Goal: Transaction & Acquisition: Purchase product/service

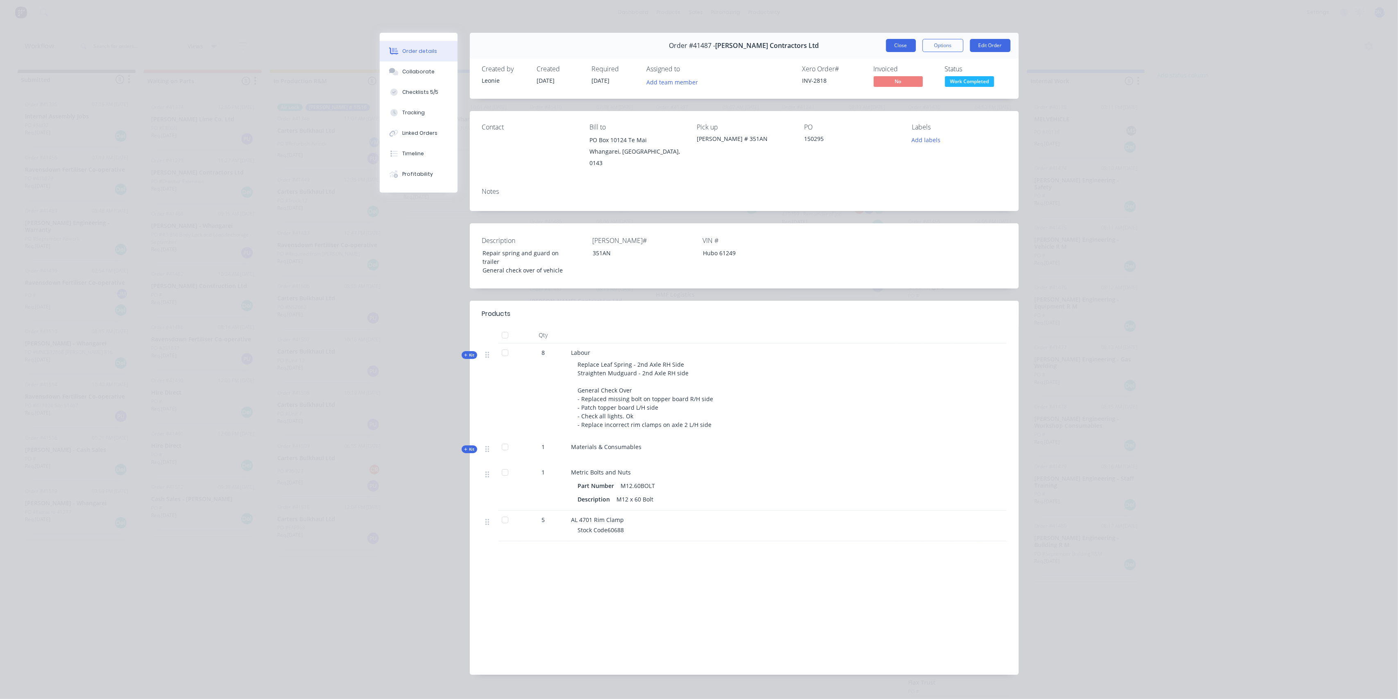
click at [896, 42] on button "Close" at bounding box center [901, 45] width 30 height 13
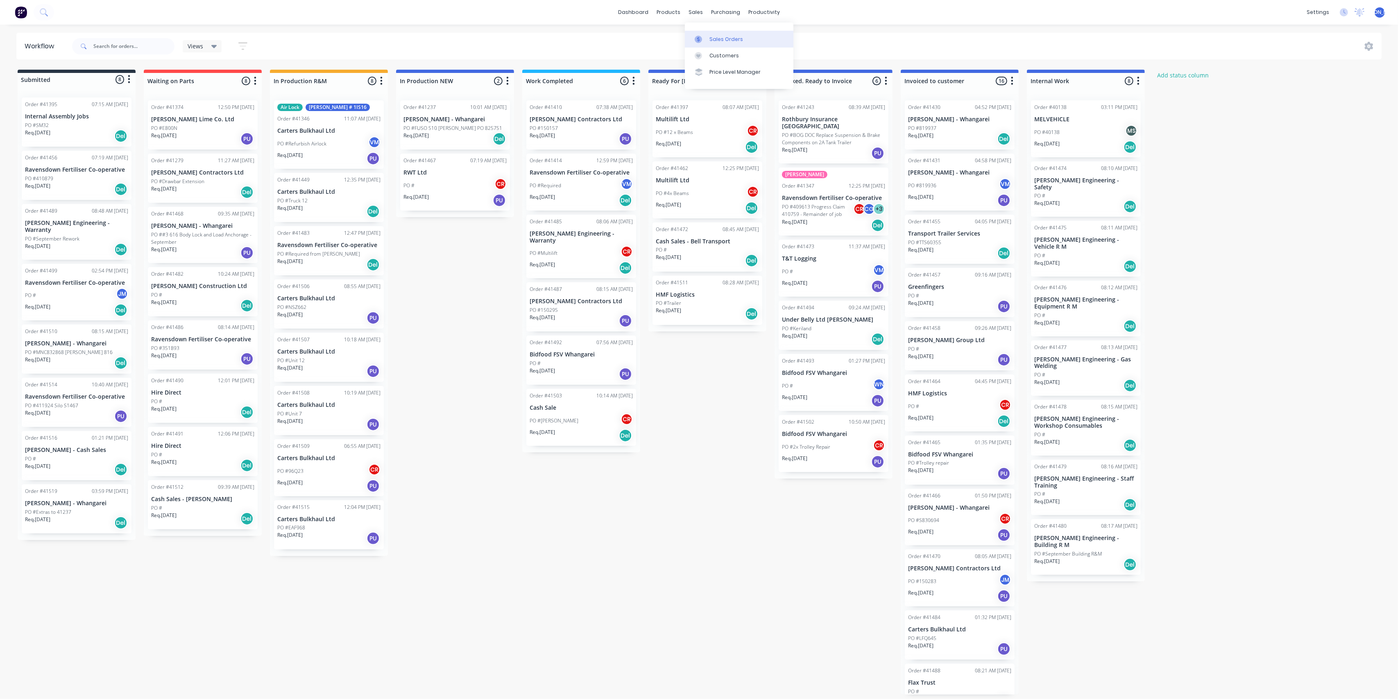
click at [711, 38] on div "Sales Orders" at bounding box center [727, 39] width 34 height 7
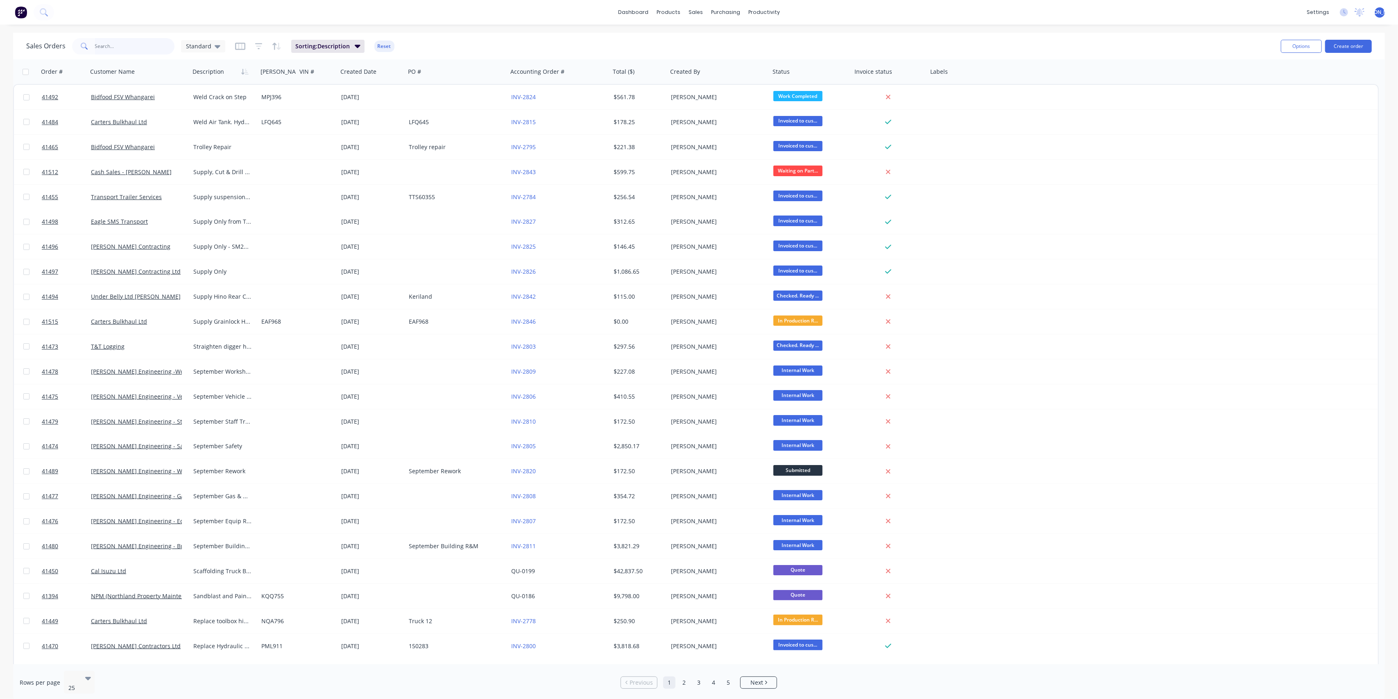
click at [136, 43] on input "text" at bounding box center [135, 46] width 80 height 16
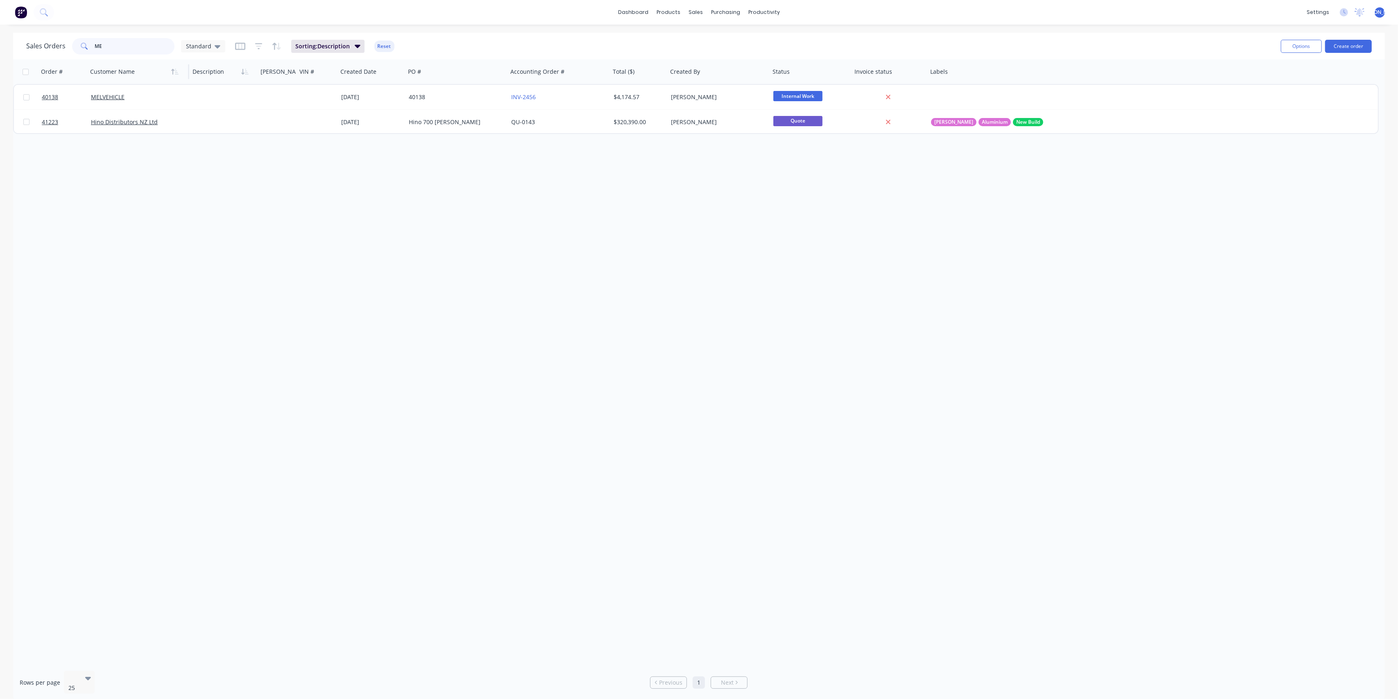
type input "M"
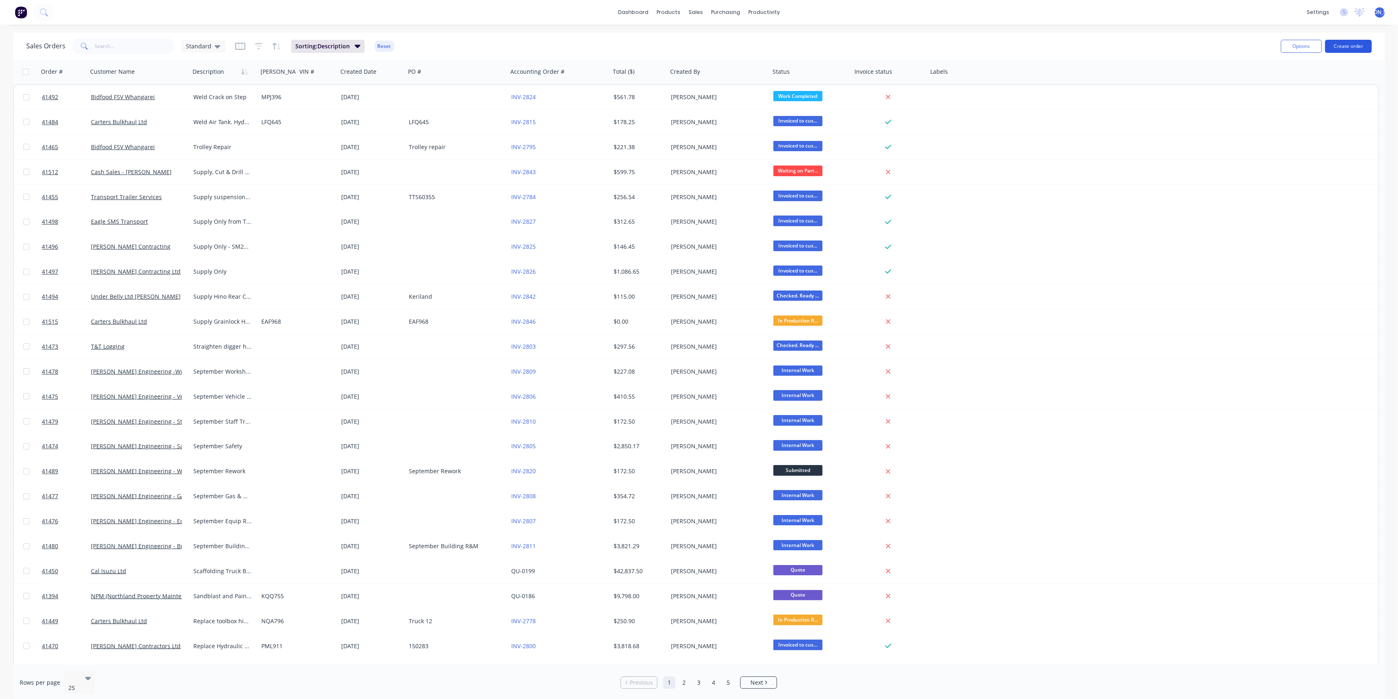
click at [1343, 50] on button "Create order" at bounding box center [1348, 46] width 47 height 13
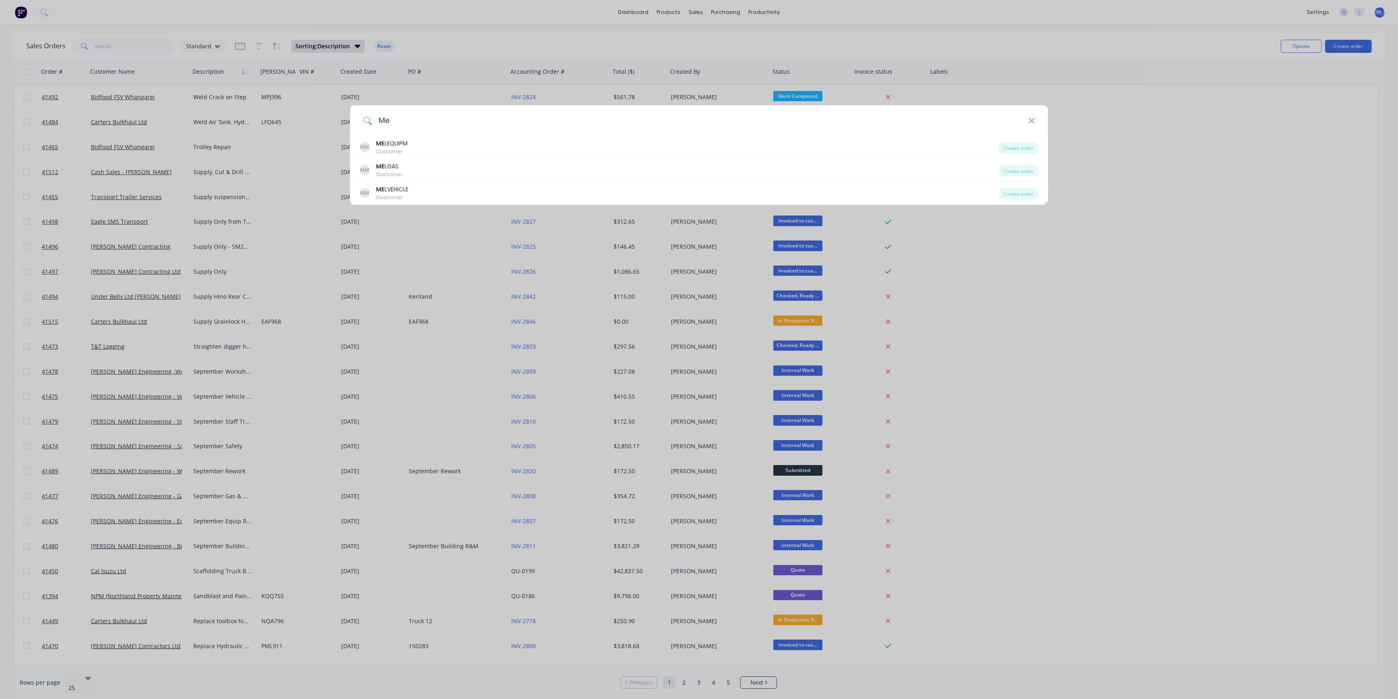
type input "M"
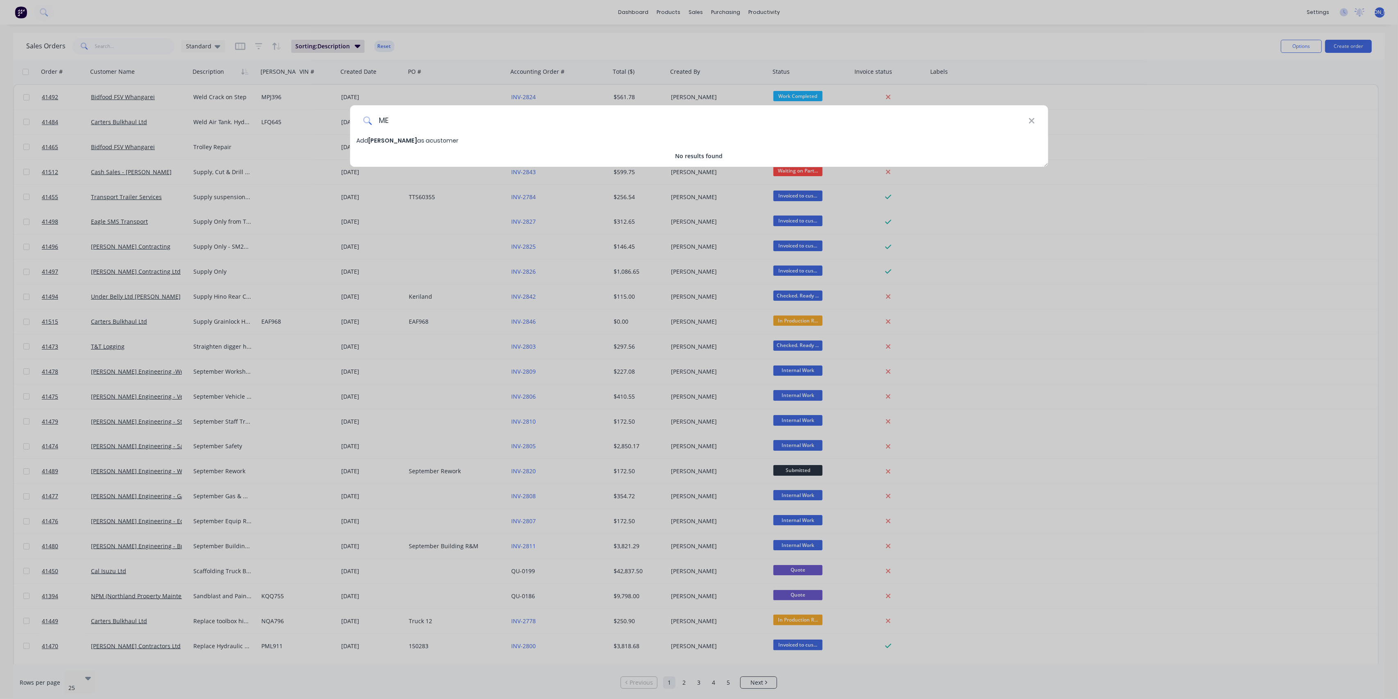
type input "M"
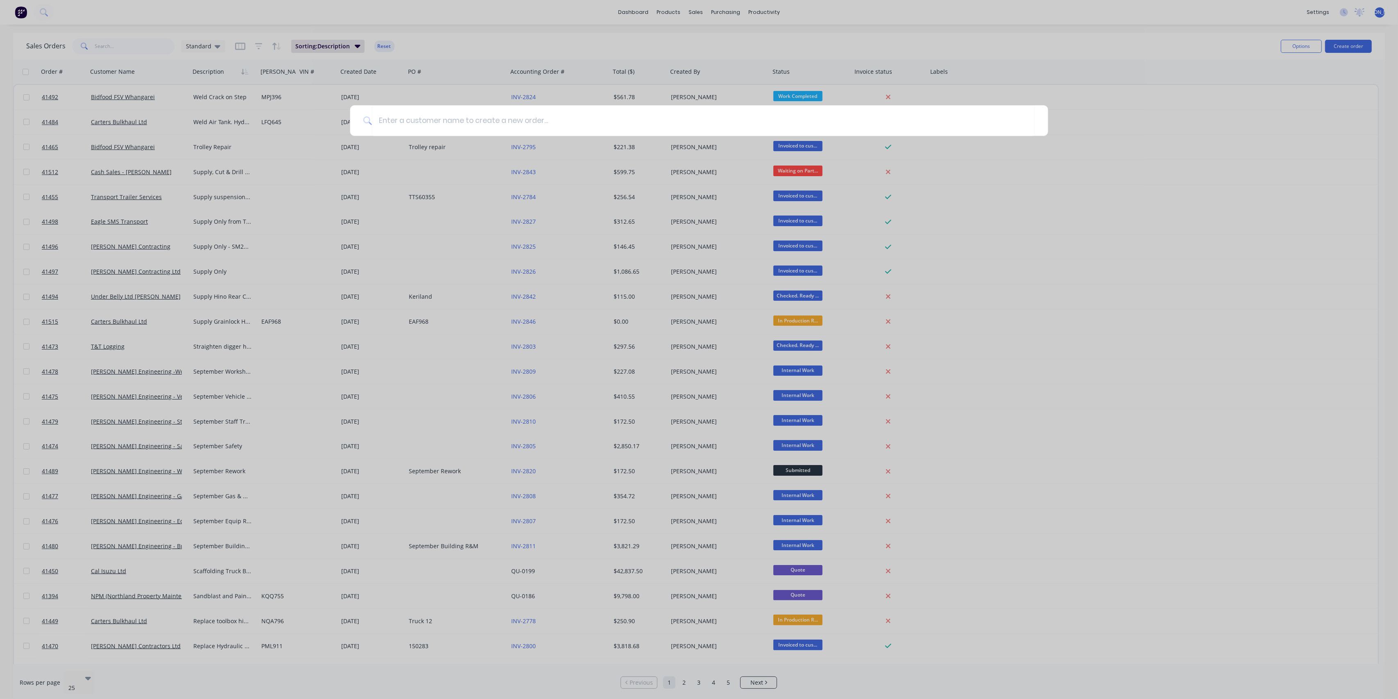
click at [121, 44] on div at bounding box center [699, 349] width 1398 height 699
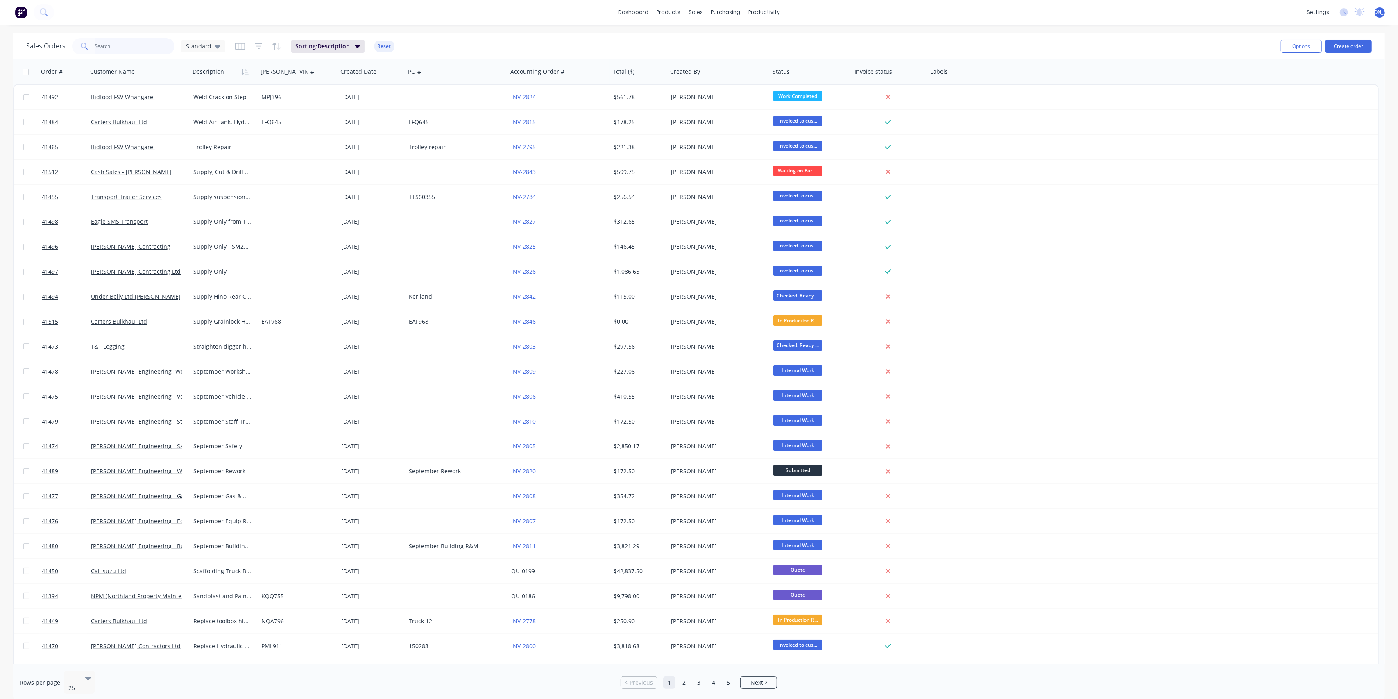
click at [121, 45] on input "text" at bounding box center [135, 46] width 80 height 16
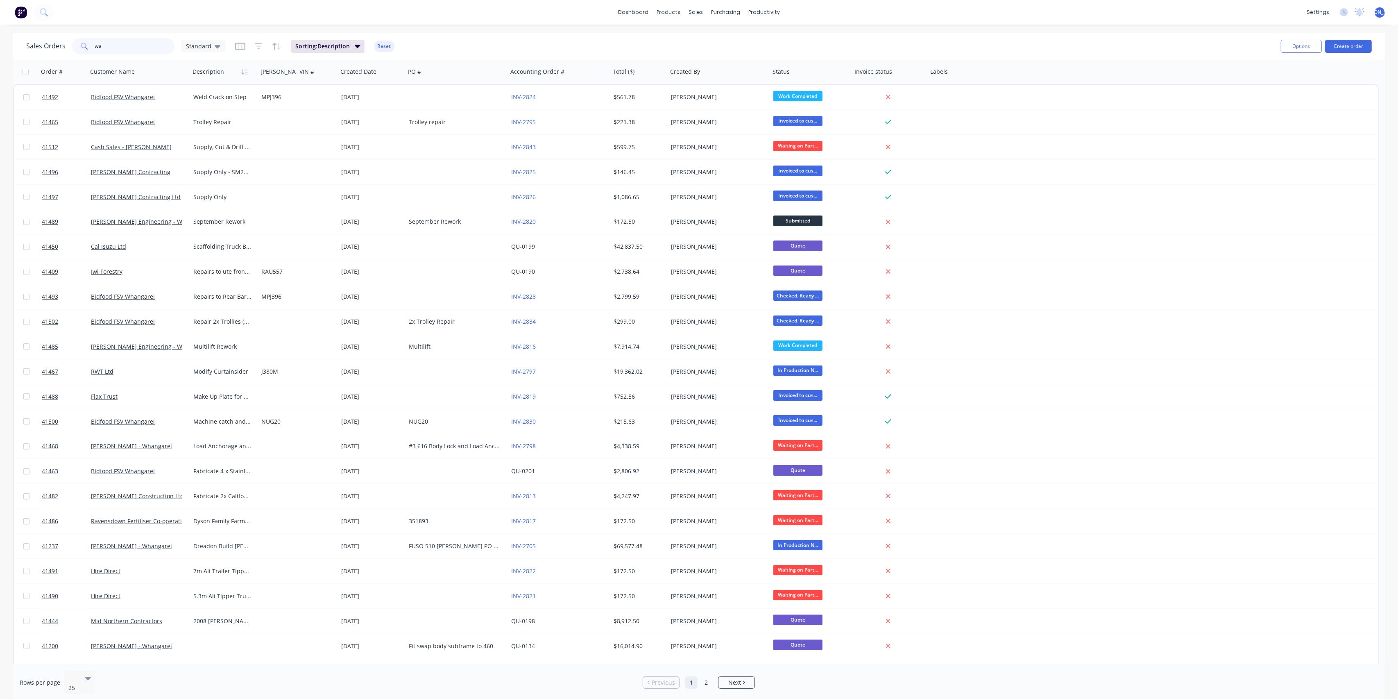
type input "w"
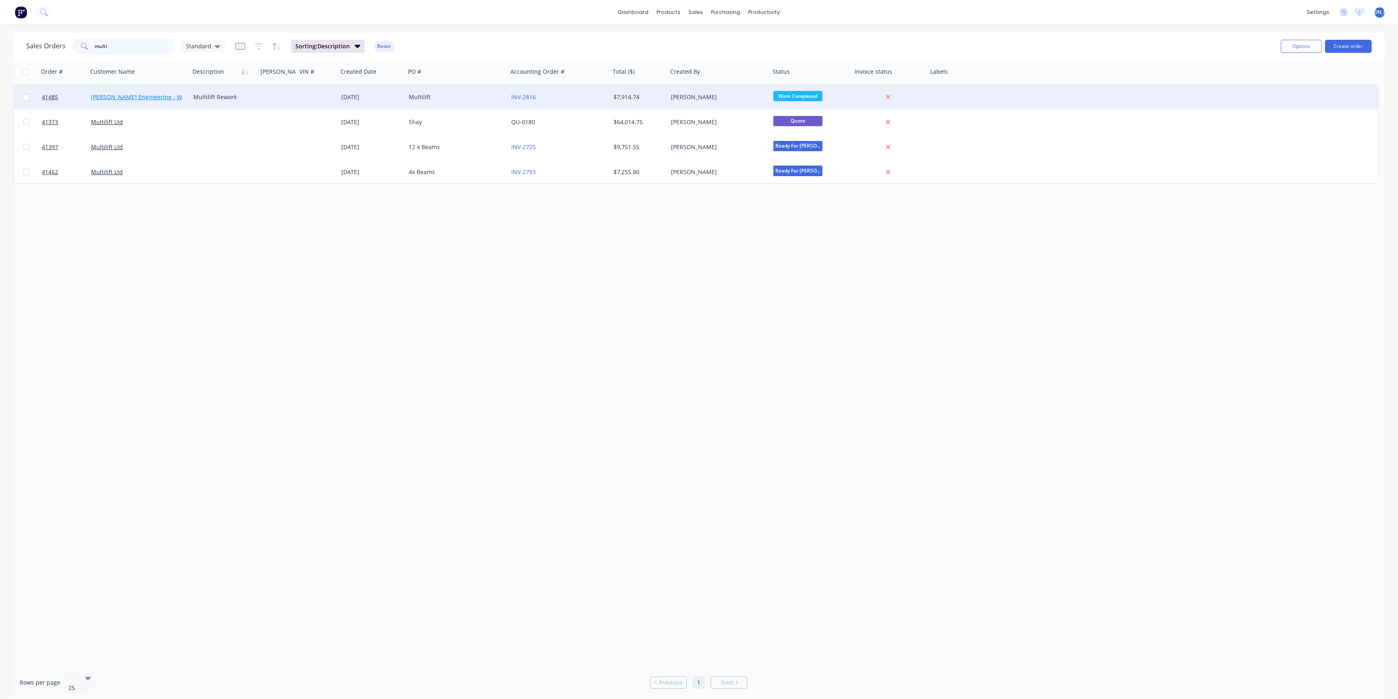
type input "multi"
click at [120, 95] on link "Morgan Engineering - Warranty" at bounding box center [146, 97] width 111 height 8
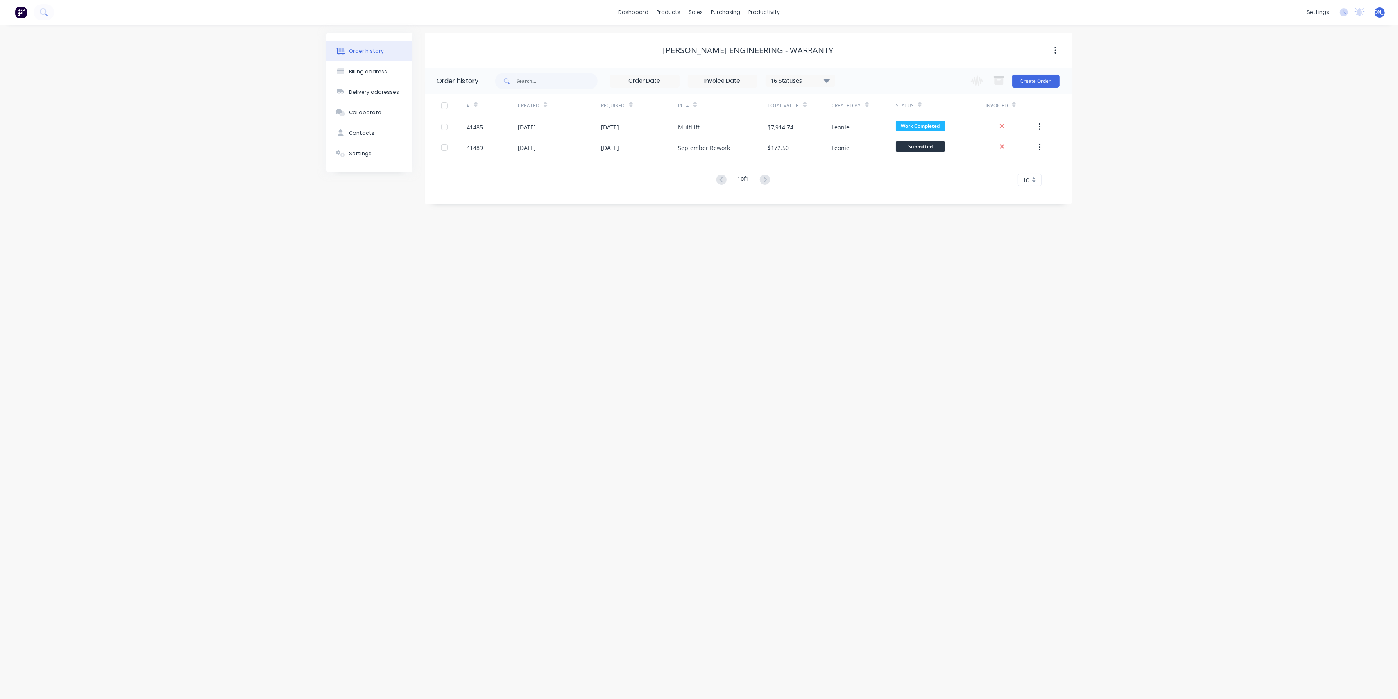
click at [716, 48] on div "Morgan Engineering - Warranty" at bounding box center [748, 50] width 170 height 10
click at [1032, 79] on button "Create Order" at bounding box center [1036, 81] width 48 height 13
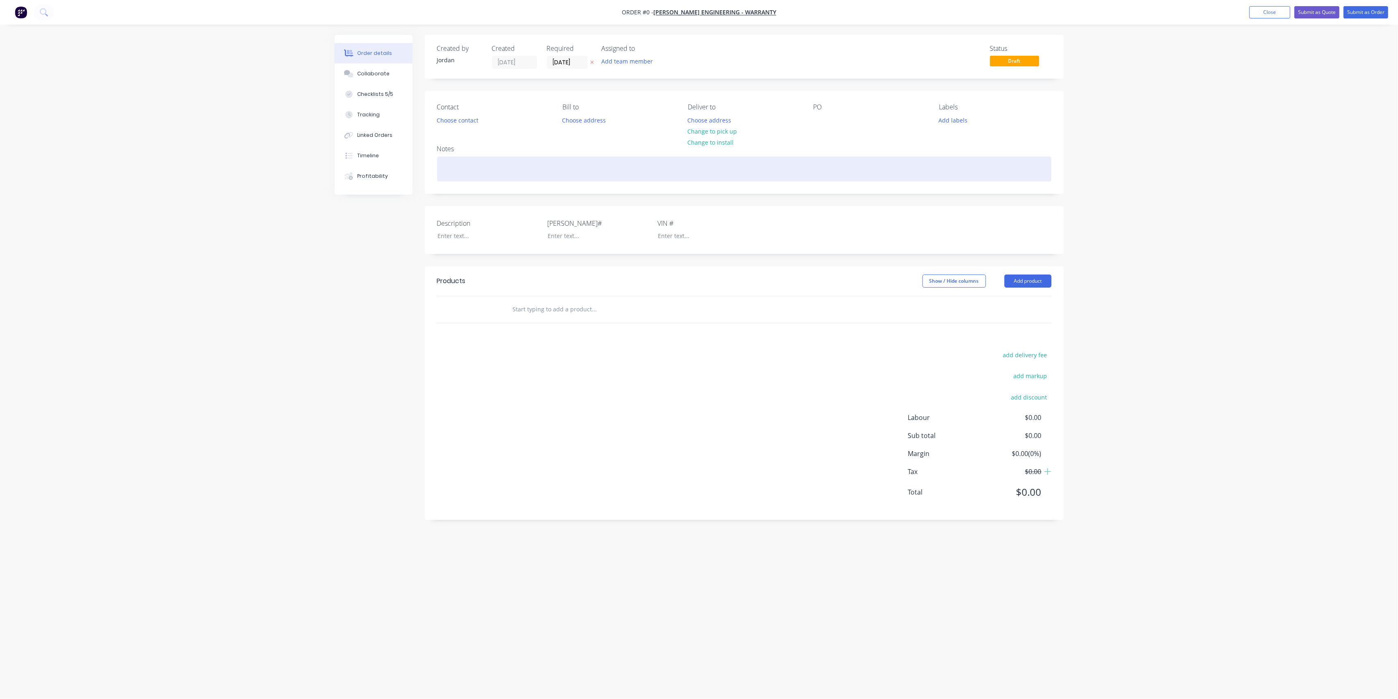
click at [488, 166] on div at bounding box center [744, 169] width 615 height 25
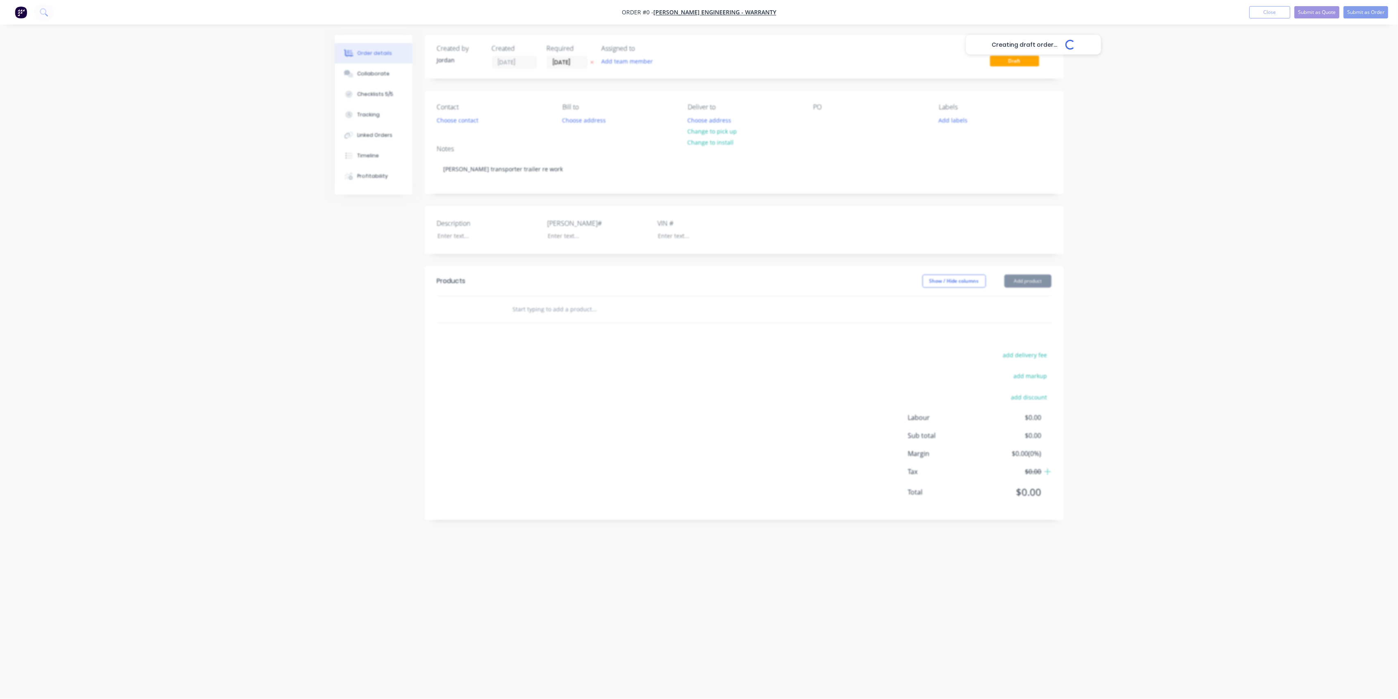
drag, startPoint x: 505, startPoint y: 306, endPoint x: 538, endPoint y: 313, distance: 34.2
click at [508, 306] on div "Creating draft order... Loading... Order details Collaborate Checklists 5/5 Tra…" at bounding box center [700, 334] width 746 height 598
click at [588, 312] on input "text" at bounding box center [595, 309] width 164 height 16
click at [1012, 277] on button "Add product" at bounding box center [1028, 280] width 47 height 13
click at [1014, 330] on div "Product Kit" at bounding box center [1012, 335] width 63 height 12
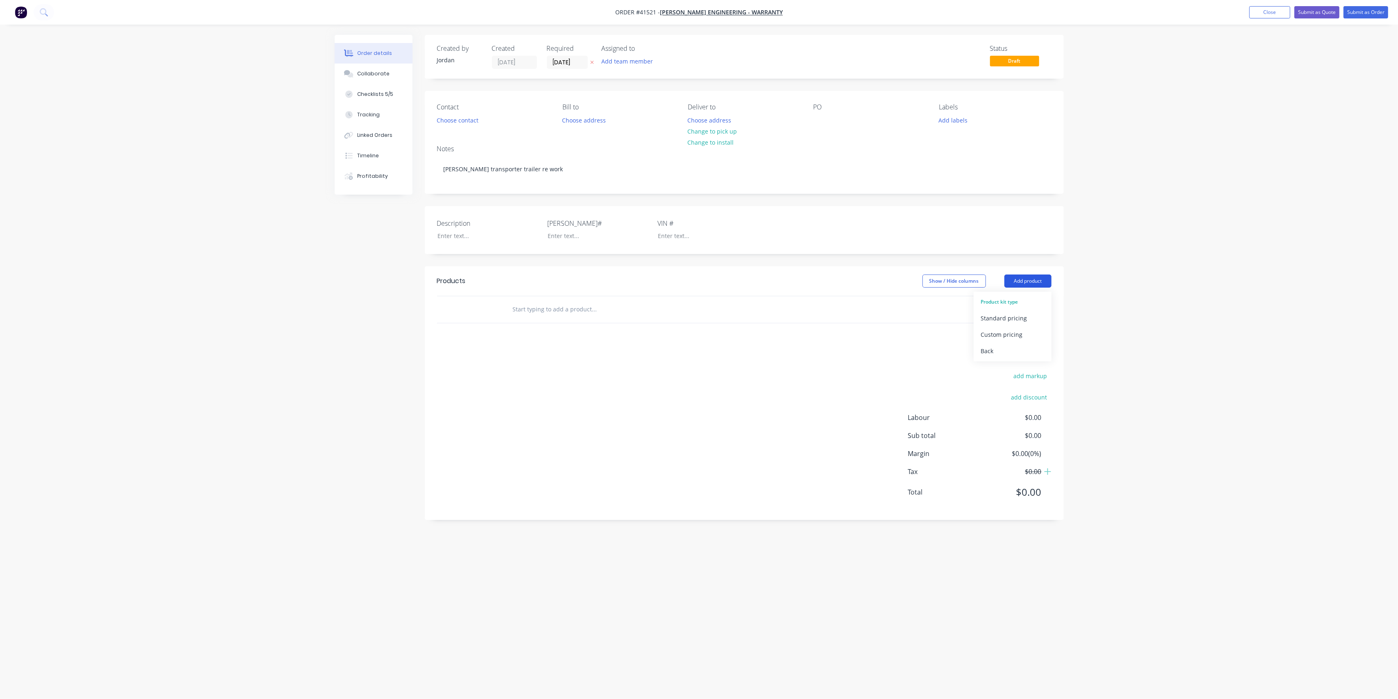
click at [1026, 281] on button "Add product" at bounding box center [1028, 280] width 47 height 13
click at [1026, 284] on button "Add product" at bounding box center [1028, 280] width 47 height 13
click at [1005, 356] on div "Back" at bounding box center [1012, 351] width 63 height 12
click at [1000, 306] on div "Product catalogue" at bounding box center [1012, 302] width 63 height 12
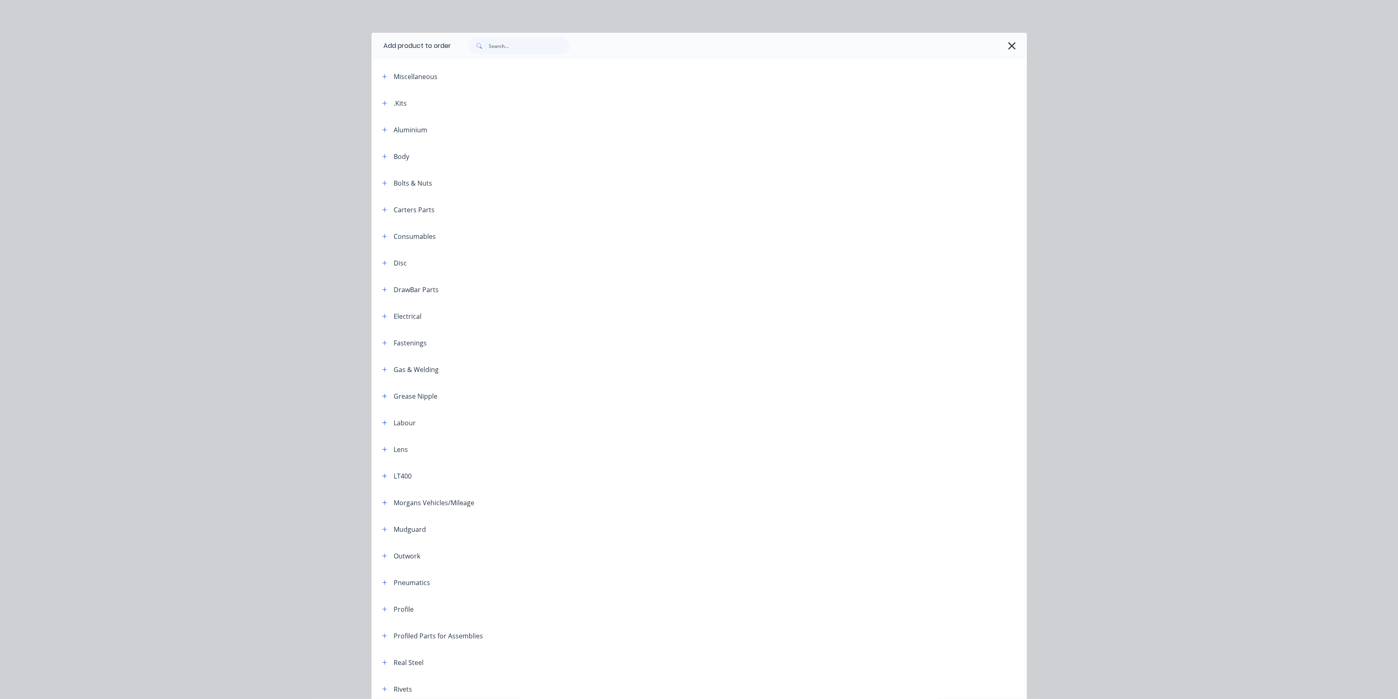
click at [380, 98] on span at bounding box center [385, 103] width 10 height 10
click at [382, 102] on icon "button" at bounding box center [384, 103] width 5 height 6
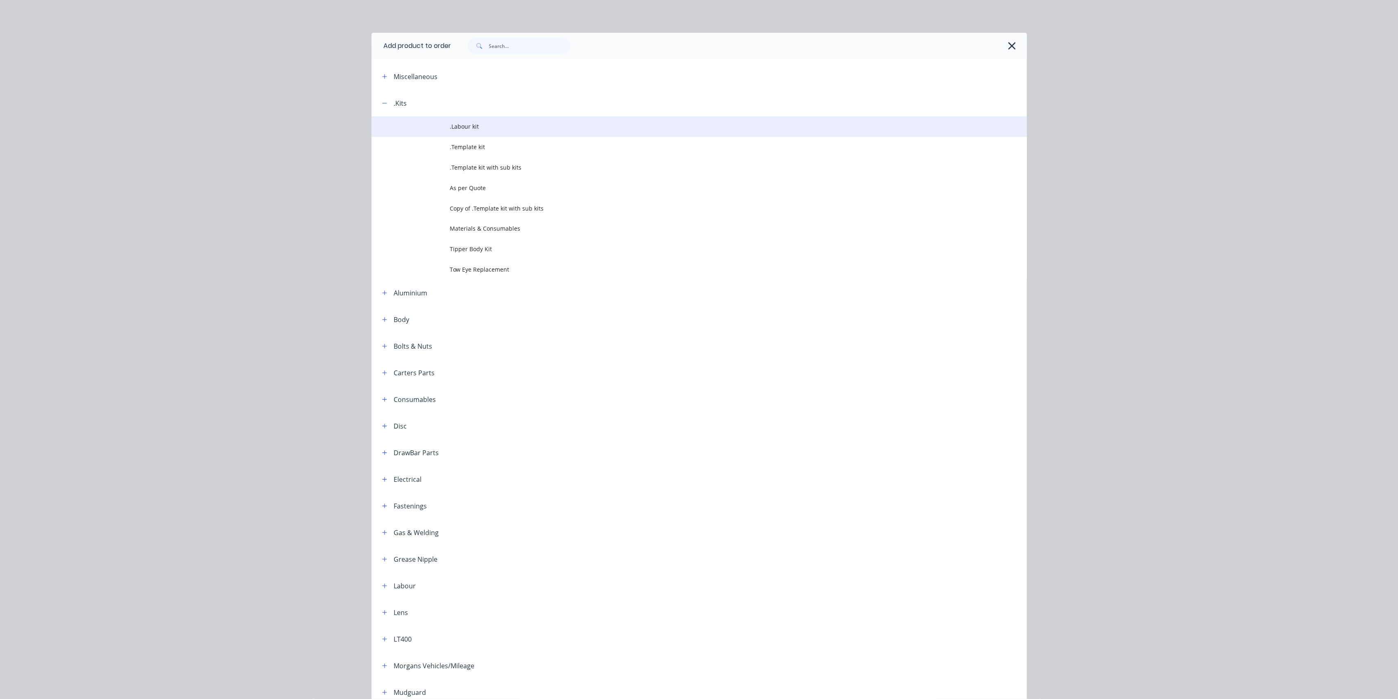
click at [486, 130] on span ".Labour kit" at bounding box center [680, 126] width 461 height 9
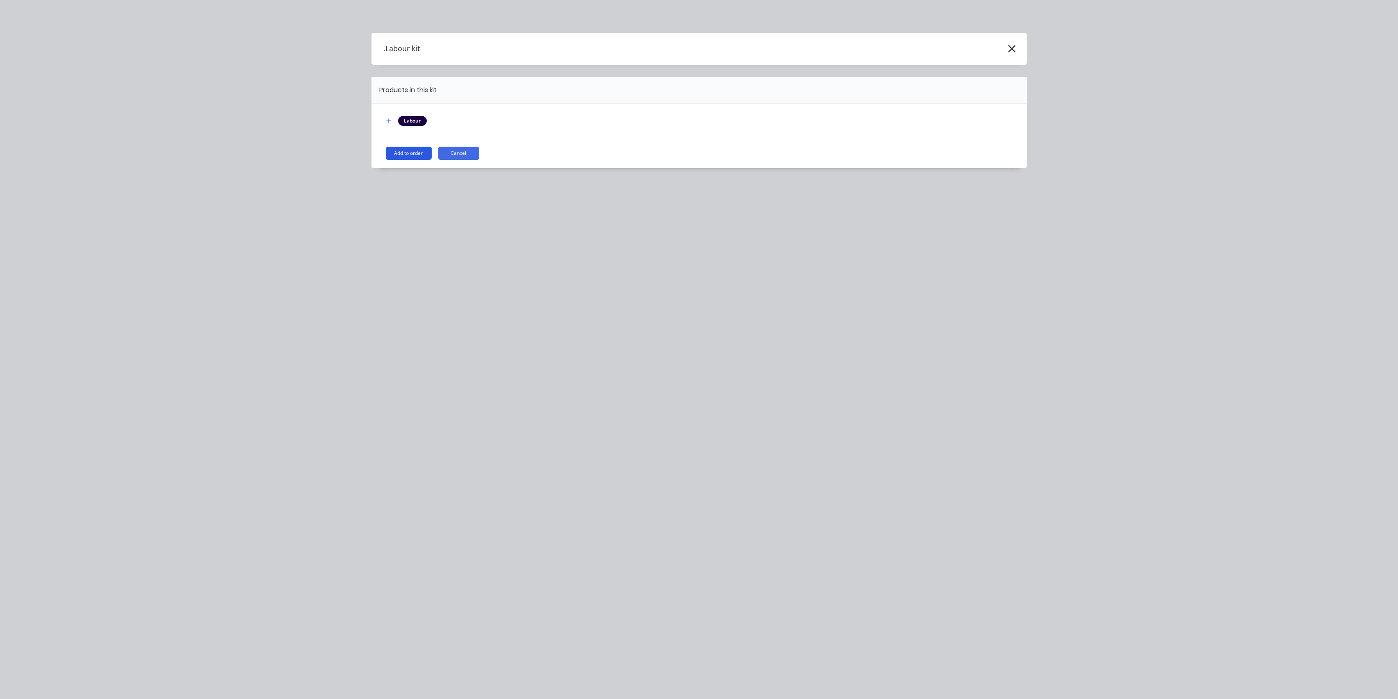
click at [418, 152] on button "Add to order" at bounding box center [409, 153] width 46 height 13
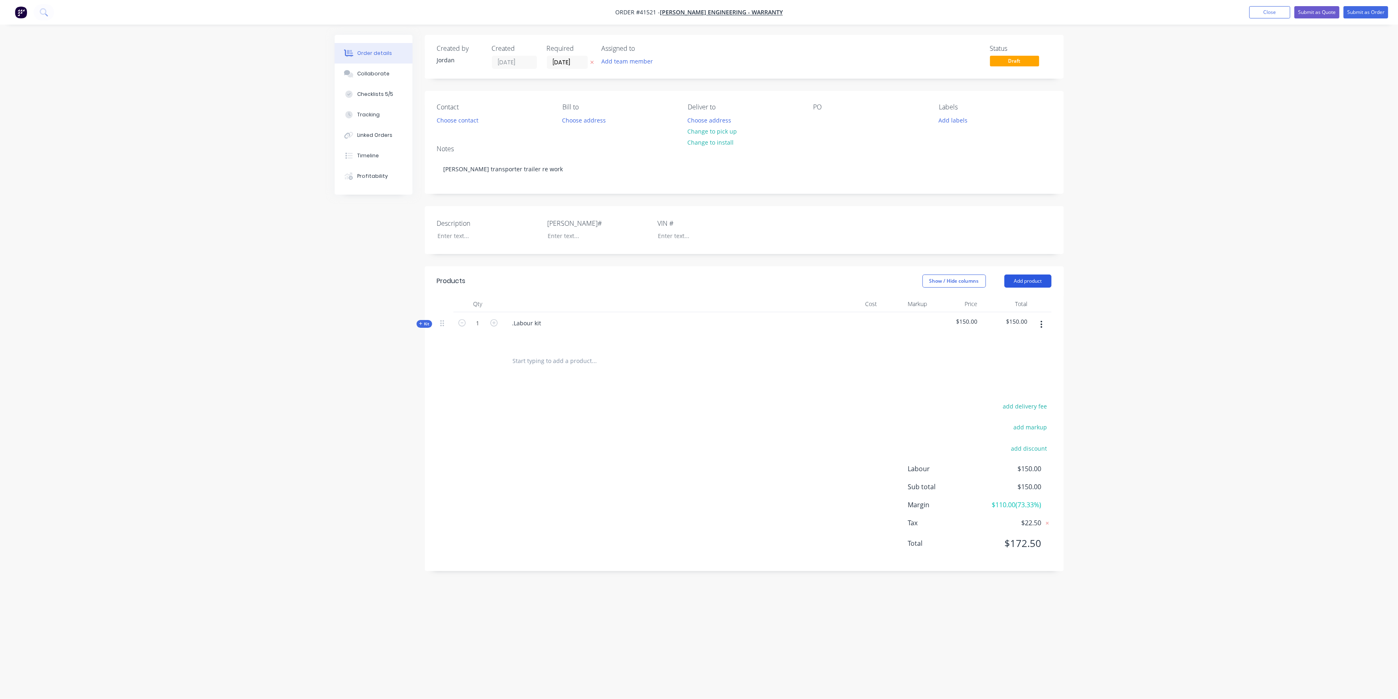
click at [1028, 284] on button "Add product" at bounding box center [1028, 280] width 47 height 13
click at [1009, 306] on div "Product catalogue" at bounding box center [1012, 302] width 63 height 12
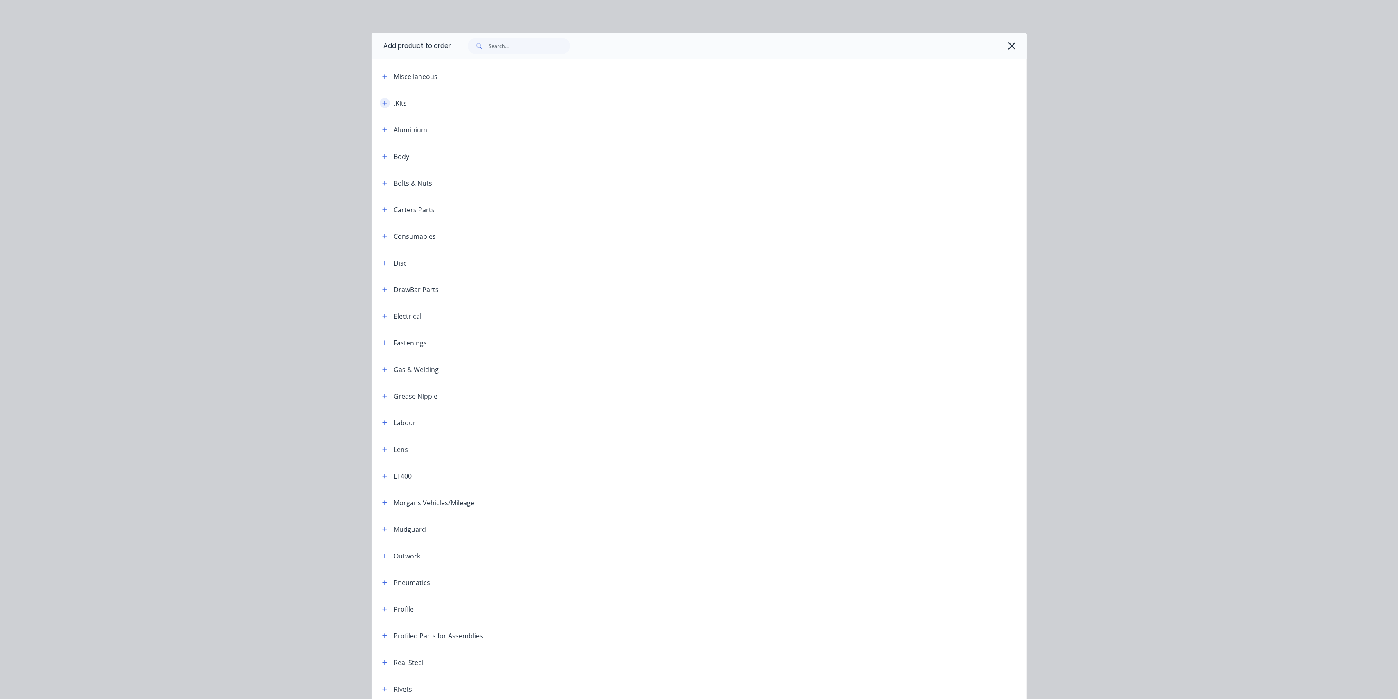
click at [382, 103] on icon "button" at bounding box center [384, 103] width 5 height 5
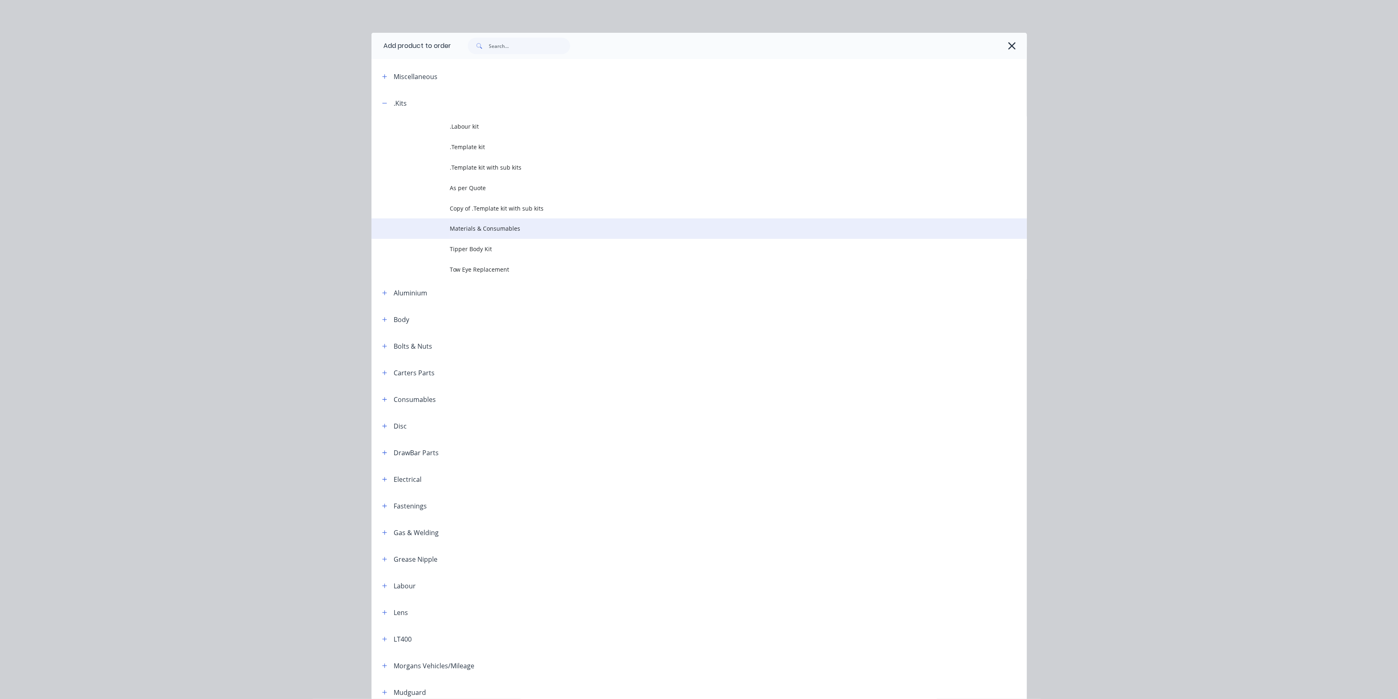
click at [515, 229] on span "Materials & Consumables" at bounding box center [680, 228] width 461 height 9
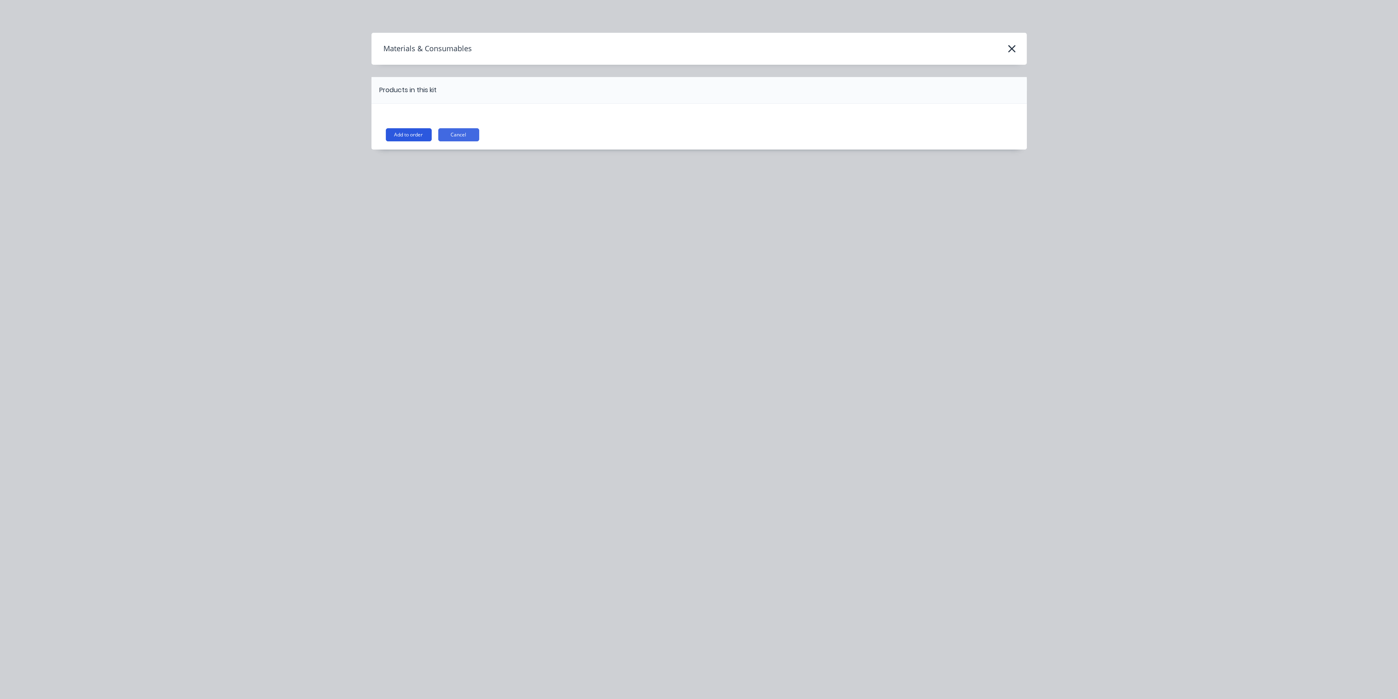
click at [412, 136] on button "Add to order" at bounding box center [409, 134] width 46 height 13
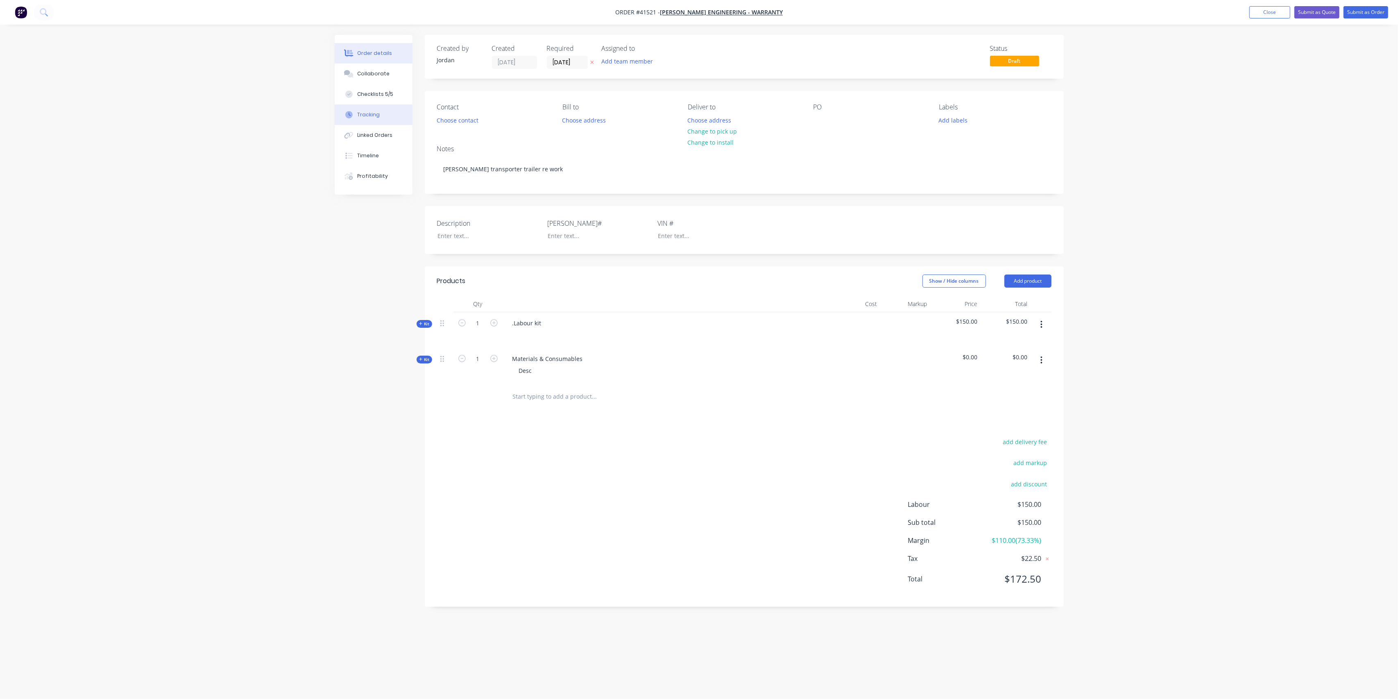
click at [379, 110] on button "Tracking" at bounding box center [374, 114] width 78 height 20
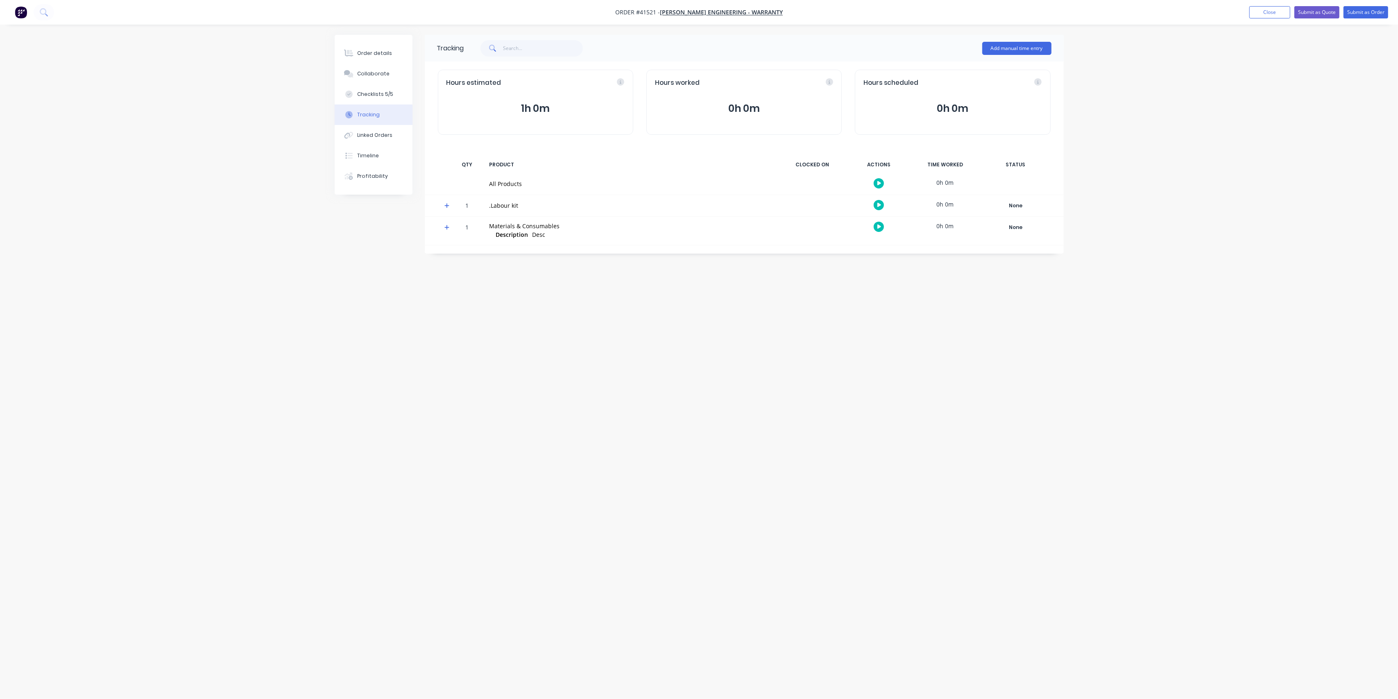
click at [880, 204] on icon "button" at bounding box center [880, 204] width 4 height 5
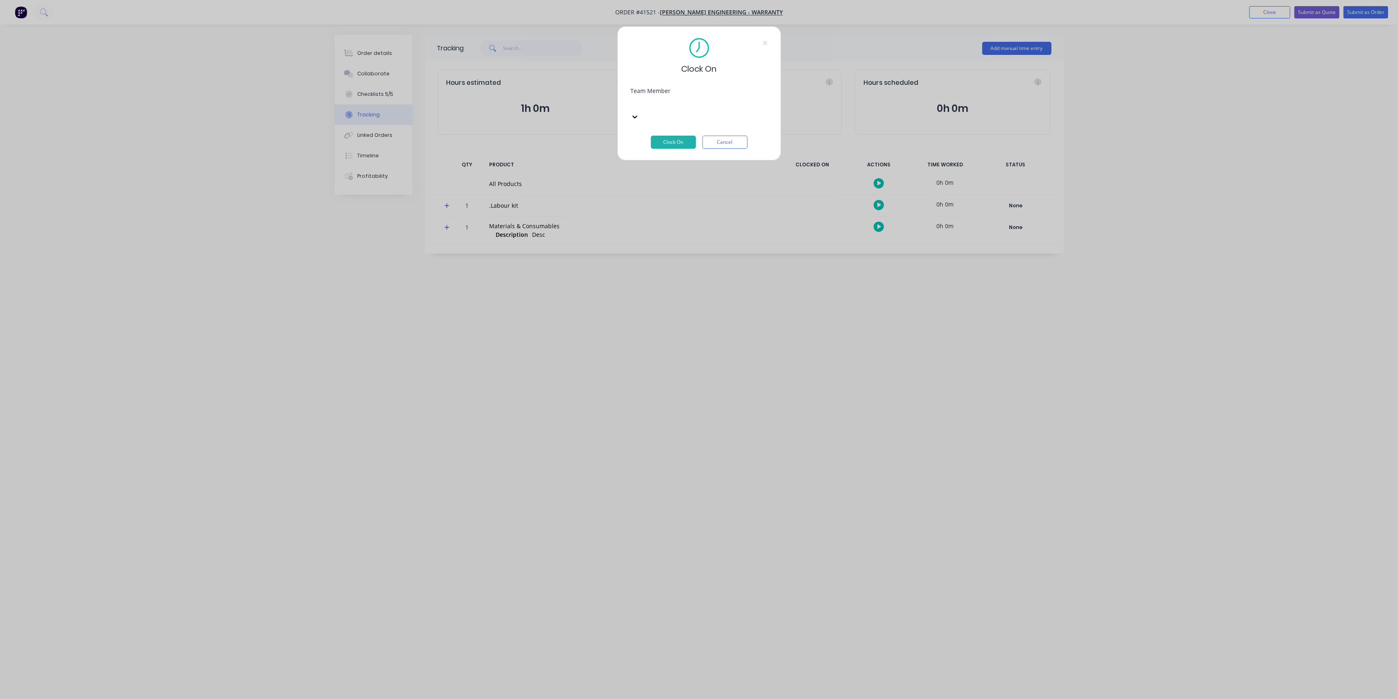
click at [752, 110] on div "Select..." at bounding box center [692, 104] width 123 height 12
click at [671, 136] on button "Clock On" at bounding box center [673, 142] width 45 height 13
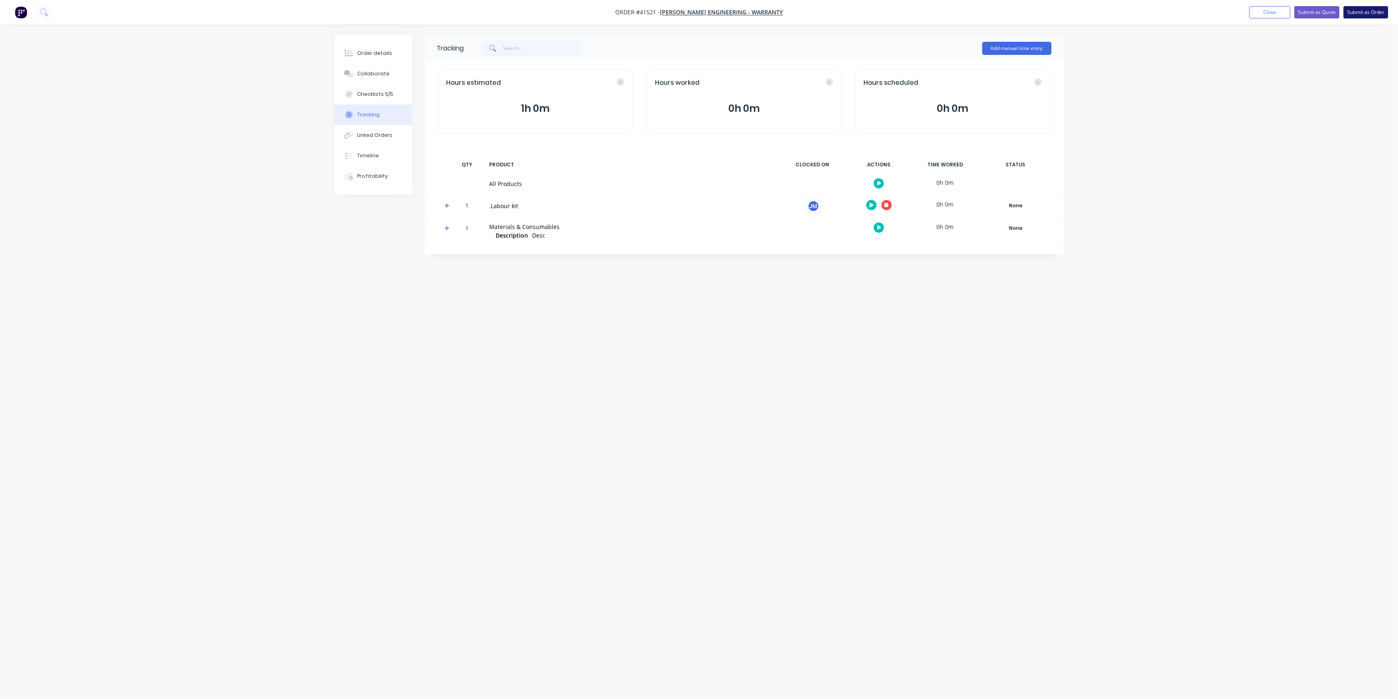
click at [1361, 14] on button "Submit as Order" at bounding box center [1366, 12] width 45 height 12
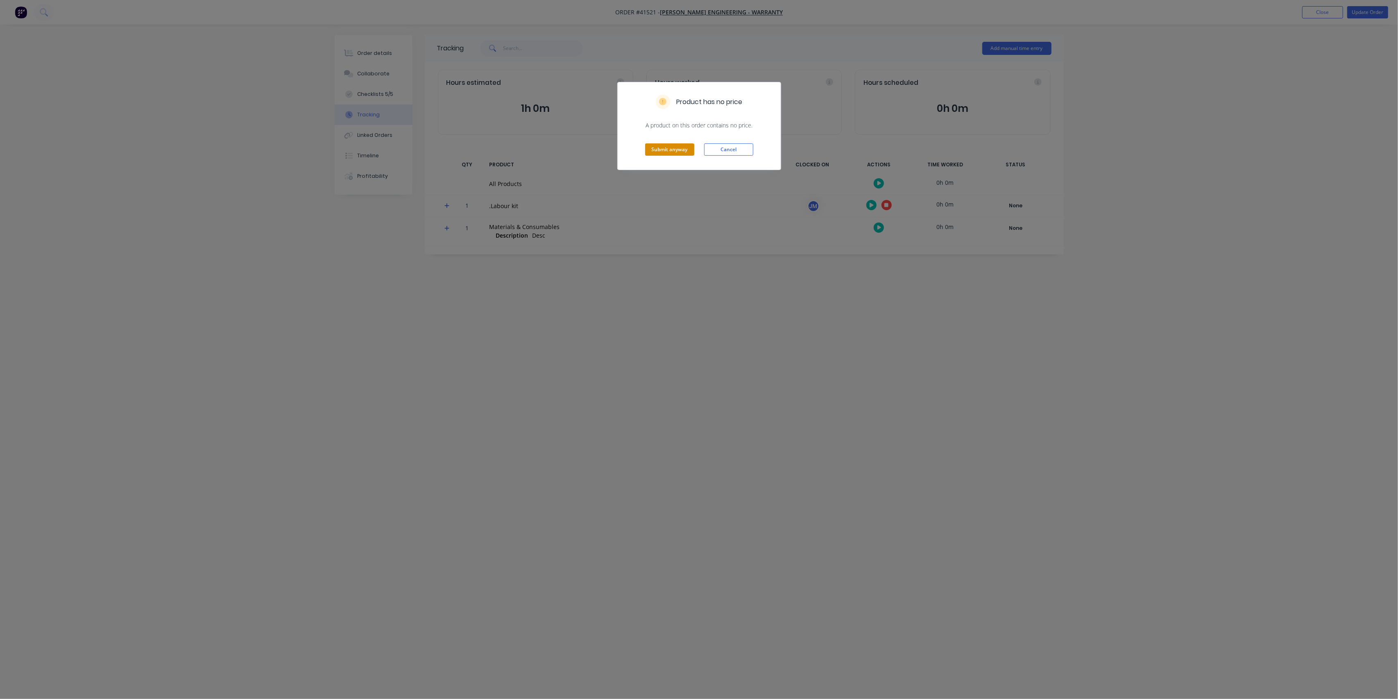
click at [672, 148] on button "Submit anyway" at bounding box center [669, 149] width 49 height 12
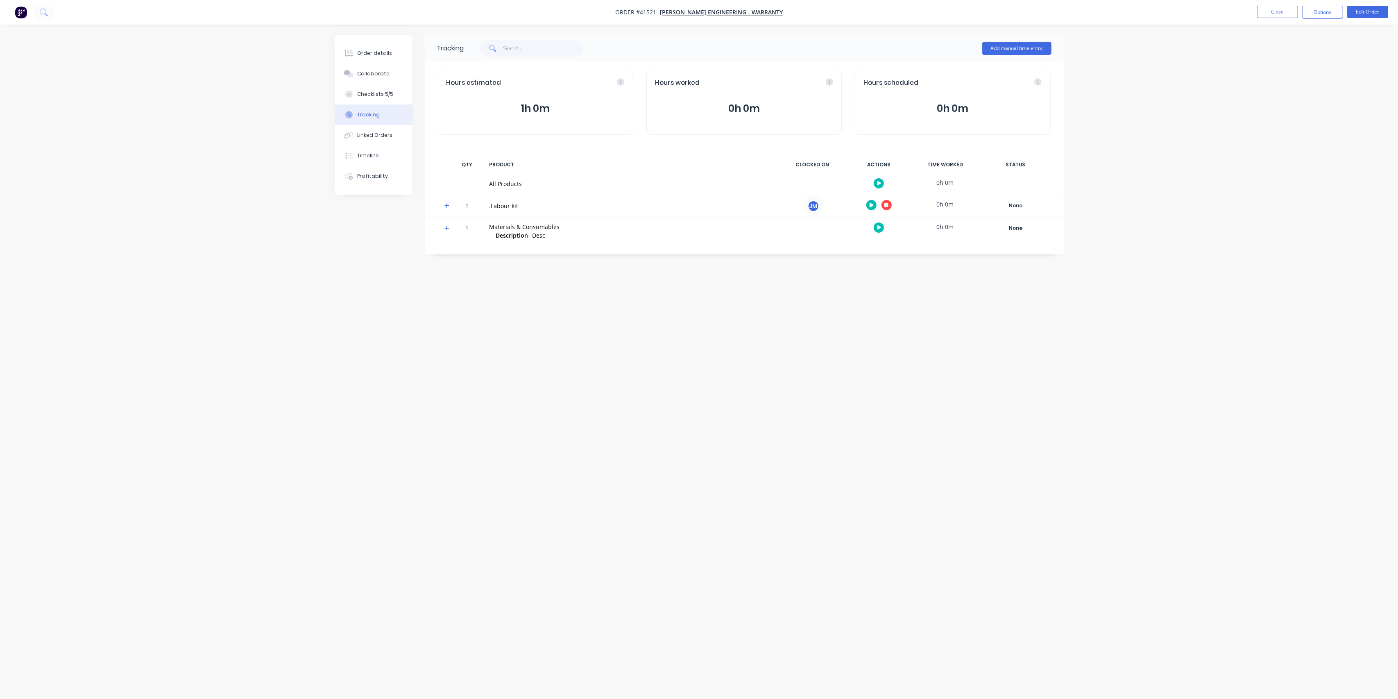
drag, startPoint x: 736, startPoint y: 296, endPoint x: 741, endPoint y: 288, distance: 8.6
click at [737, 293] on div "Tracking Add manual time entry Hours estimated 1h 0m Hours worked 0h 0m Hours s…" at bounding box center [699, 334] width 729 height 598
drag, startPoint x: 1278, startPoint y: 11, endPoint x: 1228, endPoint y: 152, distance: 149.5
click at [1228, 152] on div "Order #41521 - Morgan Engineering - Warranty Close Options Edit Order Order det…" at bounding box center [699, 349] width 1398 height 699
click at [364, 57] on button "Order details" at bounding box center [374, 53] width 78 height 20
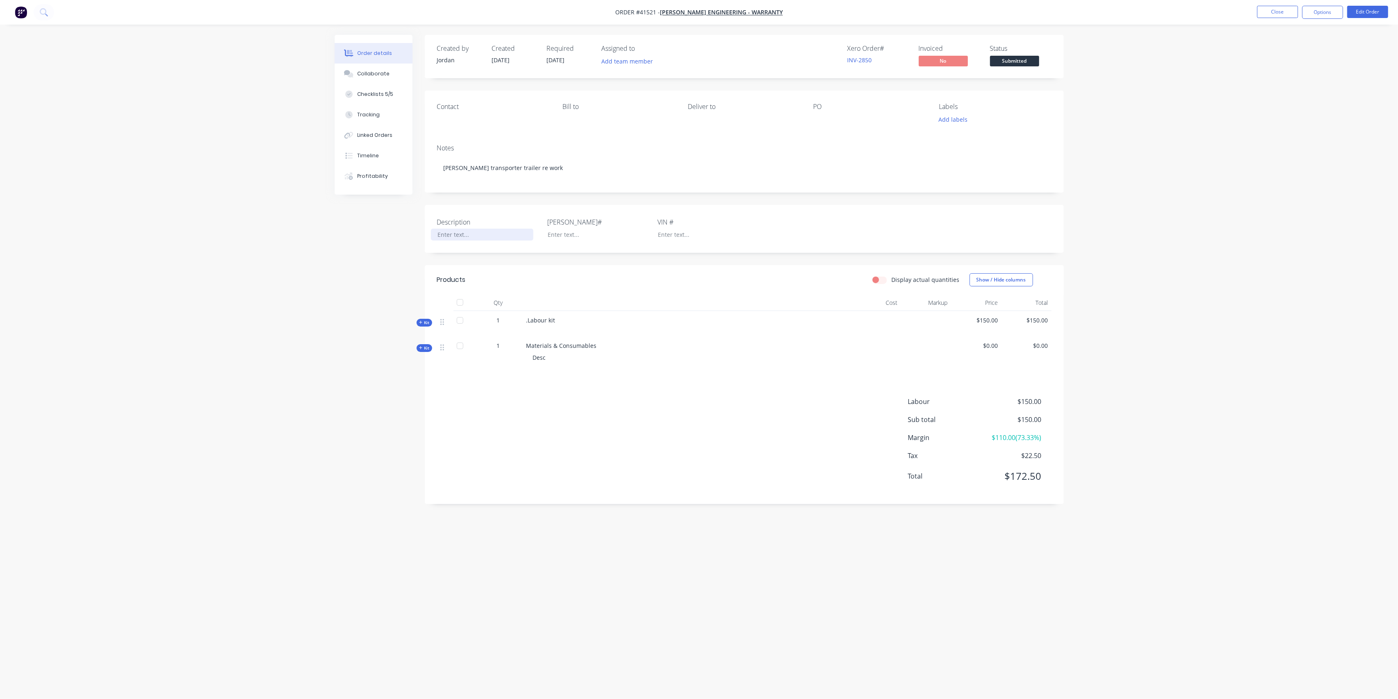
click at [465, 236] on div at bounding box center [482, 235] width 102 height 12
click at [371, 92] on div "Checklists 5/5" at bounding box center [375, 94] width 36 height 7
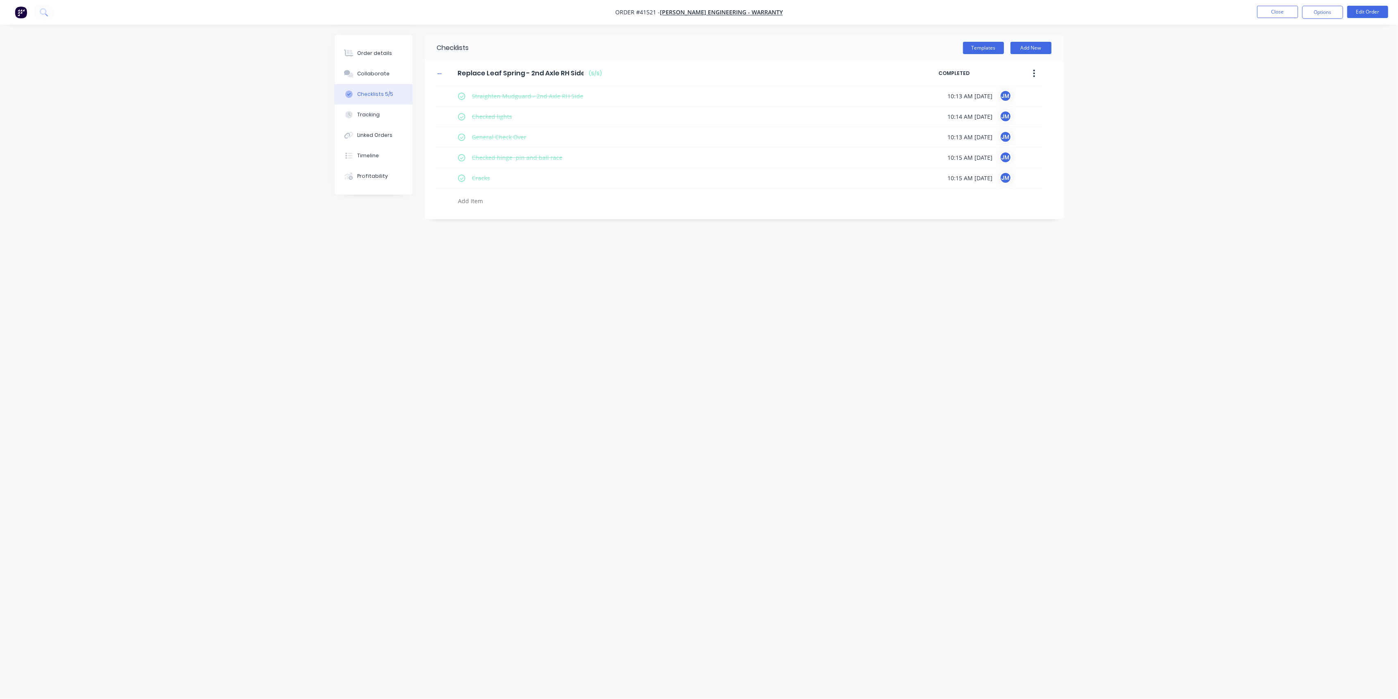
click at [1037, 74] on button "button" at bounding box center [1034, 73] width 19 height 15
click at [990, 107] on div "Delete" at bounding box center [1005, 111] width 63 height 12
click at [1052, 47] on div "Templates Add New" at bounding box center [766, 48] width 595 height 12
click at [1042, 47] on button "Add New" at bounding box center [1031, 48] width 41 height 12
drag, startPoint x: 859, startPoint y: 75, endPoint x: 894, endPoint y: 70, distance: 35.6
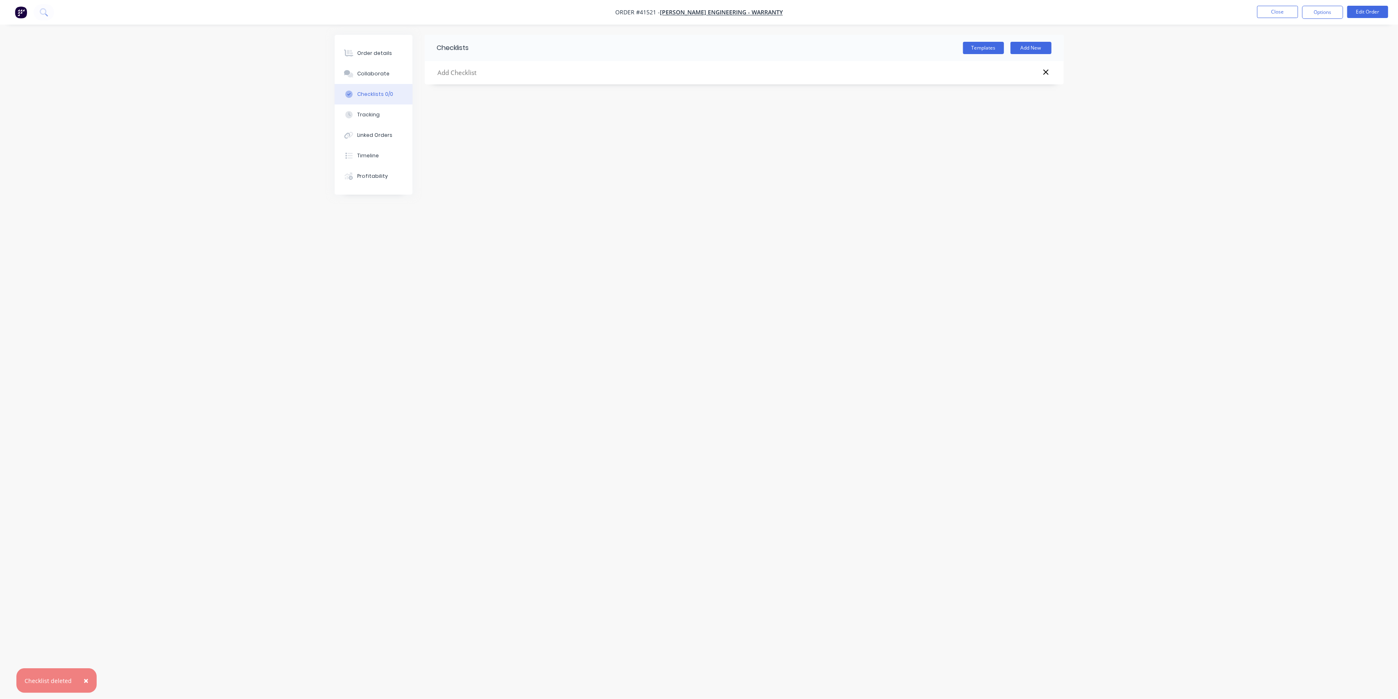
click at [859, 75] on input "text" at bounding box center [652, 73] width 430 height 10
click at [980, 48] on button "Templates" at bounding box center [983, 48] width 41 height 12
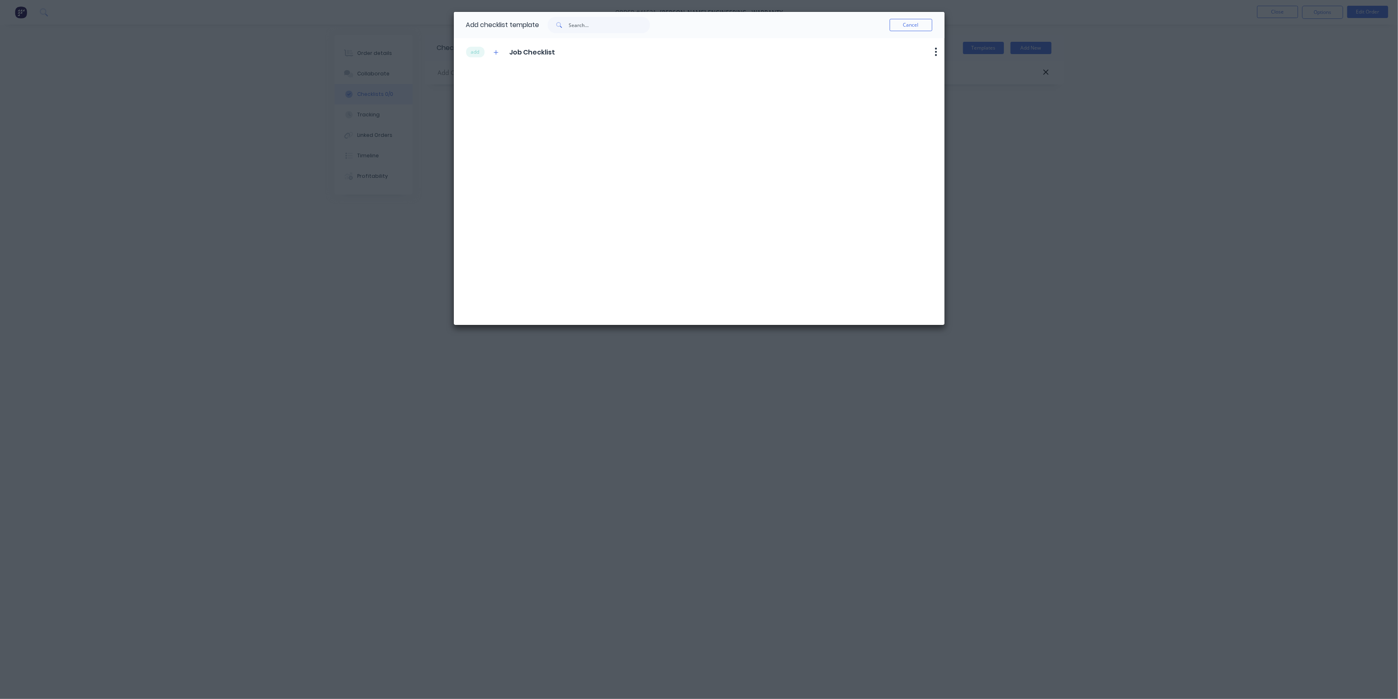
click at [508, 50] on div "add Job Checklist" at bounding box center [510, 51] width 89 height 11
click at [477, 48] on button "add" at bounding box center [475, 52] width 18 height 11
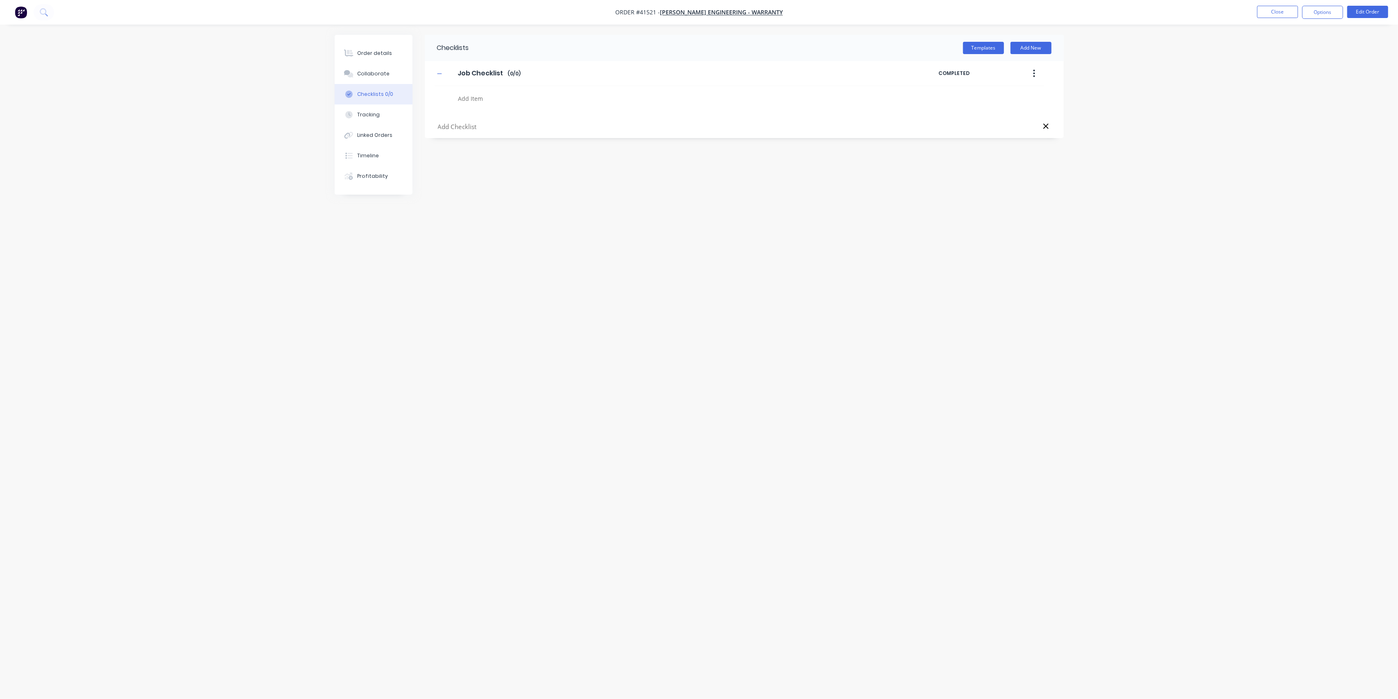
click at [469, 98] on textarea at bounding box center [652, 99] width 394 height 12
type textarea "x"
type textarea "R"
type textarea "x"
type textarea "Re"
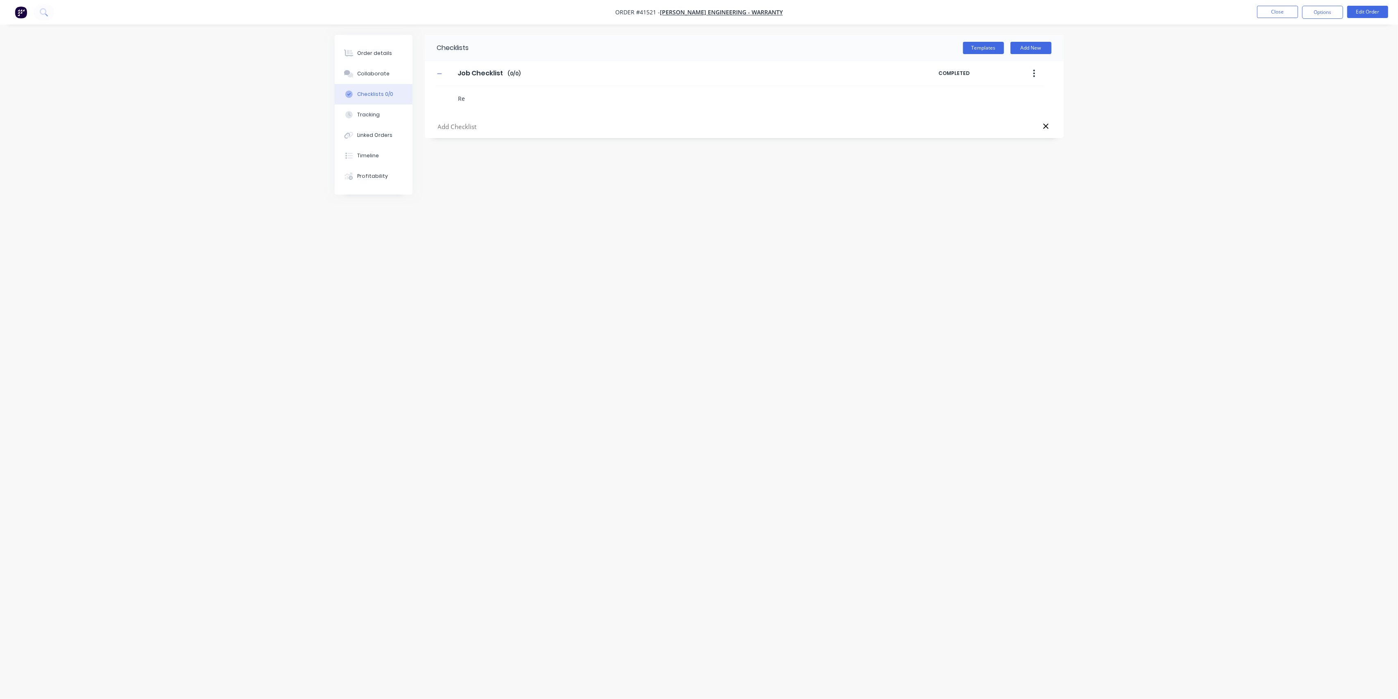
type textarea "x"
type textarea "Rep"
type textarea "x"
type textarea "Repl"
type textarea "x"
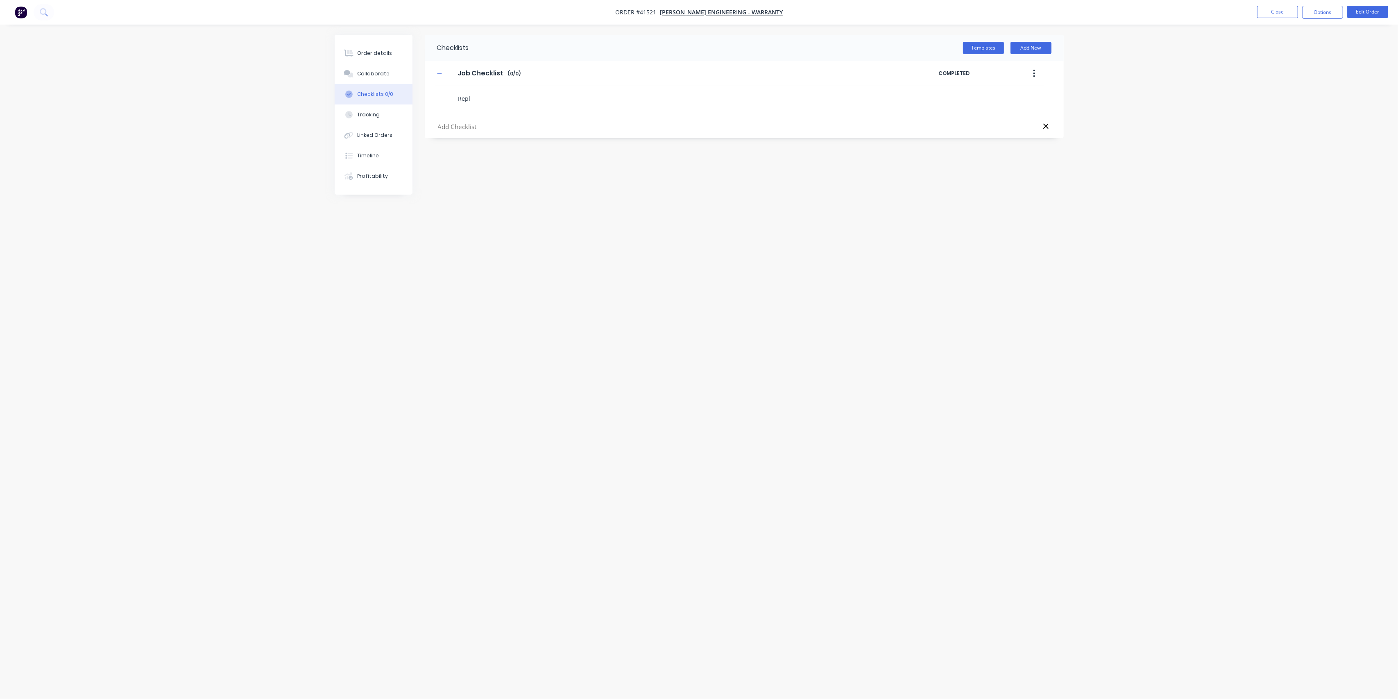
type textarea "Repla"
type textarea "x"
type textarea "Replac"
type textarea "x"
type textarea "Replace"
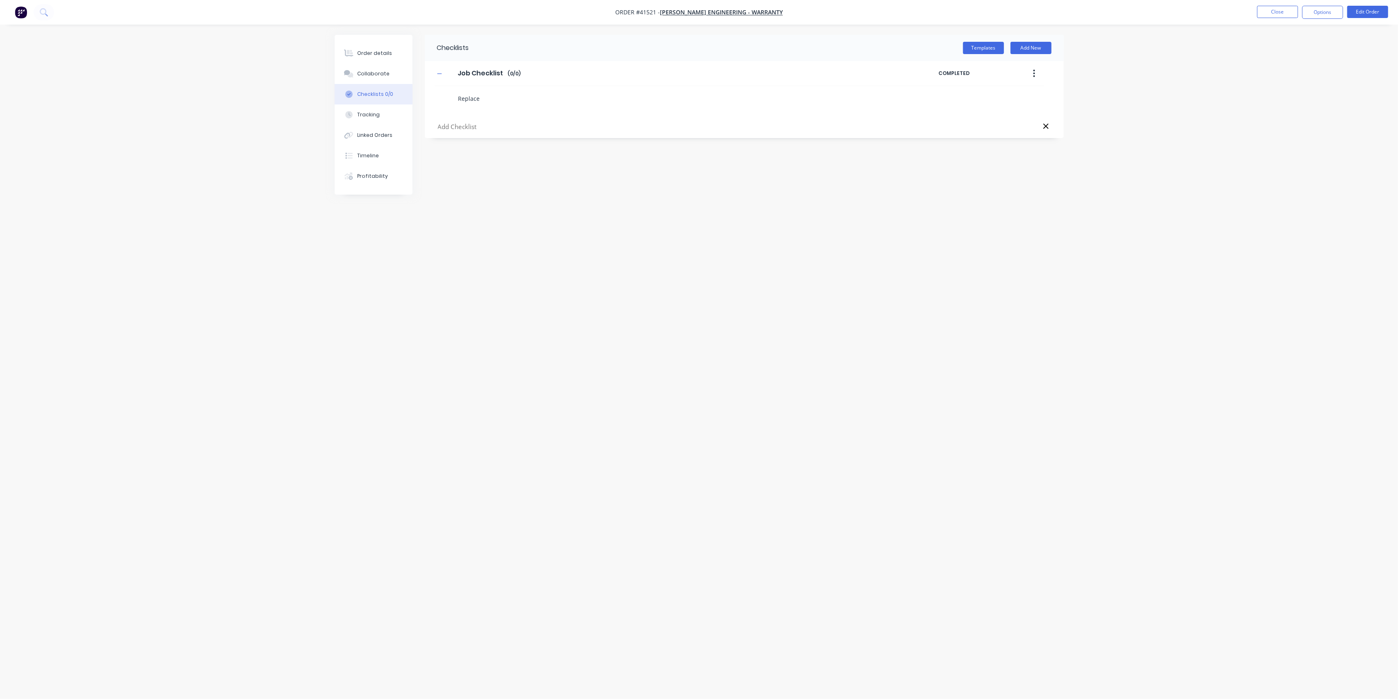
type textarea "x"
type textarea "Replace"
type textarea "x"
type textarea "Replace b"
type textarea "x"
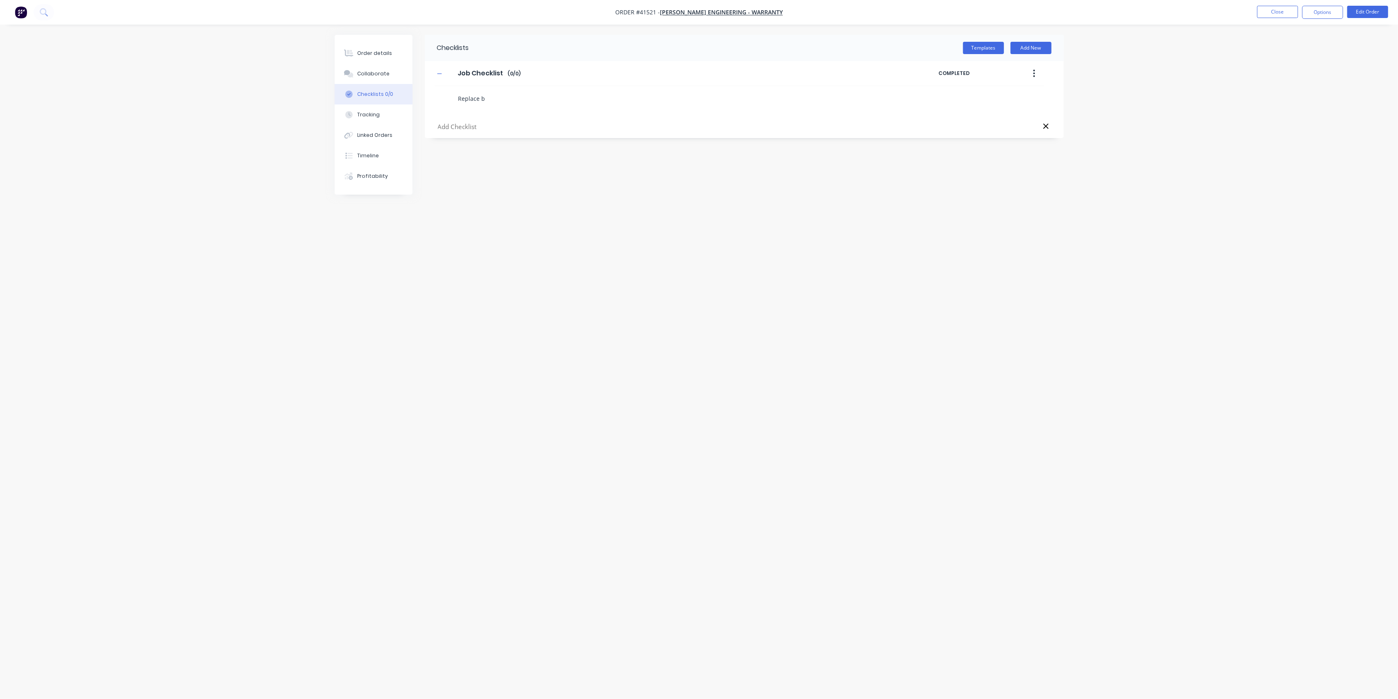
type textarea "Replace bu"
type textarea "x"
type textarea "Replace bum"
type textarea "x"
type textarea "Replace bump"
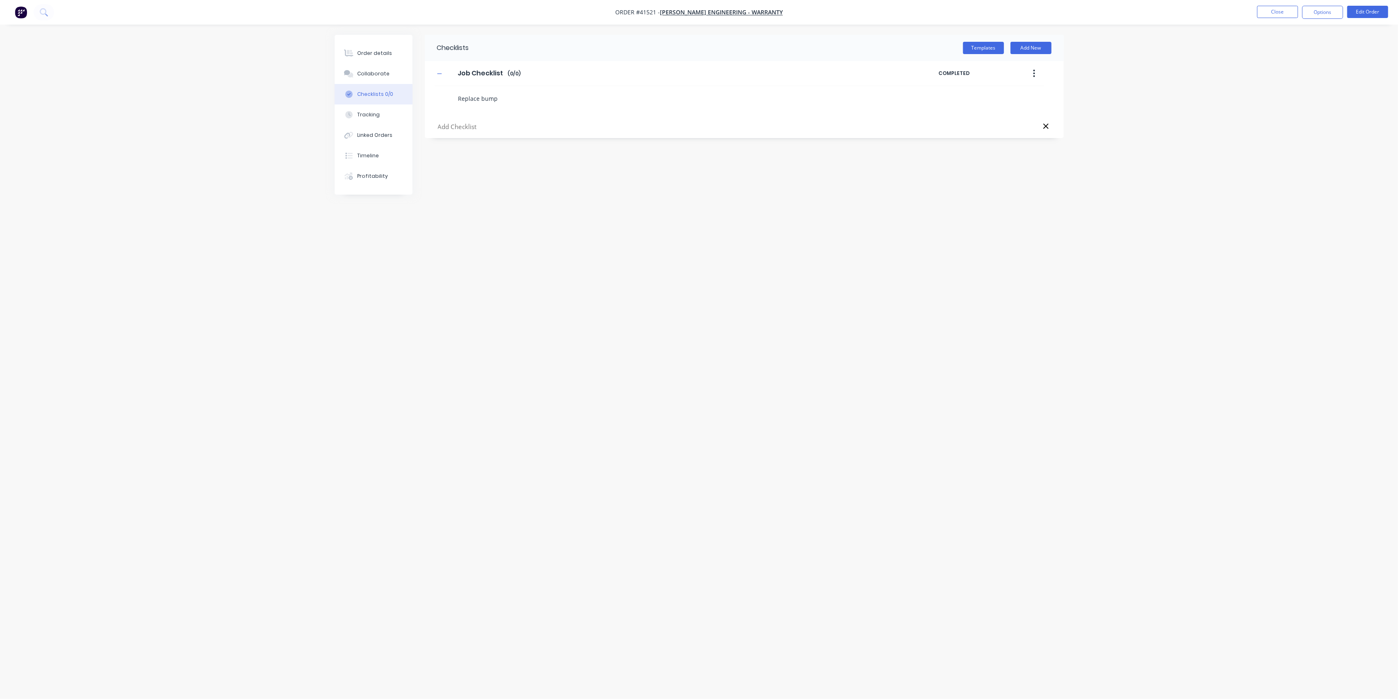
type textarea "x"
type textarea "Replace bump"
type textarea "x"
type textarea "Replace bump s"
type textarea "x"
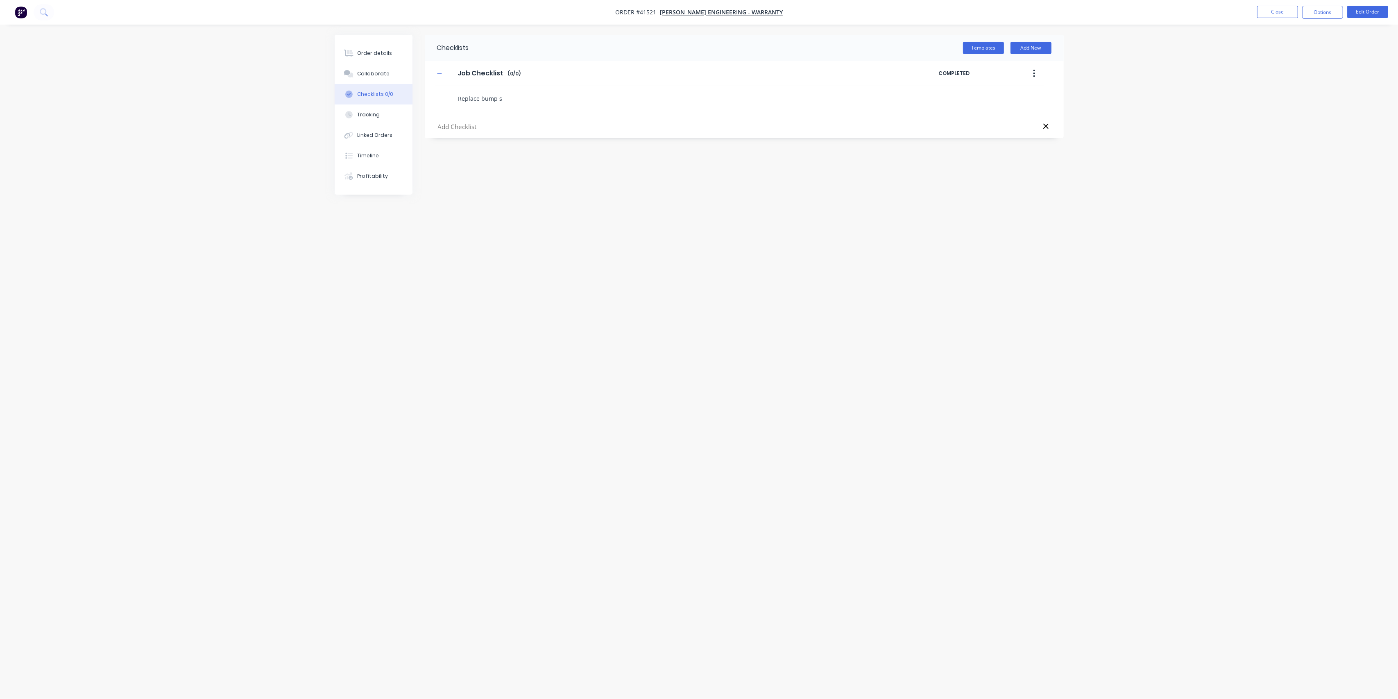
type textarea "Replace bump sh"
type textarea "x"
type textarea "Replace bump s"
type textarea "x"
type textarea "Replace bump st"
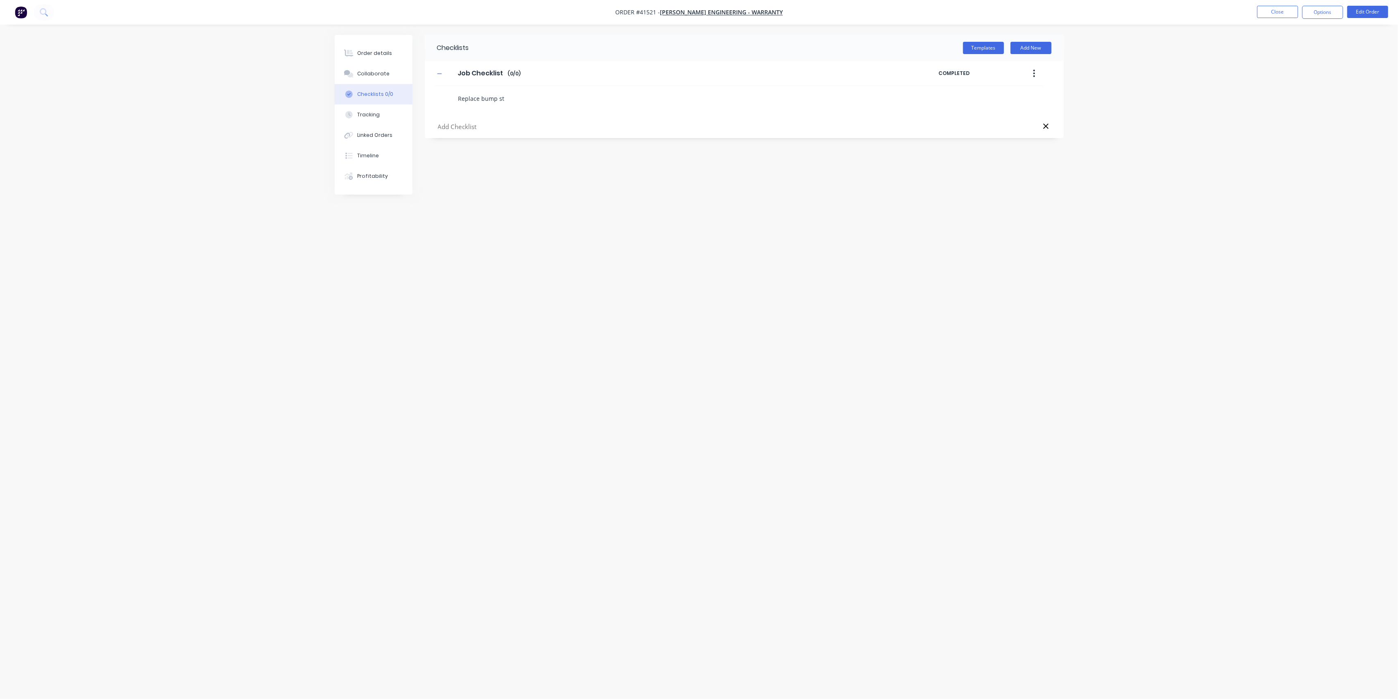
type textarea "x"
type textarea "Replace bump sto"
type textarea "x"
type textarea "Replace bump stop"
type textarea "x"
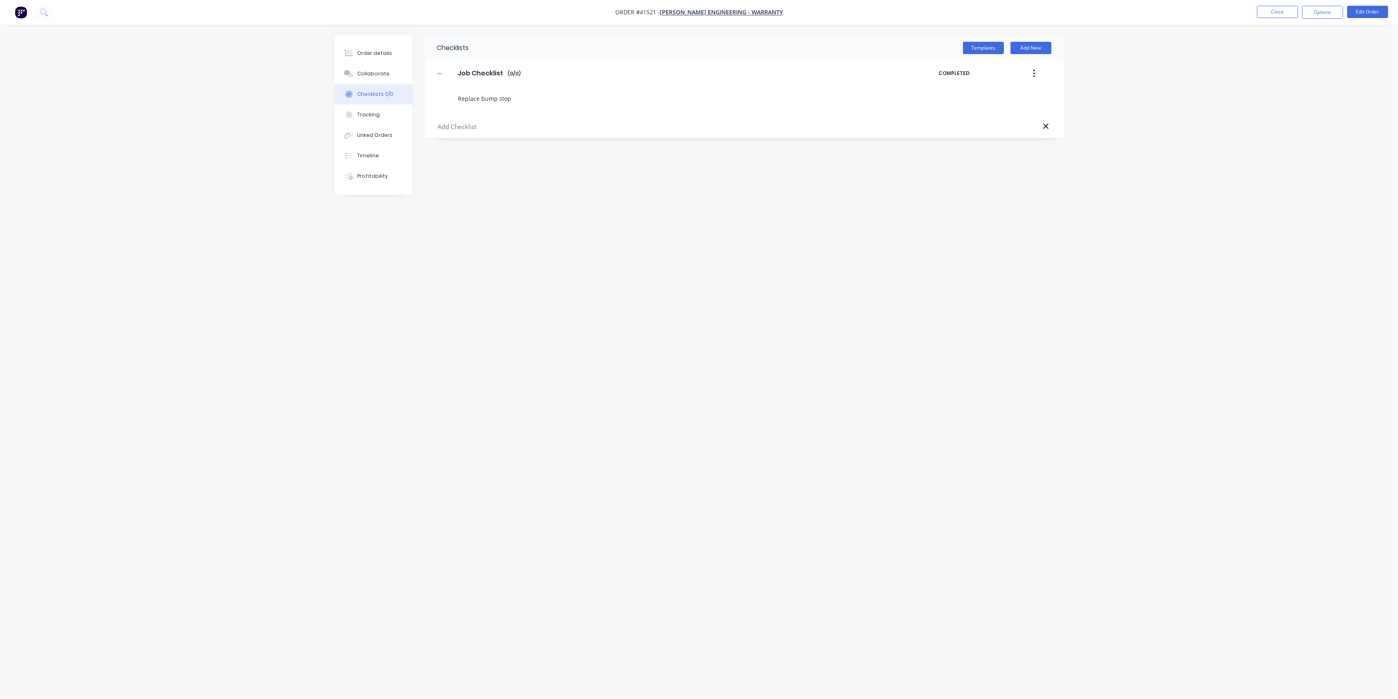
type textarea "Replace bump stops"
type textarea "x"
type textarea "Replace bump stops"
type textarea "x"
type textarea "Replace bump stops w"
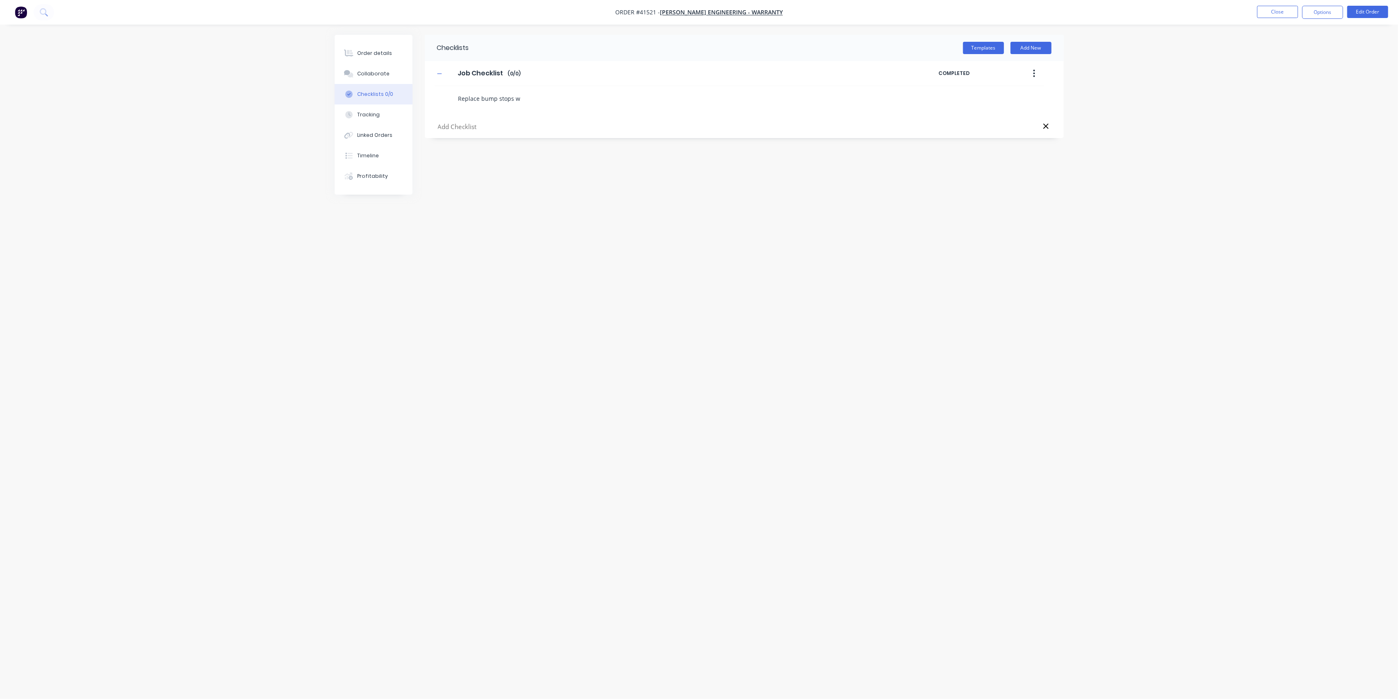
type textarea "x"
type textarea "Replace bump stops wi"
type textarea "x"
type textarea "Replace bump stops wit"
type textarea "x"
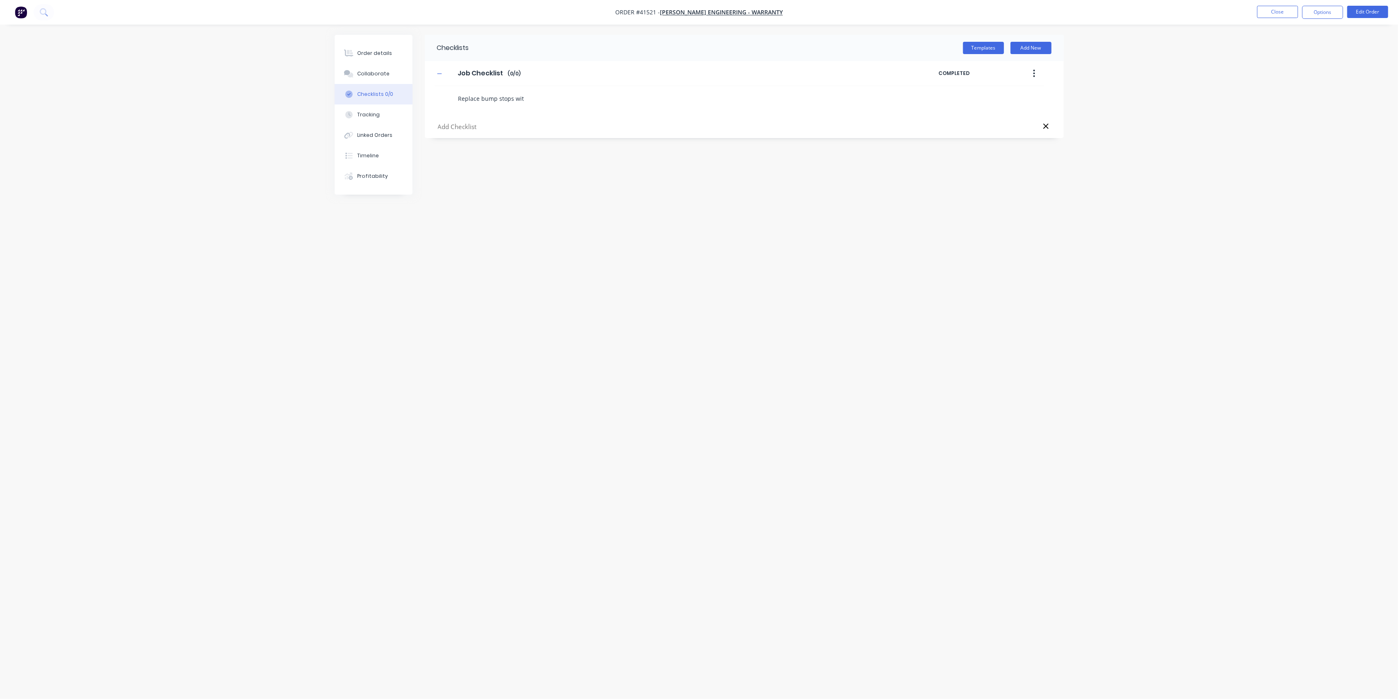
type textarea "Replace bump stops with"
type textarea "x"
type textarea "Replace bump stops with"
type textarea "x"
type textarea "Replace bump stops with s"
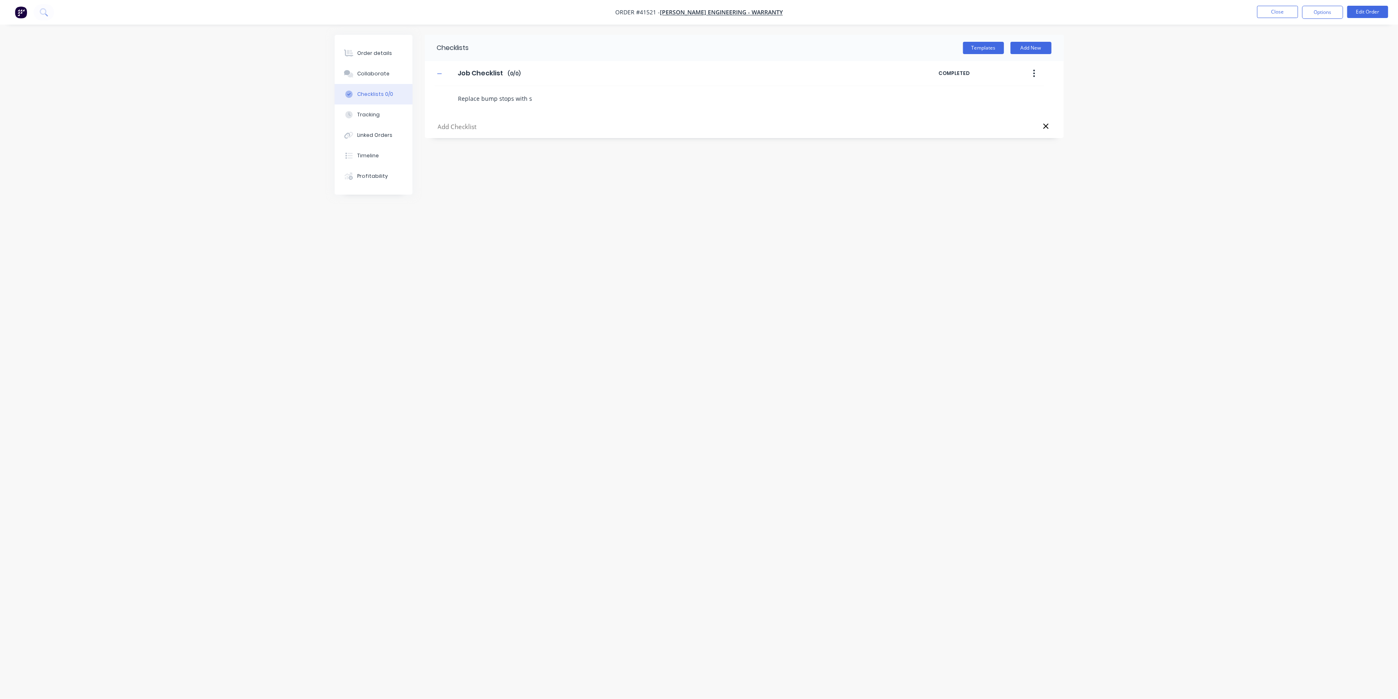
type textarea "x"
type textarea "Replace bump stops with su"
type textarea "x"
type textarea "Replace bump stops with sui"
type textarea "x"
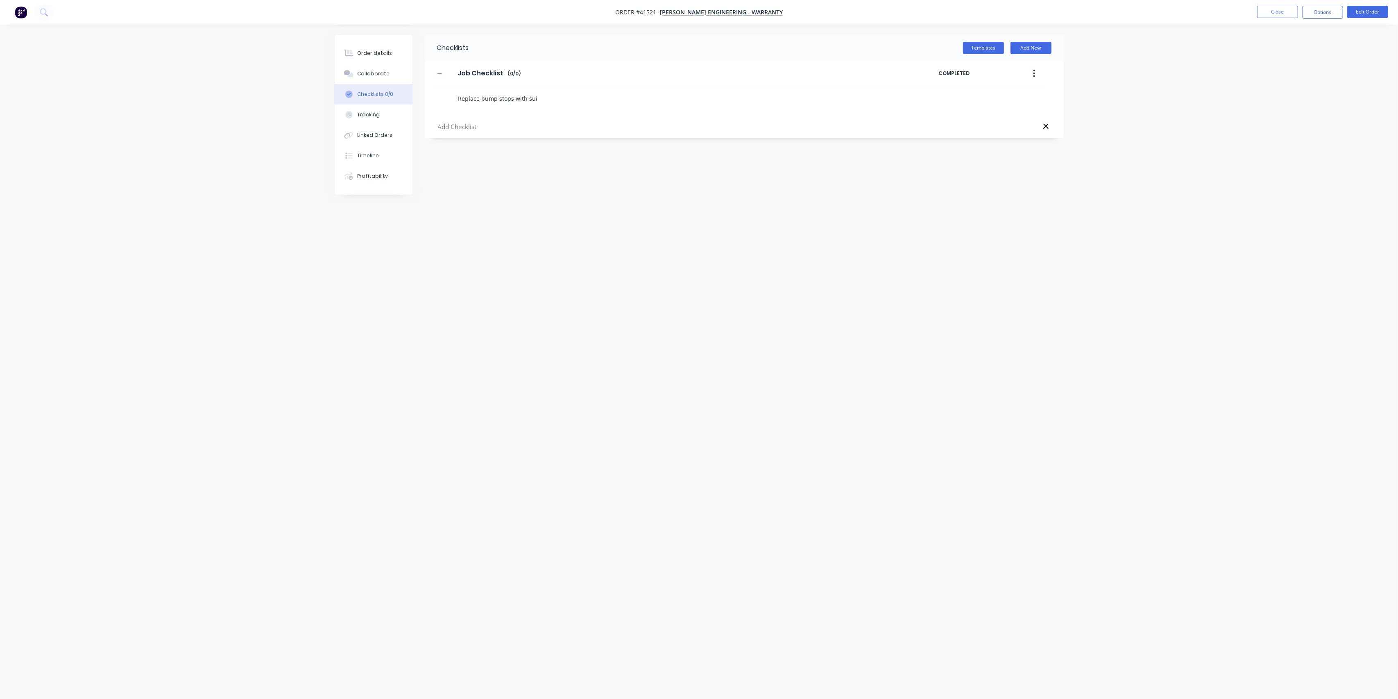
type textarea "Replace bump stops with suit"
type textarea "x"
type textarea "Replace bump stops with suita"
type textarea "x"
type textarea "Replace bump stops with suitab"
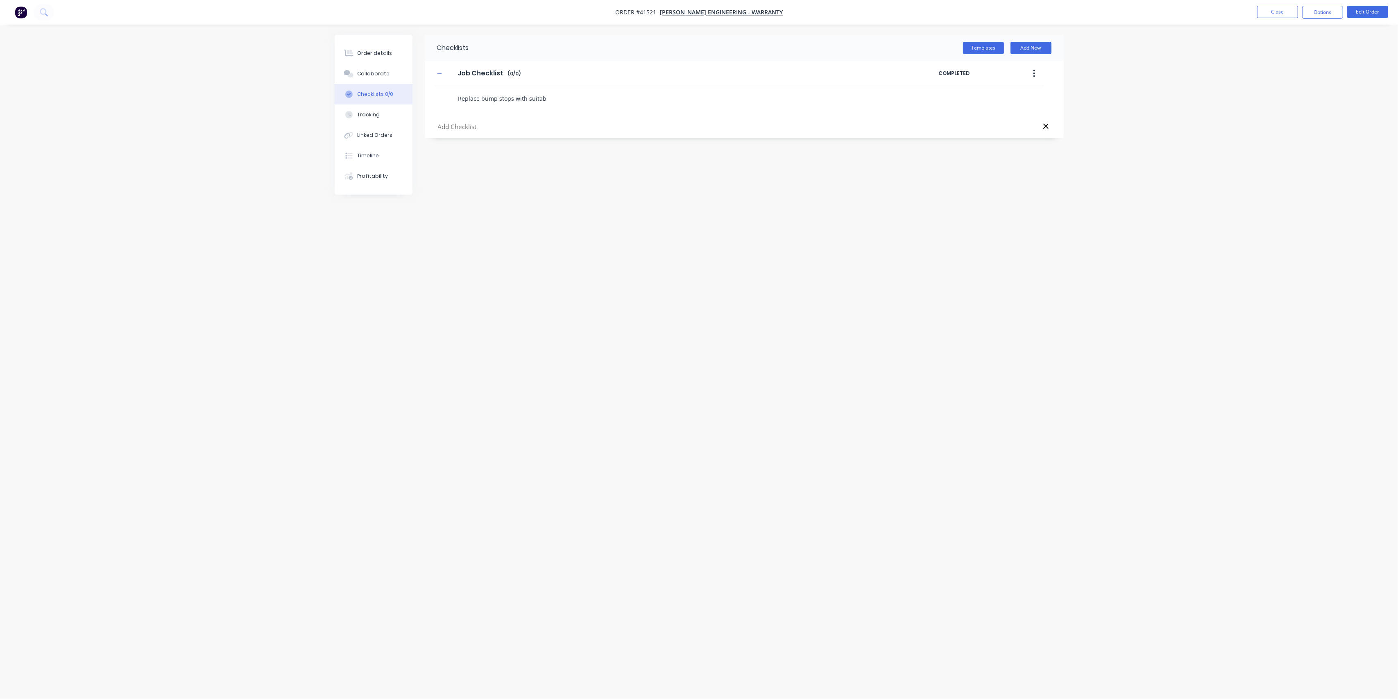
type textarea "x"
type textarea "Replace bump stops with suitabl"
type textarea "x"
type textarea "Replace bump stops with suitable"
type textarea "x"
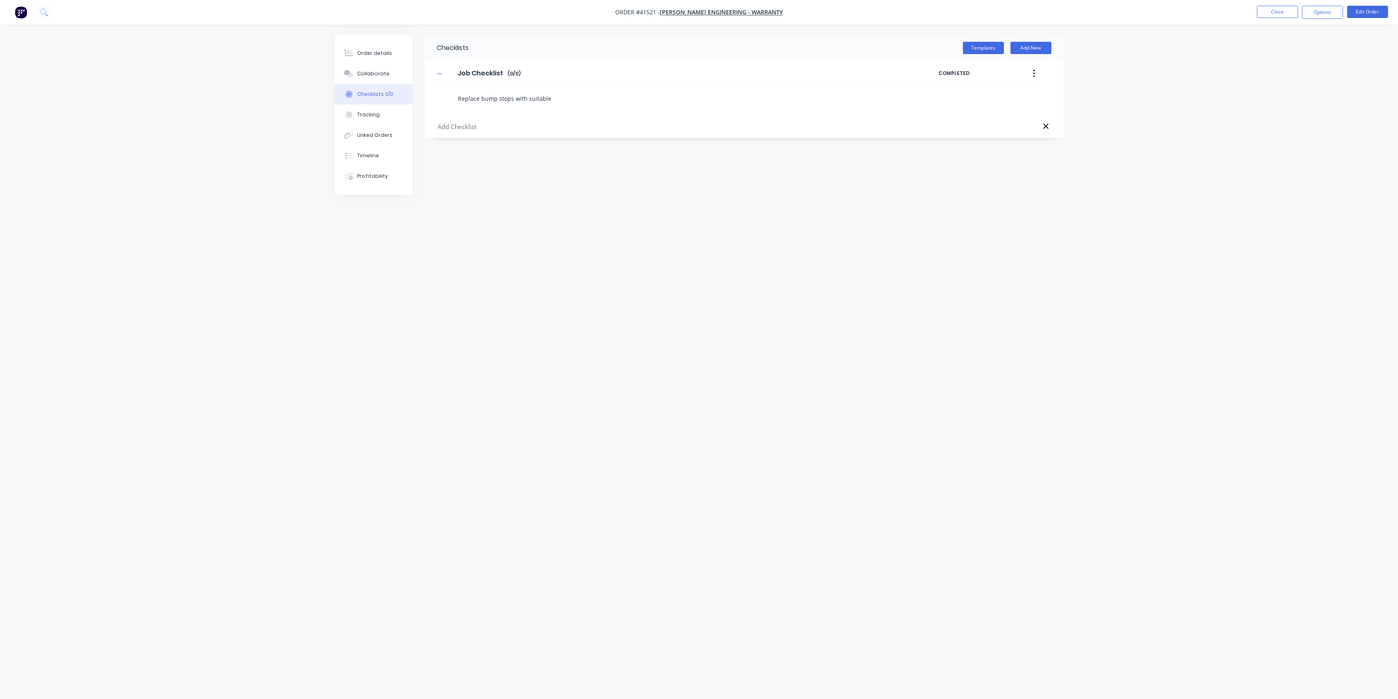
type textarea "Replace bump stops with suitable"
type textarea "x"
type textarea "Replace bump stops with suitable p"
type textarea "x"
type textarea "Replace bump stops with suitable pa"
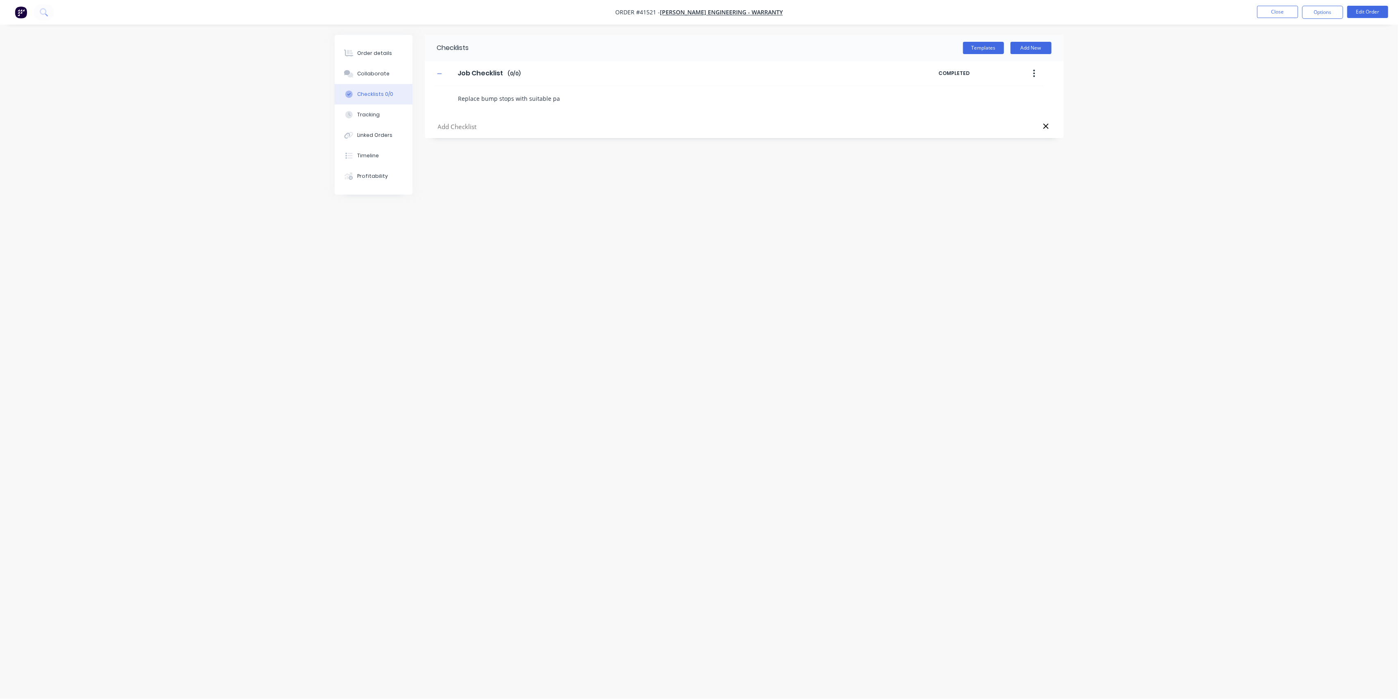
type textarea "x"
type textarea "Replace bump stops with suitable pad"
type textarea "x"
type textarea "r"
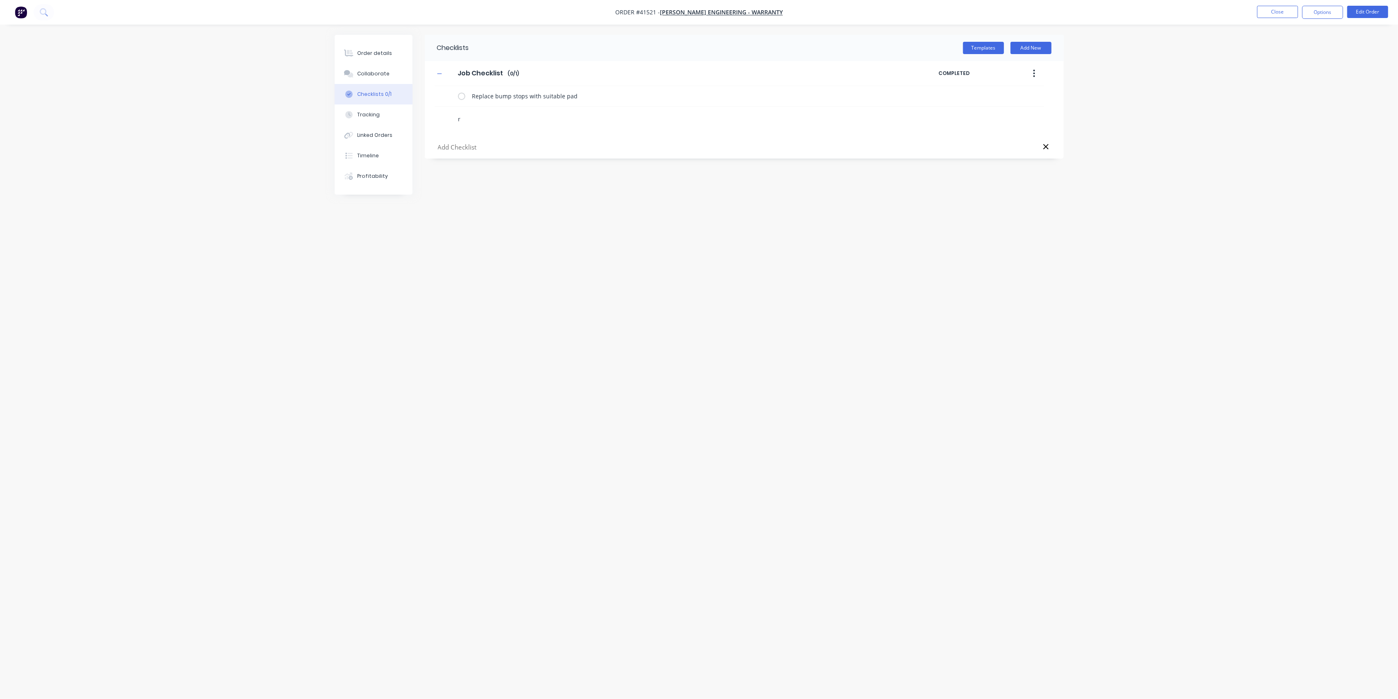
type textarea "x"
type textarea "re"
type textarea "x"
type textarea "rep"
type textarea "x"
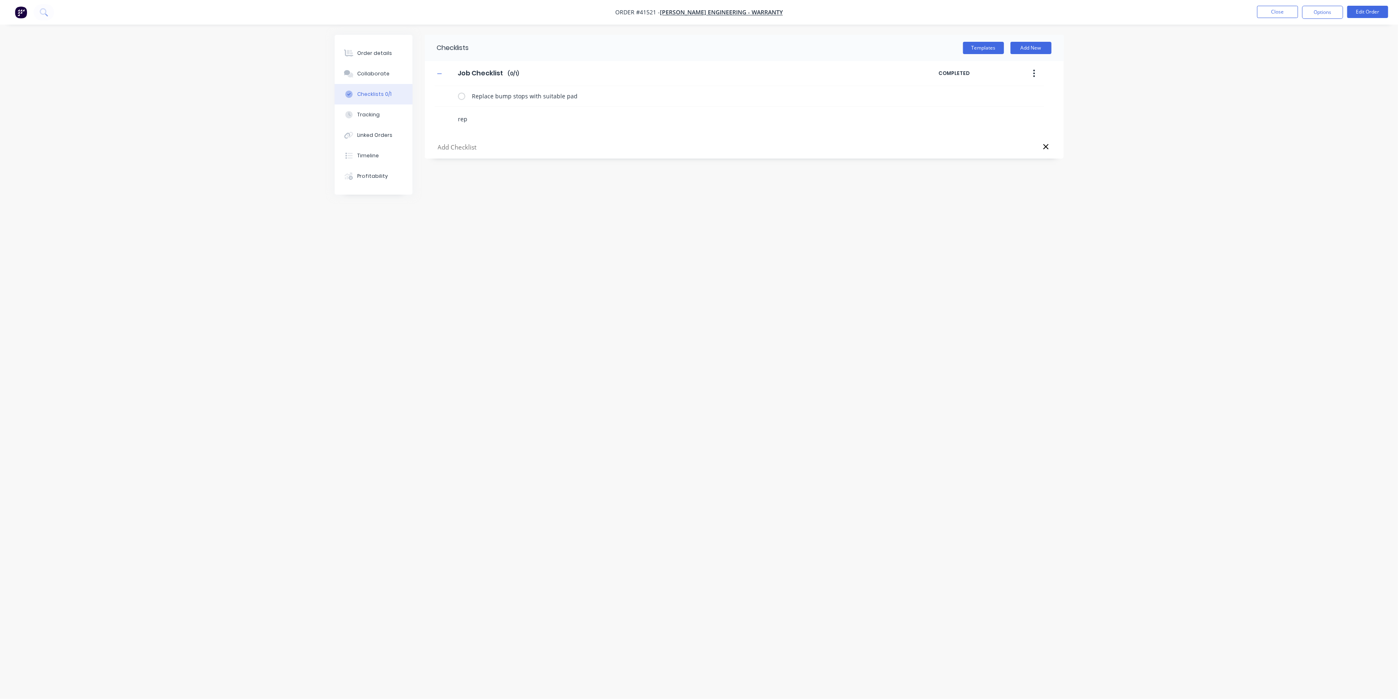
type textarea "repa"
type textarea "x"
type textarea "repai"
type textarea "x"
type textarea "repair"
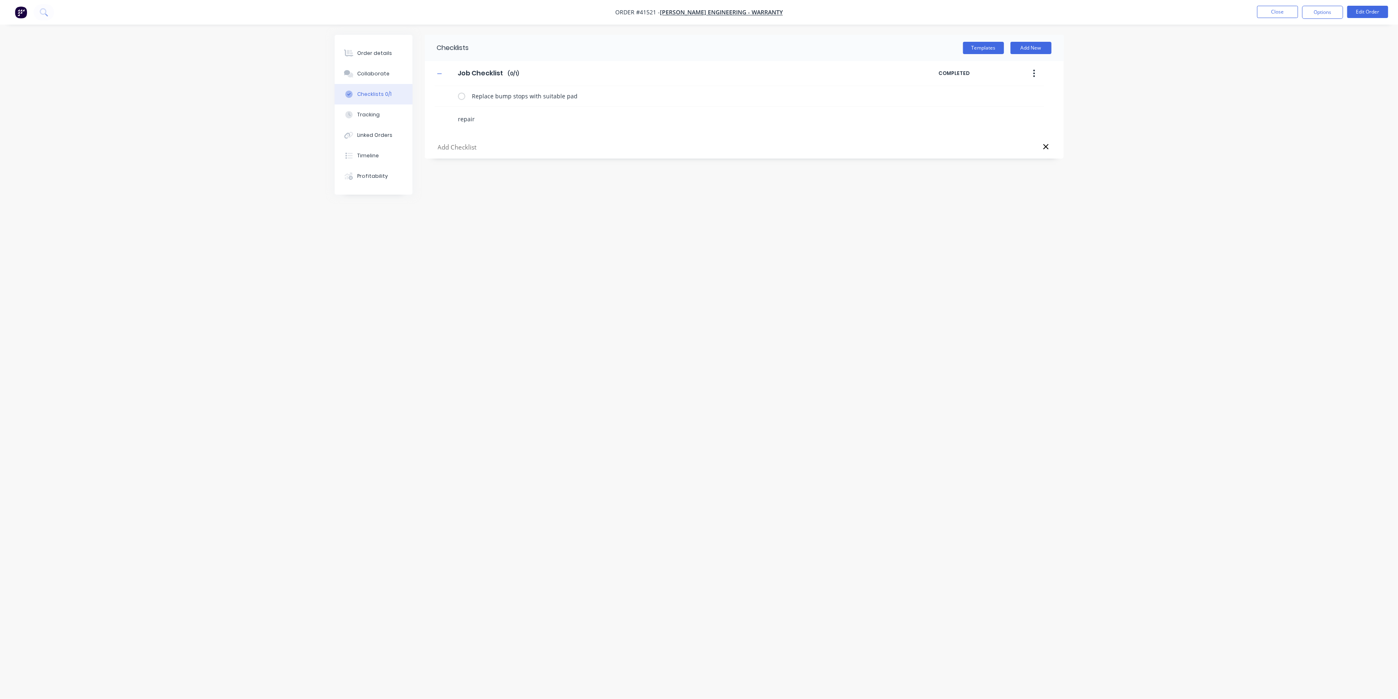
type textarea "x"
type textarea "repair"
type textarea "x"
type textarea "repair c"
type textarea "x"
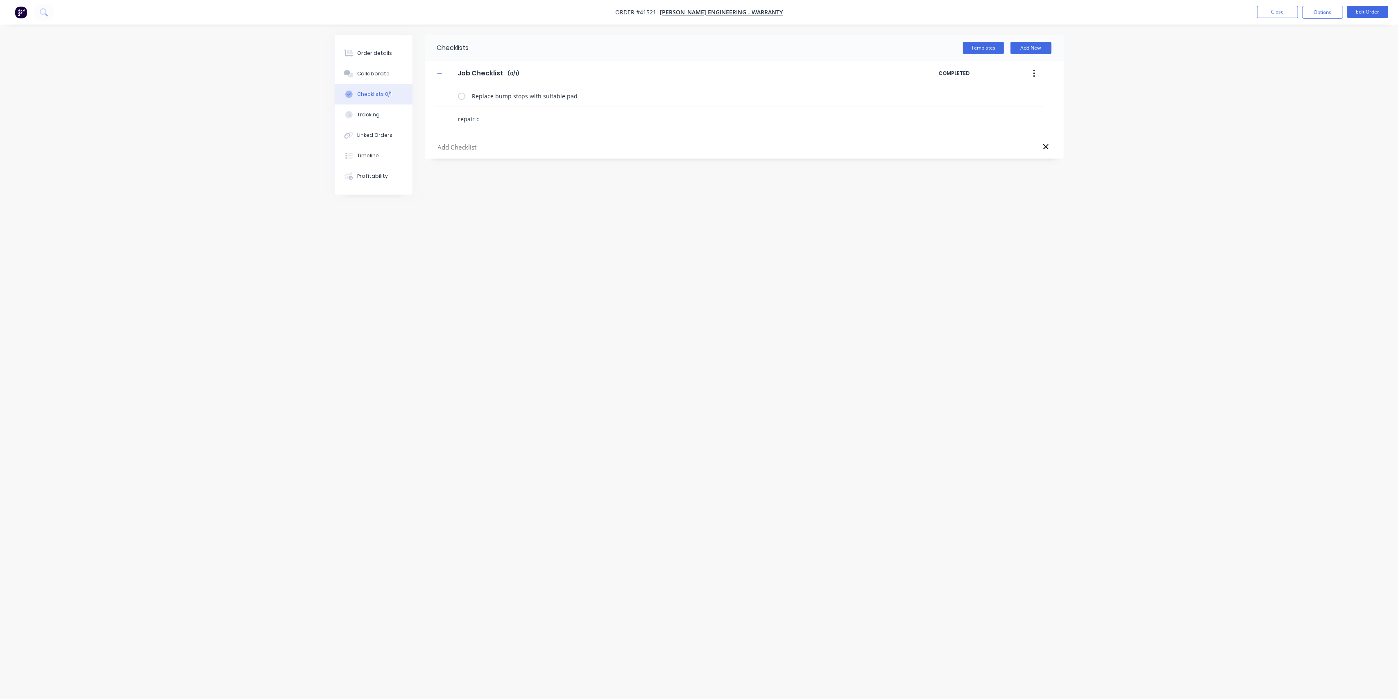
type textarea "repair cr"
type textarea "x"
type textarea "repair cra"
type textarea "x"
type textarea "repair crac"
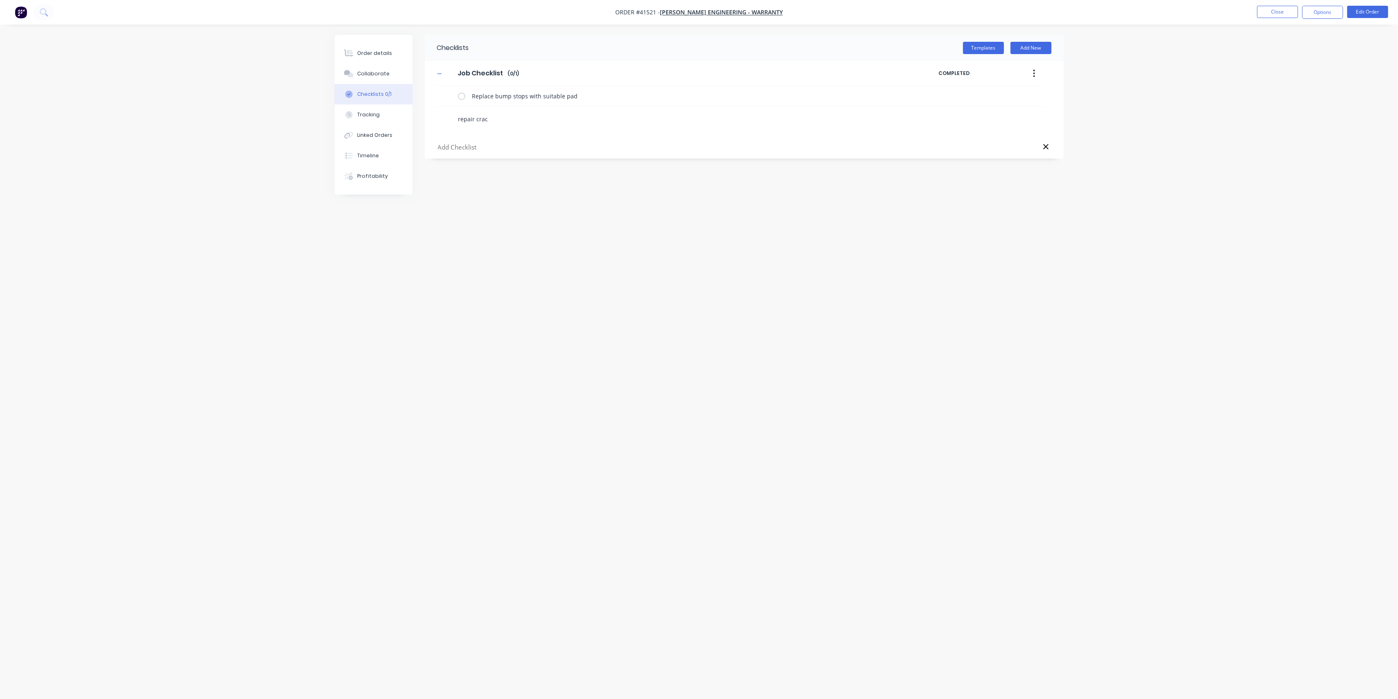
type textarea "x"
type textarea "repair crack"
type textarea "x"
type textarea "repair cracks"
type textarea "x"
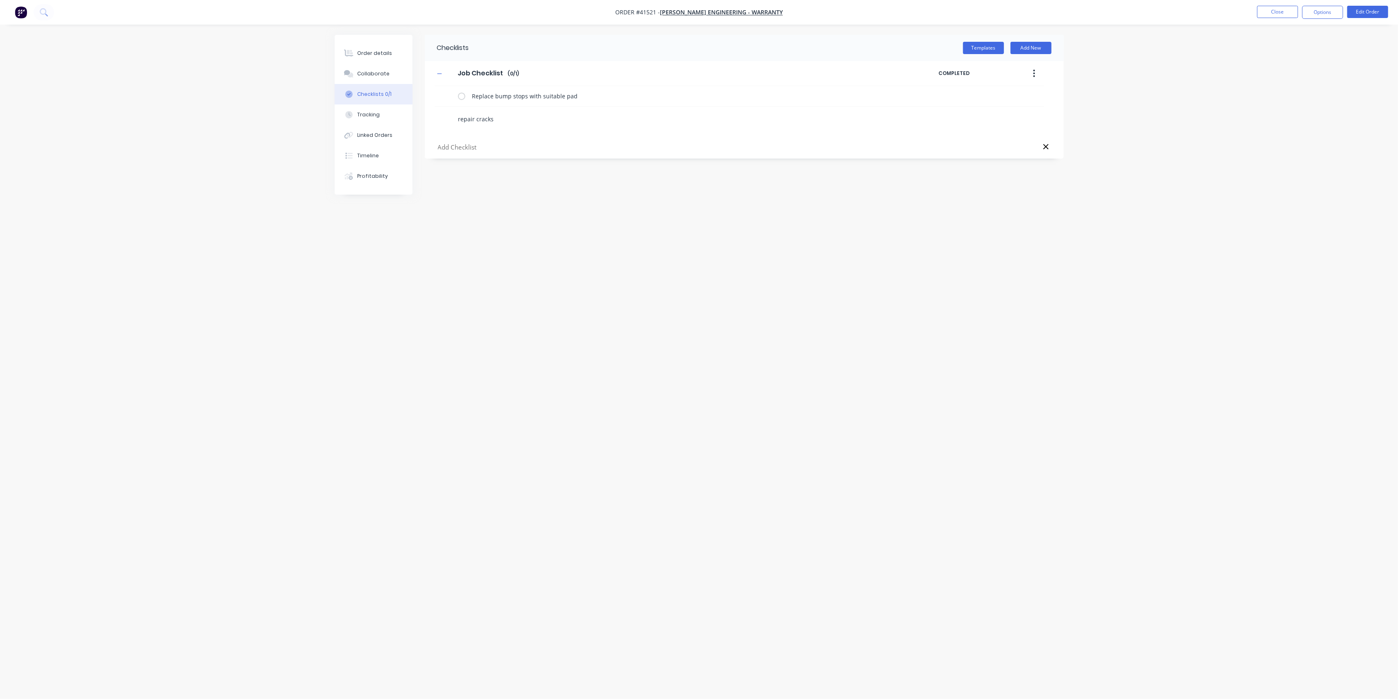
type textarea "repair cracks"
type textarea "x"
type textarea "repair cracks a"
type textarea "x"
type textarea "repair cracks ar"
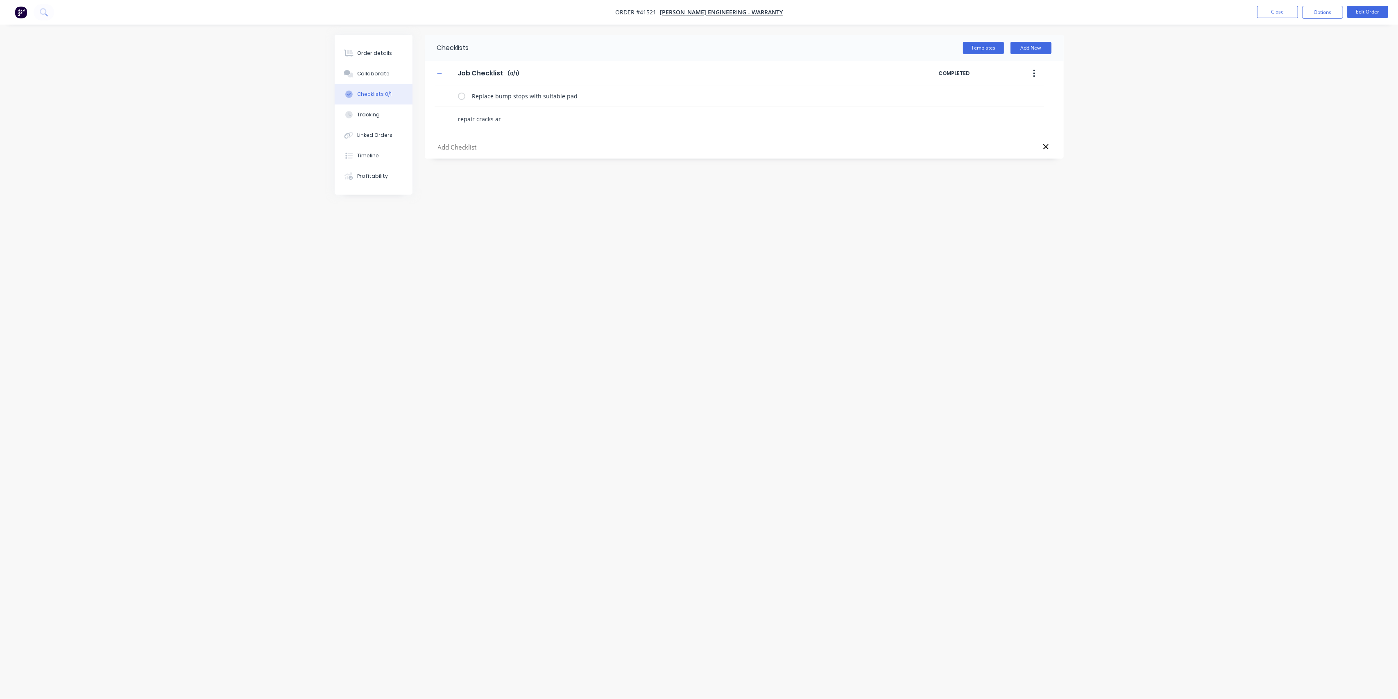
type textarea "x"
type textarea "repair cracks arou"
type textarea "x"
type textarea "repair cracks aroun"
type textarea "x"
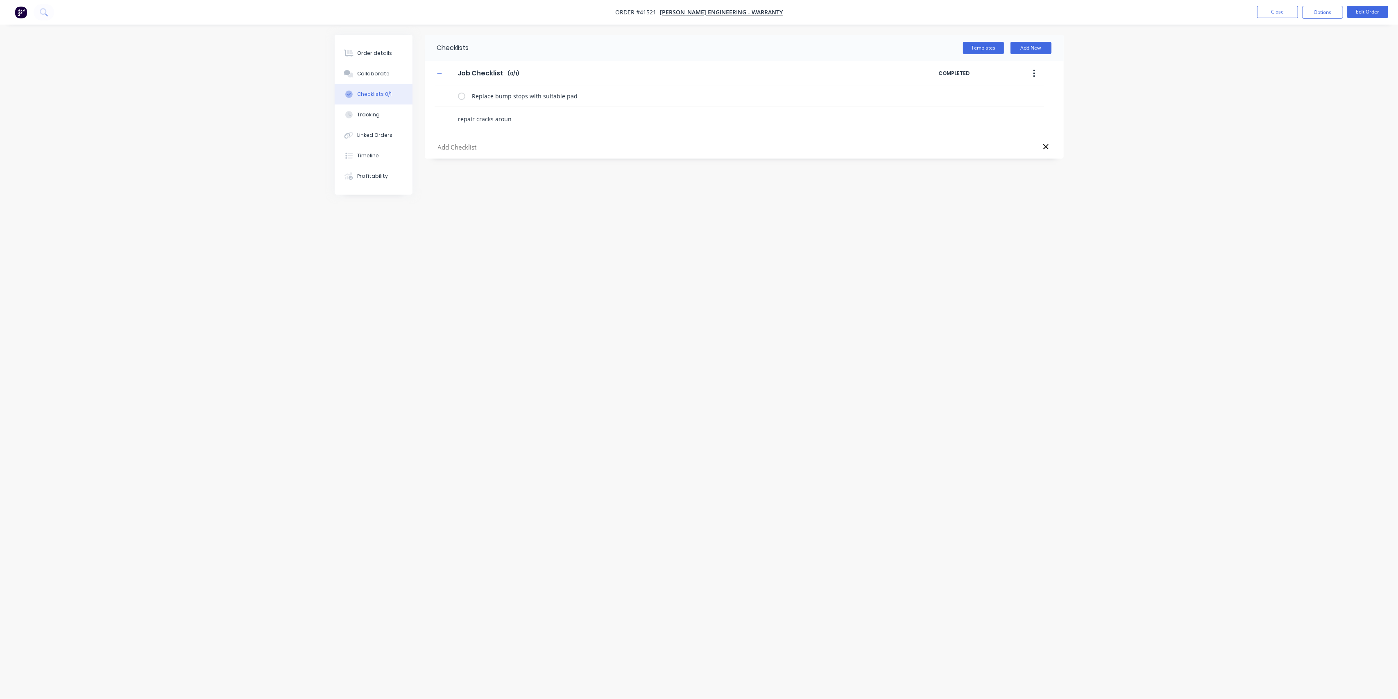
type textarea "repair cracks around"
type textarea "x"
type textarea "repair cracks around"
type textarea "x"
type textarea "repair cracks around w"
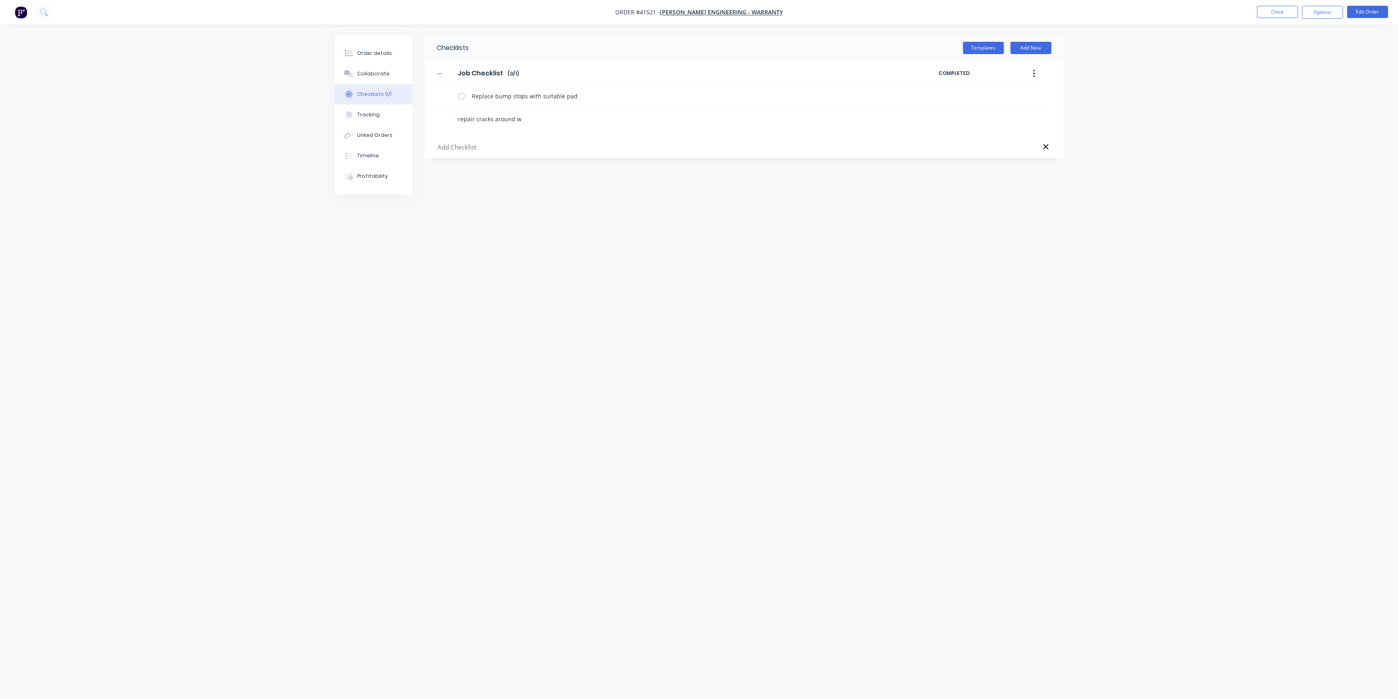
type textarea "x"
type textarea "repair cracks around wh"
type textarea "x"
type textarea "repair cracks around whe"
type textarea "x"
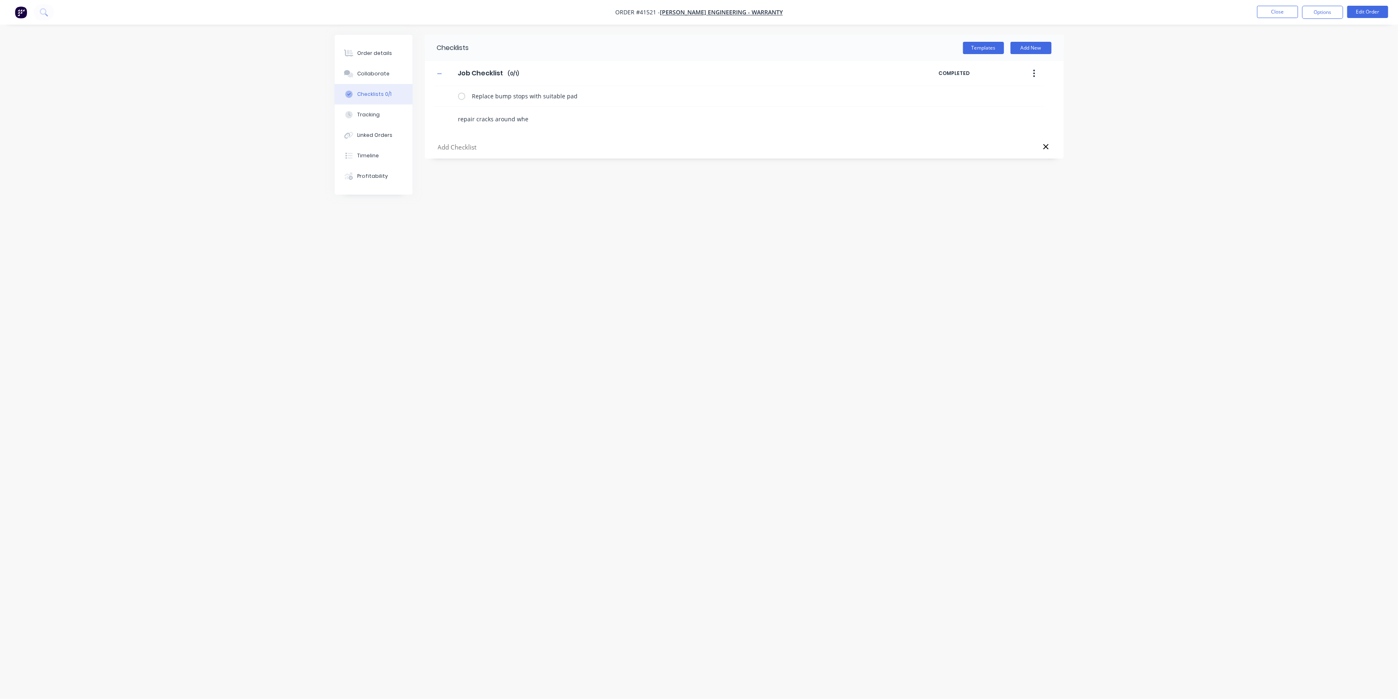
type textarea "repair cracks around whee"
type textarea "x"
type textarea "repair cracks around wheel"
type textarea "x"
type textarea "repair cracks around wheel"
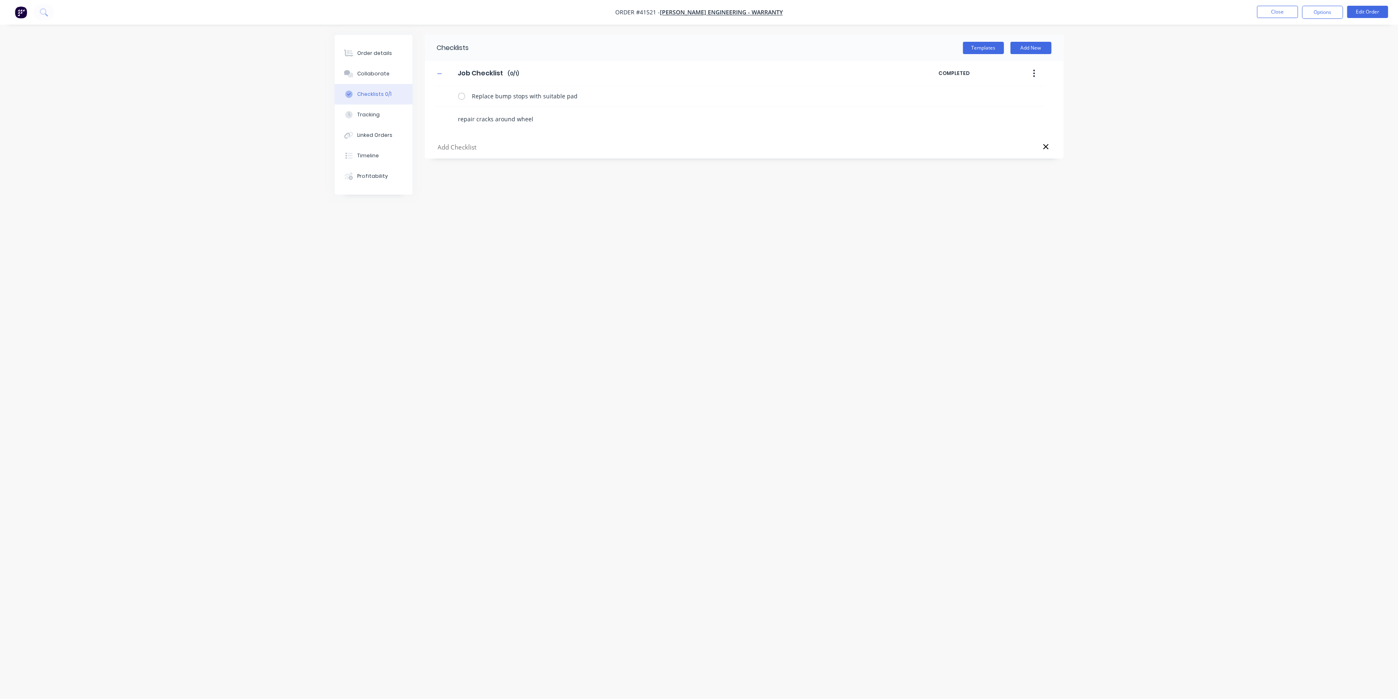
type textarea "x"
type textarea "repair cracks around wheel c"
type textarea "x"
type textarea "repair cracks around wheel cu"
type textarea "x"
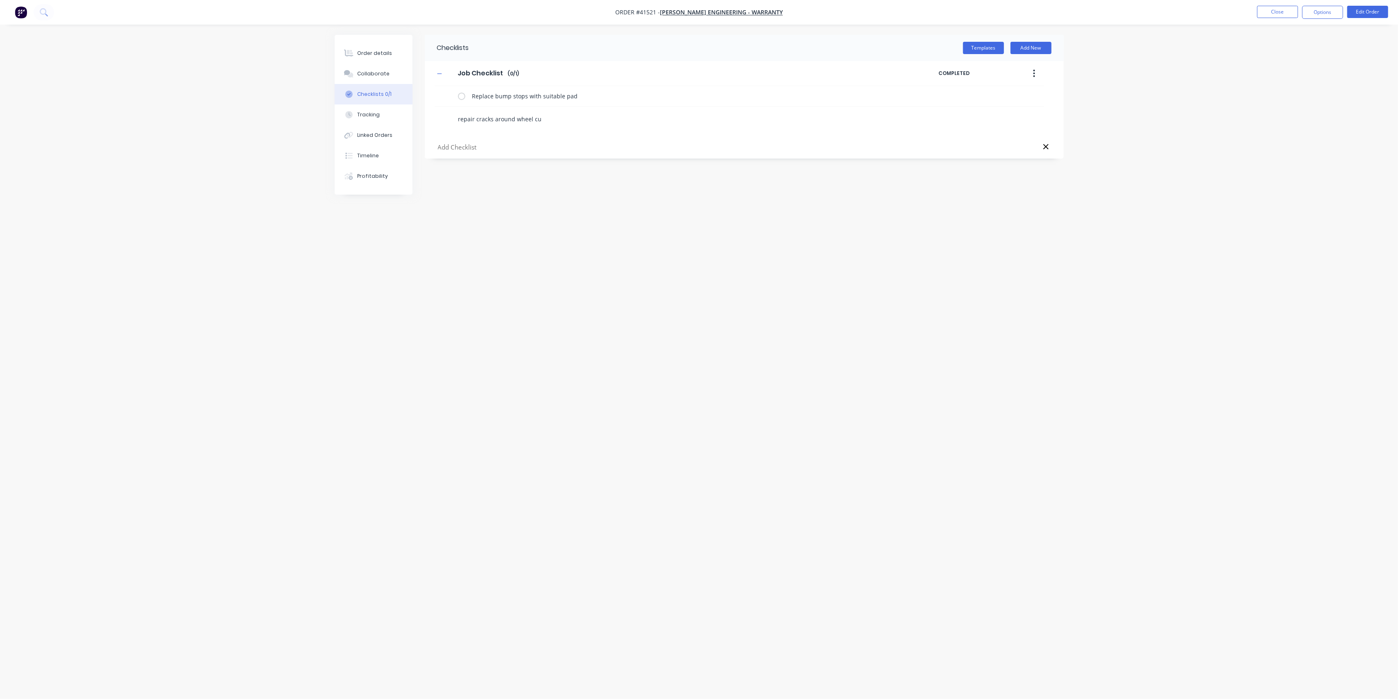
type textarea "repair cracks around wheel cut"
type textarea "x"
type textarea "repair cracks around wheel cut"
type textarea "x"
type textarea "repair cracks around wheel cut o"
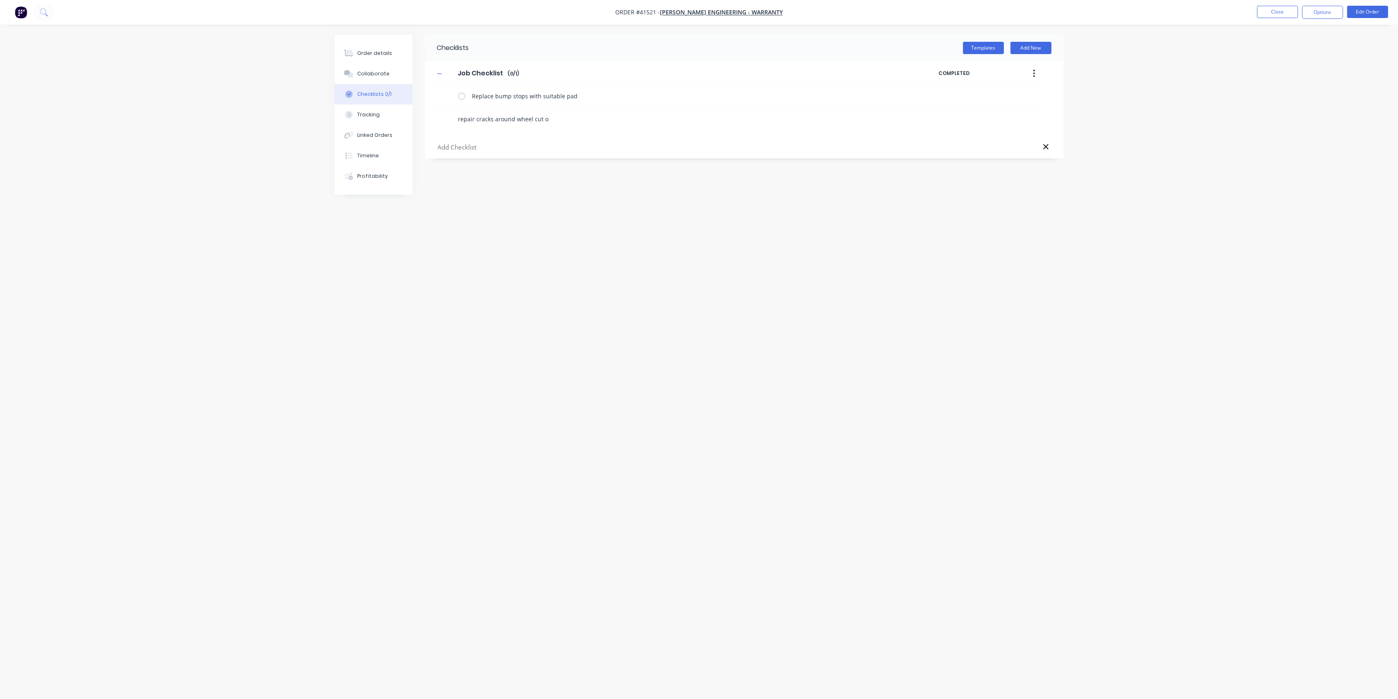
type textarea "x"
type textarea "repair cracks around wheel cut ou"
type textarea "x"
type textarea "repair cracks around wheel cut out"
type textarea "x"
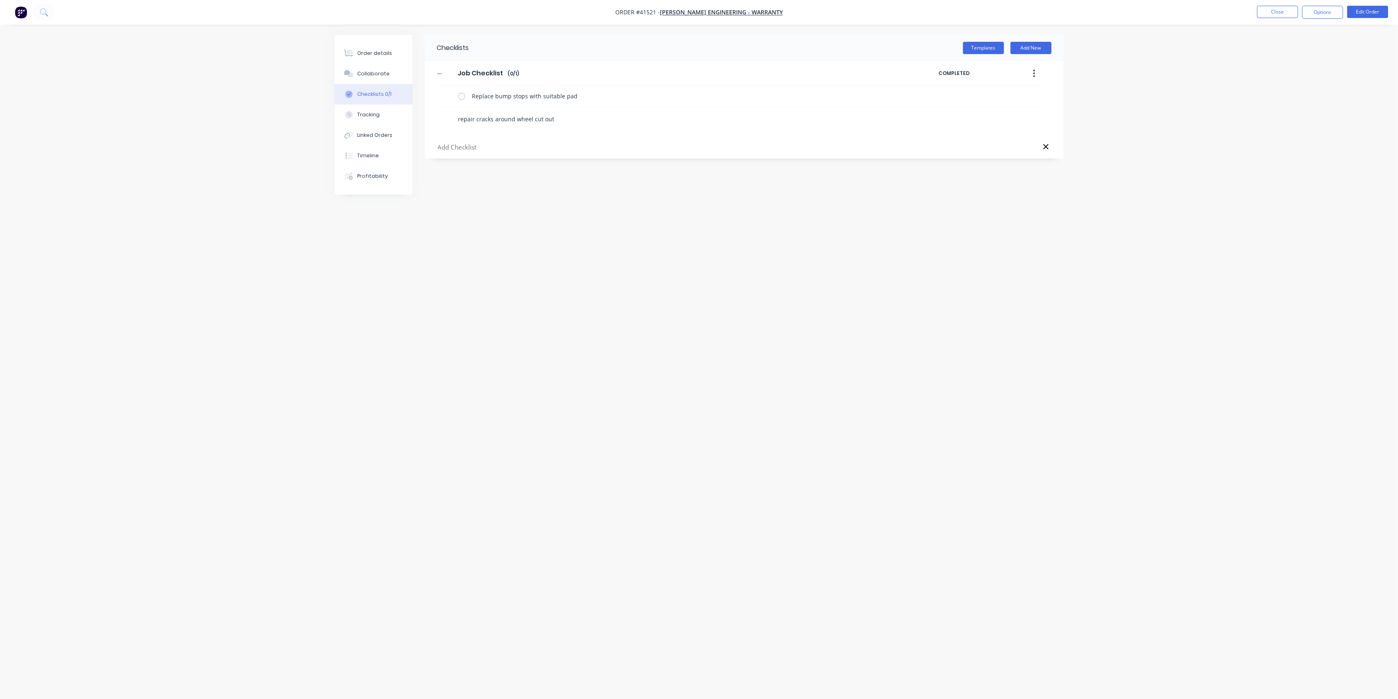
type textarea "repair cracks around wheel cut outs"
type textarea "x"
type textarea "r"
type textarea "x"
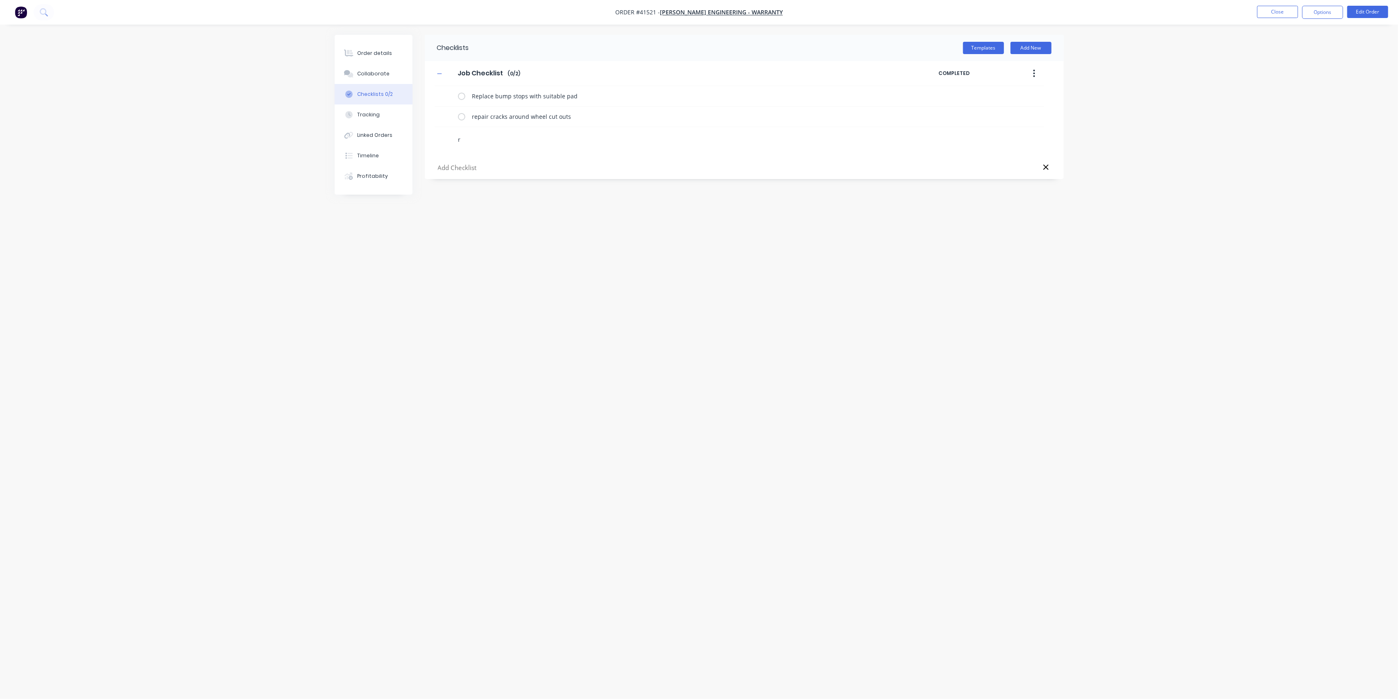
type textarea "re"
type textarea "x"
type textarea "rep"
type textarea "x"
type textarea "repa"
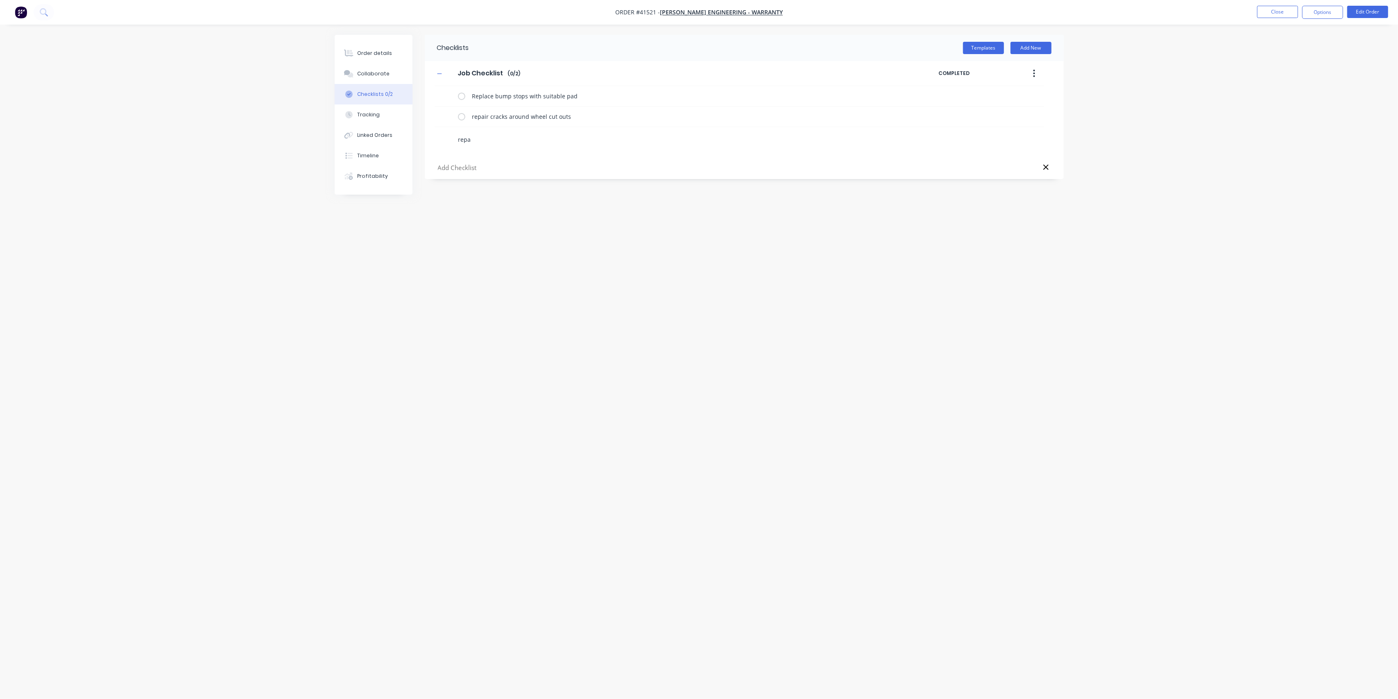
type textarea "x"
type textarea "repai"
type textarea "x"
type textarea "repair"
type textarea "x"
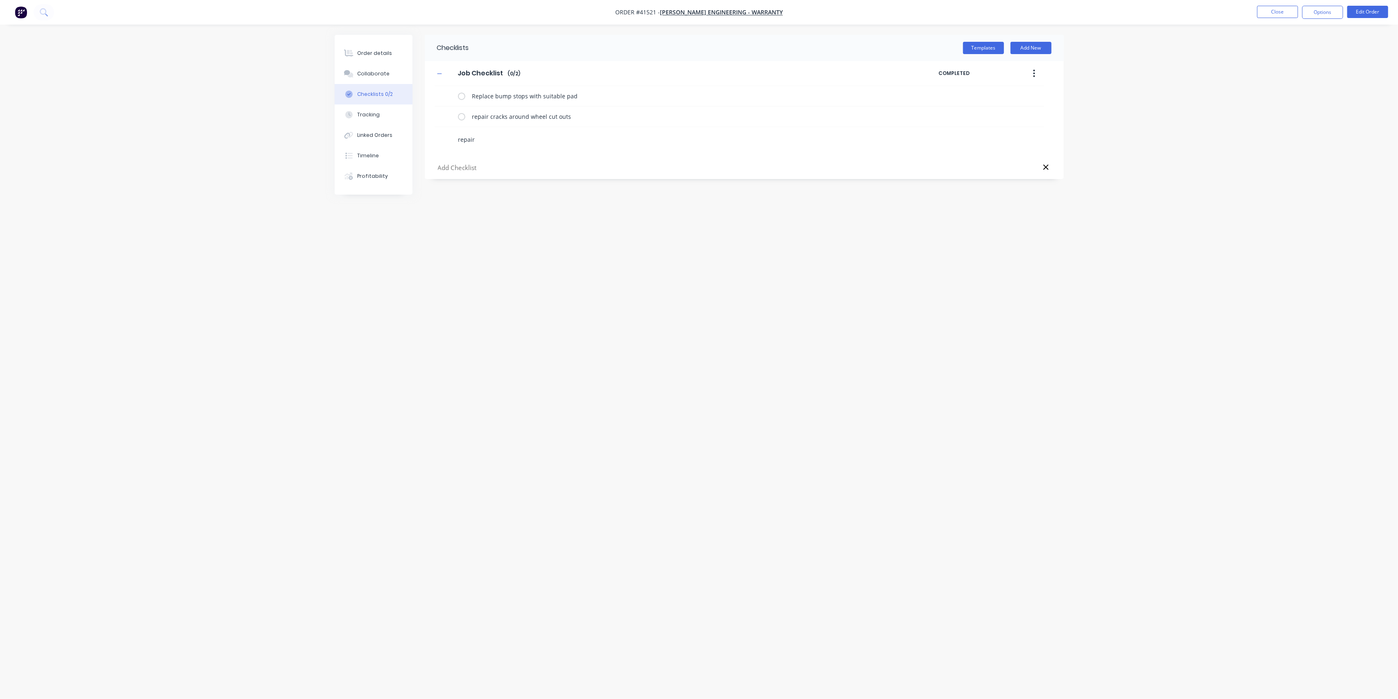
type textarea "repair"
type textarea "x"
type textarea "repair c"
type textarea "x"
type textarea "repair cr"
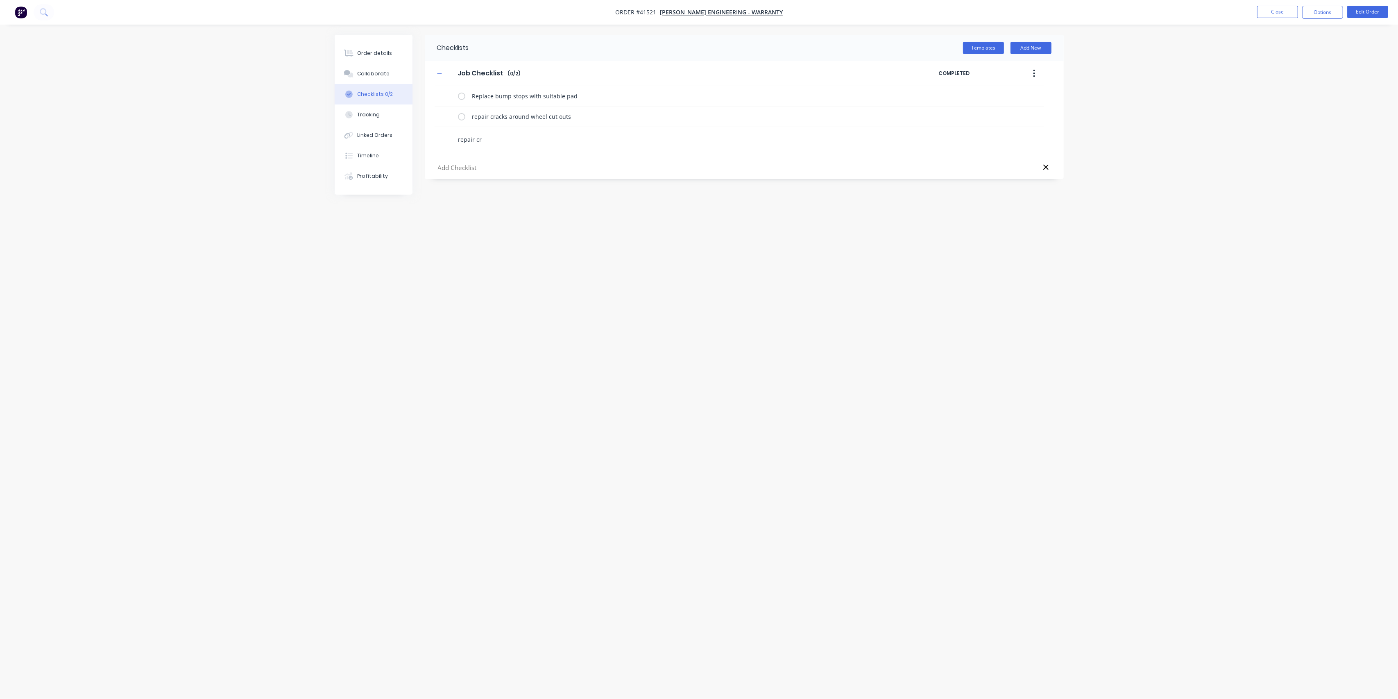
type textarea "x"
type textarea "repair cra"
type textarea "x"
type textarea "repair crac"
type textarea "x"
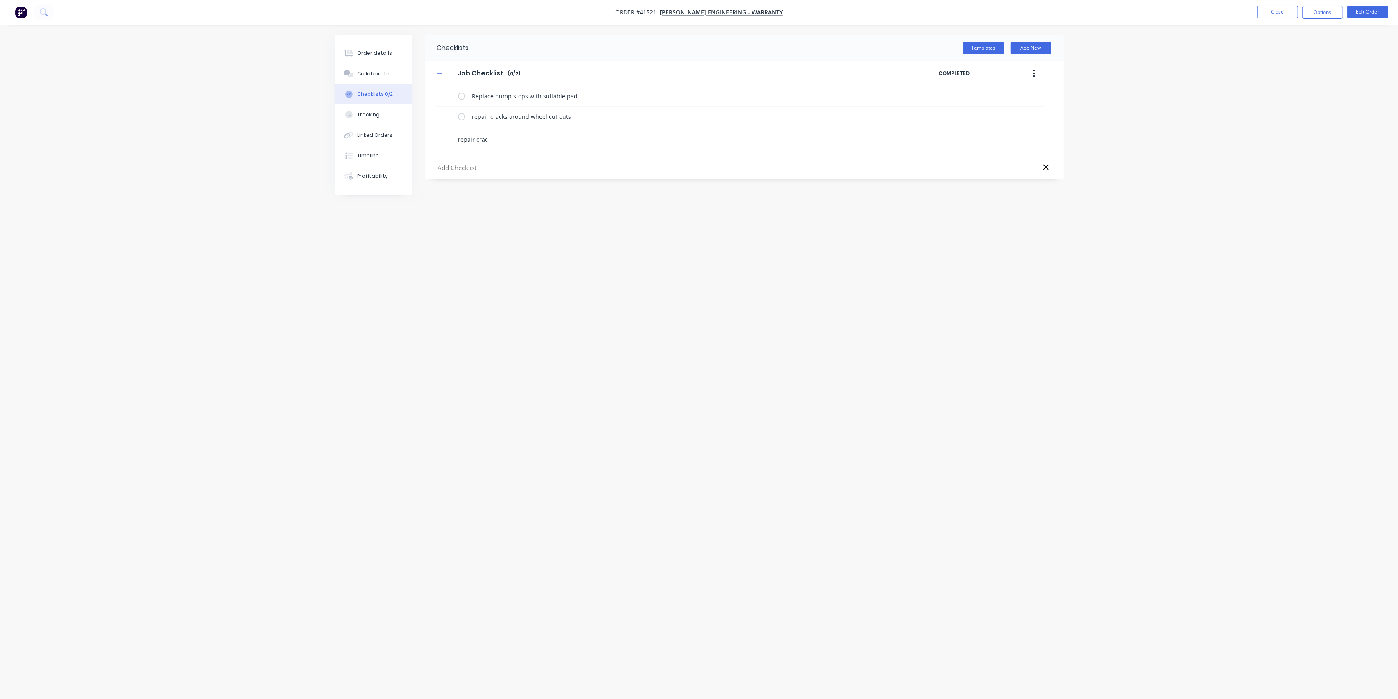
type textarea "repair crack"
type textarea "x"
type textarea "repair cracks"
type textarea "x"
type textarea "repair cracks"
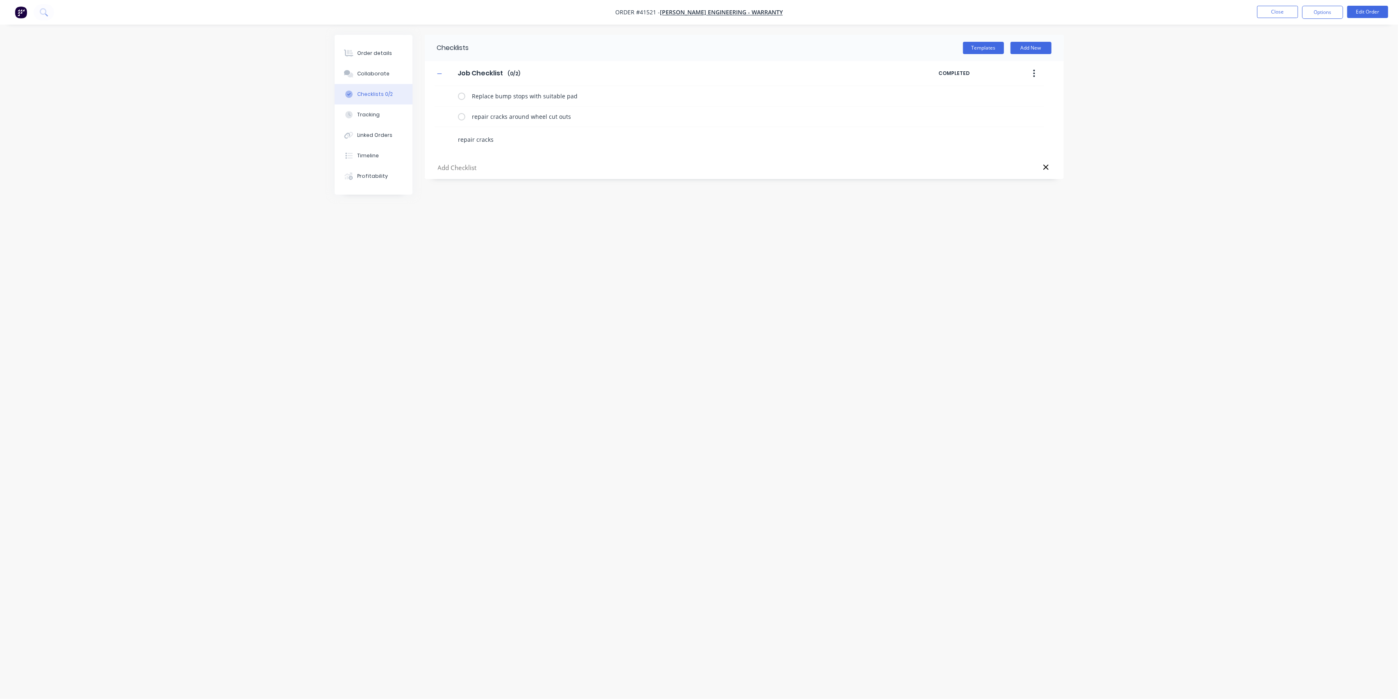
type textarea "x"
type textarea "repair cracks a"
type textarea "x"
type textarea "repair cracks ar"
type textarea "x"
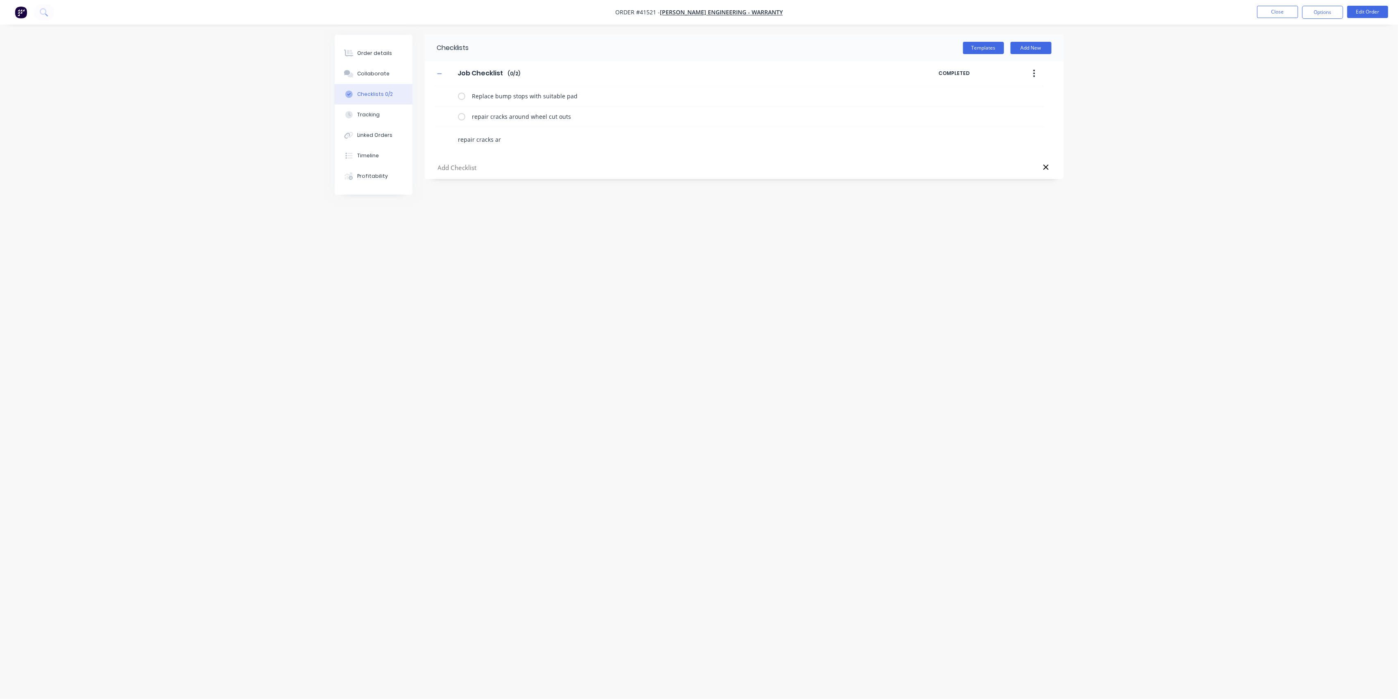
type textarea "repair cracks aro"
type textarea "x"
type textarea "repair cracks arou"
type textarea "x"
type textarea "repair cracks around"
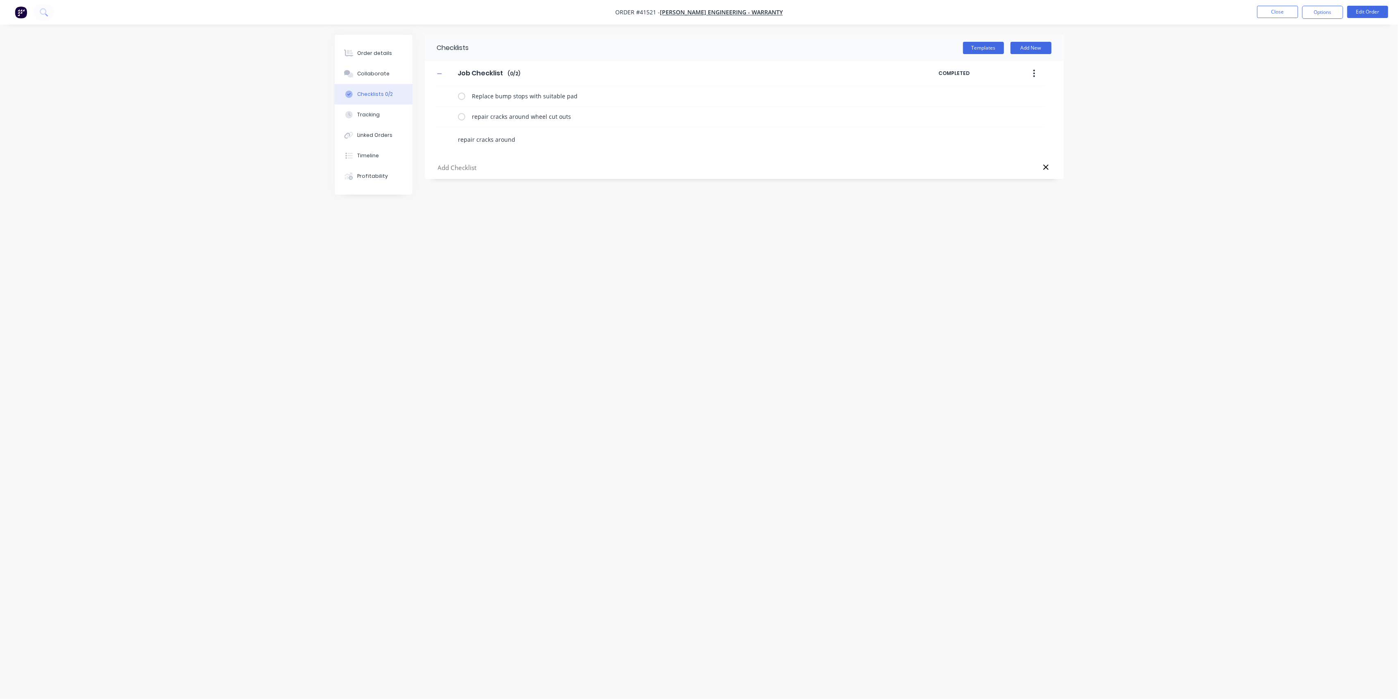
type textarea "x"
type textarea "repair cracks around"
type textarea "x"
type textarea "repair cracks around r"
type textarea "x"
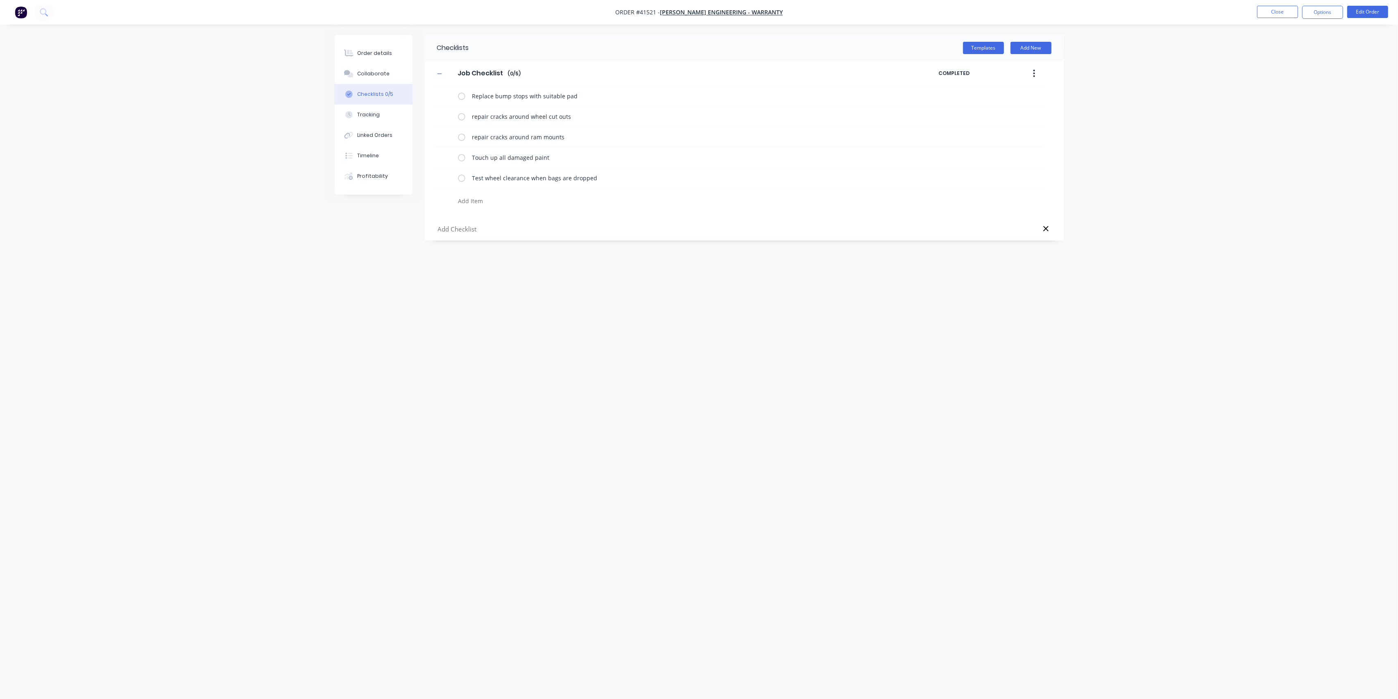
click at [624, 273] on div "Checklists Templates Add New Job Checklist Job Checklist Enter Checklist name (…" at bounding box center [699, 334] width 729 height 598
click at [367, 54] on div "Order details" at bounding box center [374, 53] width 35 height 7
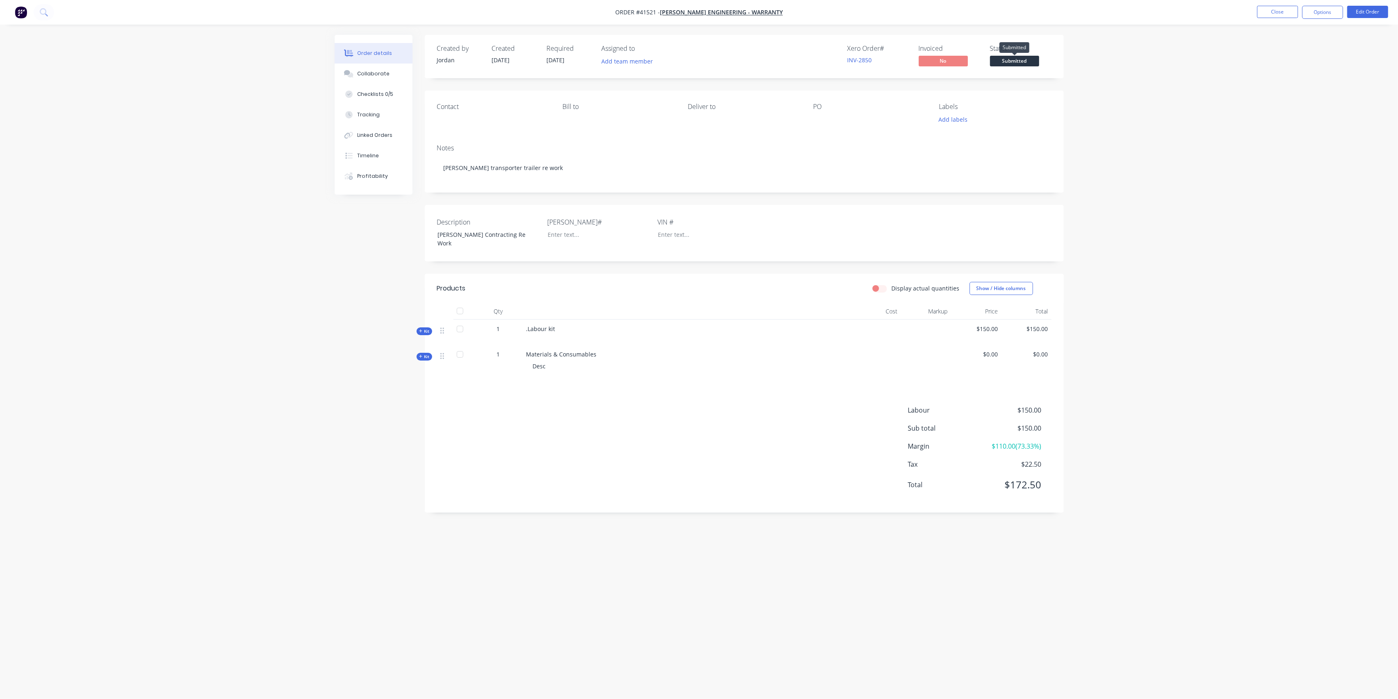
click at [1018, 61] on span "Submitted" at bounding box center [1014, 61] width 49 height 10
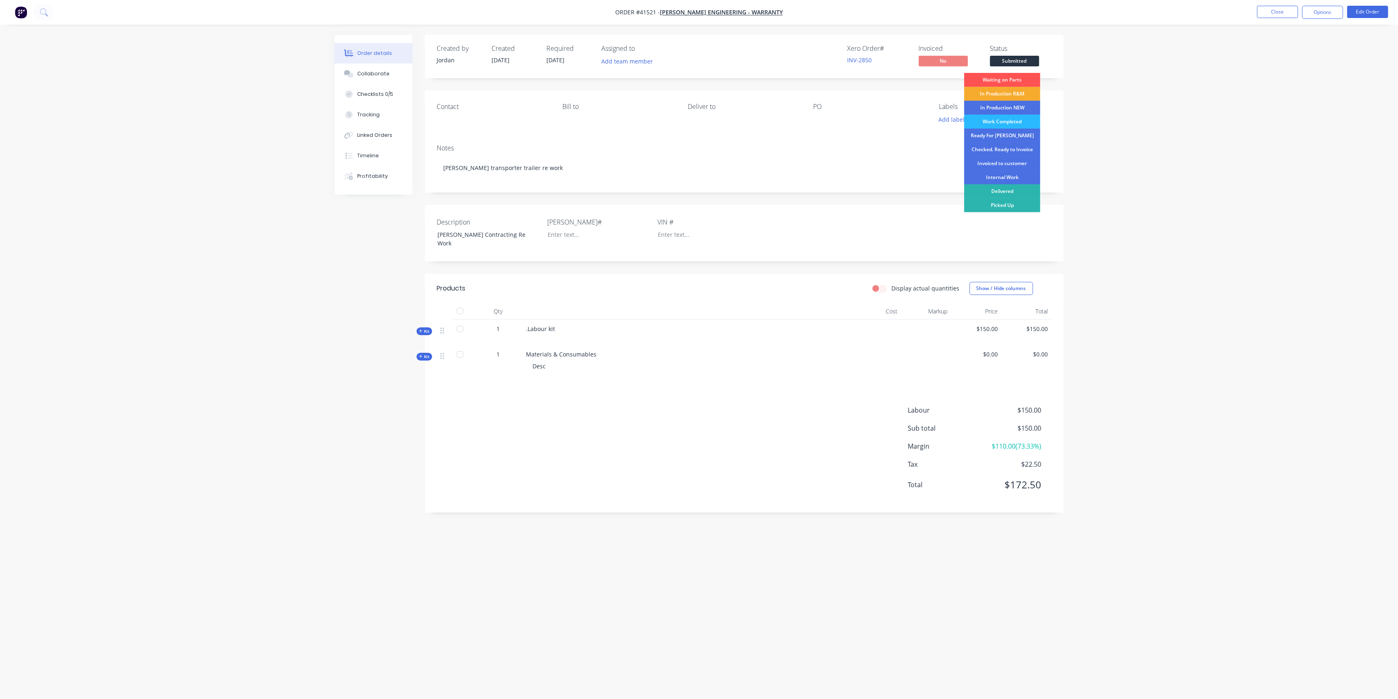
click at [1014, 93] on div "In Production R&M" at bounding box center [1002, 94] width 76 height 14
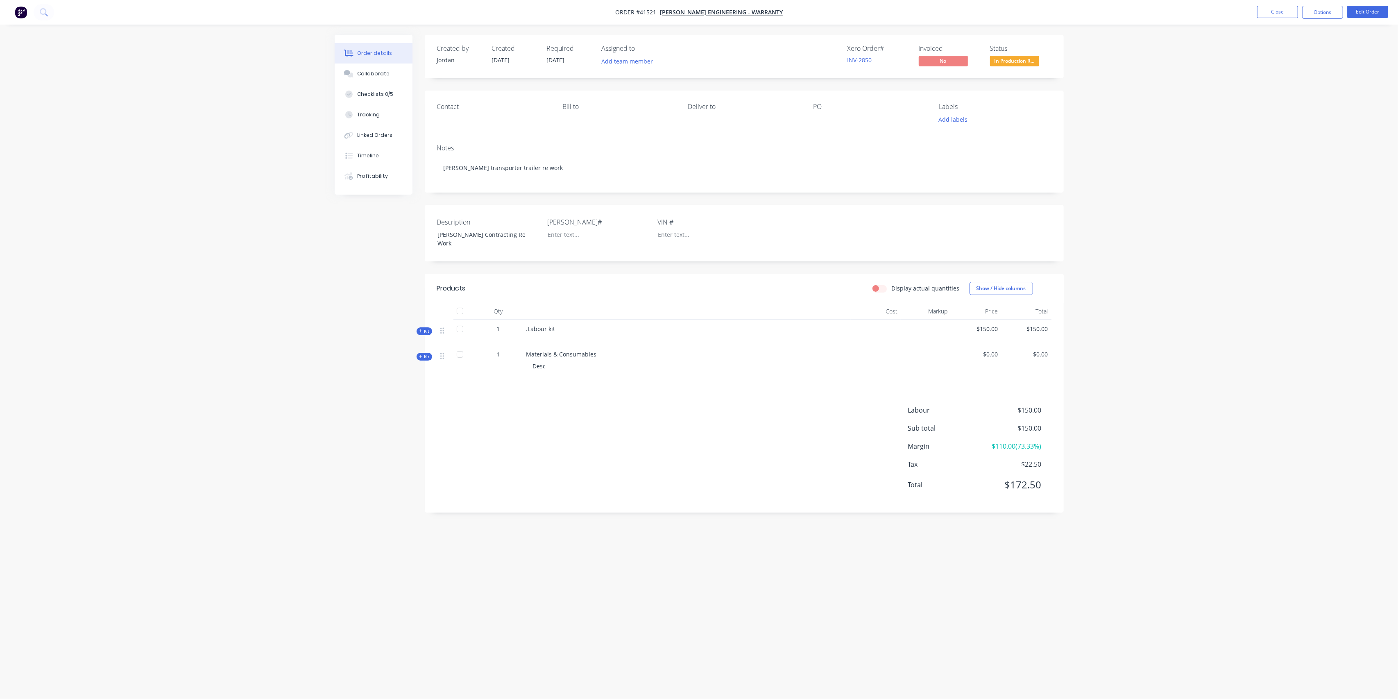
click at [200, 259] on div "Order details Collaborate Checklists 0/5 Tracking Linked Orders Timeline Profit…" at bounding box center [699, 349] width 1398 height 699
click at [1277, 11] on button "Close" at bounding box center [1277, 12] width 41 height 12
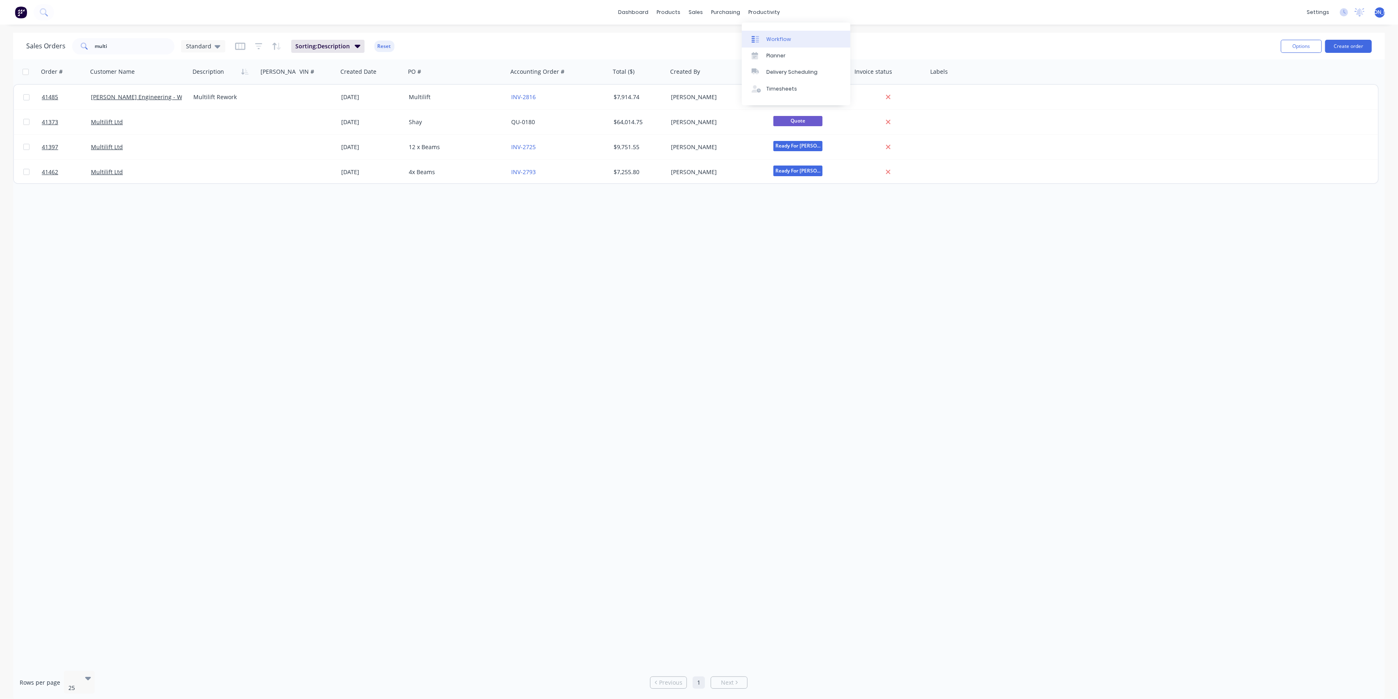
click at [769, 36] on div "Workflow" at bounding box center [779, 39] width 25 height 7
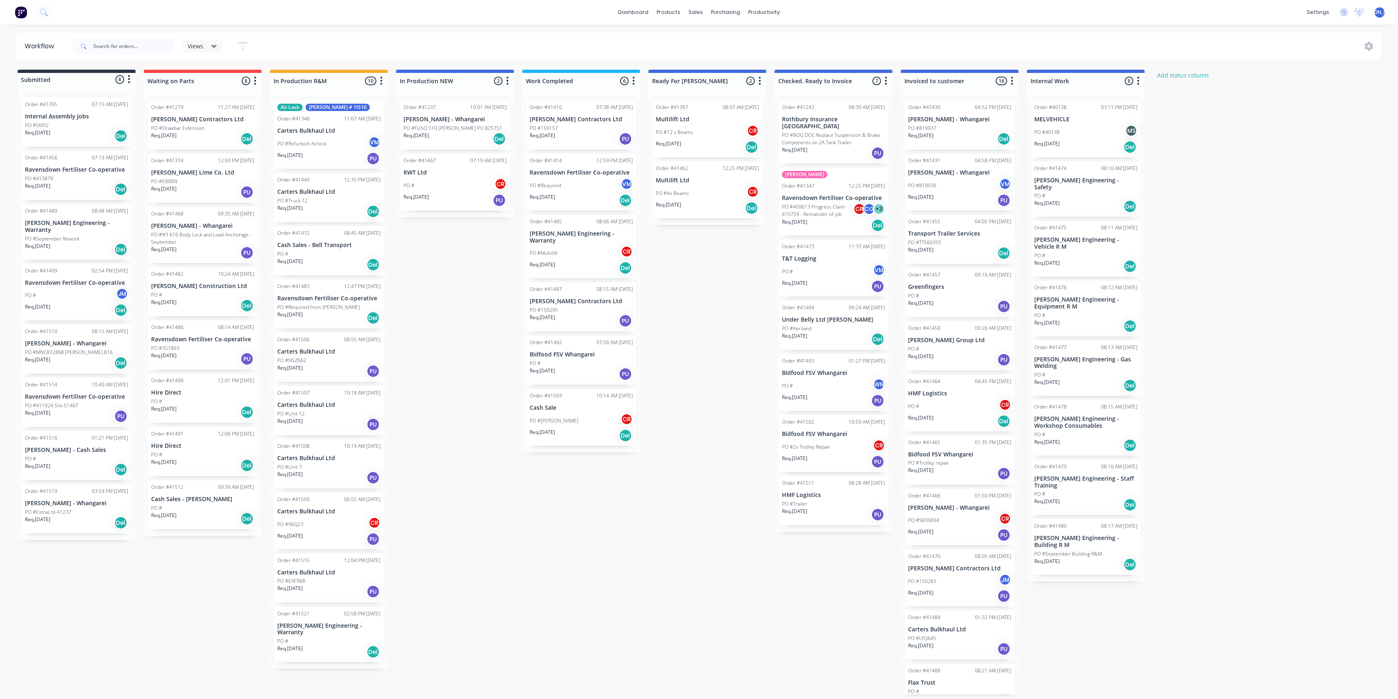
click at [835, 140] on p "PO #BOG DOC Replace Suspension & Brake Components on 2A Tank Trailer" at bounding box center [833, 139] width 103 height 15
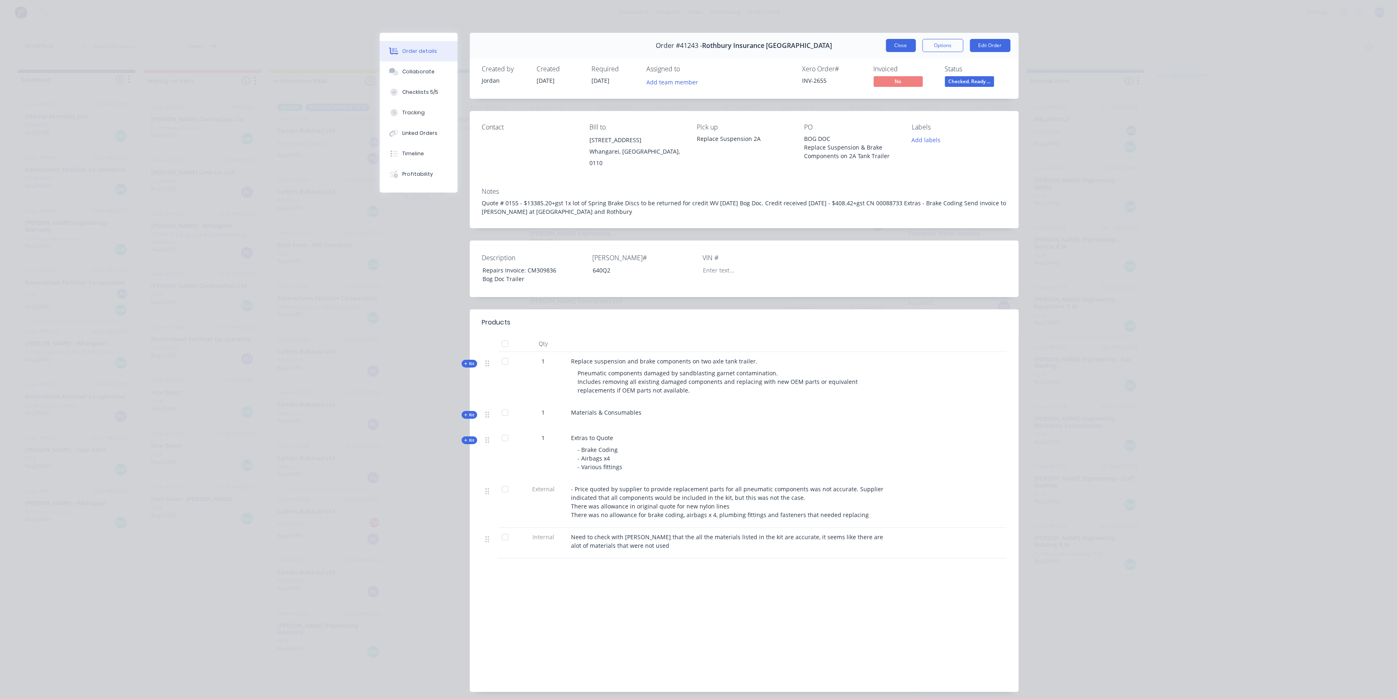
click at [901, 44] on button "Close" at bounding box center [901, 45] width 30 height 13
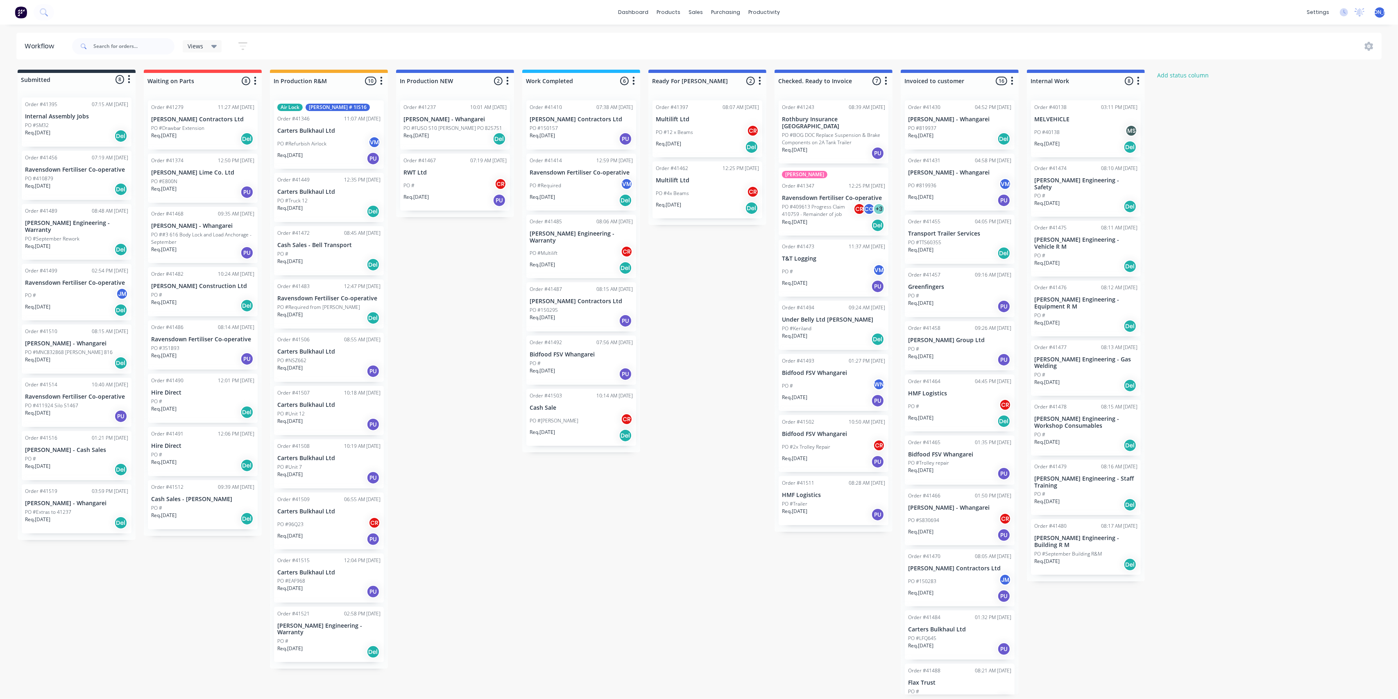
click at [578, 413] on div "PO #Tim Aubrey CR" at bounding box center [581, 421] width 103 height 16
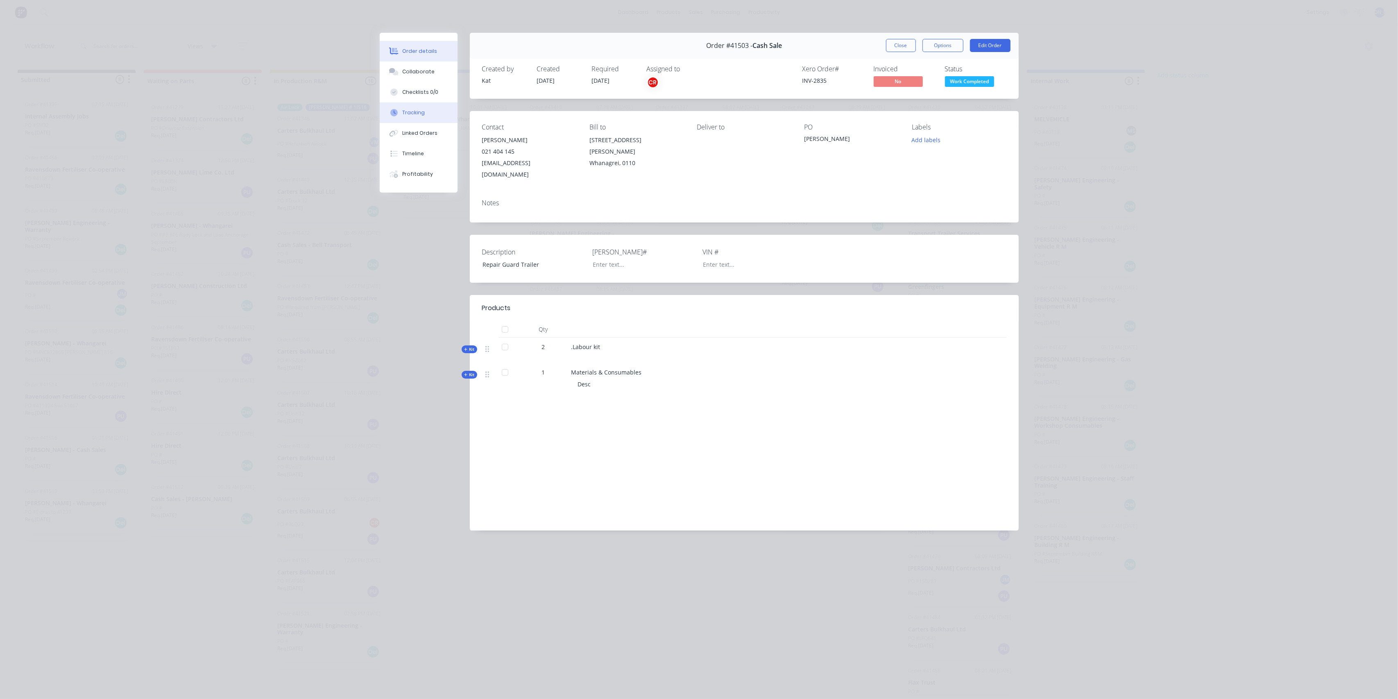
click at [422, 104] on button "Tracking" at bounding box center [419, 112] width 78 height 20
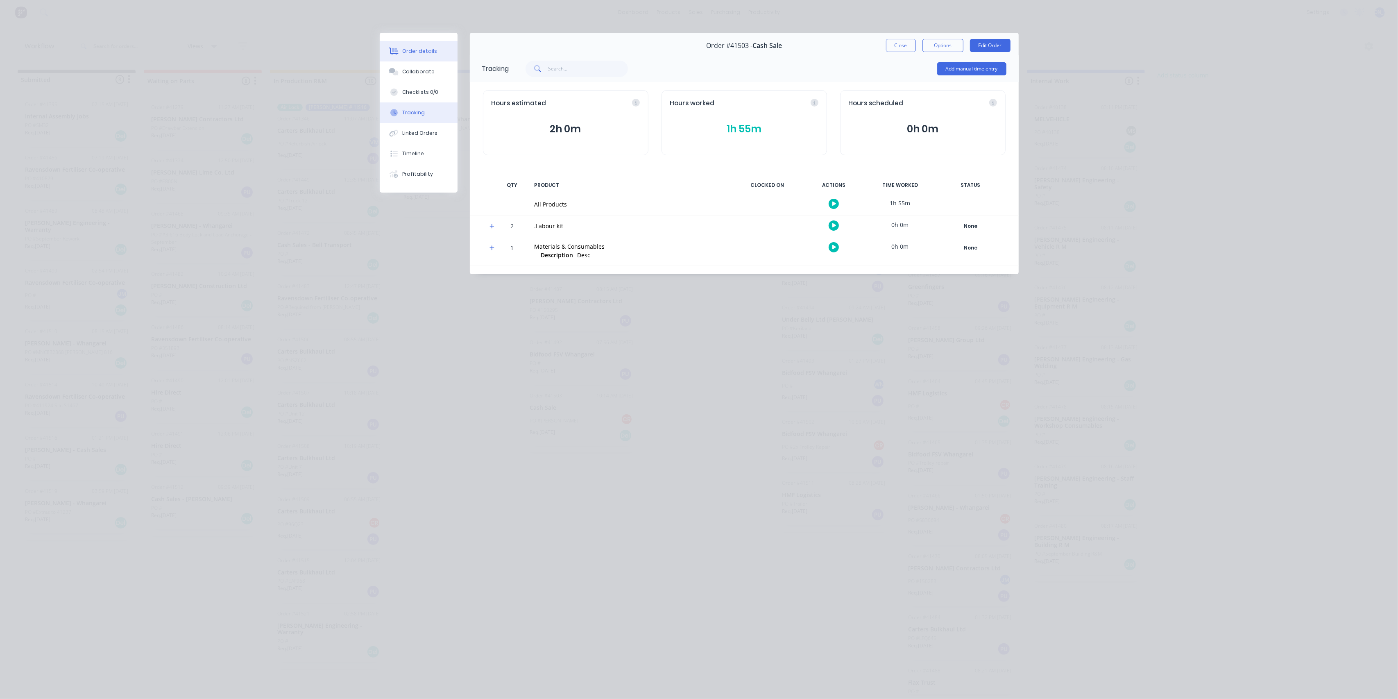
click at [418, 51] on div "Order details" at bounding box center [419, 51] width 35 height 7
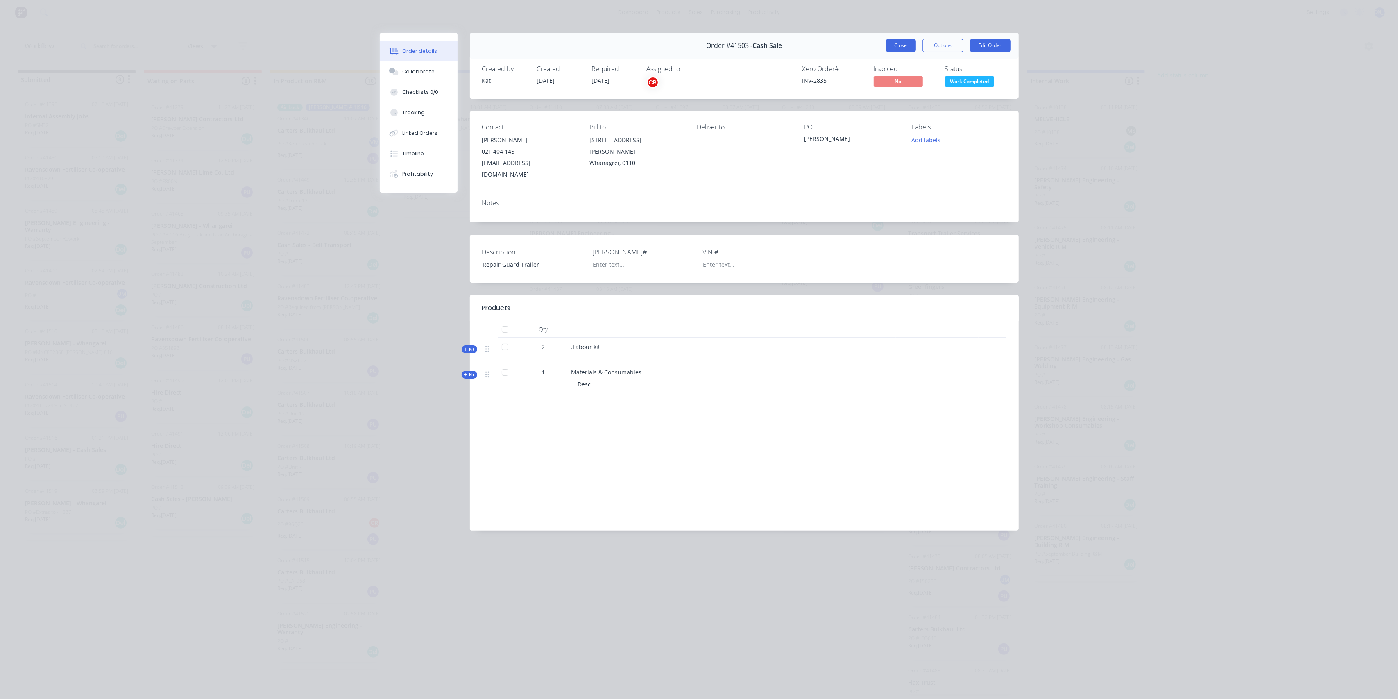
click at [895, 48] on button "Close" at bounding box center [901, 45] width 30 height 13
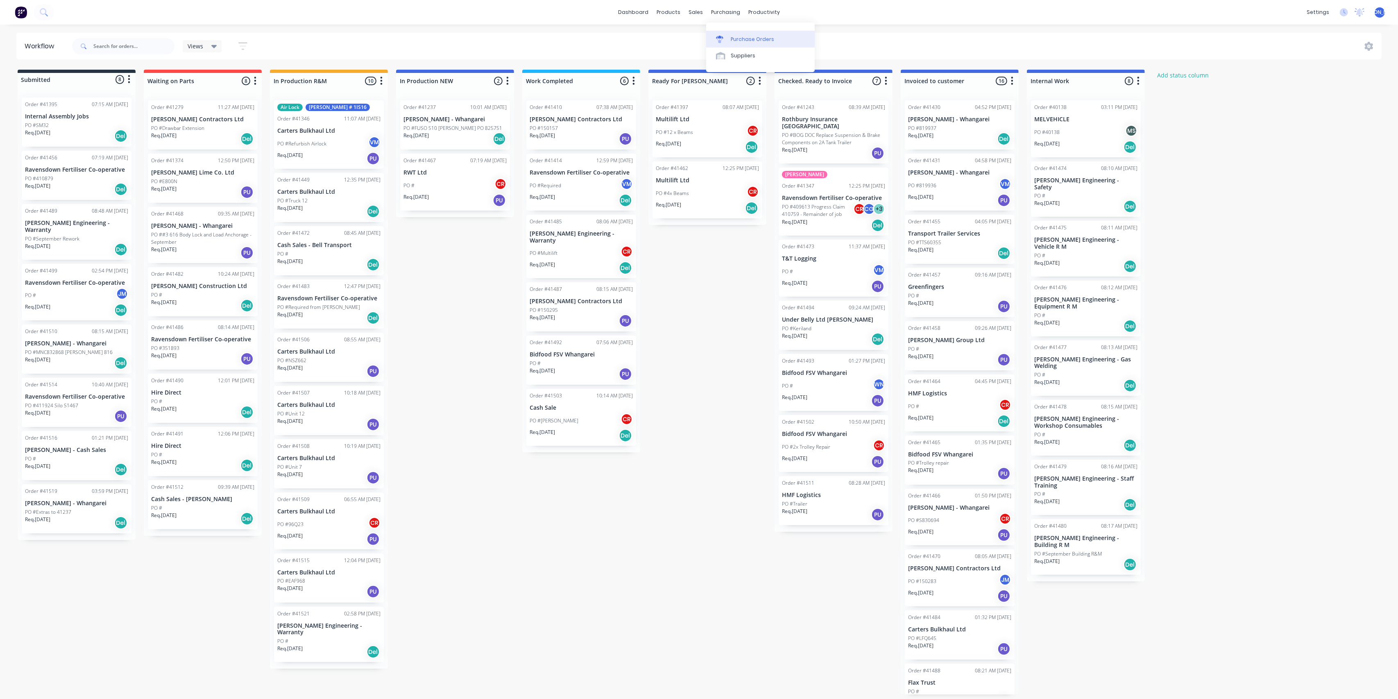
click at [751, 39] on div "Purchase Orders" at bounding box center [752, 39] width 43 height 7
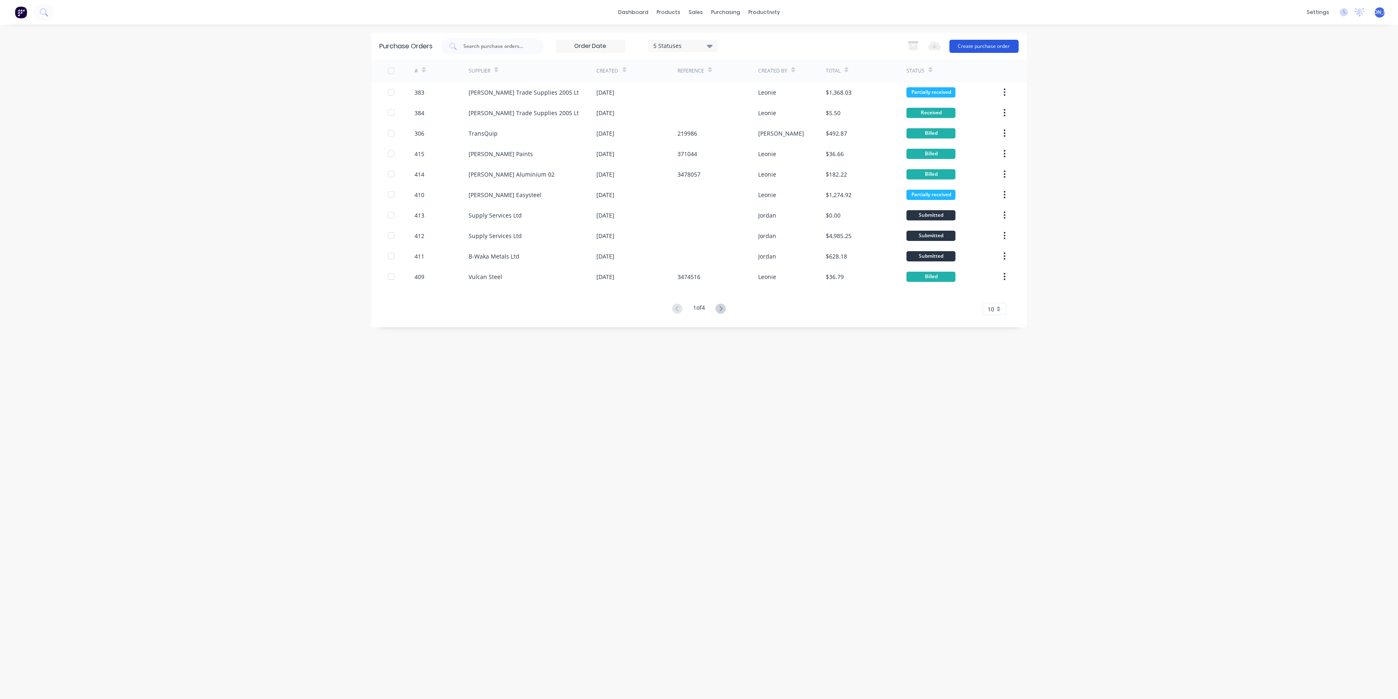
click at [997, 44] on button "Create purchase order" at bounding box center [984, 46] width 69 height 13
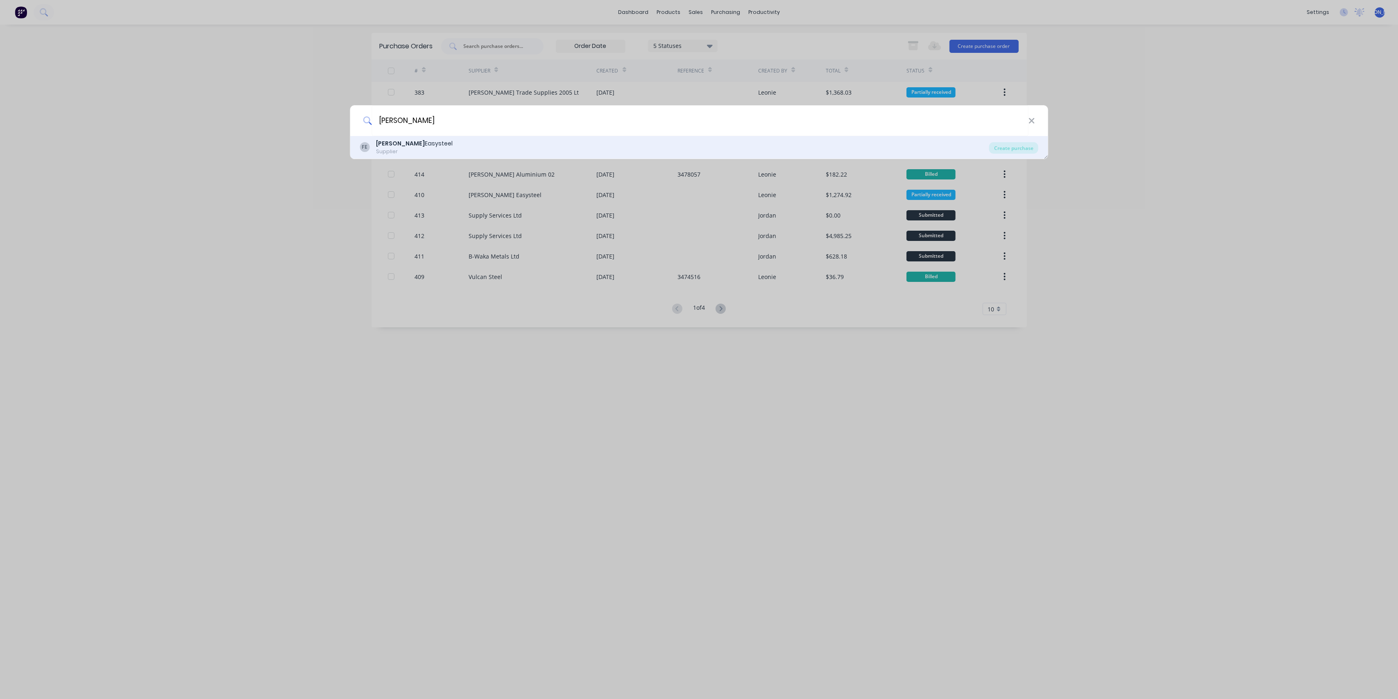
click at [458, 147] on div "FE Fletcher Easysteel Supplier" at bounding box center [675, 147] width 630 height 16
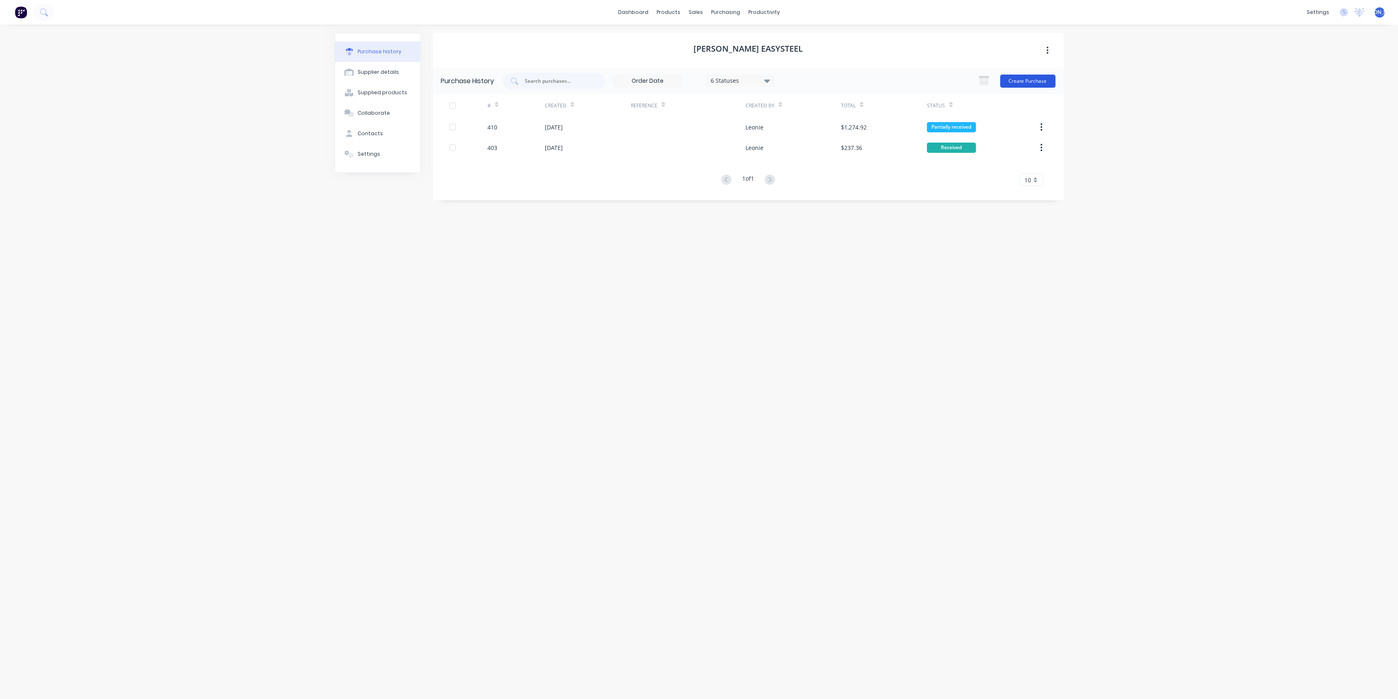
click at [1028, 82] on button "Create Purchase" at bounding box center [1027, 81] width 55 height 13
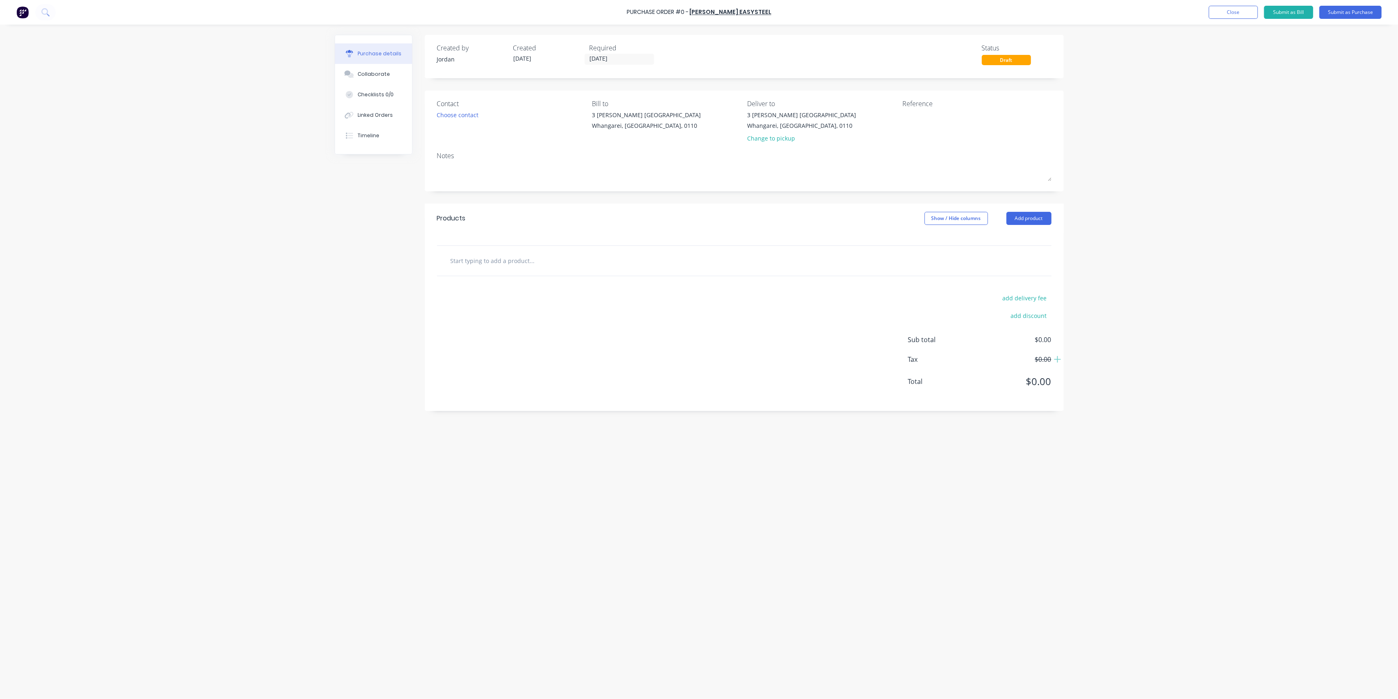
click at [513, 258] on input "text" at bounding box center [532, 260] width 164 height 16
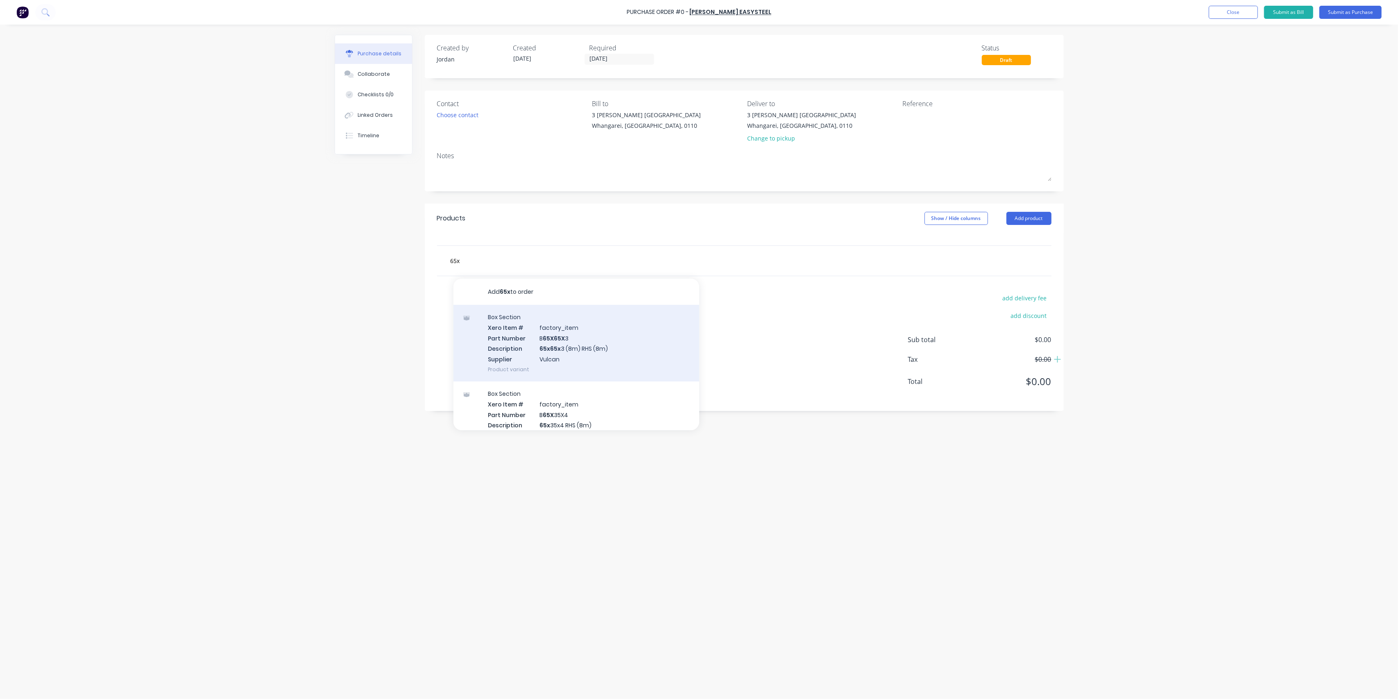
click at [538, 331] on div "Box Section Xero Item # factory_item Part Number B 65X 65X 3 Description 65x 65…" at bounding box center [577, 343] width 246 height 77
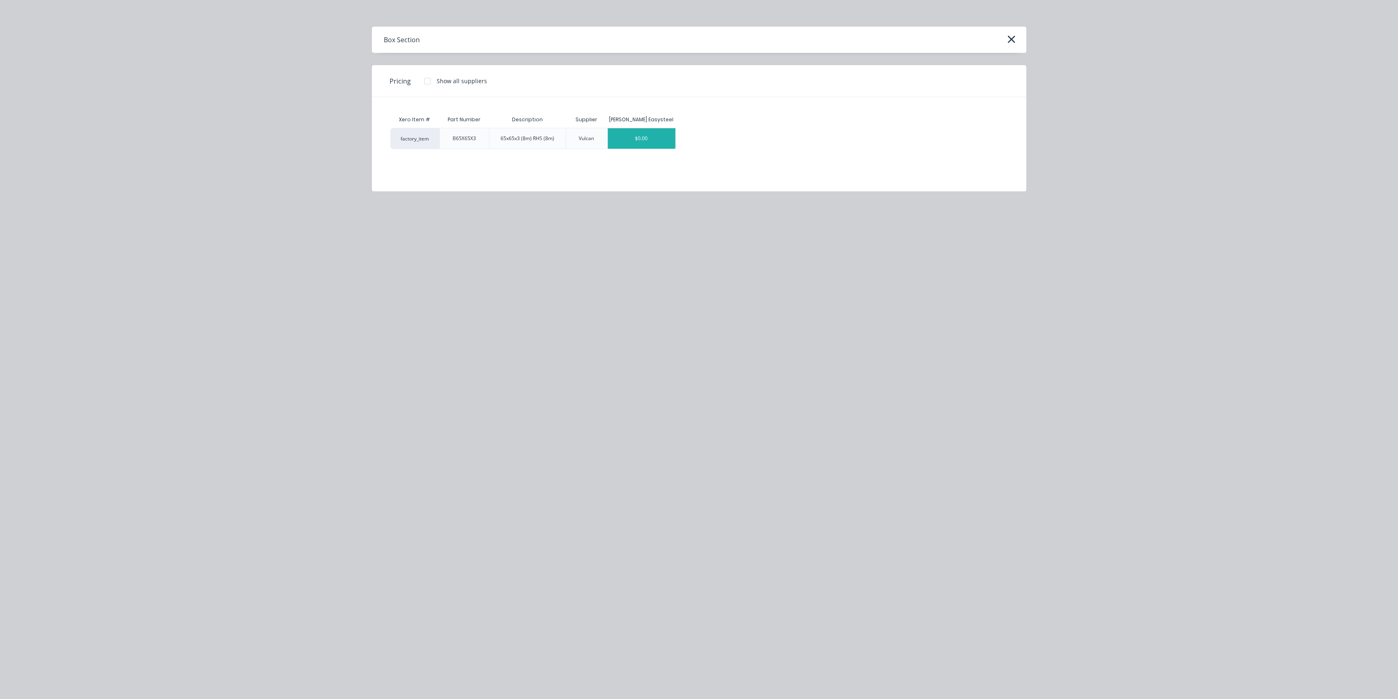
click at [632, 143] on div "$0.00" at bounding box center [642, 138] width 68 height 20
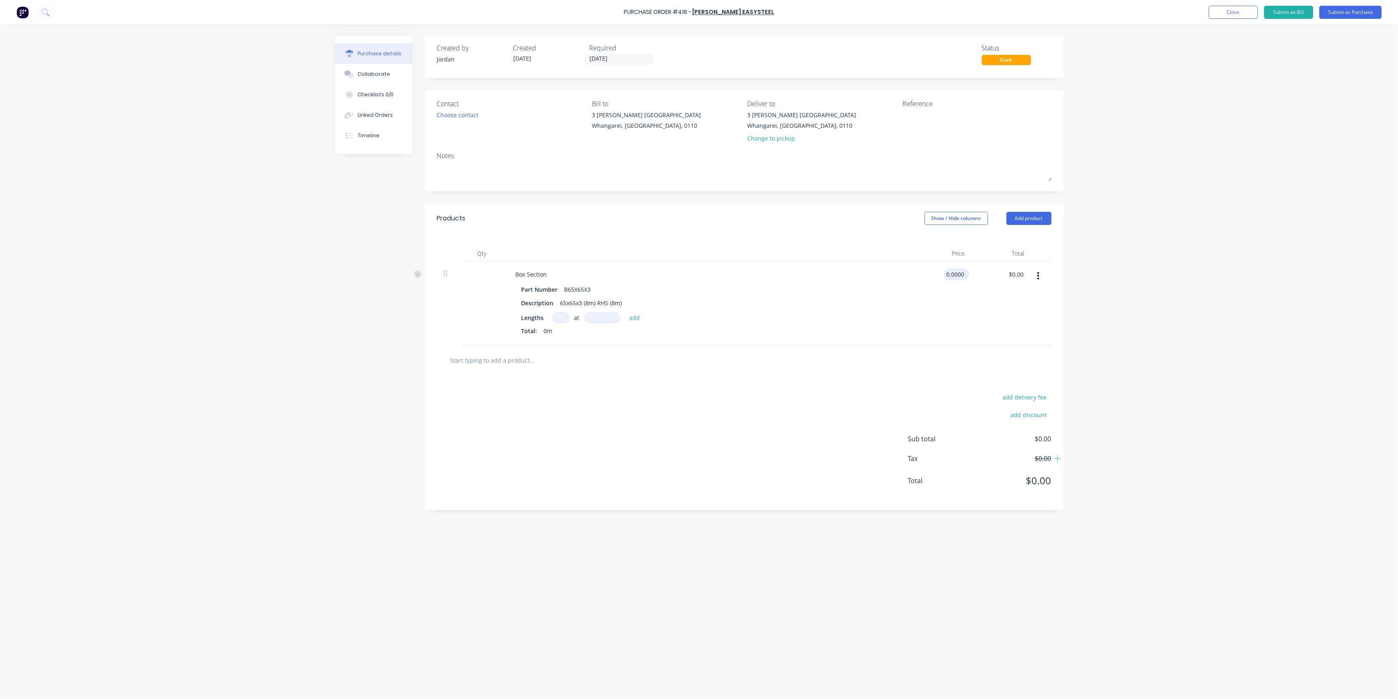
click at [957, 273] on input "0.0000" at bounding box center [955, 274] width 22 height 12
drag, startPoint x: 966, startPoint y: 274, endPoint x: 908, endPoint y: 274, distance: 57.4
click at [908, 274] on div "Box Section Part Number B65X65X3 Description 65x65x3 (8m) RHS (8m) Lengths at a…" at bounding box center [744, 304] width 615 height 84
click at [812, 234] on div "Qty Price Total Box Section Part Number B65X65X3 Description 65x65x3 (8m) RHS (…" at bounding box center [744, 289] width 639 height 112
click at [561, 320] on input at bounding box center [560, 317] width 17 height 11
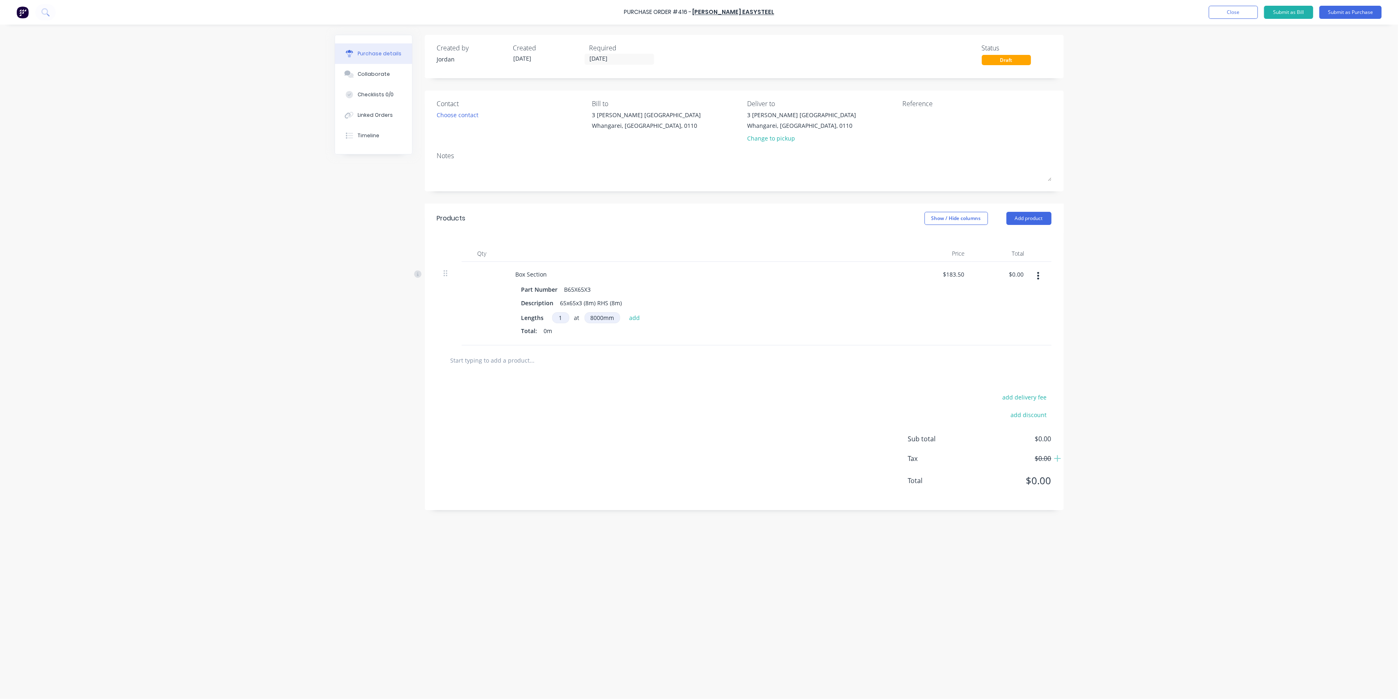
click at [737, 320] on div "Lengths 1 1 at 8000mm 8000mm add" at bounding box center [708, 317] width 372 height 11
click at [1342, 11] on button "Submit as Purchase" at bounding box center [1351, 12] width 62 height 13
click at [639, 317] on button "add" at bounding box center [634, 318] width 19 height 10
click at [1350, 9] on button "Submit as Purchase" at bounding box center [1351, 12] width 62 height 13
click at [1039, 257] on div "$1,468.00" at bounding box center [1021, 260] width 48 height 9
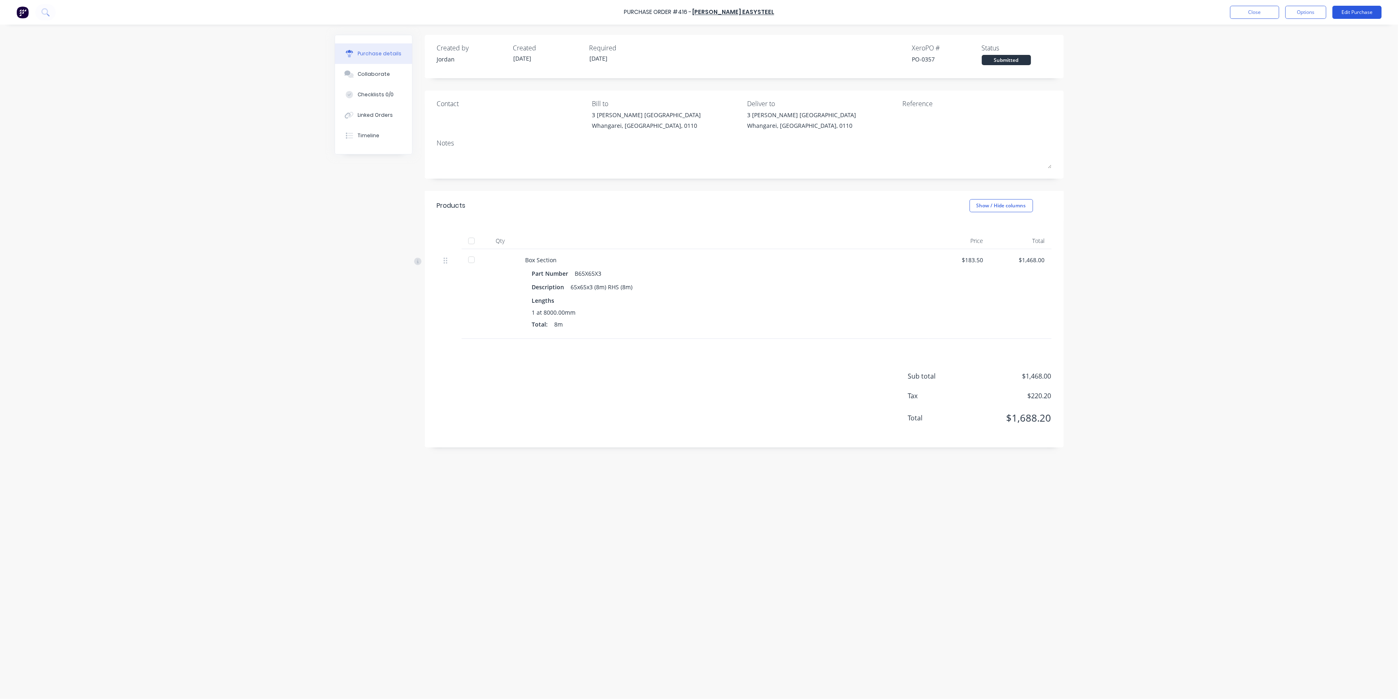
click at [1357, 7] on button "Edit Purchase" at bounding box center [1357, 12] width 49 height 13
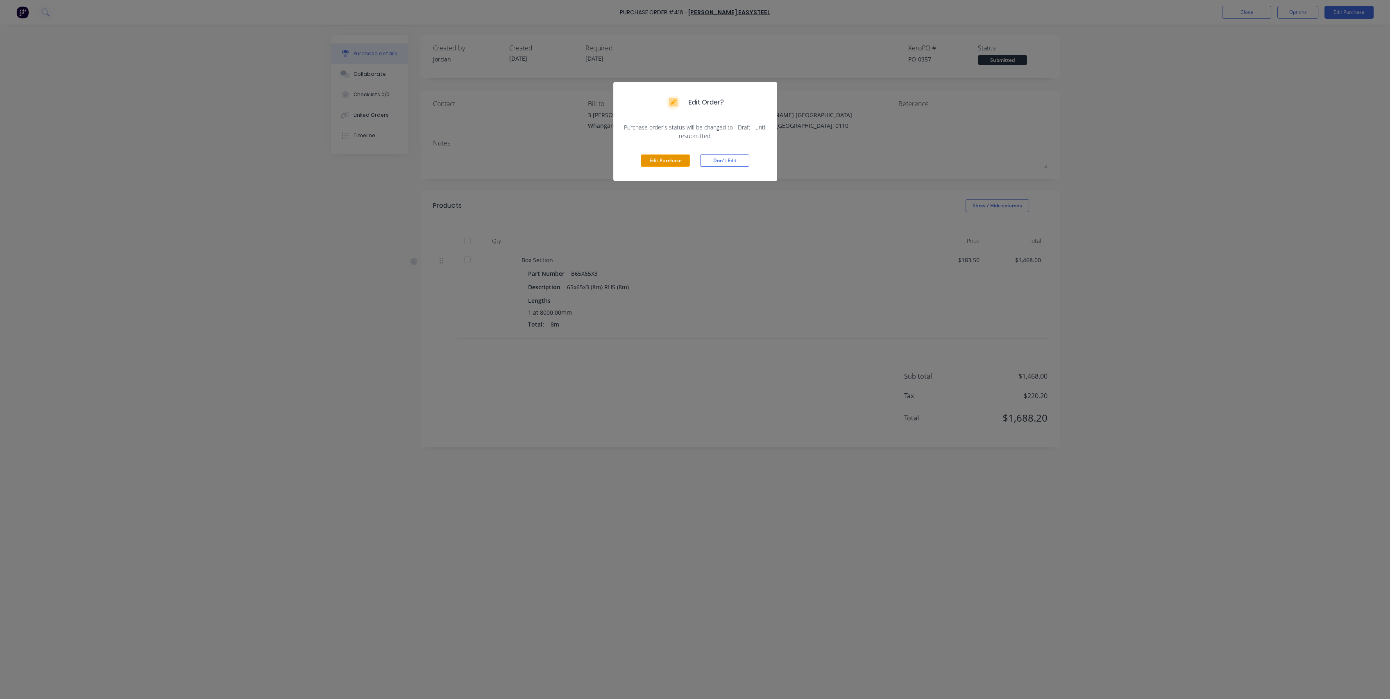
click at [654, 159] on button "Edit Purchase" at bounding box center [665, 160] width 49 height 12
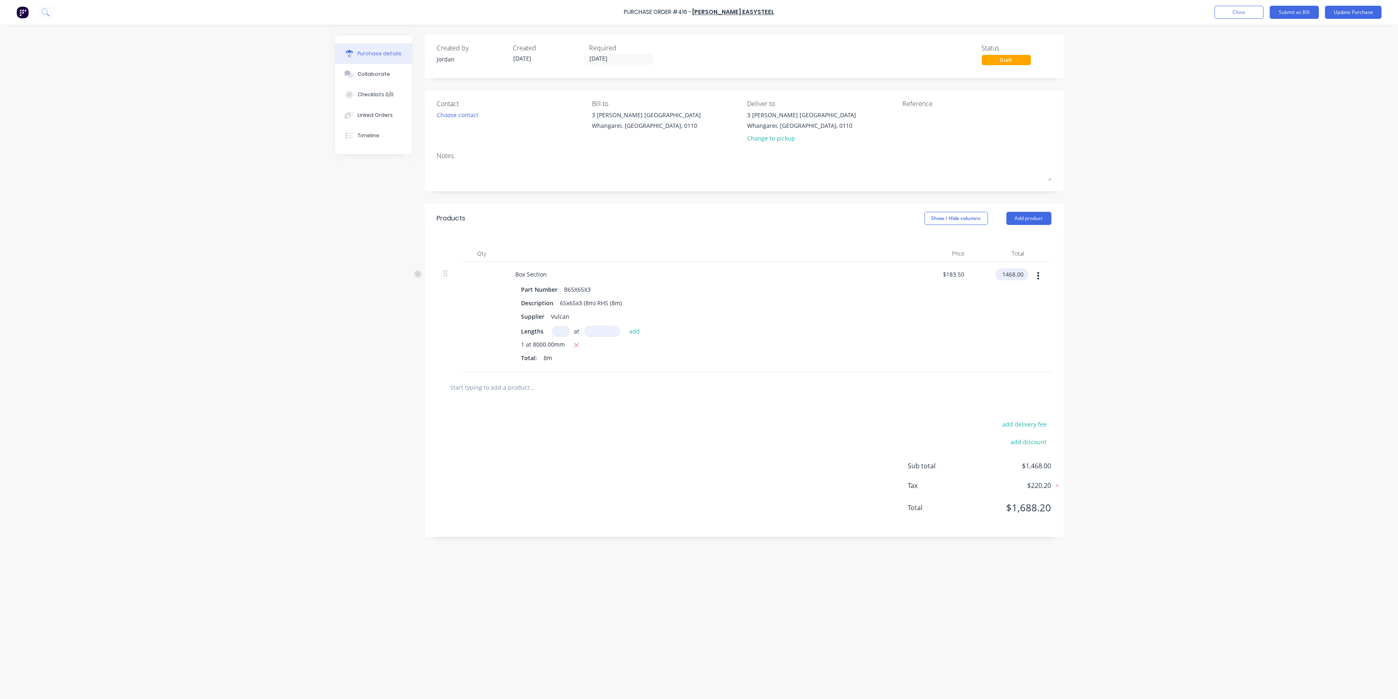
click at [1015, 274] on input "1468.00" at bounding box center [1011, 274] width 30 height 12
click at [1014, 273] on input "1468.00" at bounding box center [1012, 274] width 25 height 12
click at [852, 359] on div "Total: 8m" at bounding box center [708, 358] width 372 height 9
click at [1353, 12] on button "Update Purchase" at bounding box center [1353, 12] width 57 height 13
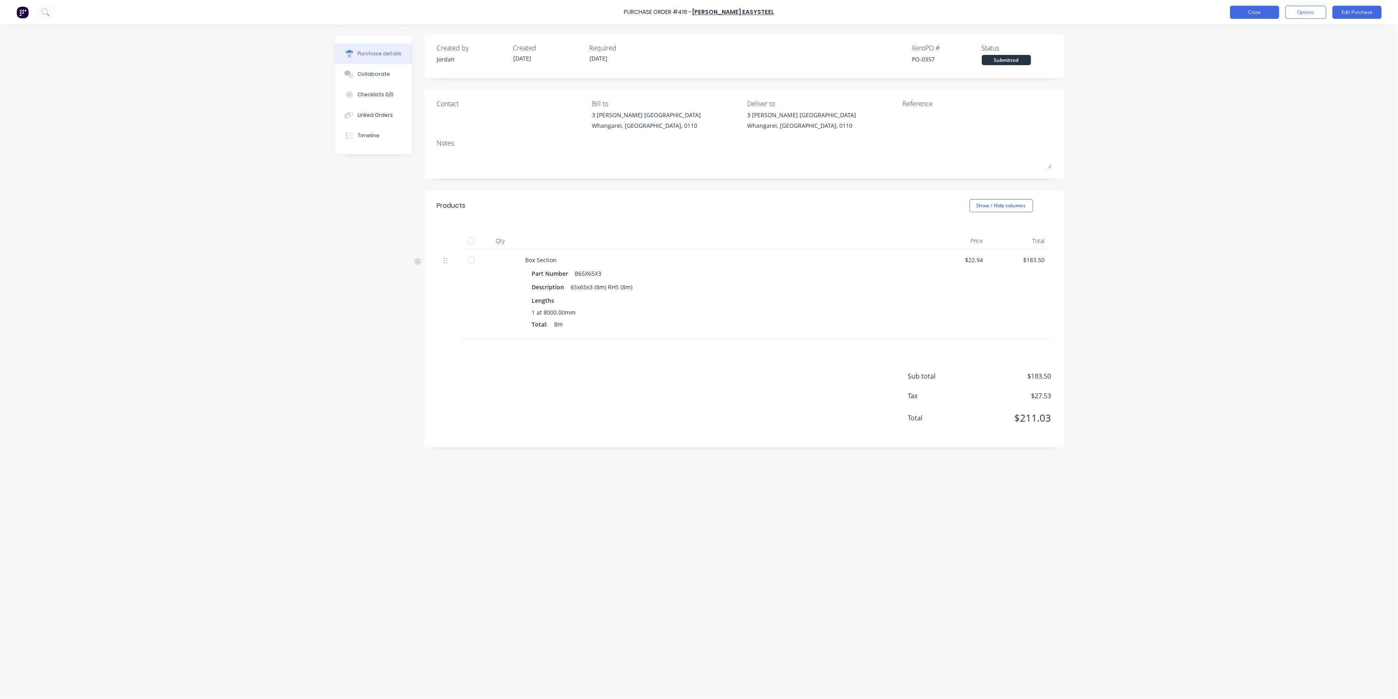
click at [1264, 11] on button "Close" at bounding box center [1254, 12] width 49 height 13
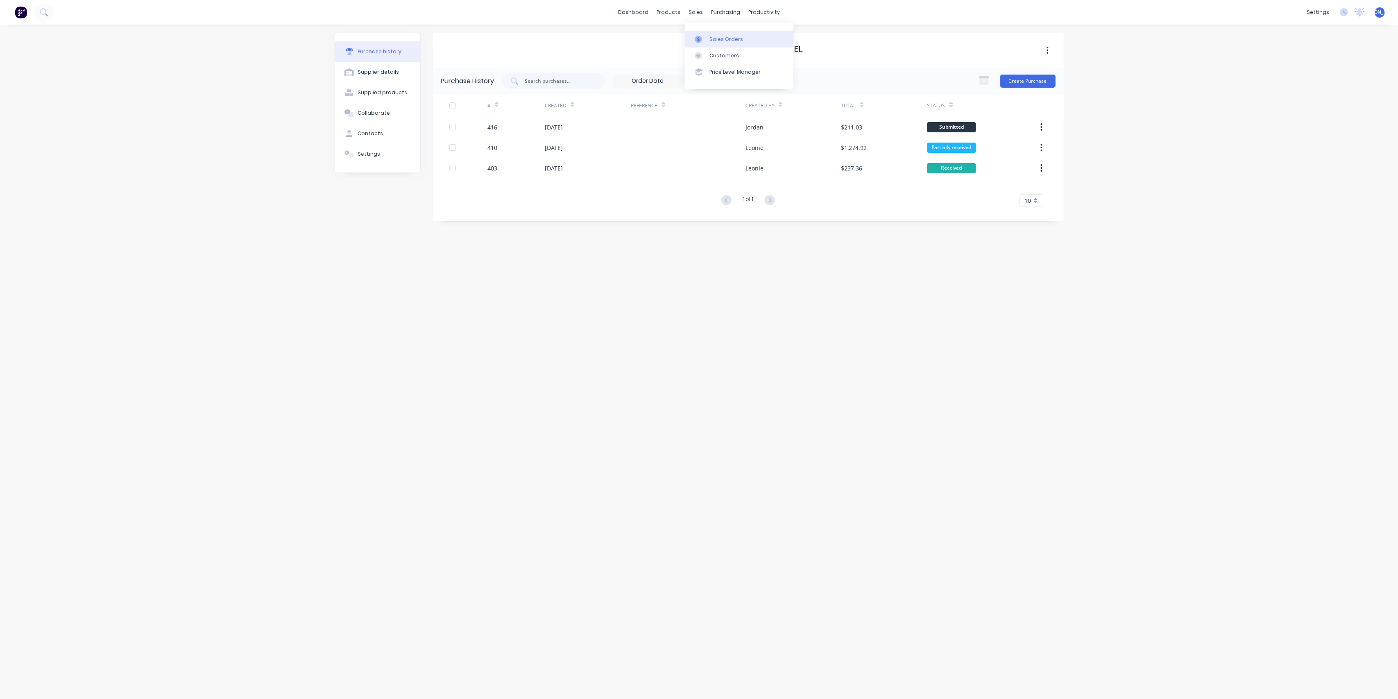
click at [711, 39] on div "Sales Orders" at bounding box center [727, 39] width 34 height 7
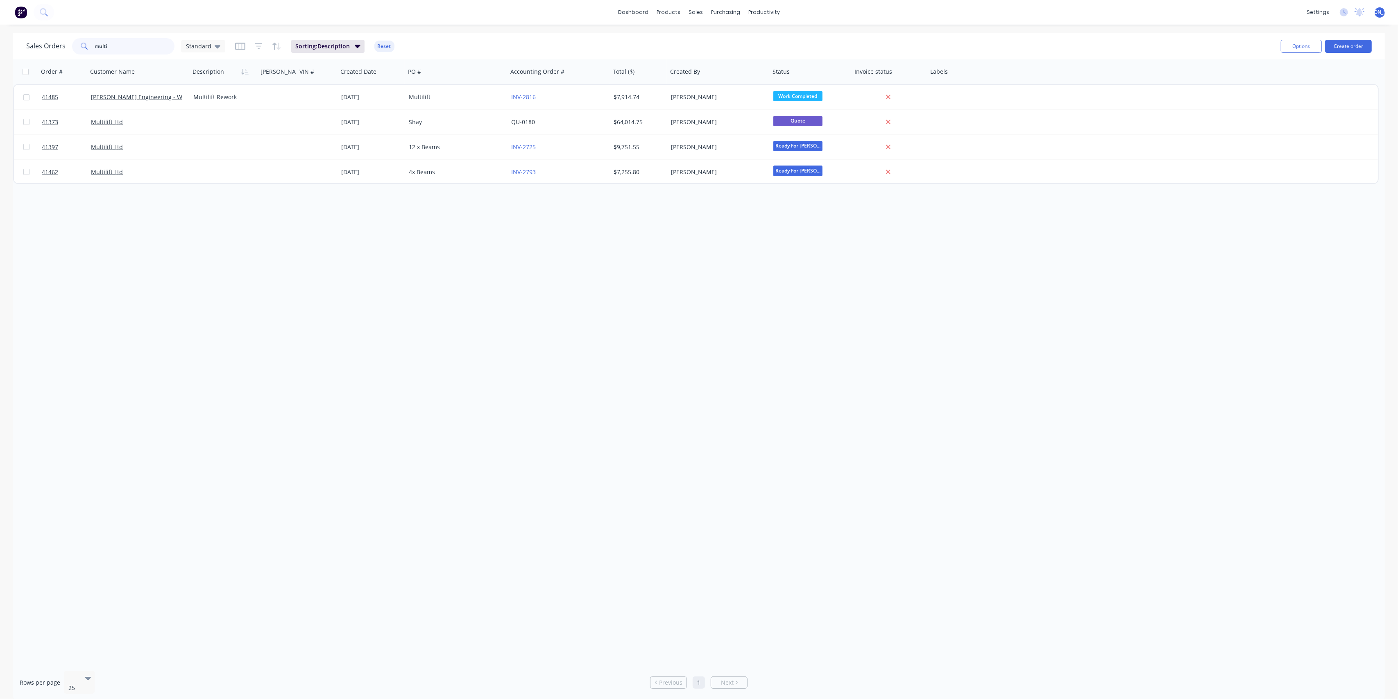
drag, startPoint x: 123, startPoint y: 48, endPoint x: 56, endPoint y: 45, distance: 67.2
click at [56, 47] on div "Sales Orders multi Standard" at bounding box center [125, 46] width 199 height 16
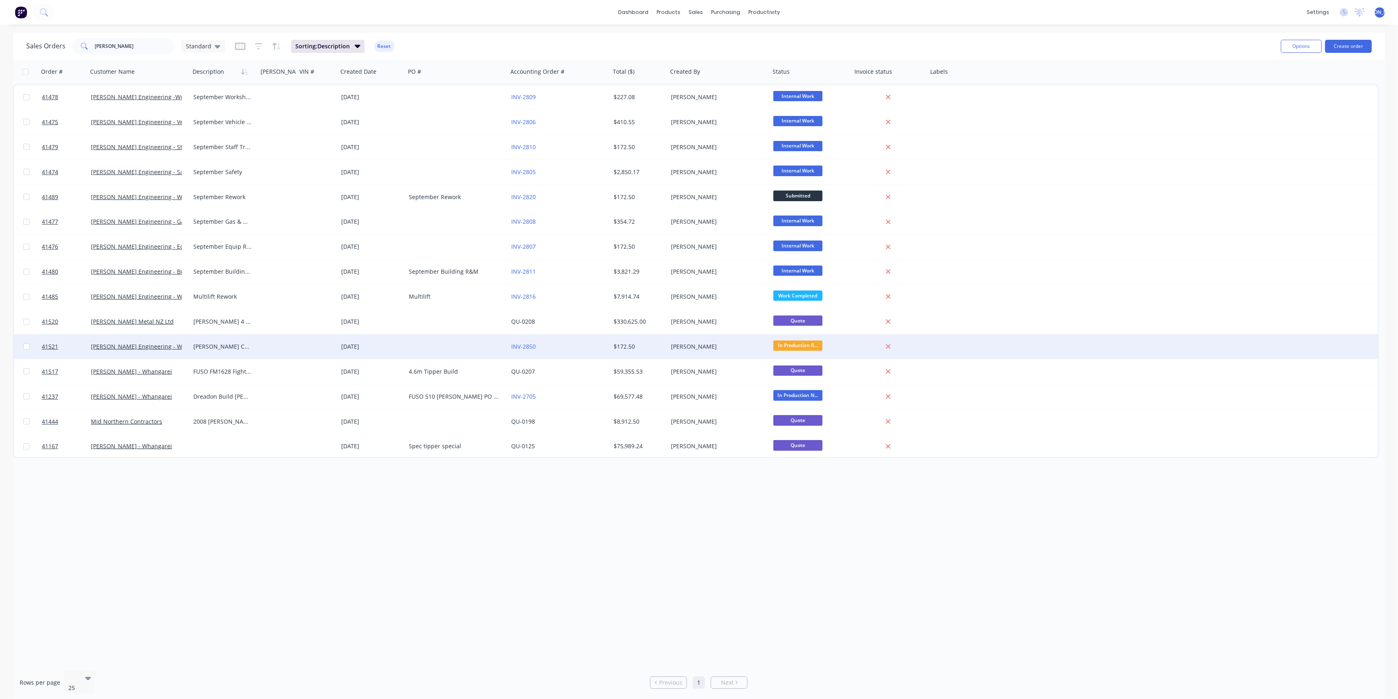
click at [180, 352] on div "Morgan Engineering - Warranty" at bounding box center [139, 346] width 102 height 25
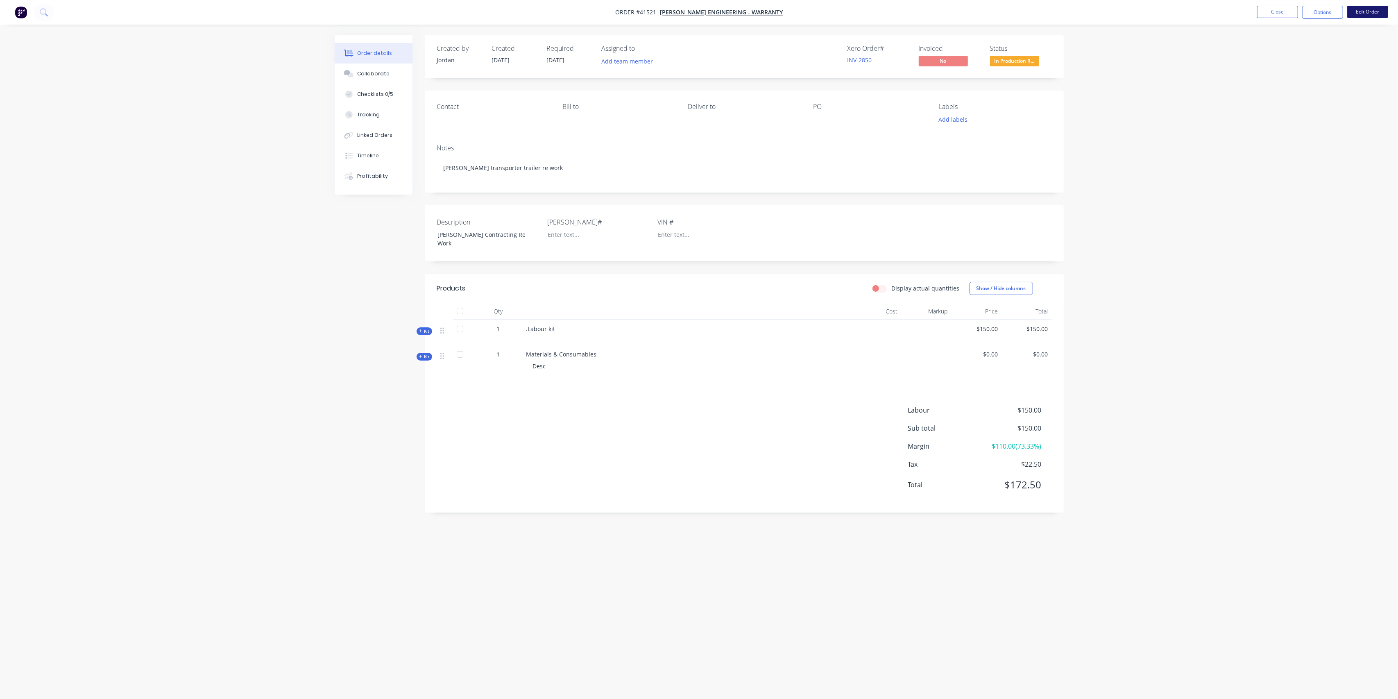
click at [1371, 14] on button "Edit Order" at bounding box center [1368, 12] width 41 height 12
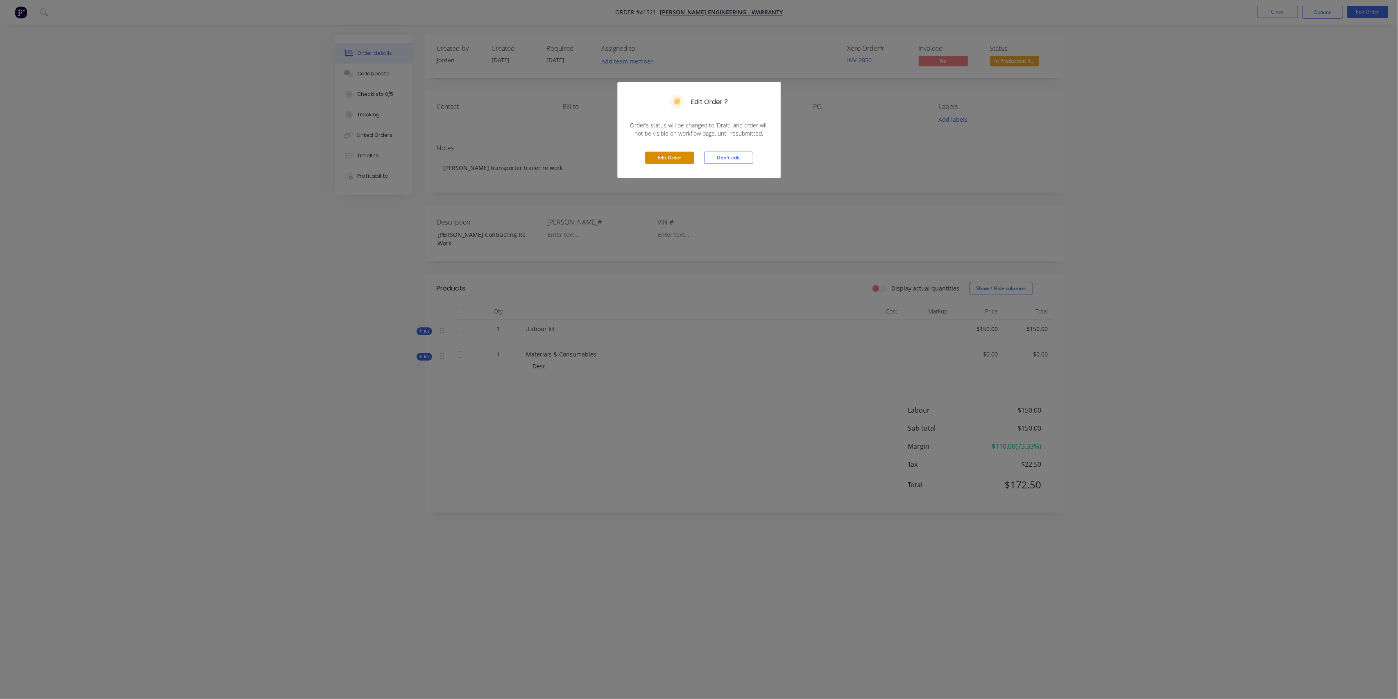
click at [666, 157] on button "Edit Order" at bounding box center [669, 158] width 49 height 12
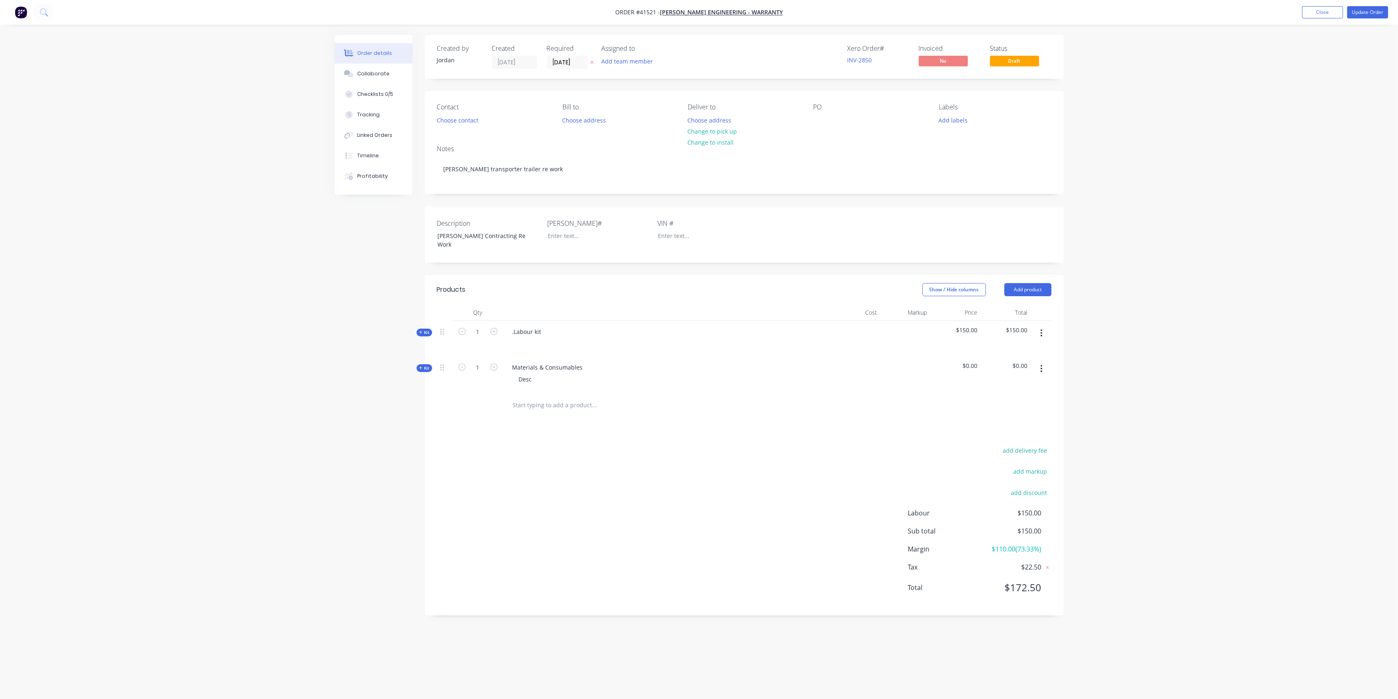
click at [417, 364] on div "Kit" at bounding box center [425, 368] width 16 height 8
click at [523, 392] on input "text" at bounding box center [595, 400] width 164 height 16
click at [603, 415] on button "Add Bump Stops to kit" at bounding box center [629, 421] width 246 height 26
click at [724, 480] on div "Products Show / Hide columns Add product Qty Cost Markup Price Total Kit 1 .Lab…" at bounding box center [744, 472] width 639 height 395
click at [1379, 15] on button "Update Order" at bounding box center [1368, 12] width 41 height 12
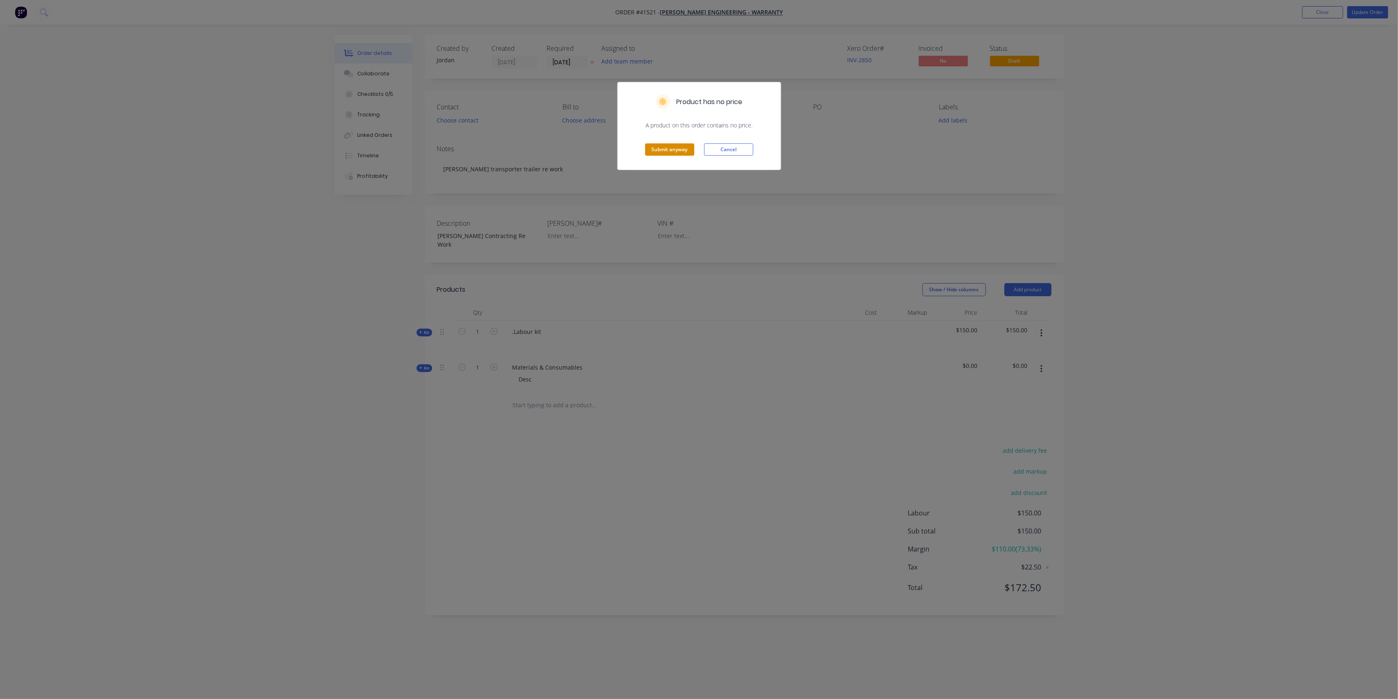
click at [667, 152] on button "Submit anyway" at bounding box center [669, 149] width 49 height 12
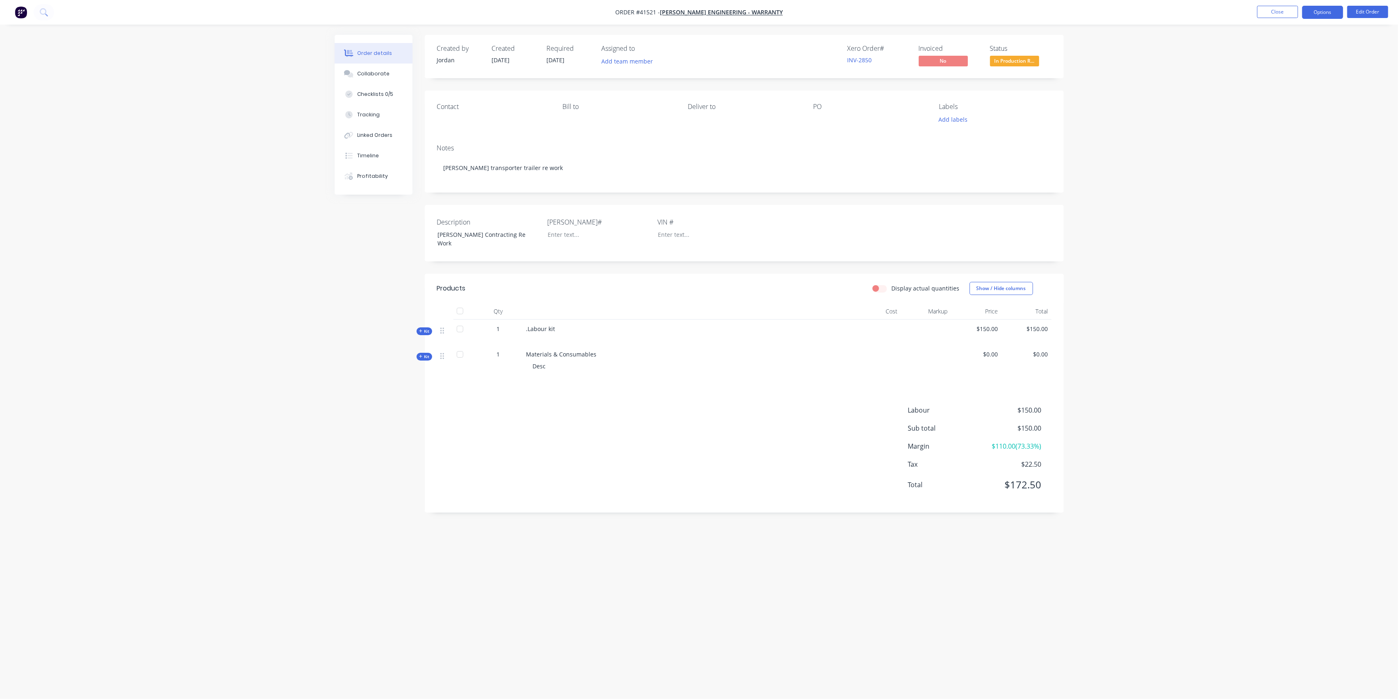
click at [1319, 12] on button "Options" at bounding box center [1322, 12] width 41 height 13
click at [1309, 149] on div "Purchase Products" at bounding box center [1298, 148] width 75 height 12
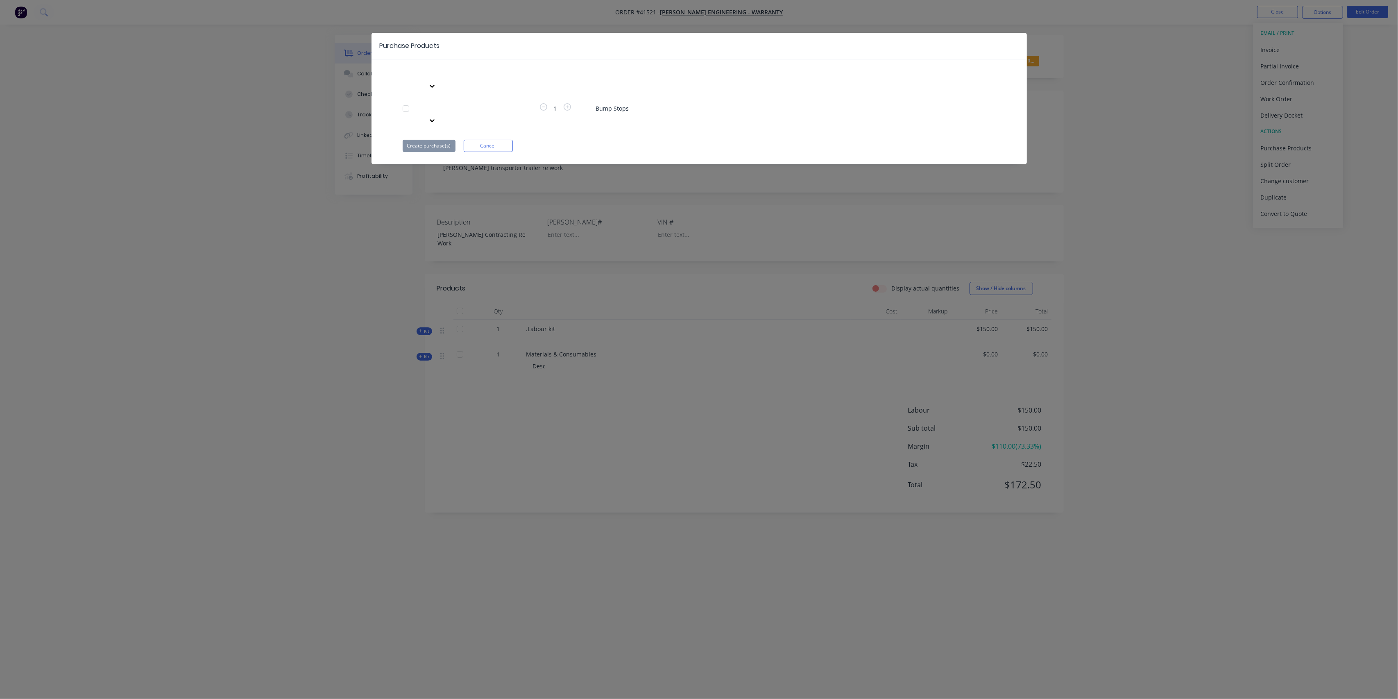
click at [435, 119] on icon at bounding box center [432, 120] width 5 height 3
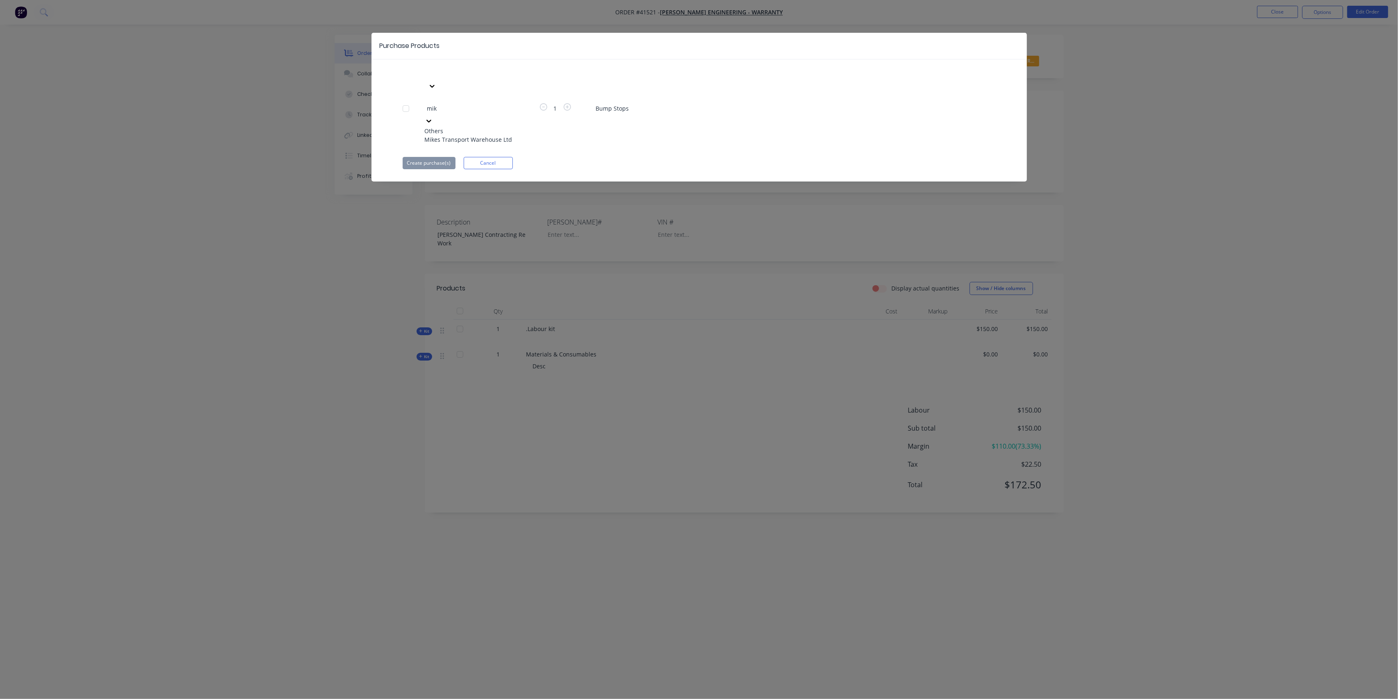
click at [489, 135] on div "Mikes Transport Warehouse Ltd" at bounding box center [470, 139] width 90 height 9
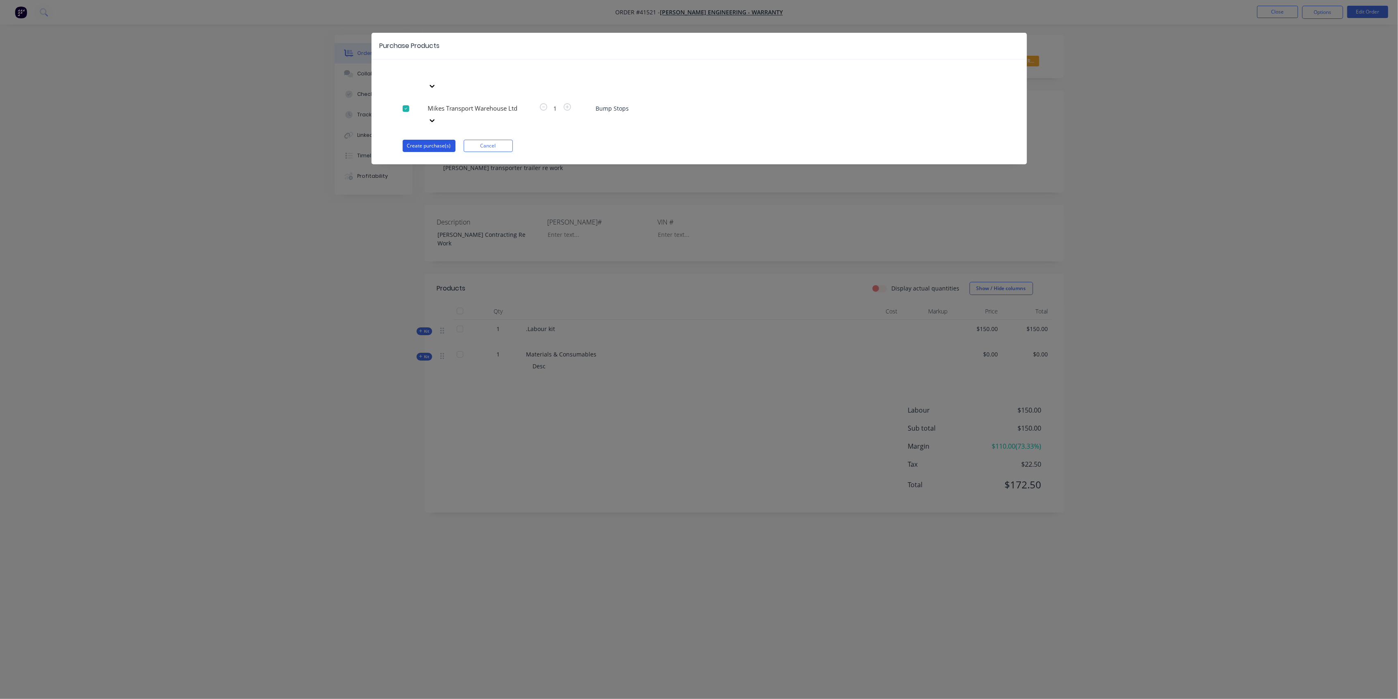
click at [439, 140] on button "Create purchase(s)" at bounding box center [429, 146] width 53 height 12
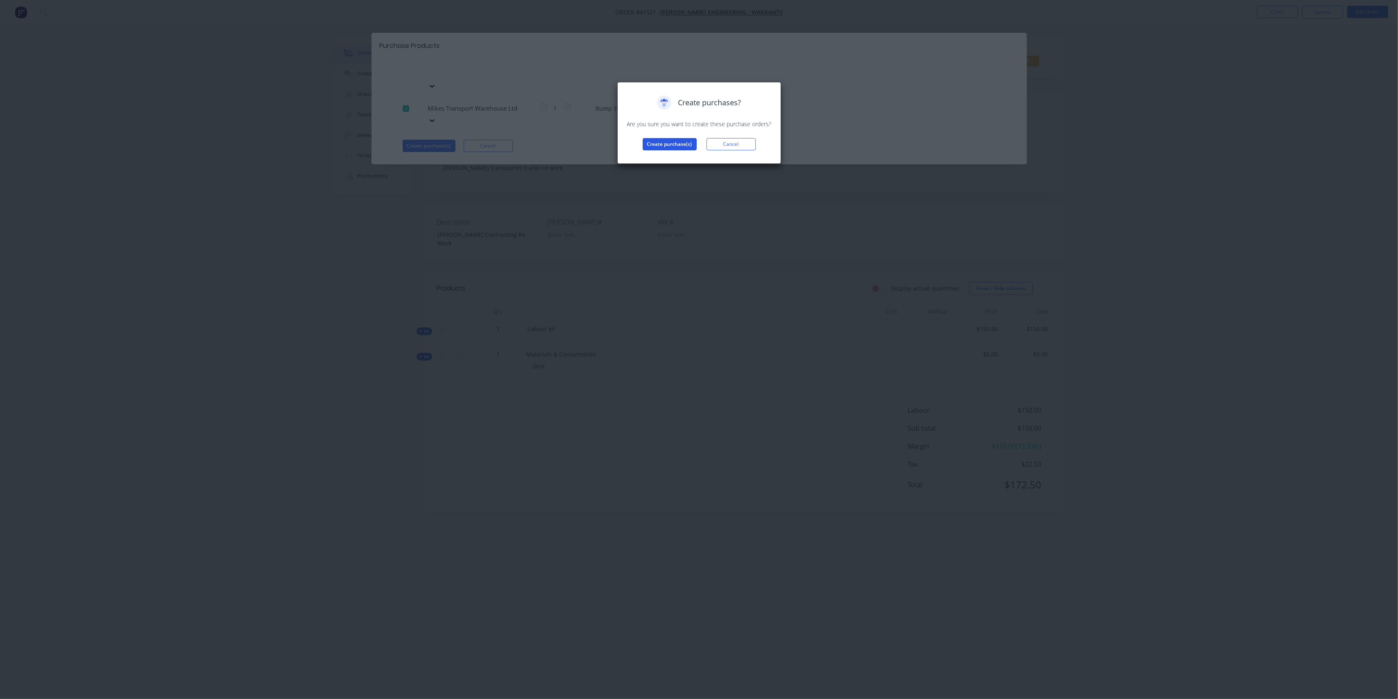
click at [666, 144] on button "Create purchase(s)" at bounding box center [670, 144] width 54 height 12
click at [676, 154] on button "View purchase(s)" at bounding box center [669, 157] width 49 height 12
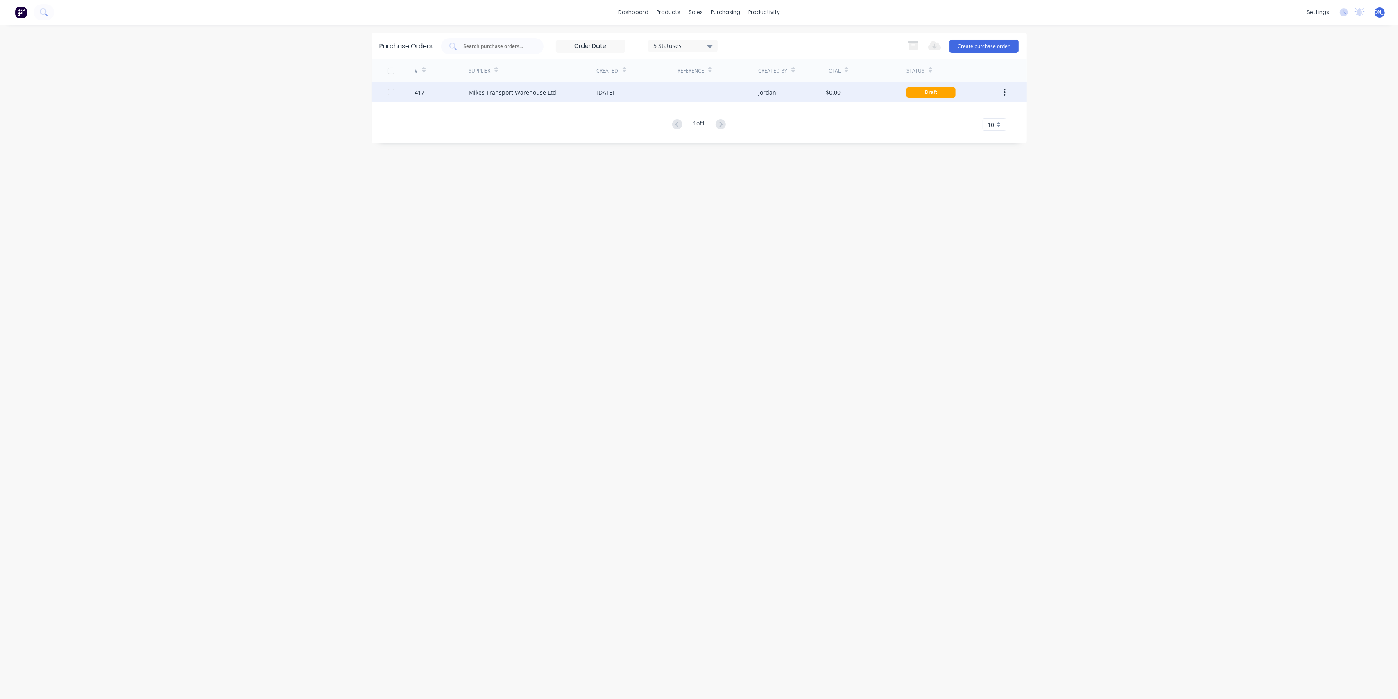
click at [578, 93] on div "Mikes Transport Warehouse Ltd" at bounding box center [533, 92] width 128 height 20
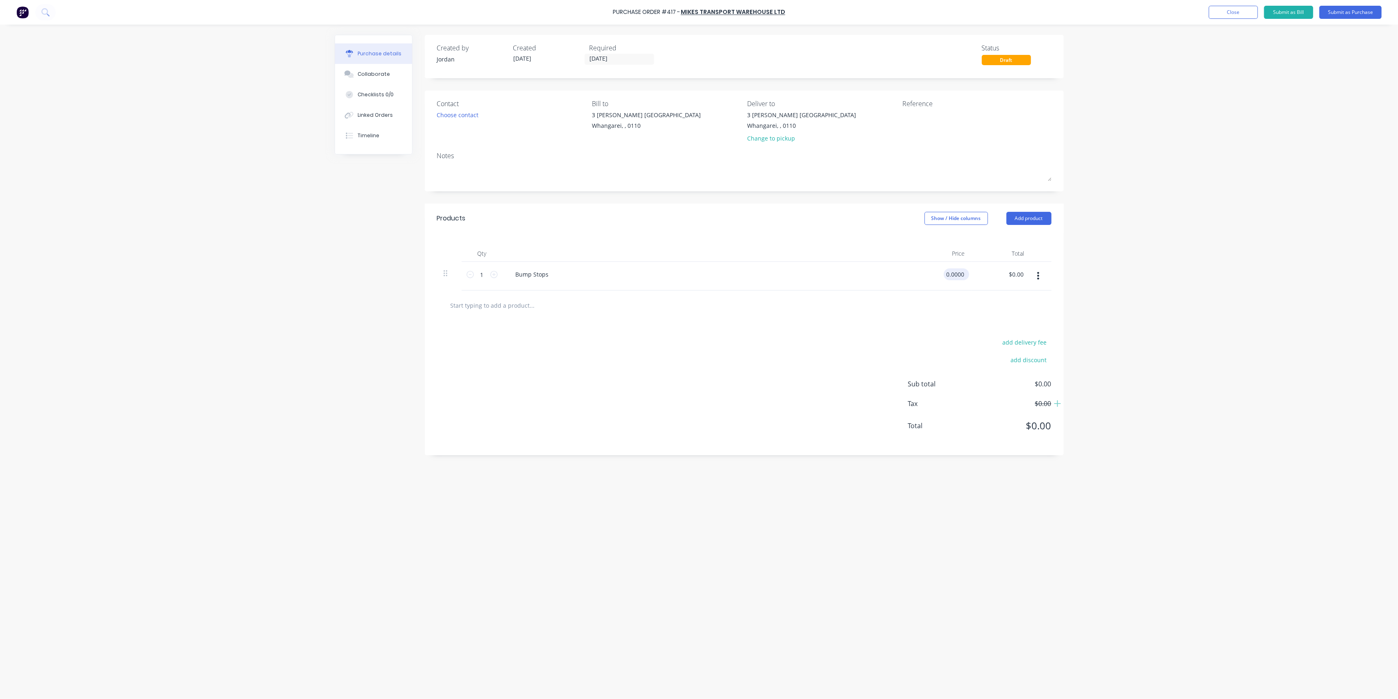
click at [961, 274] on input "0.0000" at bounding box center [955, 274] width 22 height 12
drag, startPoint x: 965, startPoint y: 274, endPoint x: 933, endPoint y: 269, distance: 32.3
click at [934, 270] on div "0.0000 0.0000" at bounding box center [941, 276] width 59 height 29
click at [495, 274] on icon at bounding box center [493, 274] width 7 height 7
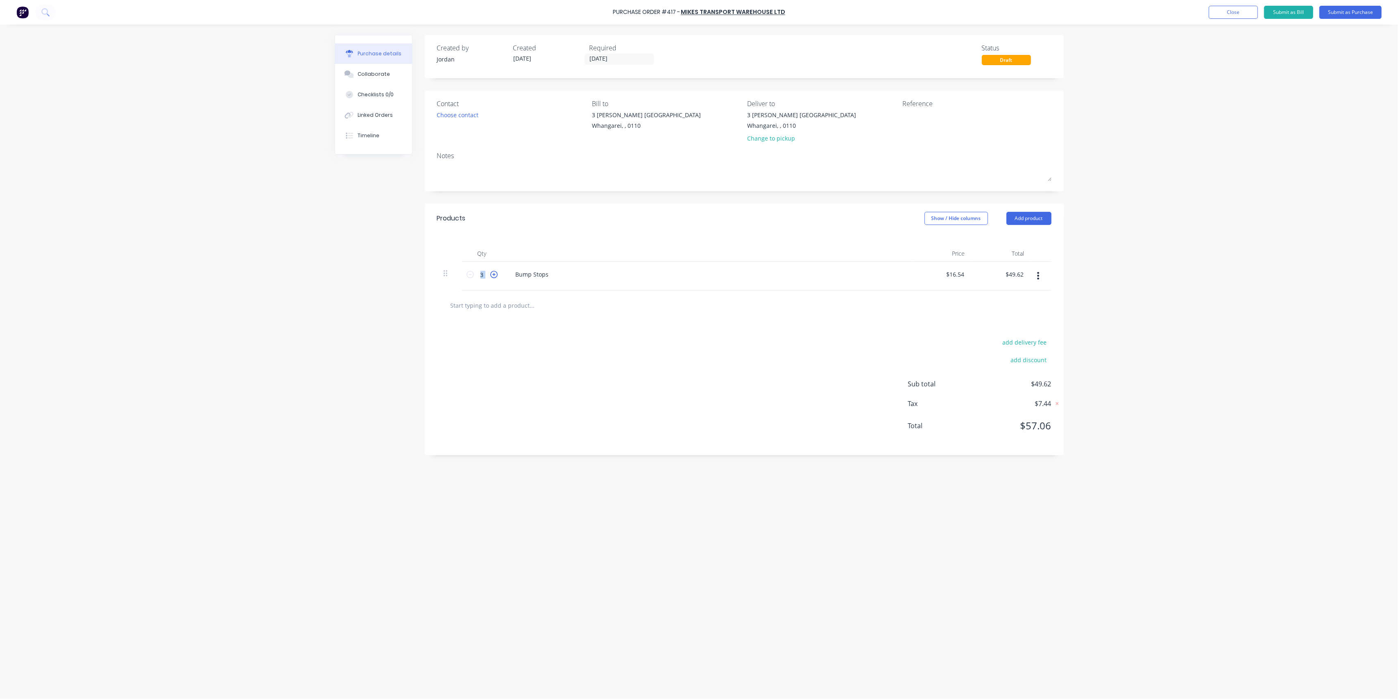
click at [495, 274] on icon at bounding box center [493, 274] width 7 height 7
click at [741, 368] on div "add delivery fee add discount Sub total $99.24 Tax $14.89 Total $114.13" at bounding box center [744, 387] width 639 height 135
click at [1134, 218] on div "Purchase Order #417 - Mikes Transport Warehouse Ltd Add product Close Submit as…" at bounding box center [699, 349] width 1398 height 699
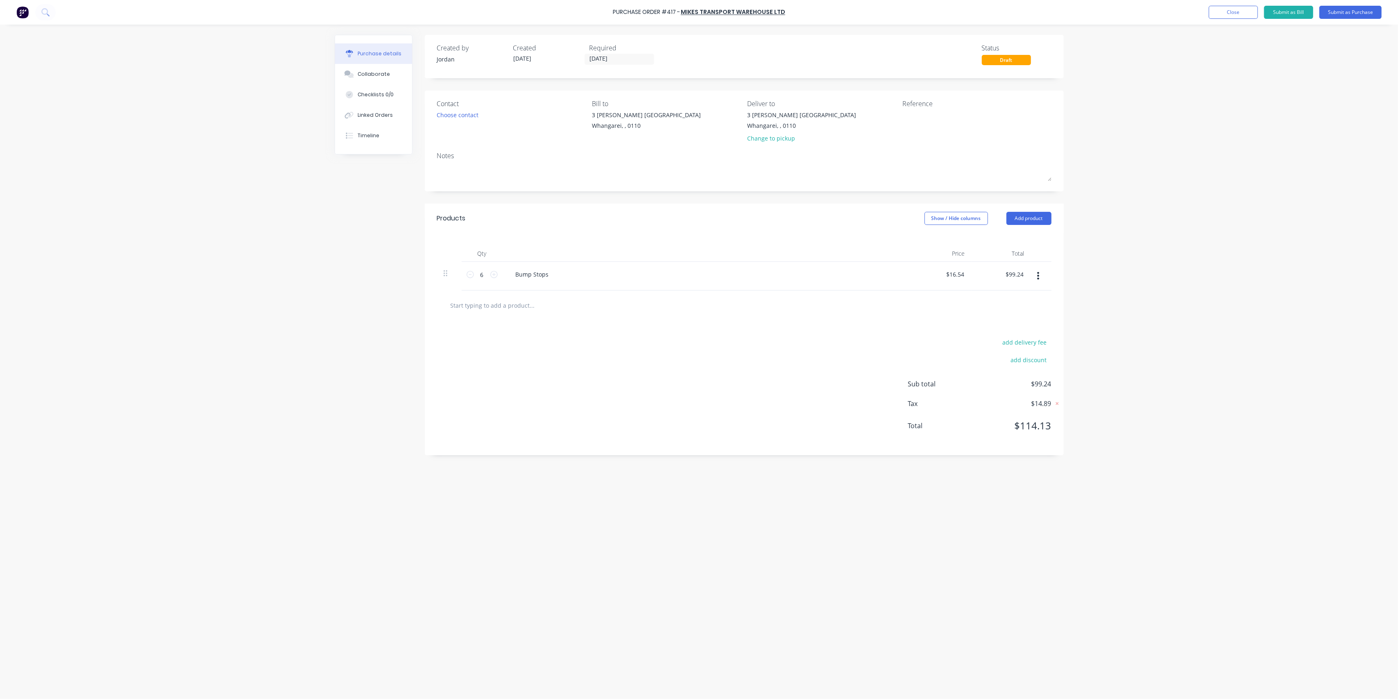
drag, startPoint x: 676, startPoint y: 331, endPoint x: 703, endPoint y: 319, distance: 29.4
click at [676, 331] on div "add delivery fee add discount Sub total $99.24 Tax $14.89 Total $114.13" at bounding box center [744, 387] width 639 height 135
click at [622, 256] on div at bounding box center [708, 253] width 410 height 16
click at [1347, 16] on button "Submit as Purchase" at bounding box center [1351, 12] width 62 height 13
drag, startPoint x: 873, startPoint y: 455, endPoint x: 882, endPoint y: 447, distance: 11.3
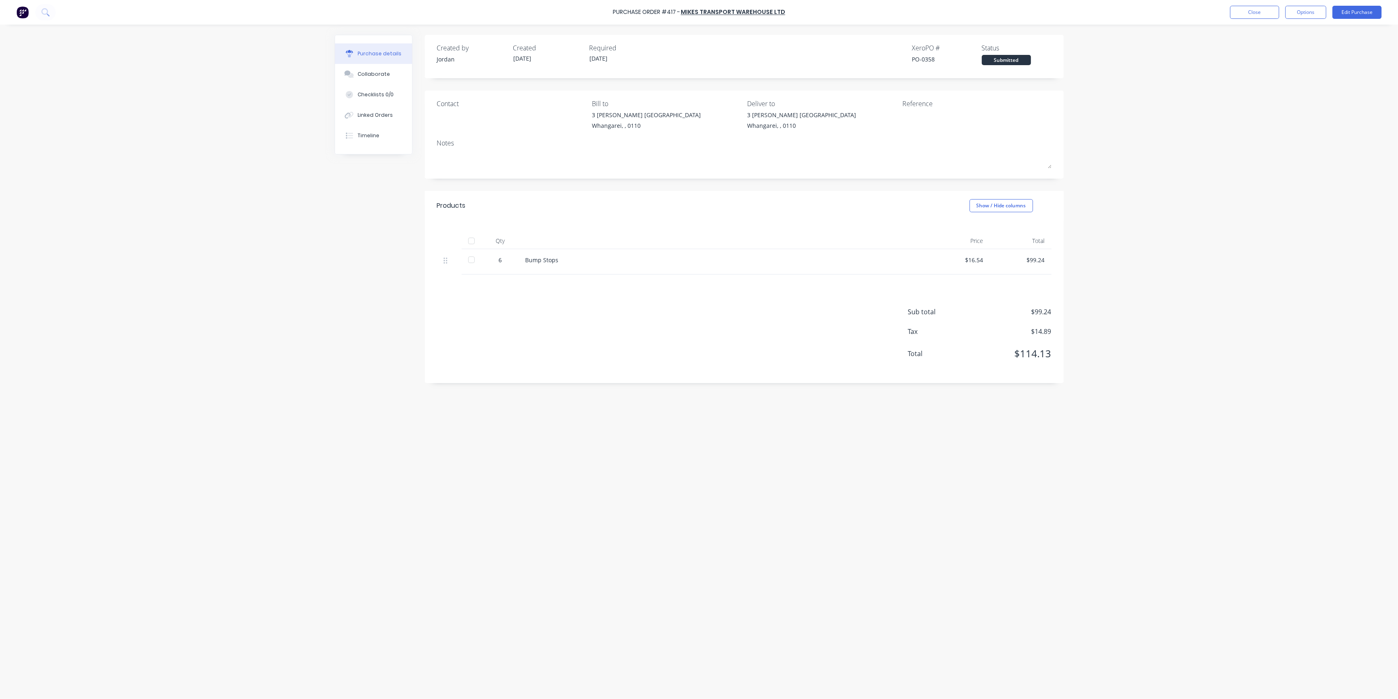
click at [880, 450] on div "Created by Jordan Created 09/09/25 Required 09/09/25 Xero PO # PO-0358 Status S…" at bounding box center [699, 360] width 729 height 650
click at [1248, 9] on button "Close" at bounding box center [1254, 12] width 49 height 13
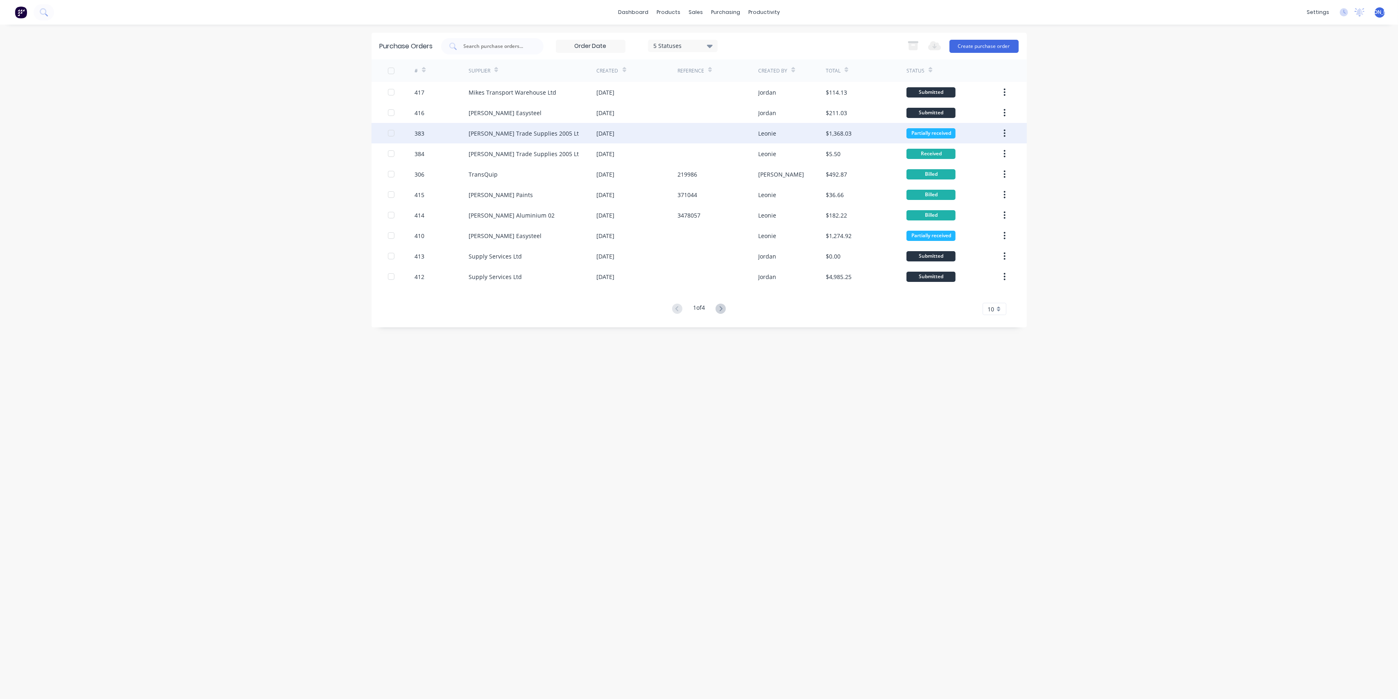
click at [565, 133] on div "Donovan Trade Supplies 2005 Lt" at bounding box center [533, 133] width 128 height 20
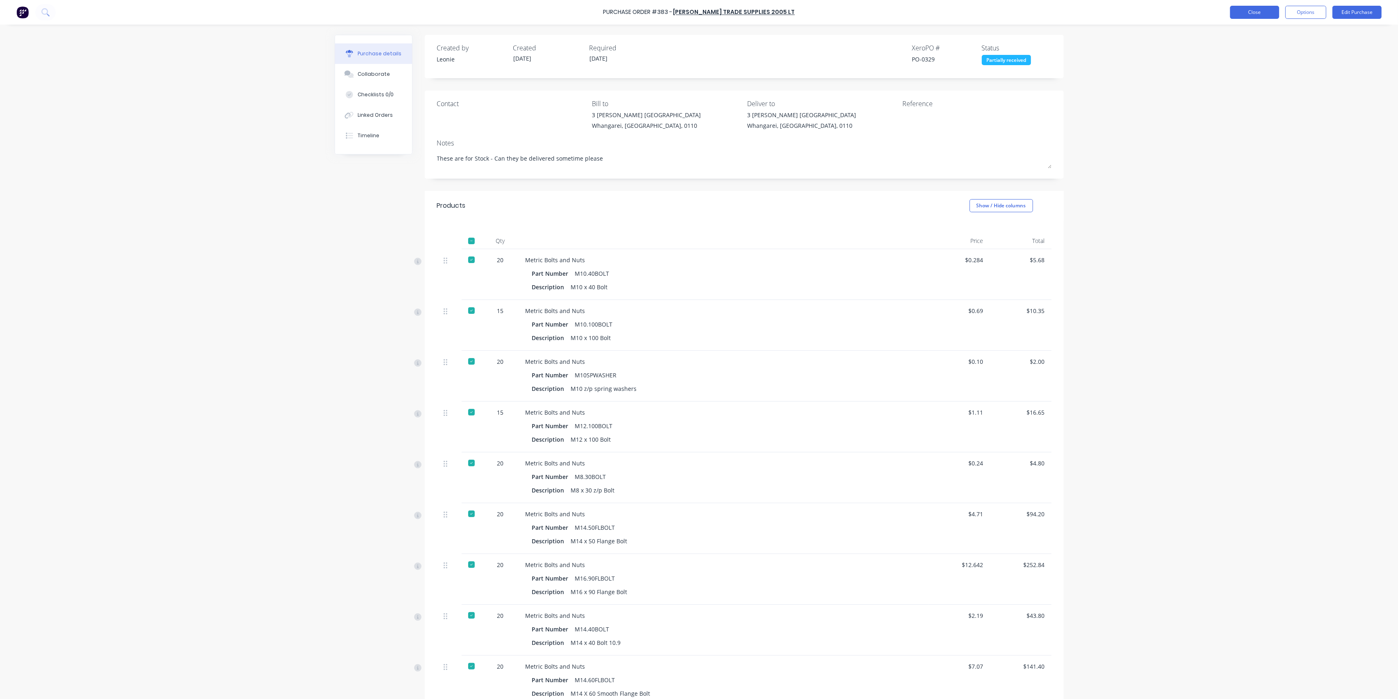
click at [1247, 8] on button "Close" at bounding box center [1254, 12] width 49 height 13
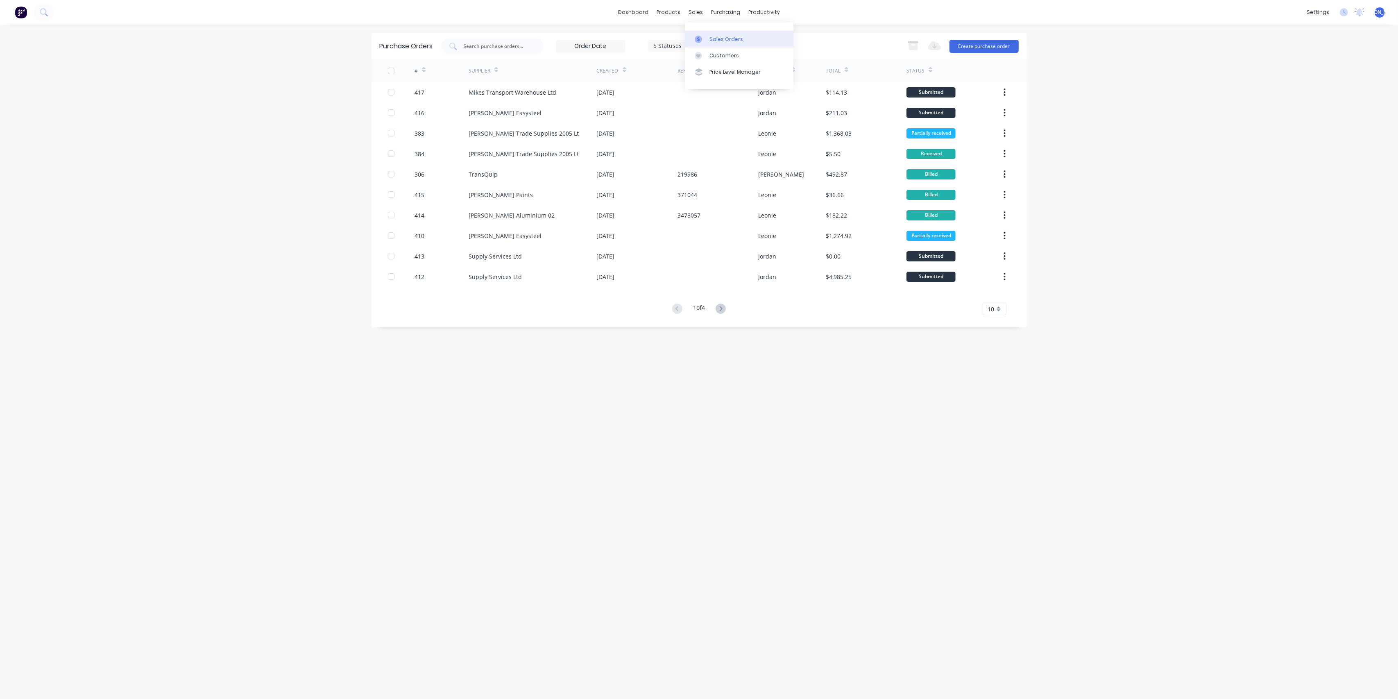
click at [718, 38] on div "Sales Orders" at bounding box center [727, 39] width 34 height 7
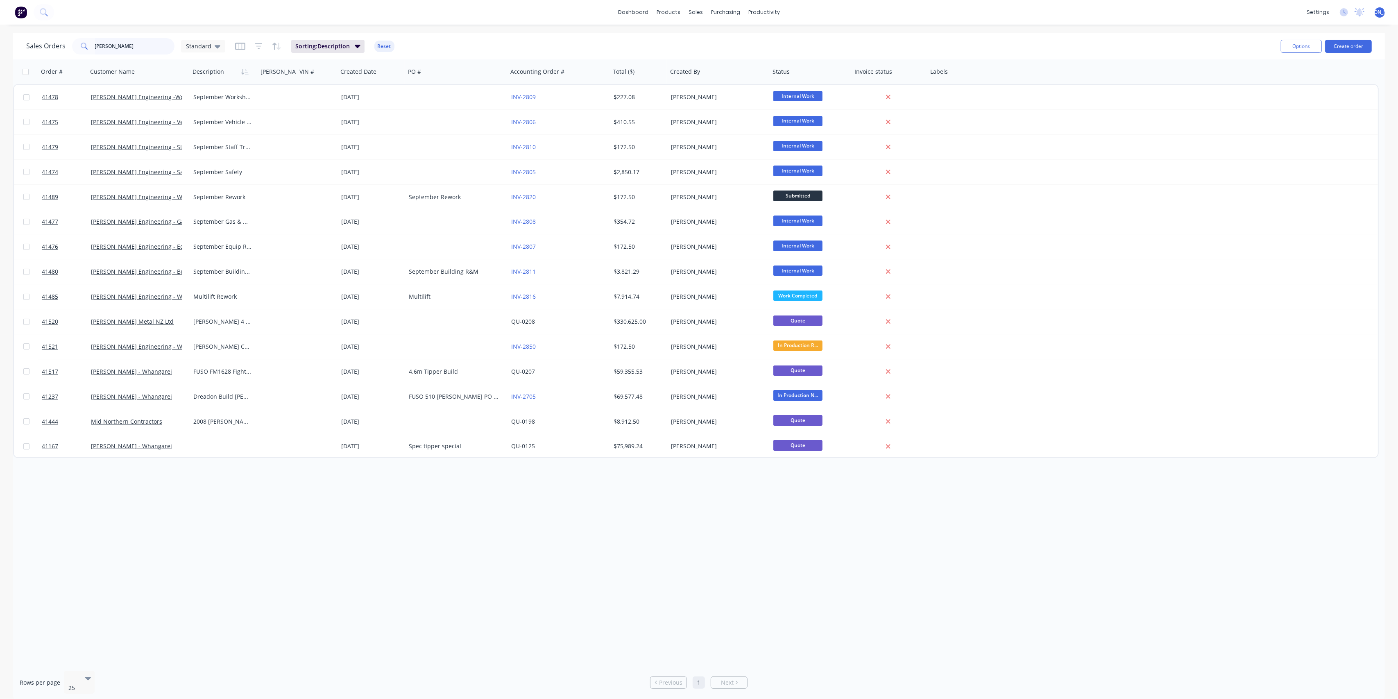
click at [70, 49] on div "Sales Orders morgan Standard" at bounding box center [125, 46] width 199 height 16
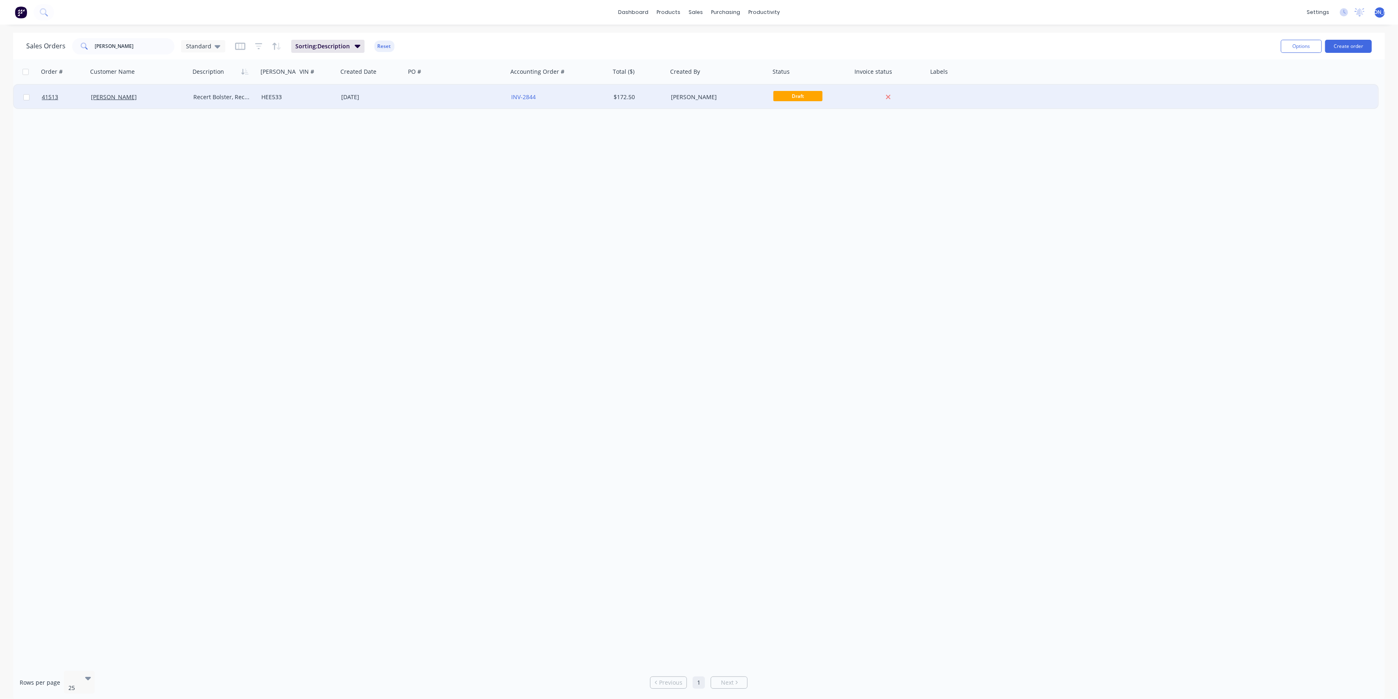
click at [161, 97] on div "[PERSON_NAME]" at bounding box center [136, 97] width 91 height 8
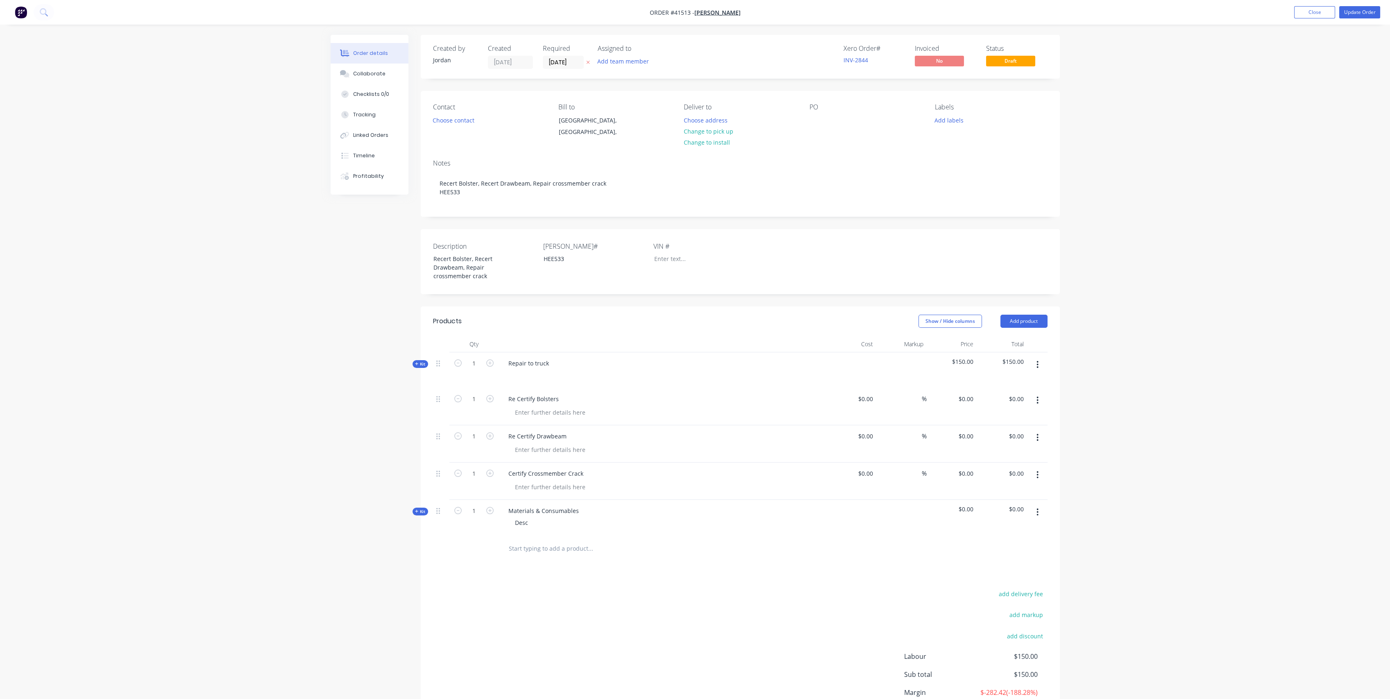
click at [419, 367] on span "Kit" at bounding box center [420, 364] width 11 height 6
click at [416, 513] on icon at bounding box center [417, 511] width 4 height 4
click at [417, 515] on span "Kit" at bounding box center [420, 511] width 11 height 6
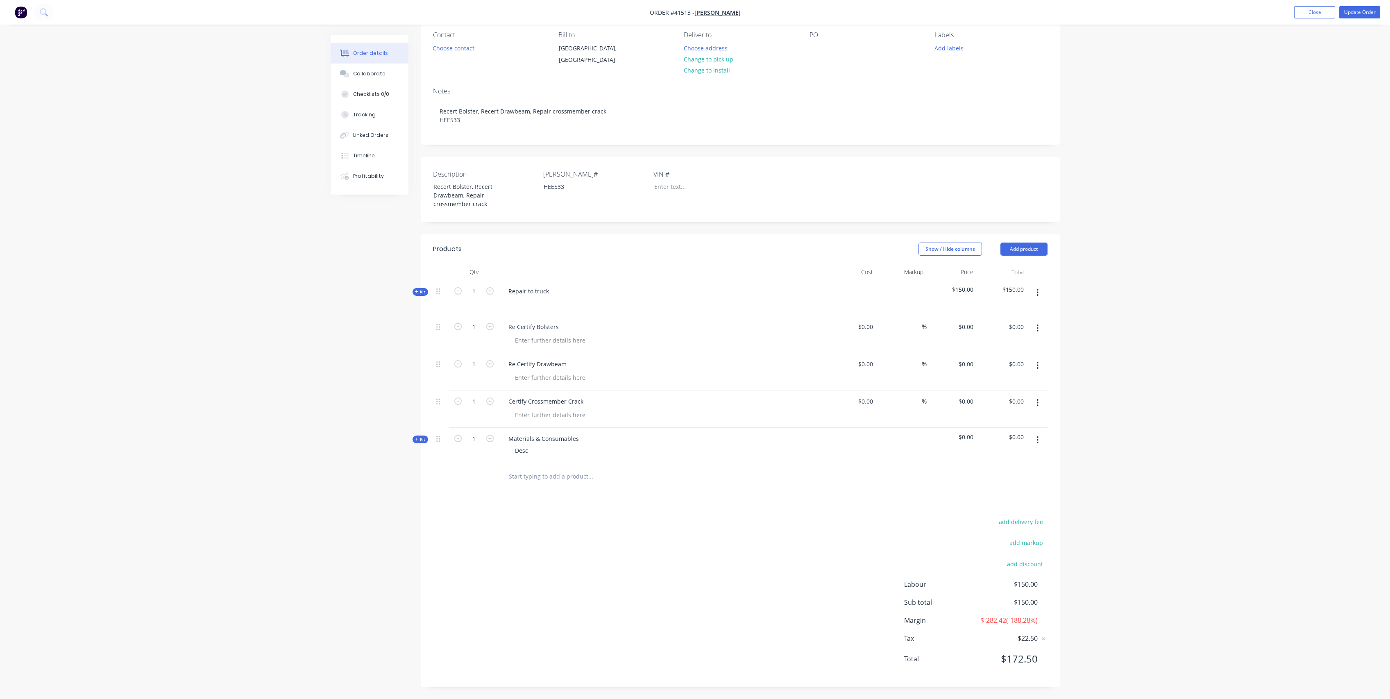
click at [420, 439] on span "Kit" at bounding box center [420, 439] width 11 height 6
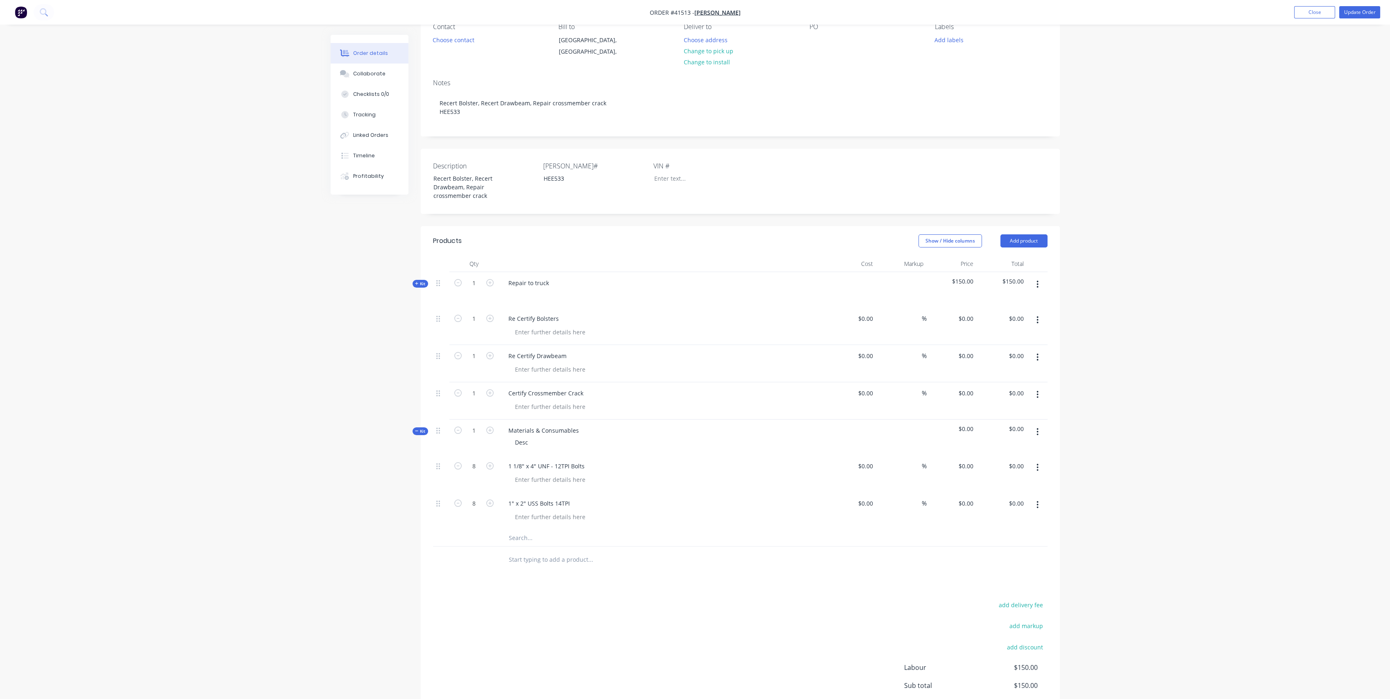
click at [528, 545] on input "text" at bounding box center [590, 538] width 164 height 16
click at [631, 561] on button "Add Evans Bolster Pivot Bushes to kit" at bounding box center [625, 559] width 246 height 26
click at [492, 544] on icon "button" at bounding box center [489, 540] width 7 height 7
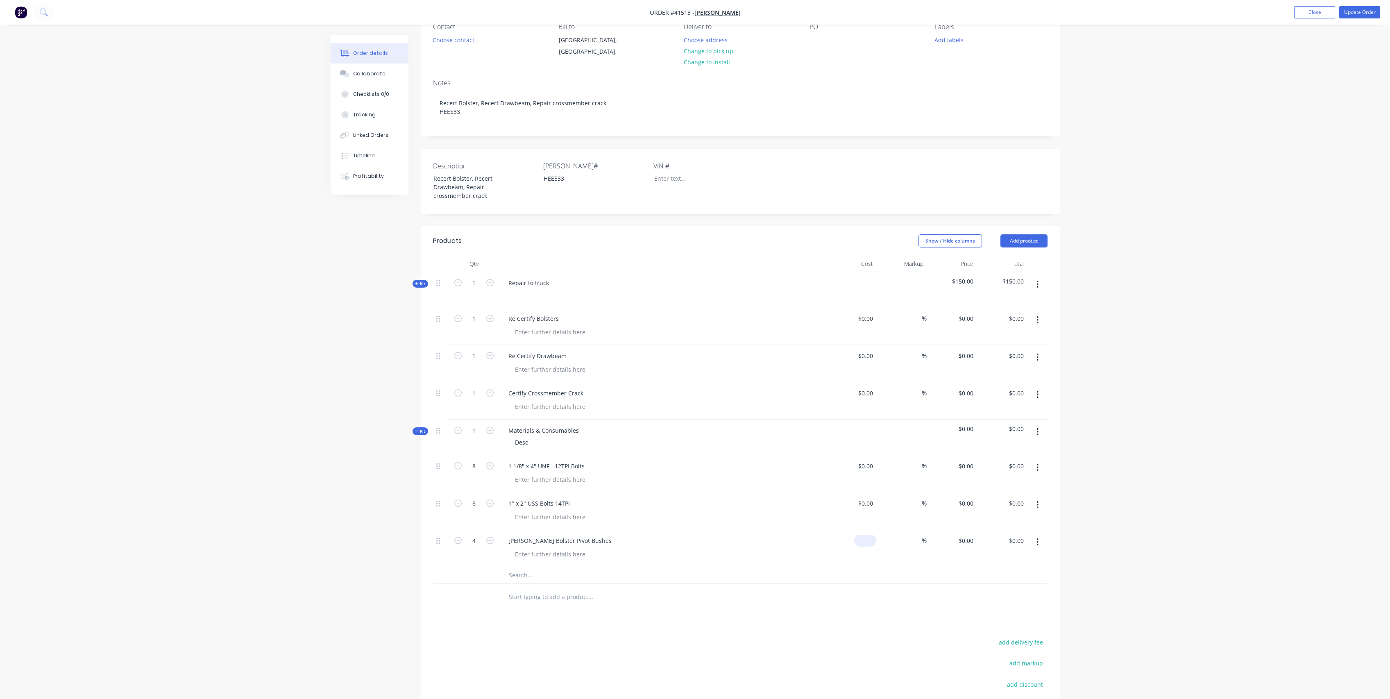
click at [871, 547] on input at bounding box center [867, 541] width 19 height 12
click at [740, 567] on div "Evans Bolster Pivot Bushes" at bounding box center [663, 548] width 328 height 37
drag, startPoint x: 918, startPoint y: 548, endPoint x: 932, endPoint y: 533, distance: 21.4
click at [918, 547] on input at bounding box center [916, 541] width 9 height 12
click at [853, 567] on div "$45.00 $45.00" at bounding box center [851, 548] width 50 height 37
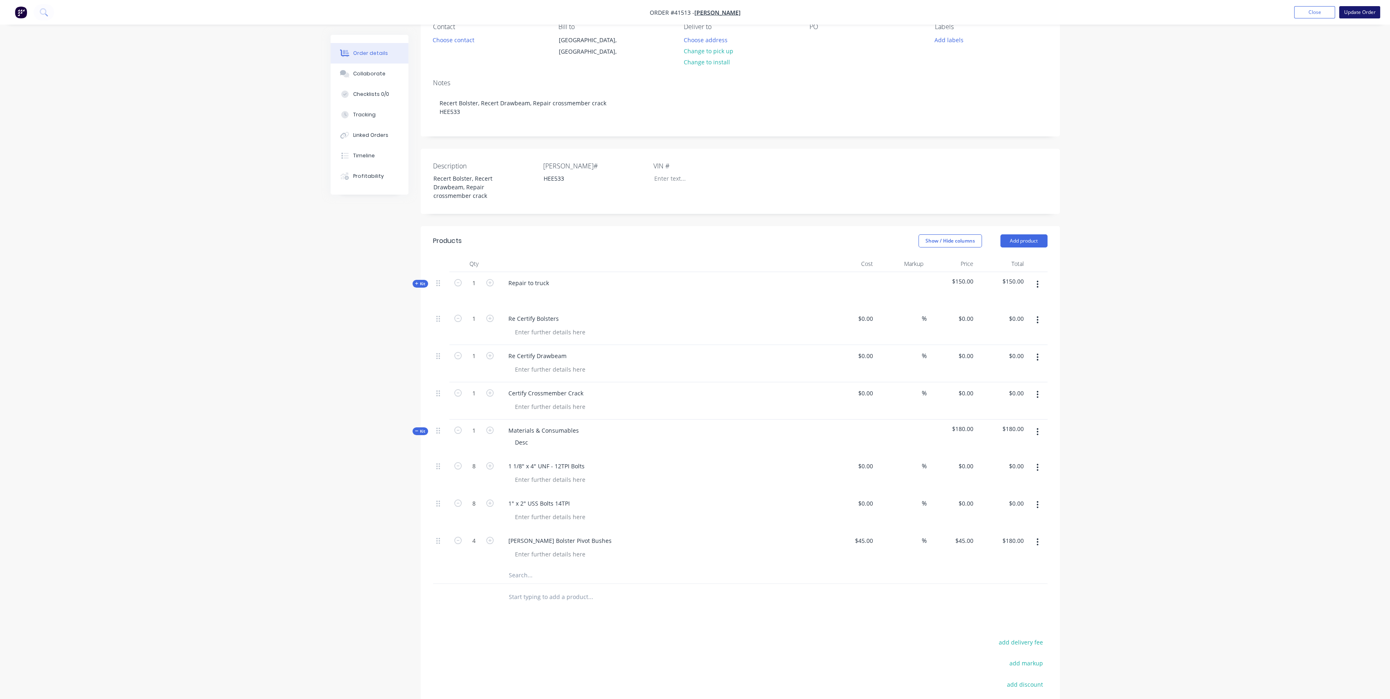
click at [1363, 11] on button "Update Order" at bounding box center [1359, 12] width 41 height 12
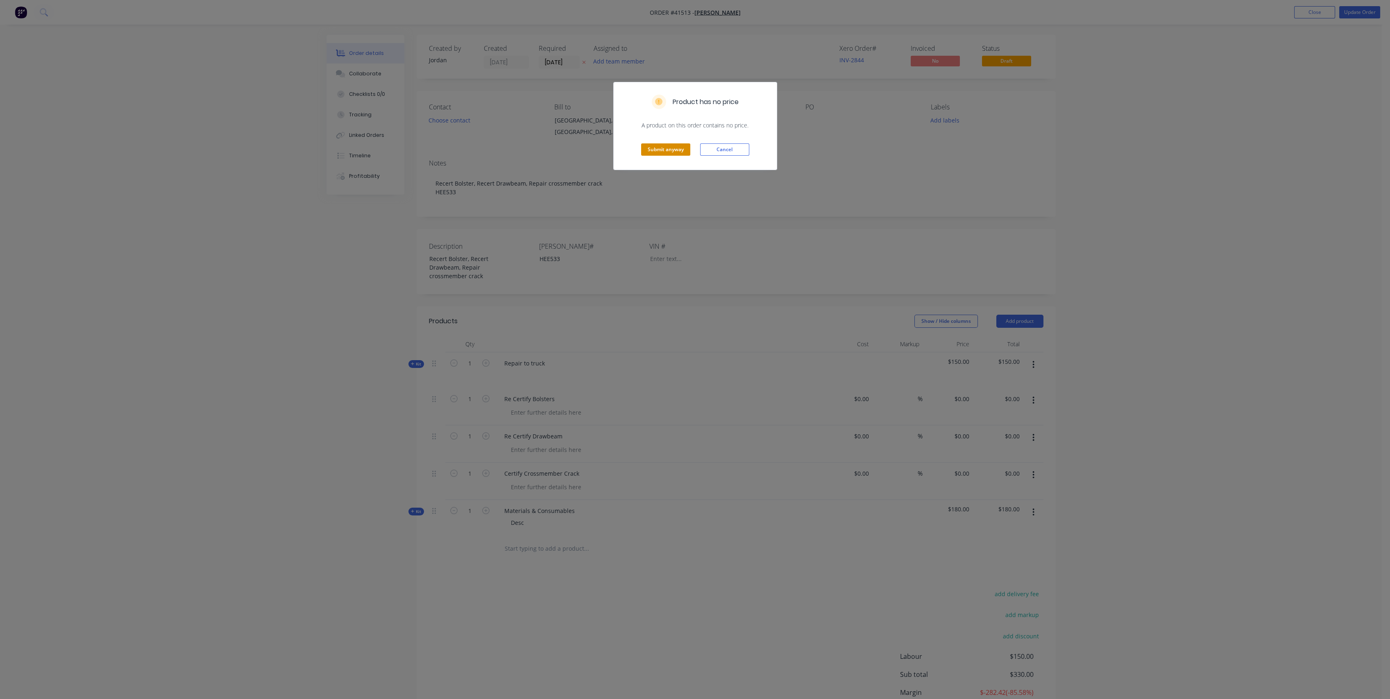
click at [661, 151] on button "Submit anyway" at bounding box center [665, 149] width 49 height 12
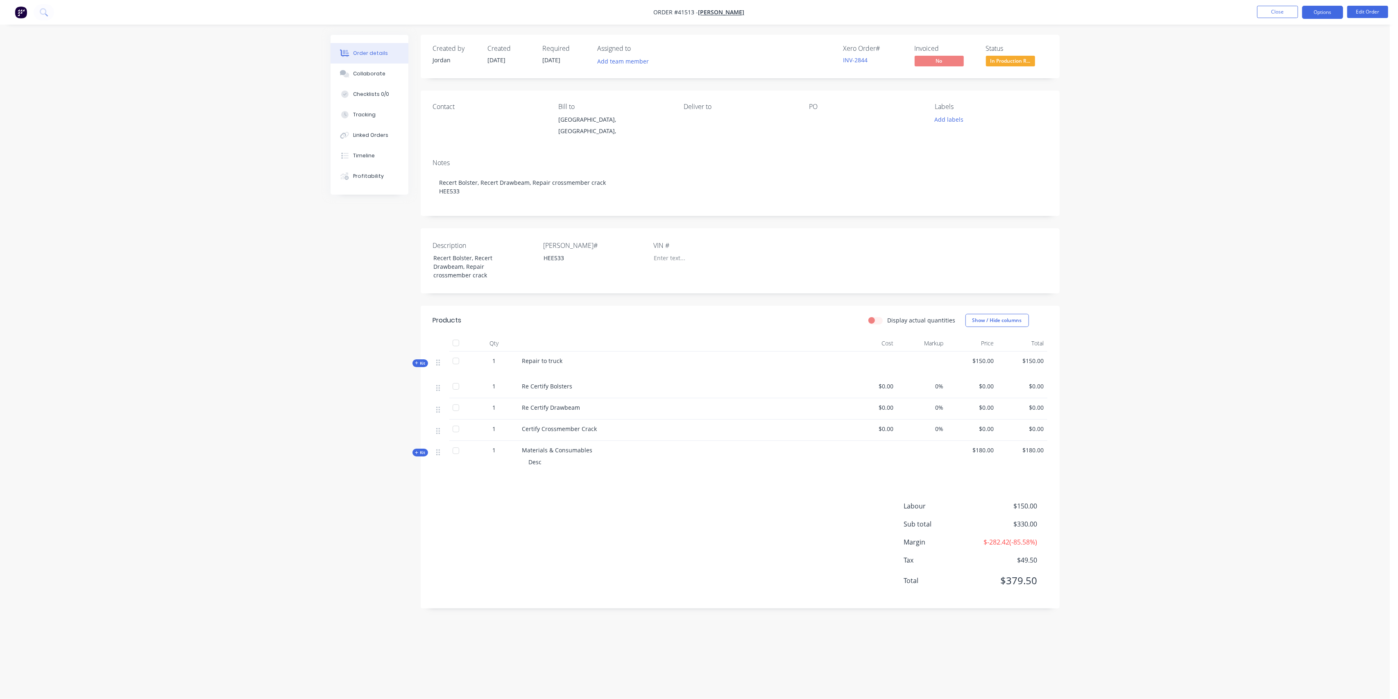
click at [1318, 11] on button "Options" at bounding box center [1322, 12] width 41 height 13
click at [1298, 147] on div "Purchase Products" at bounding box center [1298, 148] width 75 height 12
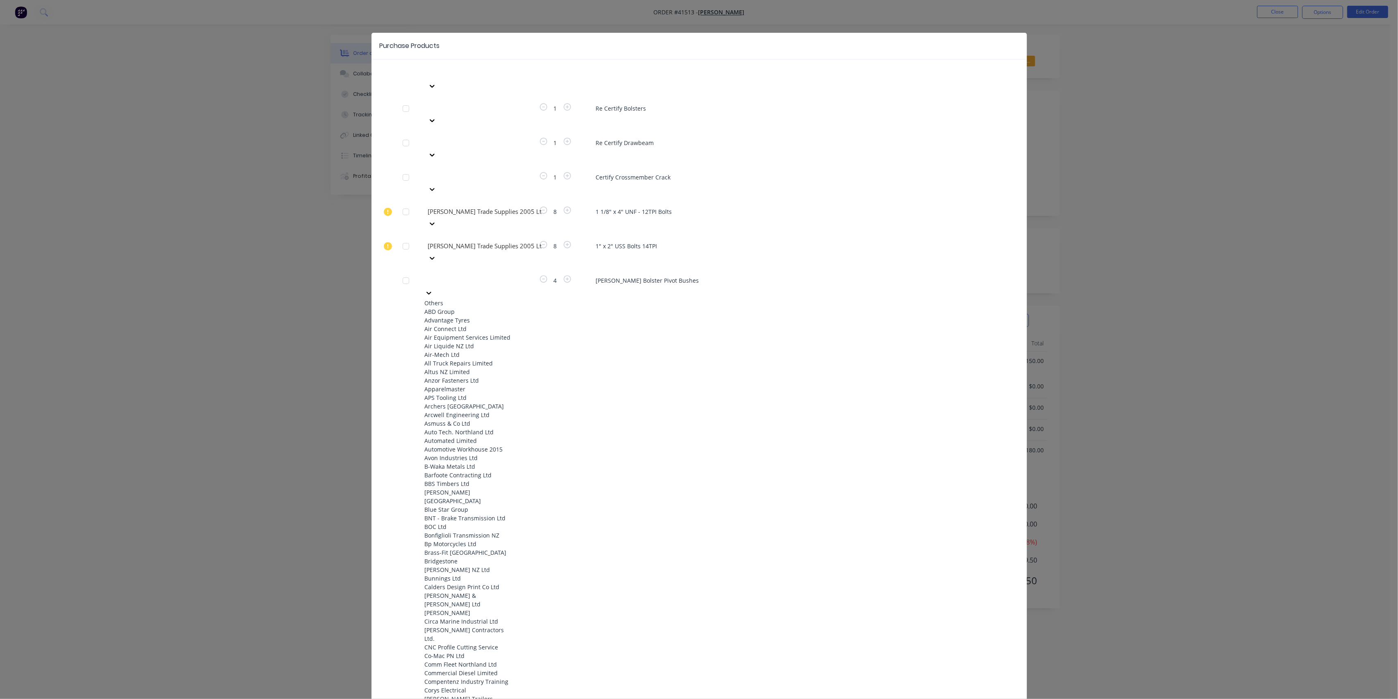
click at [433, 289] on icon at bounding box center [429, 293] width 8 height 8
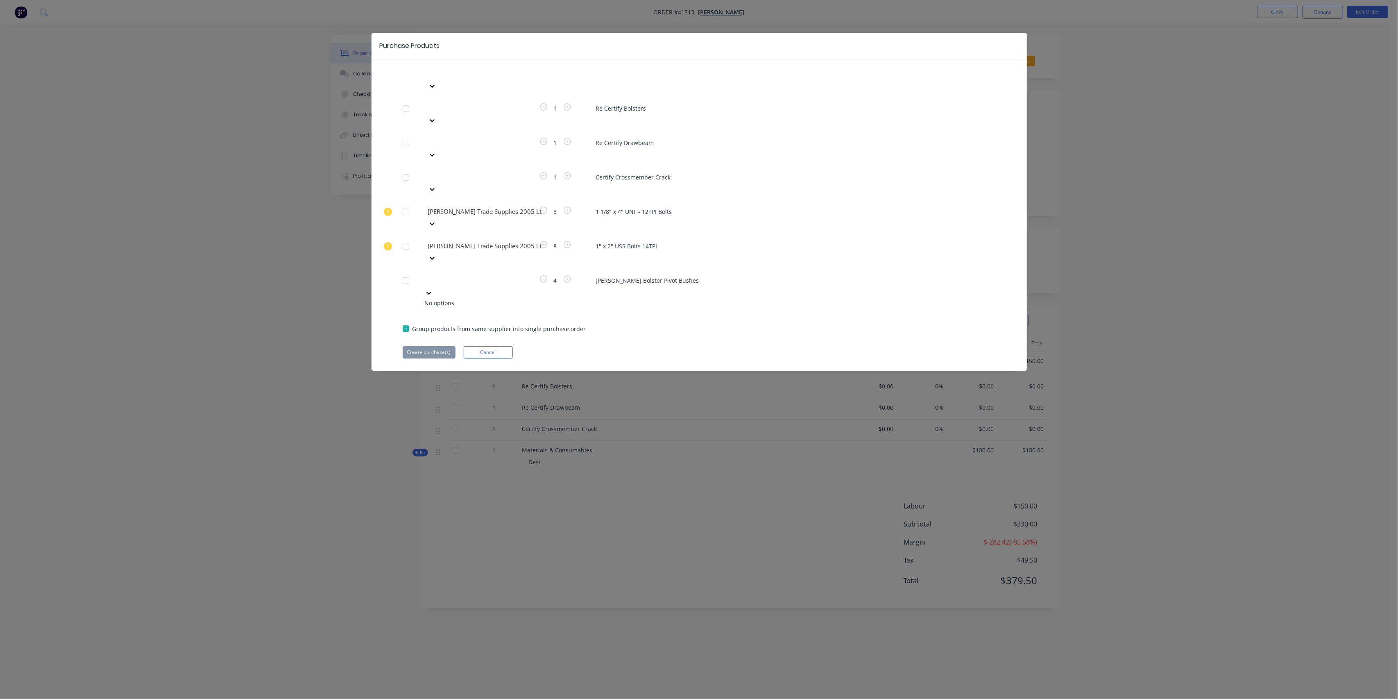
click at [433, 288] on div at bounding box center [429, 292] width 8 height 9
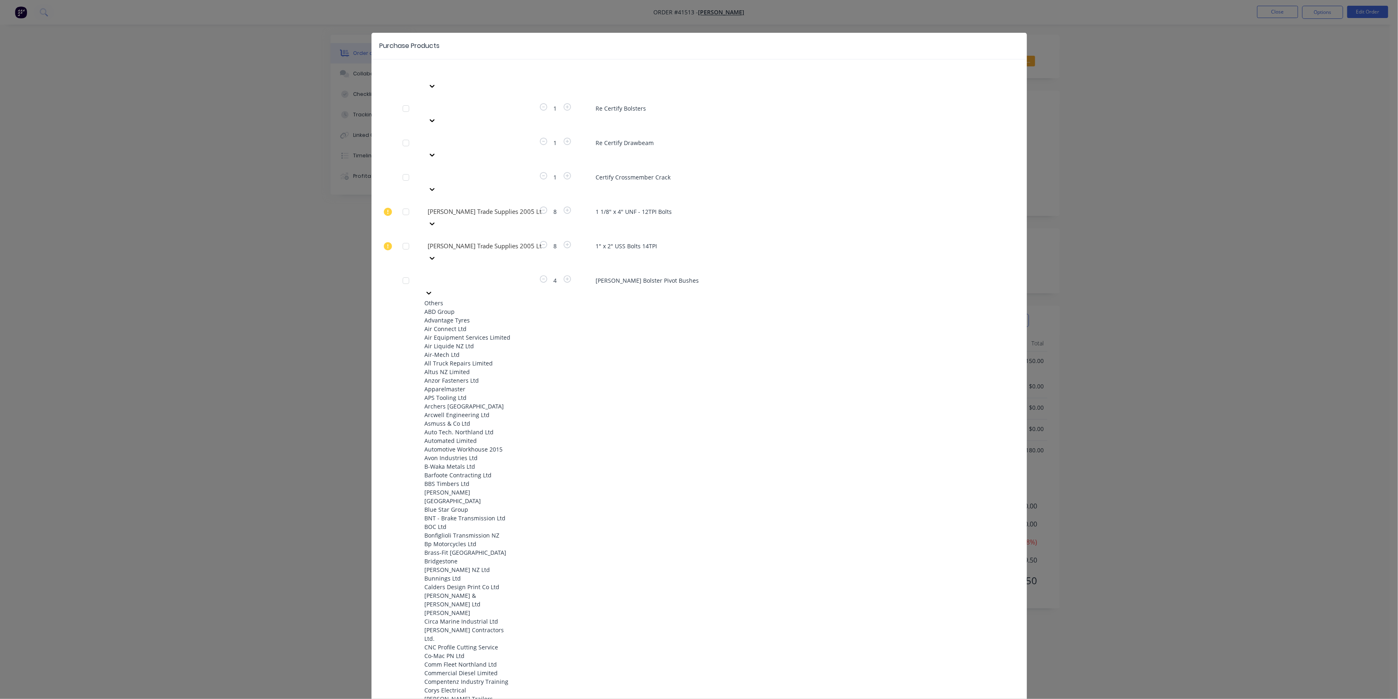
click at [486, 274] on div at bounding box center [486, 279] width 118 height 10
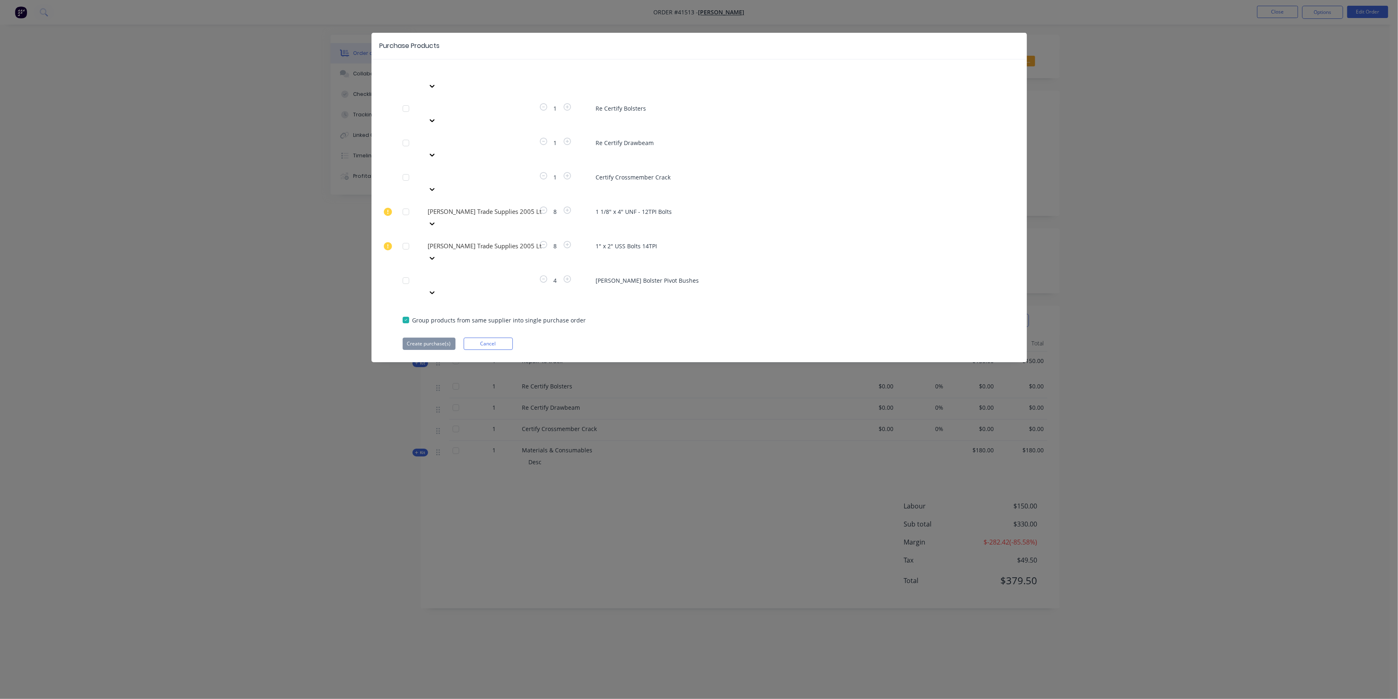
drag, startPoint x: 407, startPoint y: 205, endPoint x: 415, endPoint y: 205, distance: 8.2
click at [407, 272] on div at bounding box center [406, 280] width 16 height 16
click at [436, 288] on icon at bounding box center [432, 292] width 8 height 8
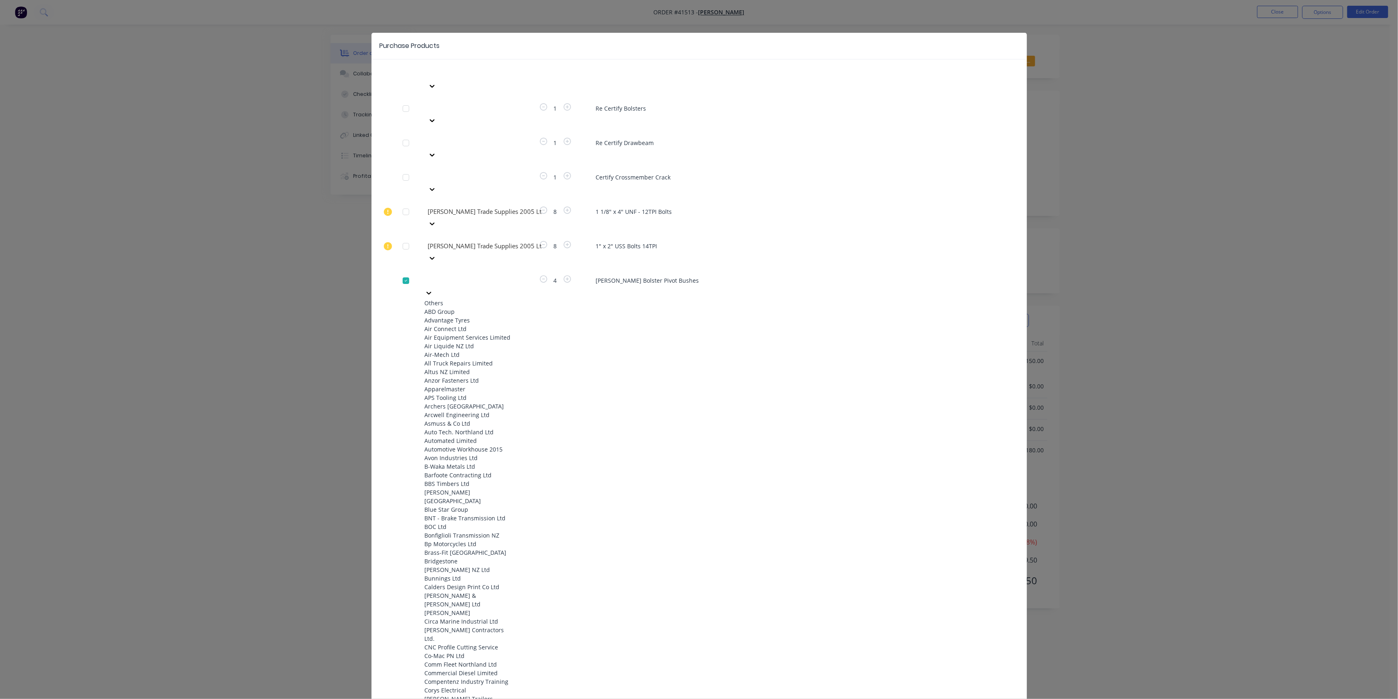
drag, startPoint x: 670, startPoint y: 253, endPoint x: 661, endPoint y: 252, distance: 9.1
click at [433, 289] on icon at bounding box center [429, 293] width 8 height 8
click at [471, 274] on div at bounding box center [486, 279] width 118 height 10
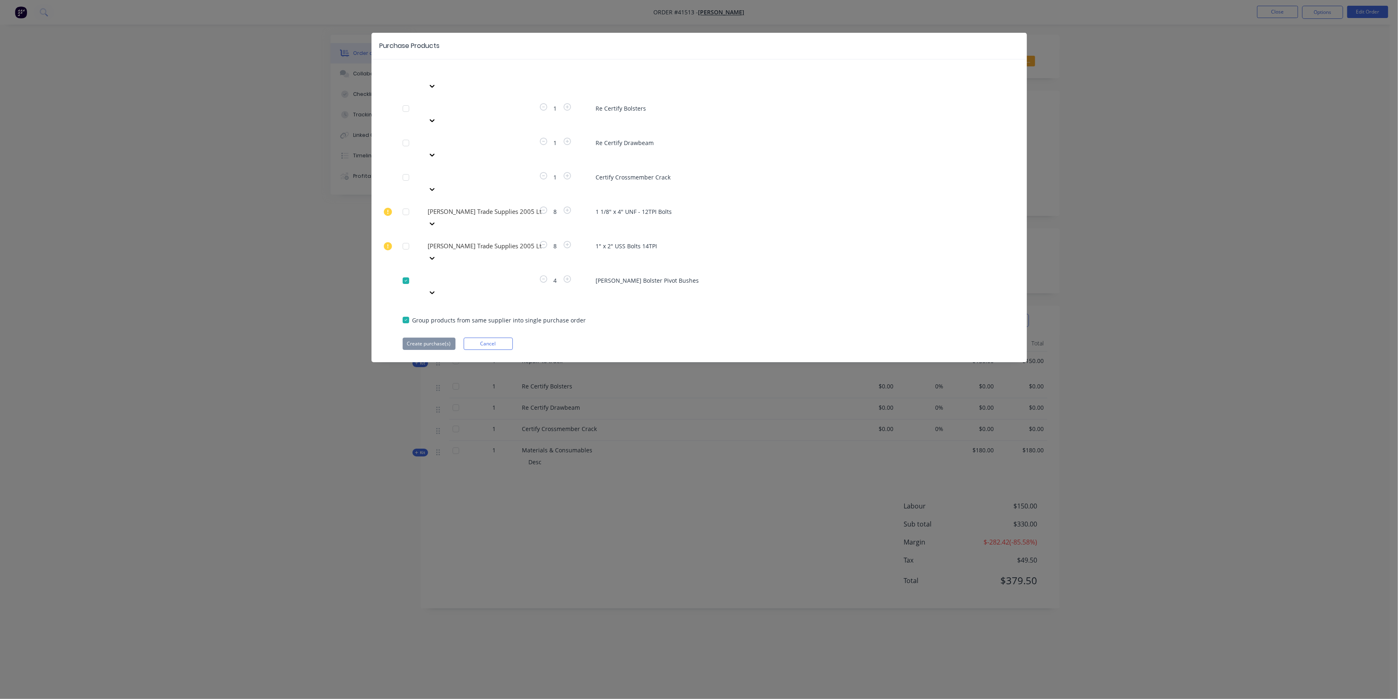
drag, startPoint x: 715, startPoint y: 264, endPoint x: 712, endPoint y: 257, distance: 7.2
click at [715, 263] on div "Purchase Products Apply to all Please choose a supplier 1 Re Certify Bolsters P…" at bounding box center [700, 197] width 656 height 329
click at [475, 338] on button "Cancel" at bounding box center [488, 344] width 49 height 12
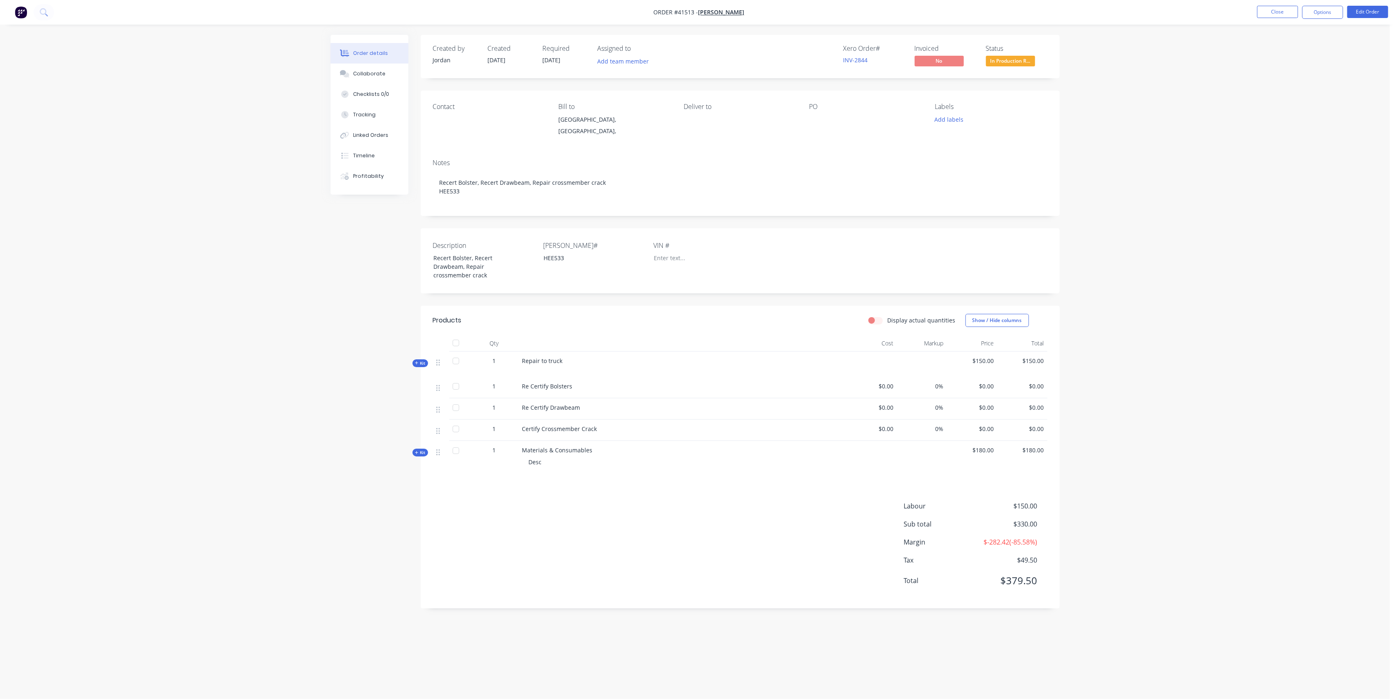
click at [595, 466] on div "Desc" at bounding box center [682, 461] width 321 height 15
click at [425, 456] on span "Kit" at bounding box center [420, 452] width 11 height 6
click at [423, 456] on span "Kit" at bounding box center [420, 452] width 11 height 6
click at [1379, 11] on button "Edit Order" at bounding box center [1368, 12] width 41 height 12
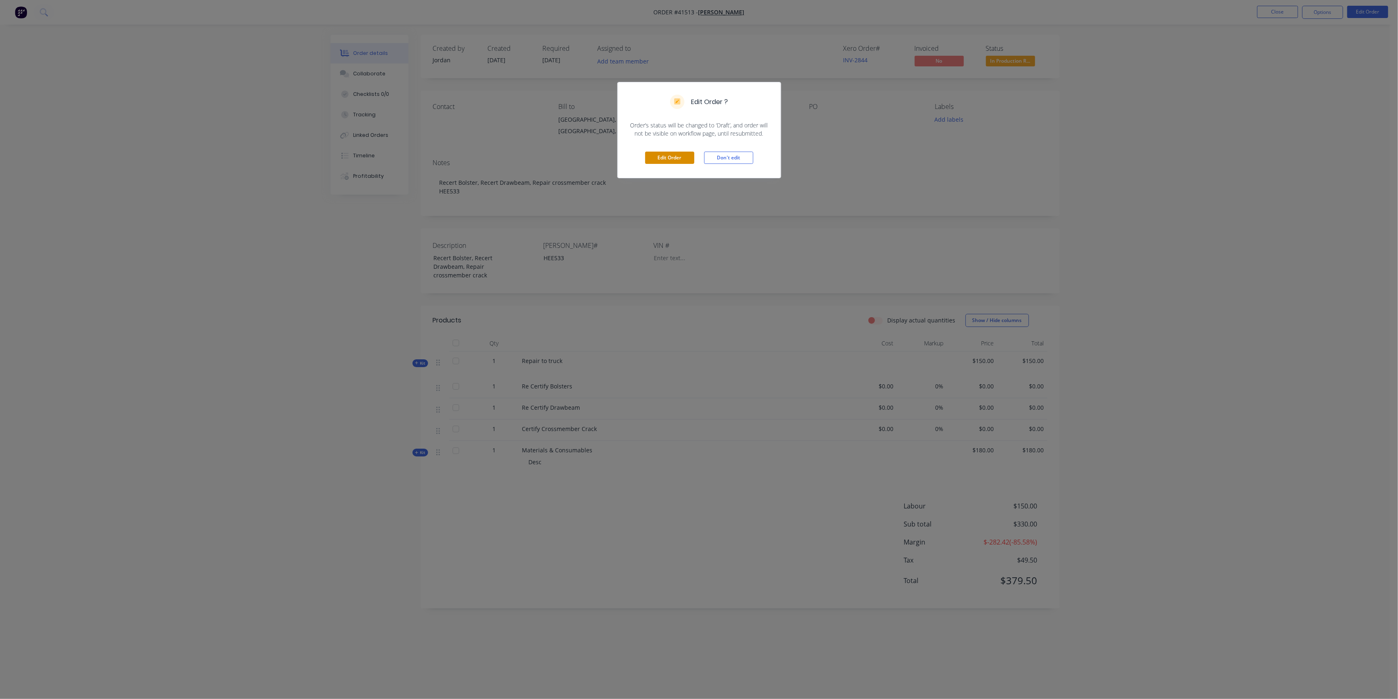
click at [670, 161] on button "Edit Order" at bounding box center [669, 158] width 49 height 12
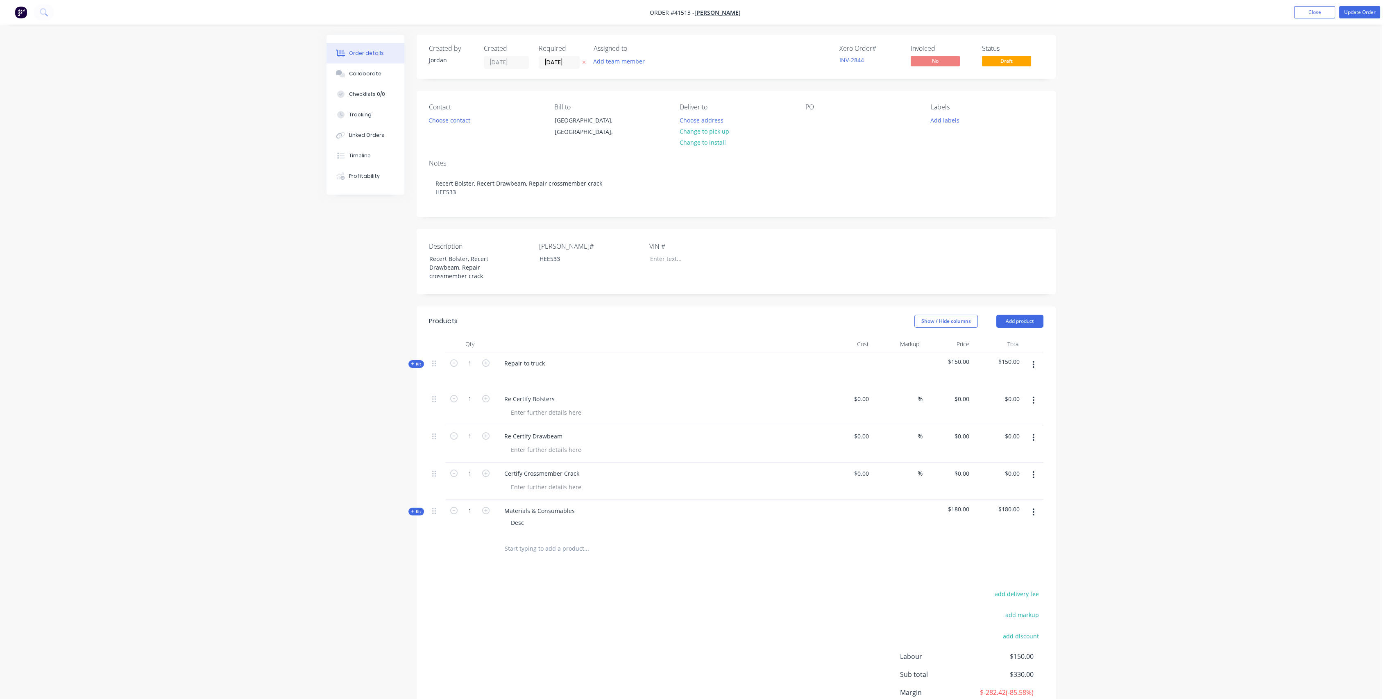
click at [1032, 442] on icon "button" at bounding box center [1033, 437] width 2 height 9
drag, startPoint x: 997, startPoint y: 519, endPoint x: 1014, endPoint y: 486, distance: 37.2
click at [997, 514] on div "Delete" at bounding box center [1004, 508] width 63 height 12
click at [1034, 438] on div at bounding box center [1033, 443] width 20 height 37
click at [1036, 445] on button "button" at bounding box center [1033, 437] width 19 height 15
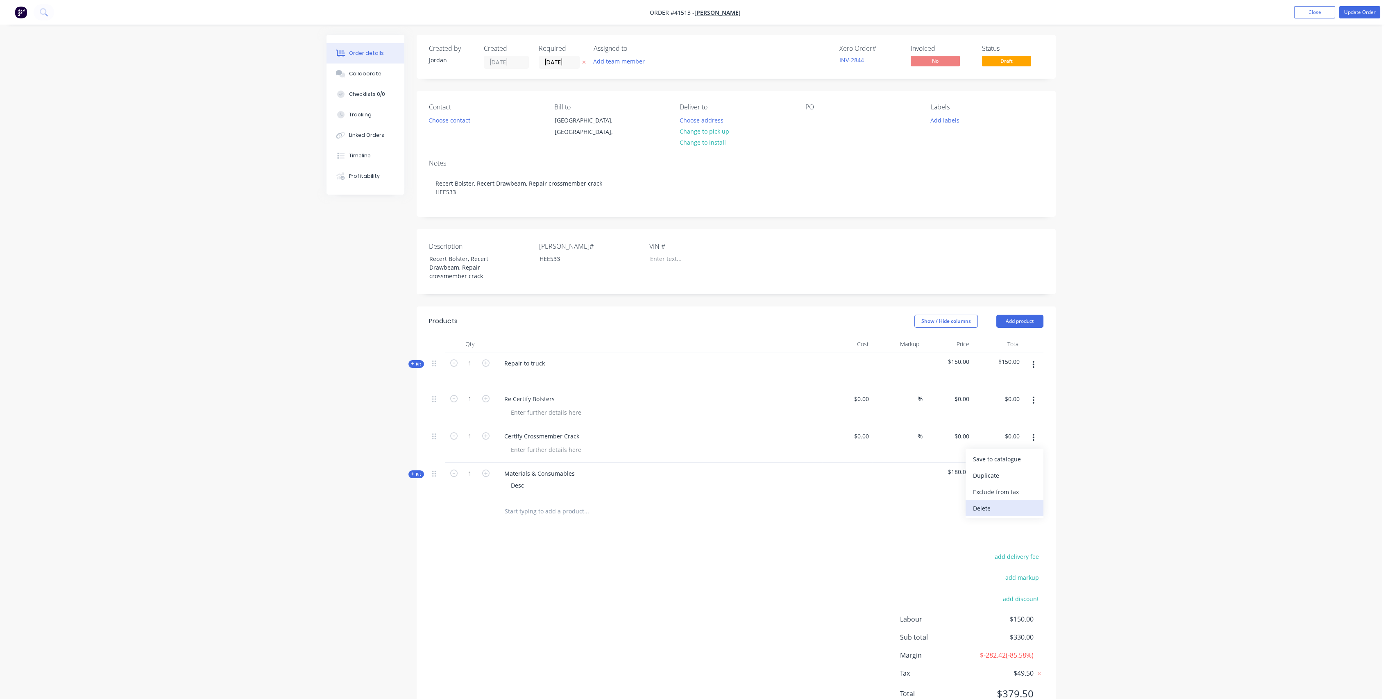
click at [998, 511] on div "Delete" at bounding box center [1004, 508] width 63 height 12
drag, startPoint x: 552, startPoint y: 406, endPoint x: 565, endPoint y: 400, distance: 14.3
click at [552, 405] on div "Re Certify Bolsters" at bounding box center [530, 399] width 64 height 12
drag, startPoint x: 623, startPoint y: 407, endPoint x: 637, endPoint y: 395, distance: 18.6
click at [623, 405] on div "Re Certify Bolsters, Drawbeam and Chassis crossmember crack" at bounding box center [591, 399] width 186 height 12
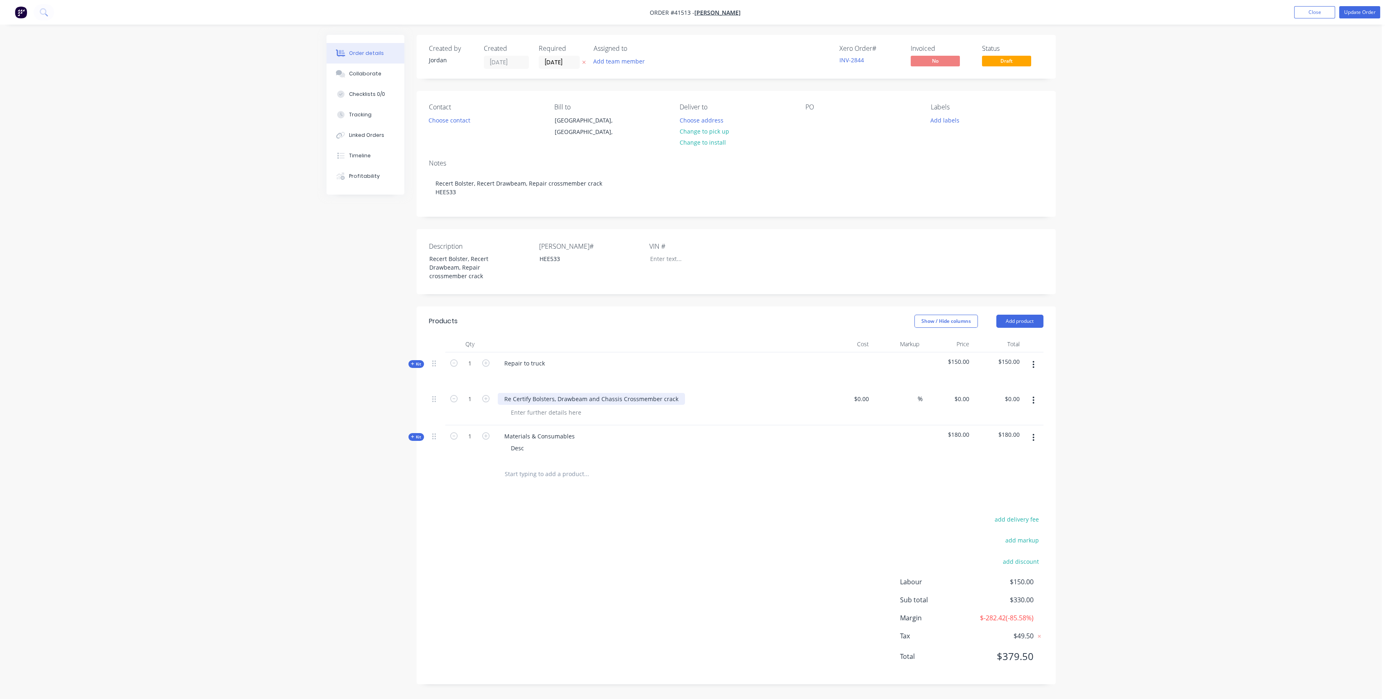
click at [665, 405] on div "Re Certify Bolsters, Drawbeam and Chassis Crossmember crack" at bounding box center [591, 399] width 187 height 12
click at [757, 388] on div "Repair to truck" at bounding box center [659, 370] width 328 height 36
click at [769, 418] on div at bounding box center [661, 412] width 315 height 12
click at [1357, 11] on button "Update Order" at bounding box center [1359, 12] width 41 height 12
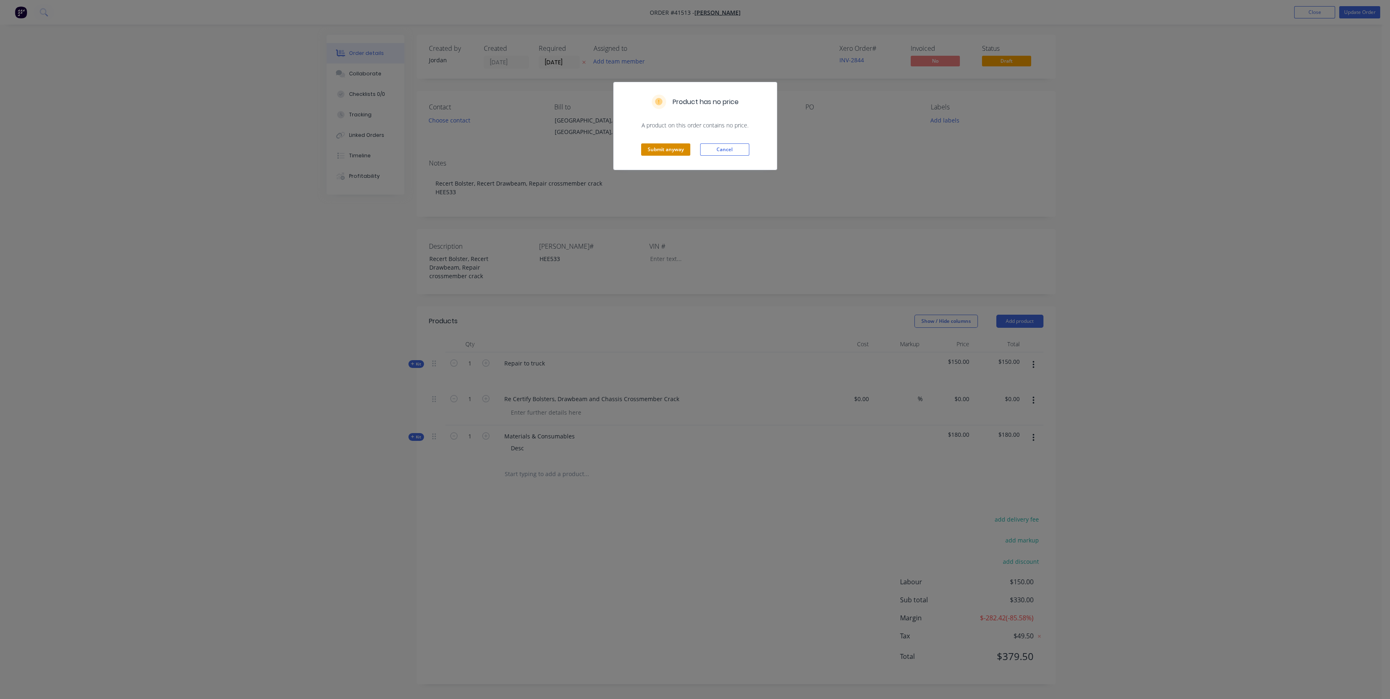
click at [643, 151] on button "Submit anyway" at bounding box center [665, 149] width 49 height 12
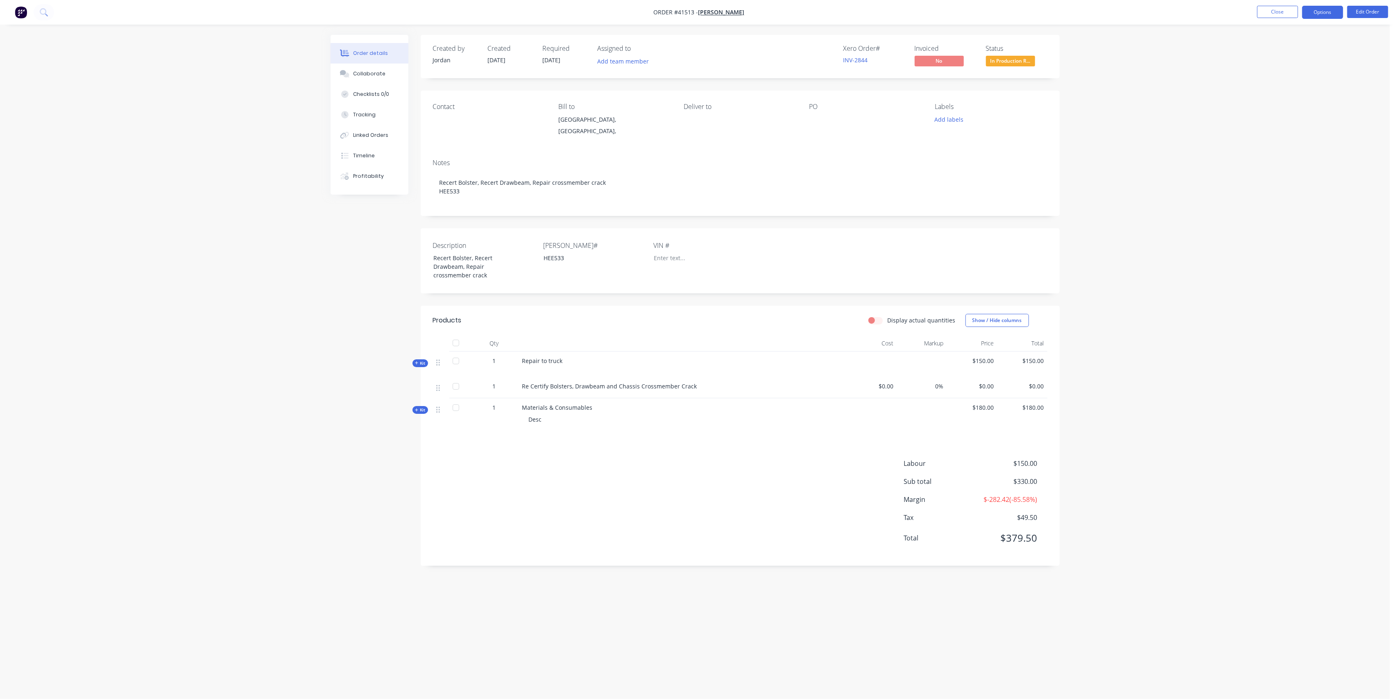
click at [1319, 11] on button "Options" at bounding box center [1322, 12] width 41 height 13
click at [1288, 149] on div "Purchase Products" at bounding box center [1298, 148] width 75 height 12
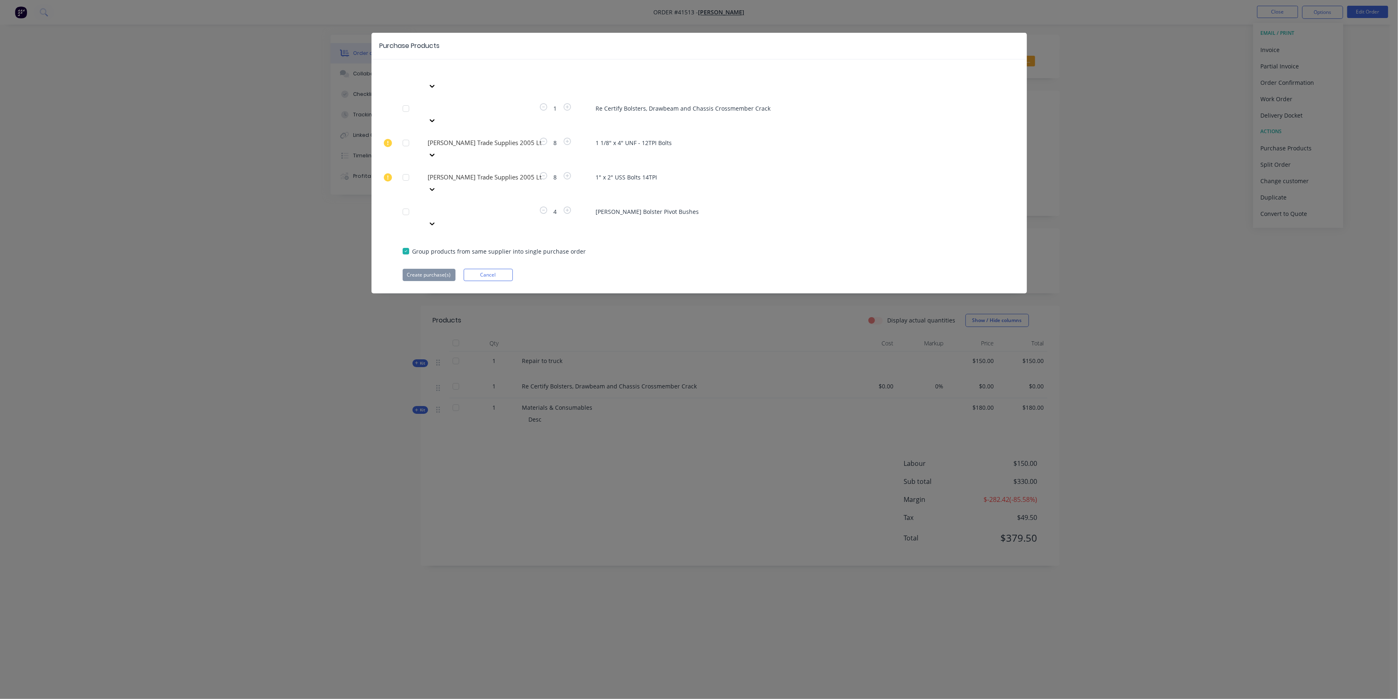
click at [436, 116] on icon at bounding box center [432, 120] width 8 height 8
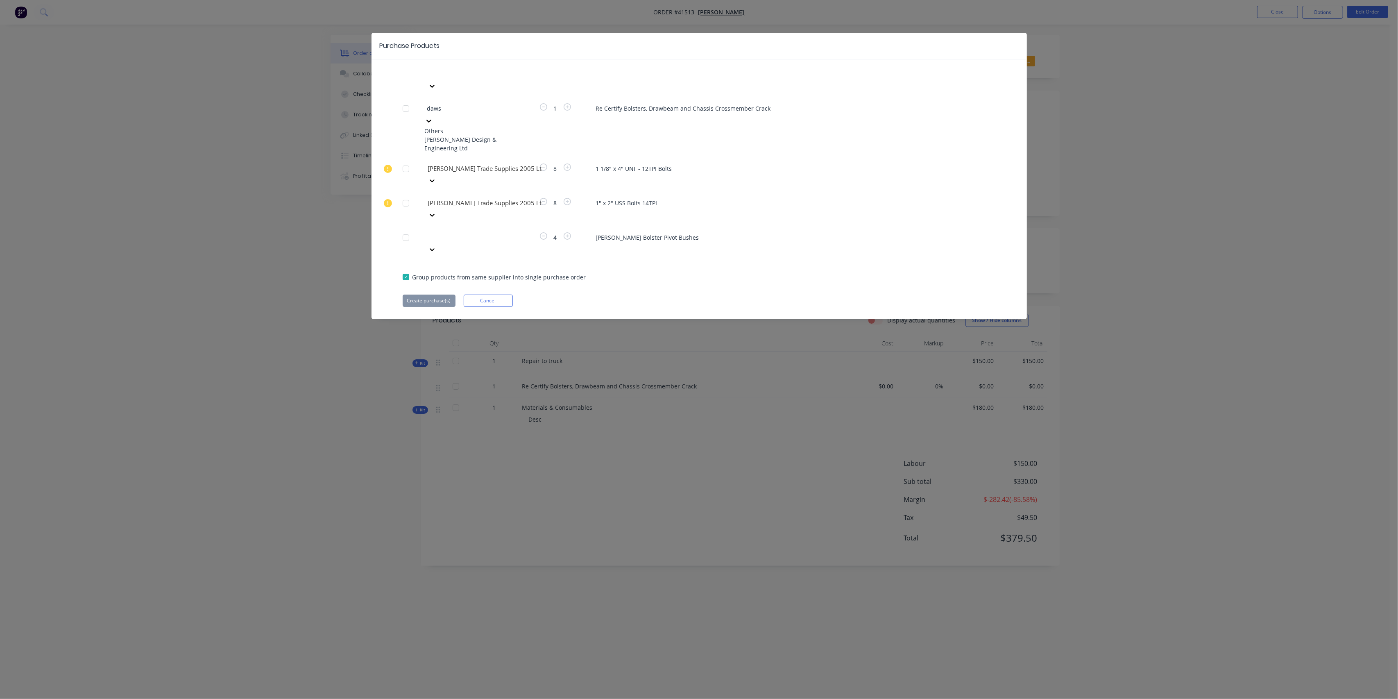
click at [482, 135] on div "Dawson Design & Engineering Ltd" at bounding box center [470, 143] width 90 height 17
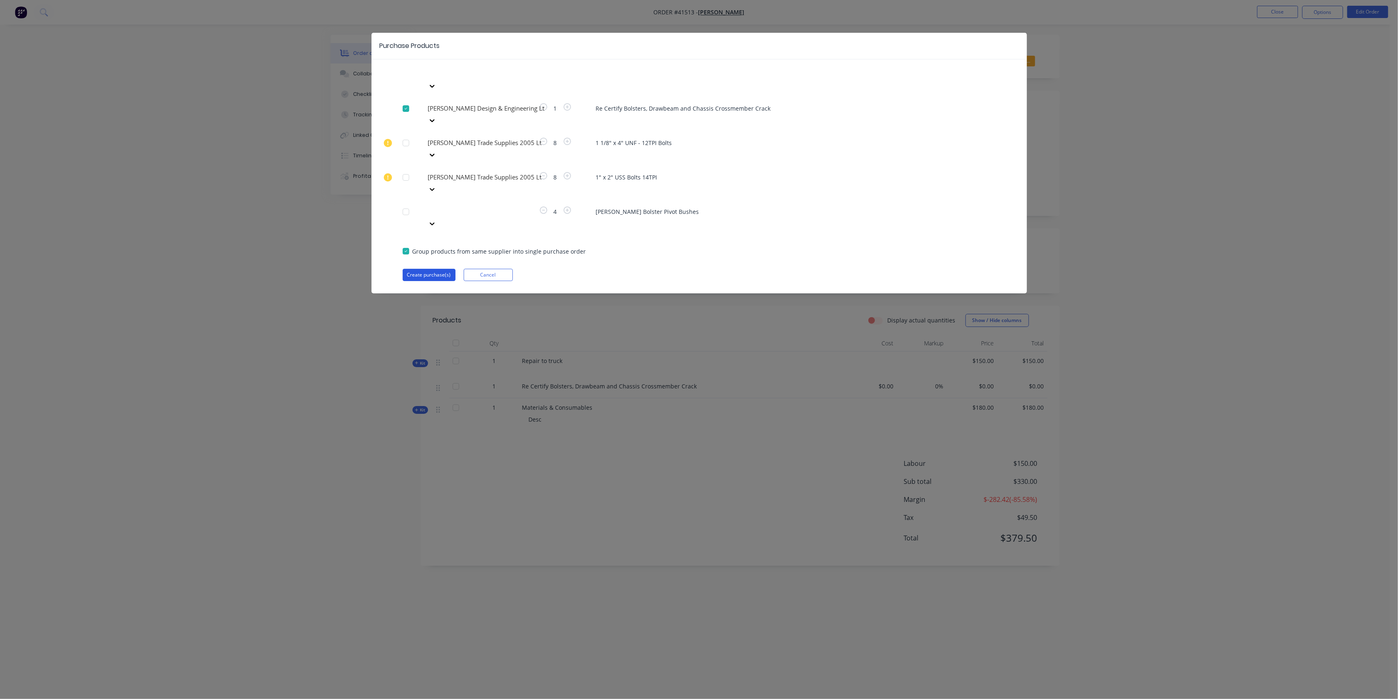
click at [436, 269] on button "Create purchase(s)" at bounding box center [429, 275] width 53 height 12
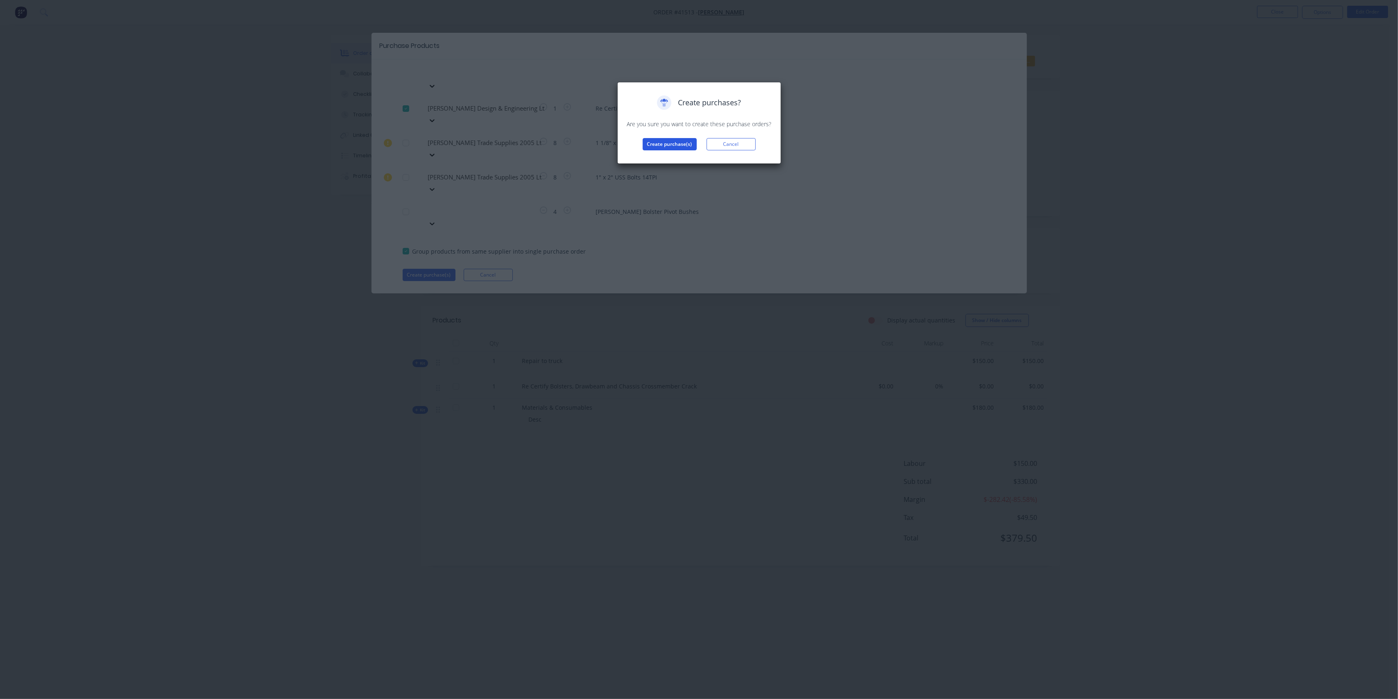
click at [649, 145] on button "Create purchase(s)" at bounding box center [670, 144] width 54 height 12
click at [676, 159] on button "View purchase(s)" at bounding box center [669, 157] width 49 height 12
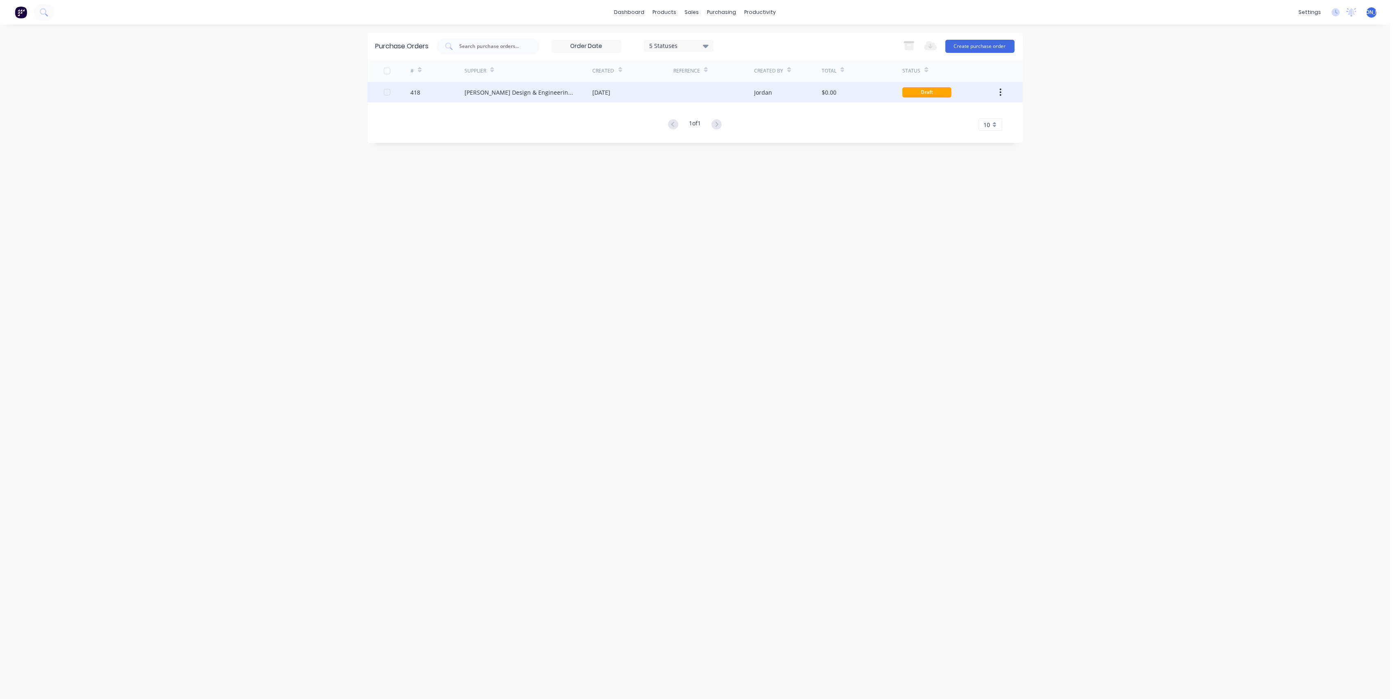
click at [712, 97] on div at bounding box center [714, 92] width 81 height 20
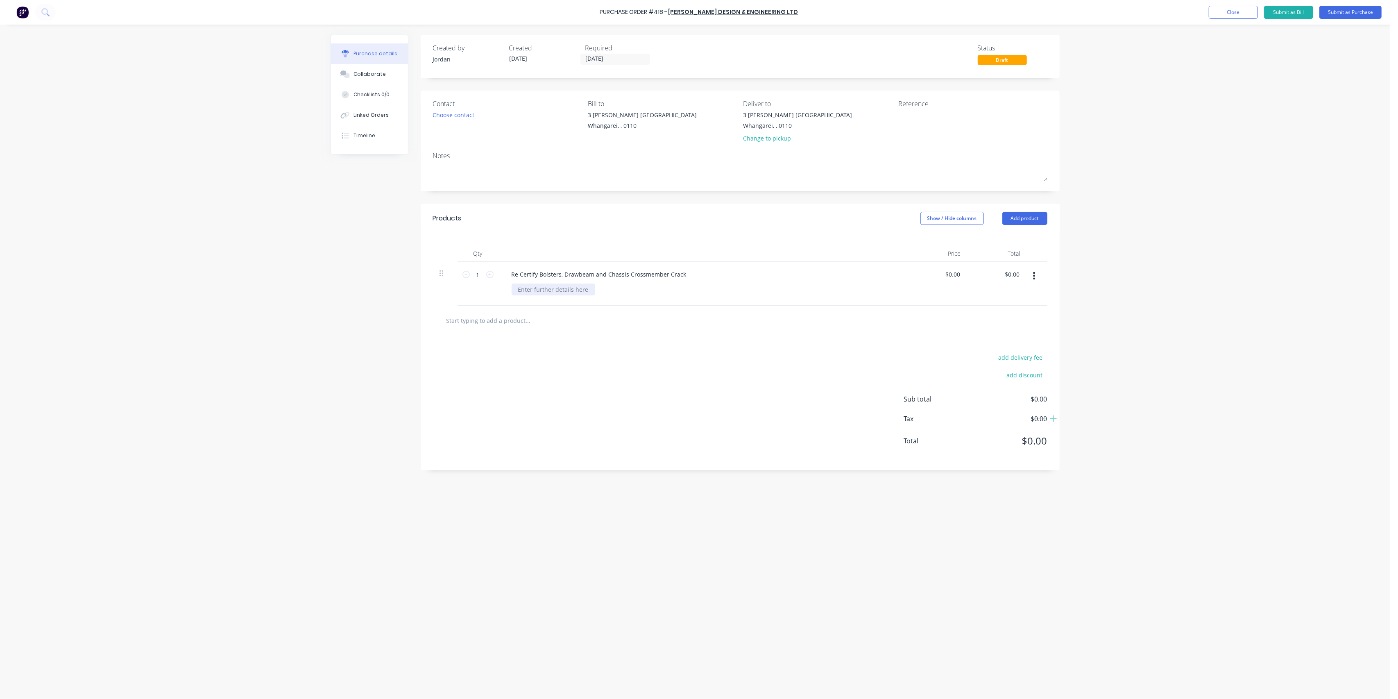
click at [554, 285] on div at bounding box center [554, 290] width 84 height 12
click at [597, 313] on input "text" at bounding box center [528, 320] width 164 height 16
click at [960, 276] on input "0.0000" at bounding box center [951, 274] width 22 height 12
drag, startPoint x: 962, startPoint y: 275, endPoint x: 916, endPoint y: 277, distance: 45.1
click at [918, 276] on div "0.0000 0.0000" at bounding box center [937, 284] width 59 height 44
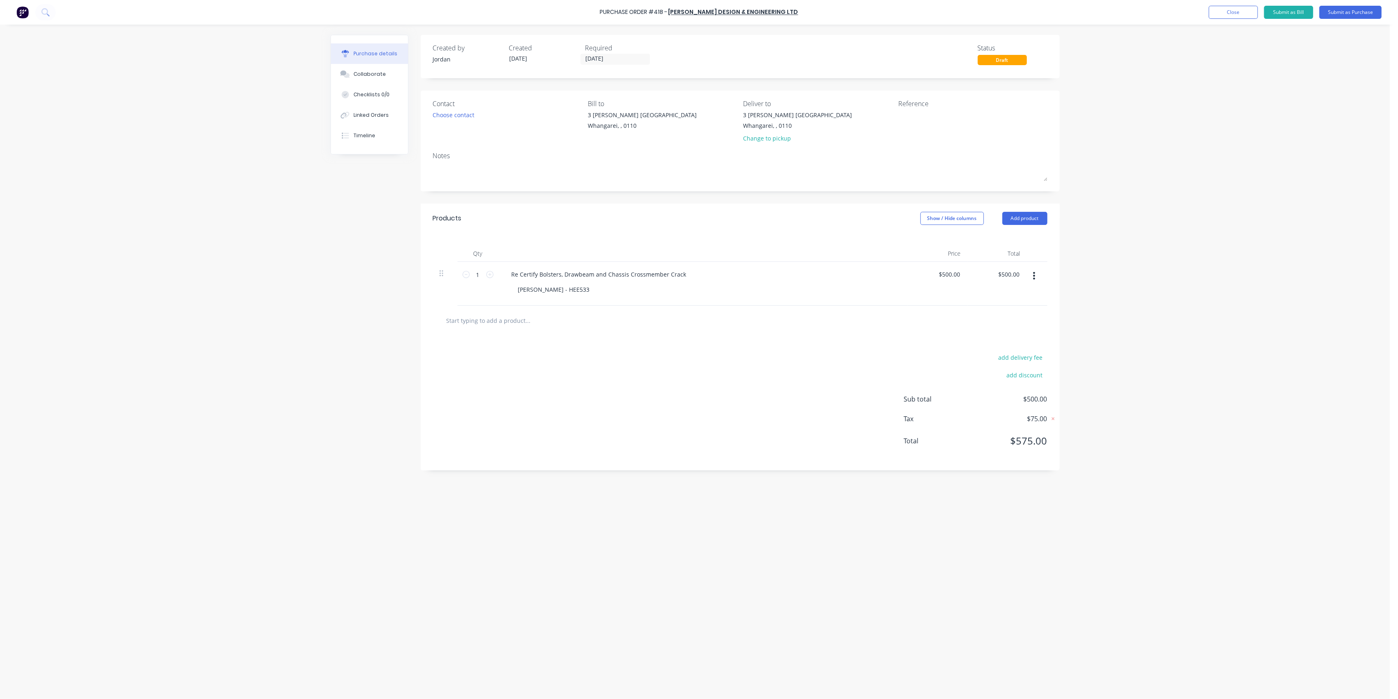
click at [916, 277] on div "$500.00 $500.00" at bounding box center [937, 284] width 59 height 44
click at [1348, 13] on button "Submit as Purchase" at bounding box center [1351, 12] width 62 height 13
click at [692, 261] on div "Re Certify Bolsters, Drawbeam and Chassis Crossmember Crack" at bounding box center [720, 260] width 397 height 9
click at [1352, 15] on button "Edit Purchase" at bounding box center [1357, 12] width 49 height 13
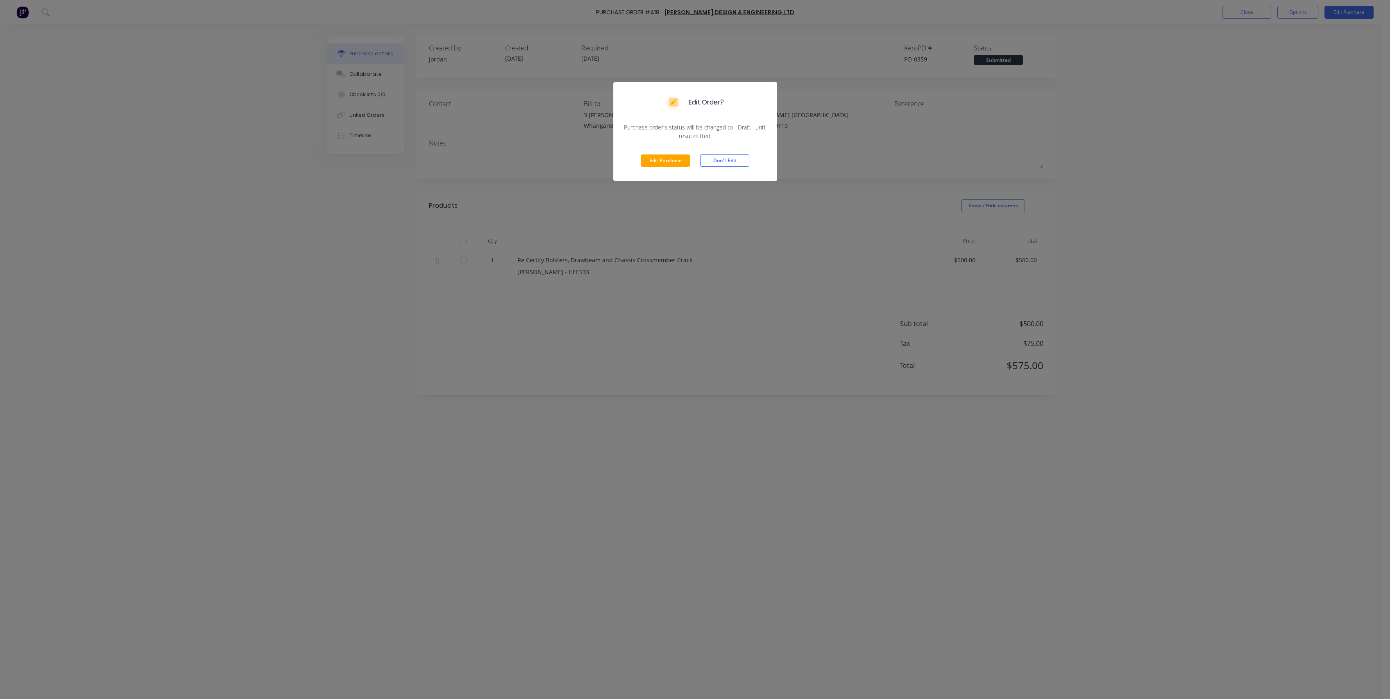
drag, startPoint x: 846, startPoint y: 134, endPoint x: 787, endPoint y: 118, distance: 61.7
click at [842, 134] on div "Edit Order? Purchase order's status will be changed to `Draft` until resubmitte…" at bounding box center [695, 349] width 1390 height 699
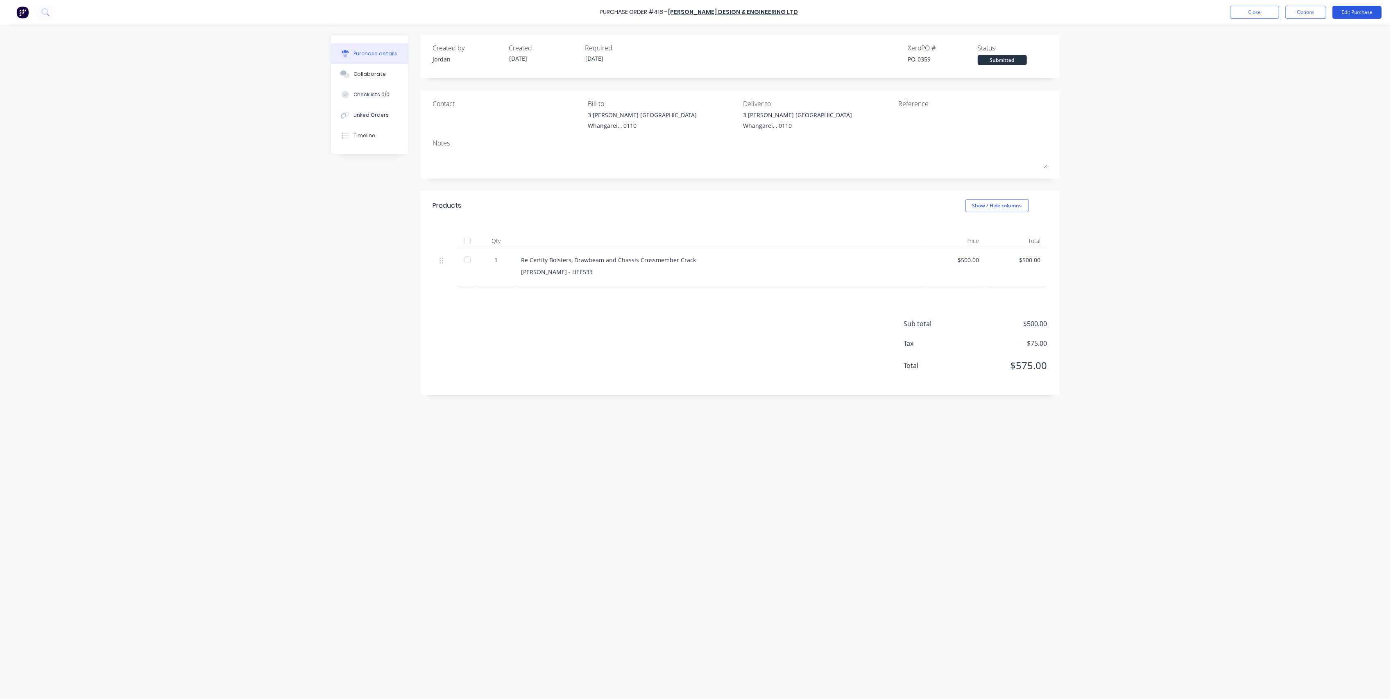
click at [1348, 15] on button "Edit Purchase" at bounding box center [1357, 12] width 49 height 13
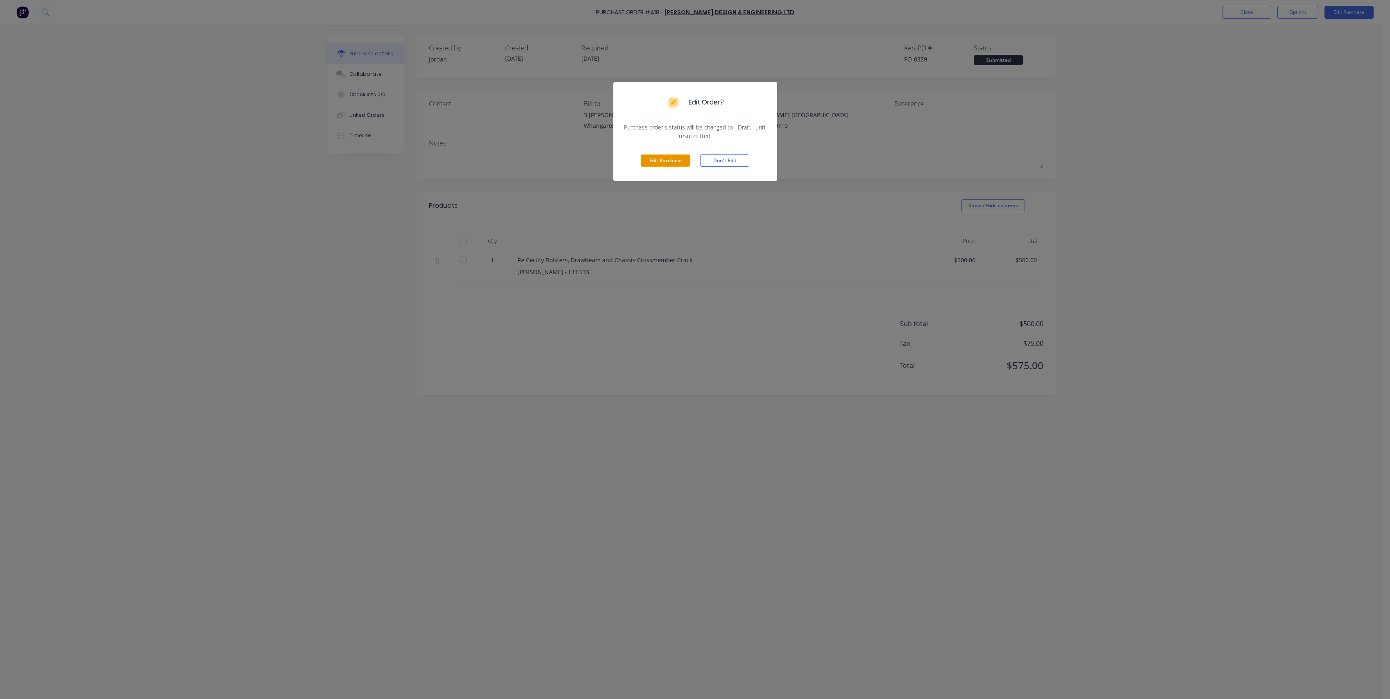
click at [653, 161] on button "Edit Purchase" at bounding box center [665, 160] width 49 height 12
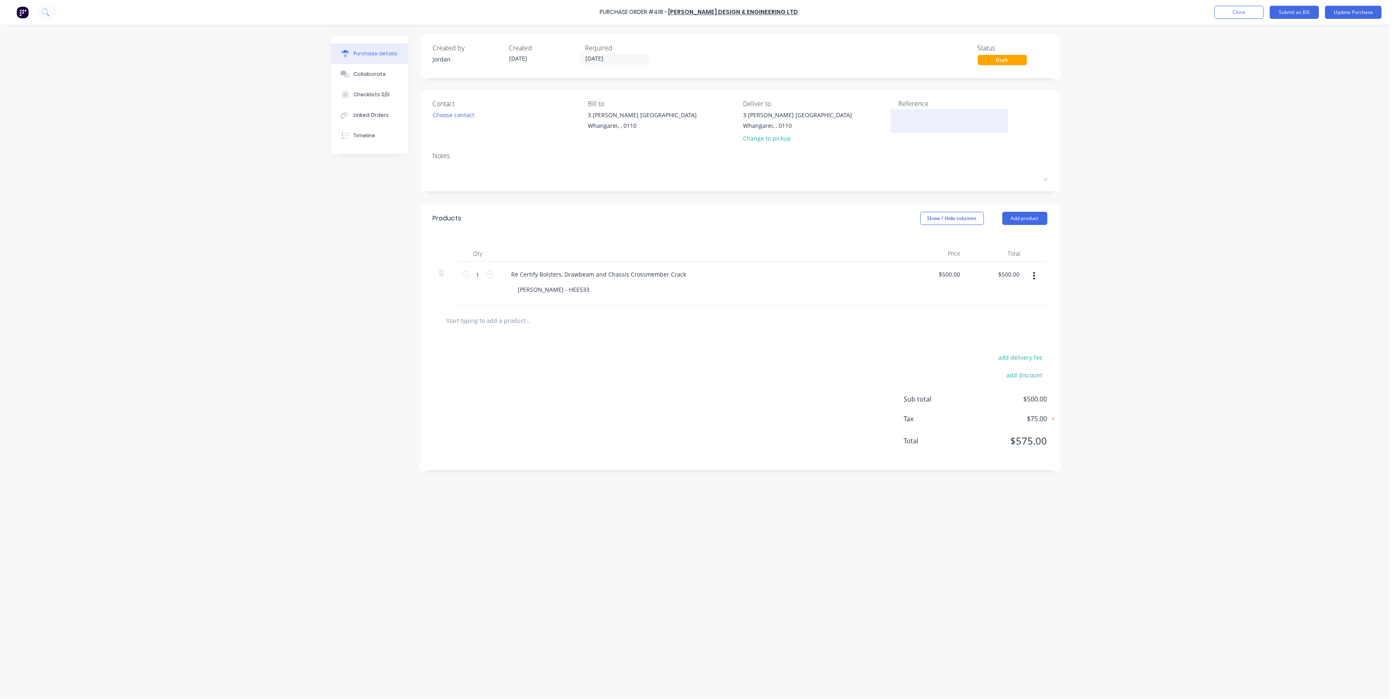
click at [910, 118] on textarea at bounding box center [949, 120] width 102 height 18
click at [916, 146] on div "Reference Brent Wells Logger - HEE533" at bounding box center [972, 123] width 149 height 48
click at [1363, 12] on button "Update Purchase" at bounding box center [1353, 12] width 57 height 13
click at [1313, 11] on button "Options" at bounding box center [1306, 12] width 41 height 13
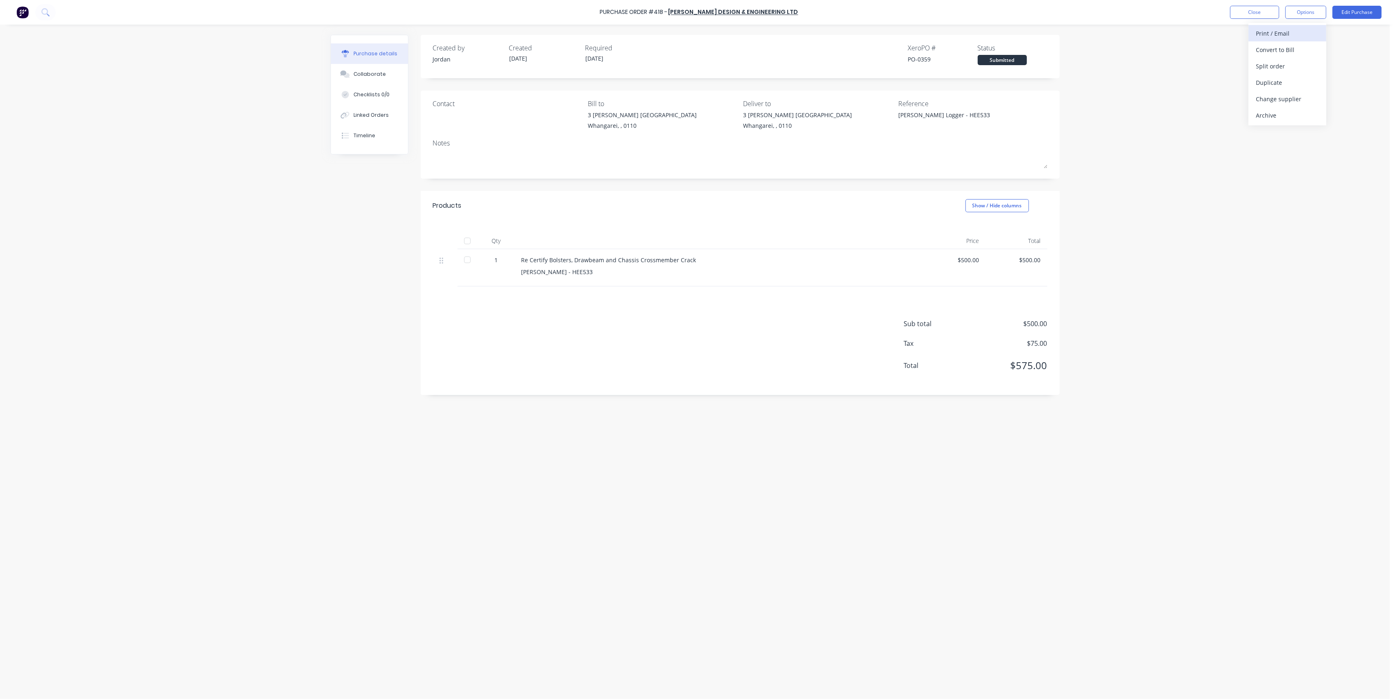
click at [1287, 35] on div "Print / Email" at bounding box center [1287, 33] width 63 height 12
click at [1280, 66] on div "Without pricing" at bounding box center [1287, 66] width 63 height 12
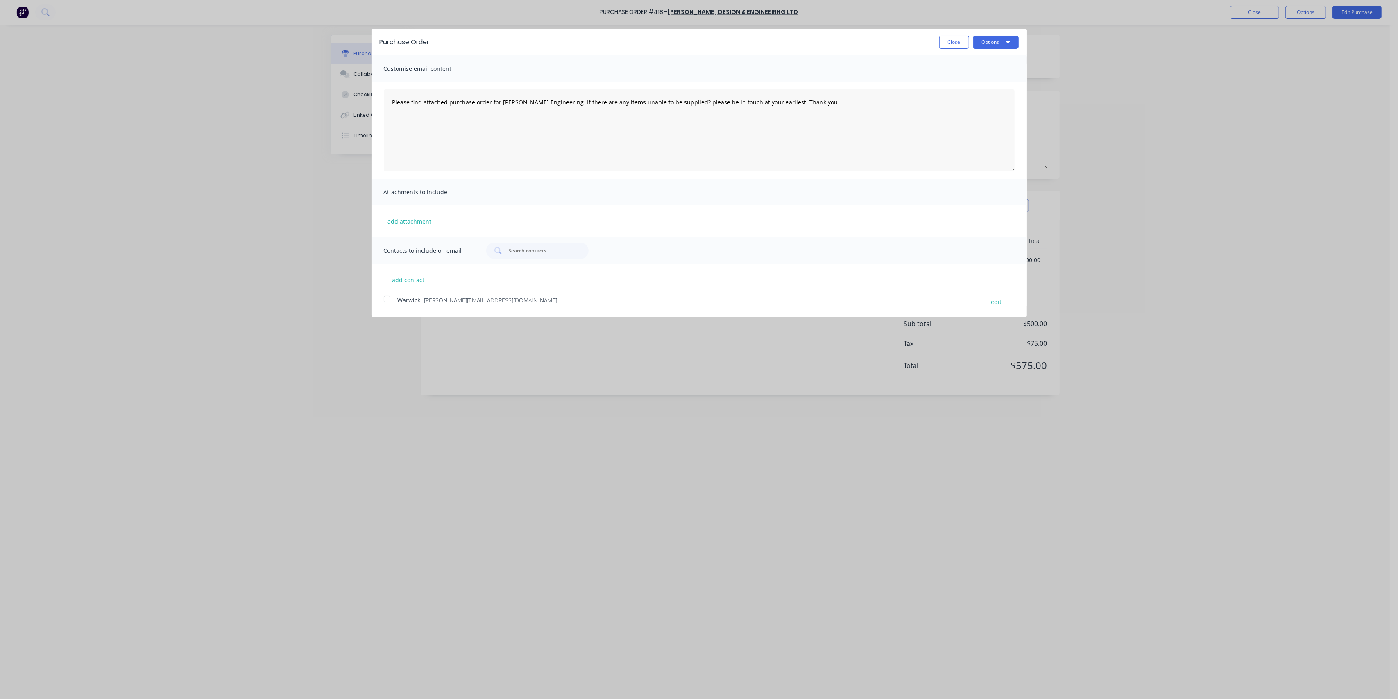
drag, startPoint x: 385, startPoint y: 300, endPoint x: 404, endPoint y: 294, distance: 20.7
click at [385, 300] on div at bounding box center [387, 299] width 16 height 16
click at [998, 47] on button "Options" at bounding box center [995, 42] width 45 height 13
click at [955, 77] on div "Email" at bounding box center [979, 79] width 63 height 12
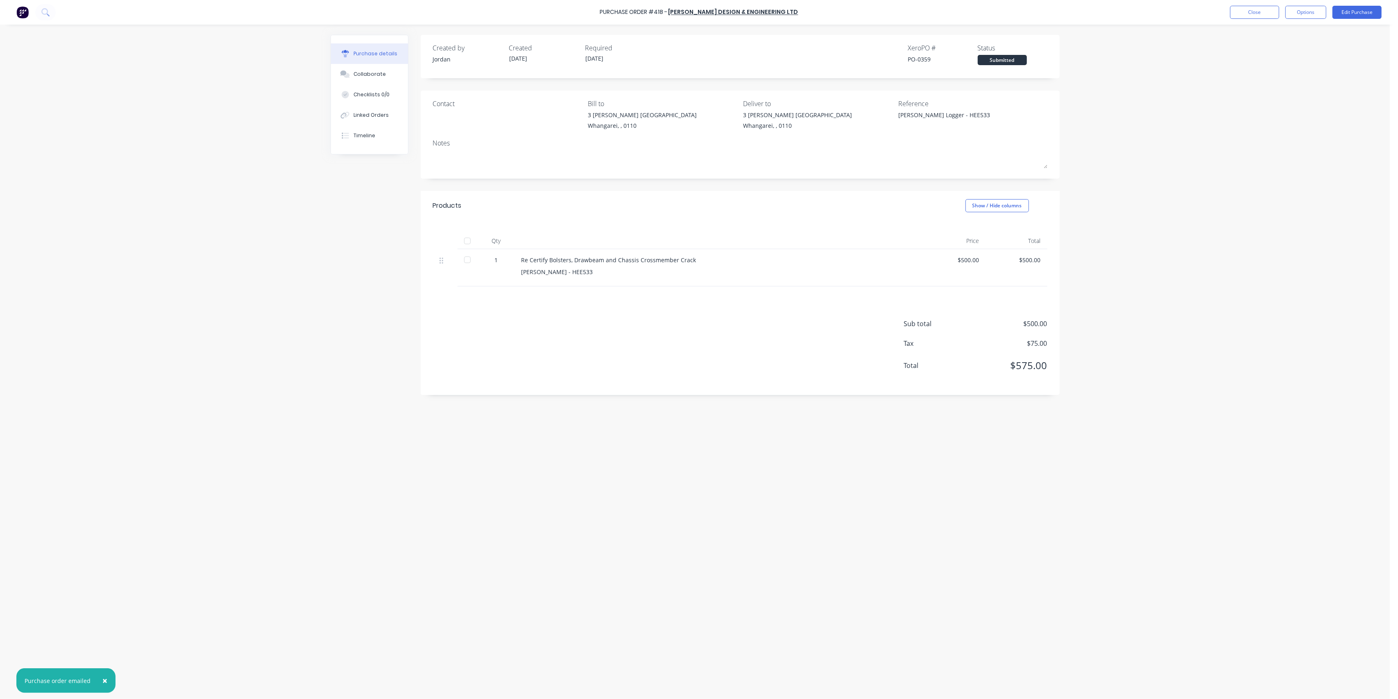
click at [728, 428] on div "Created by Jordan Created 09/09/25 Required 09/09/25 Xero PO # PO-0359 Status S…" at bounding box center [695, 360] width 729 height 650
click at [1264, 11] on button "Close" at bounding box center [1254, 12] width 49 height 13
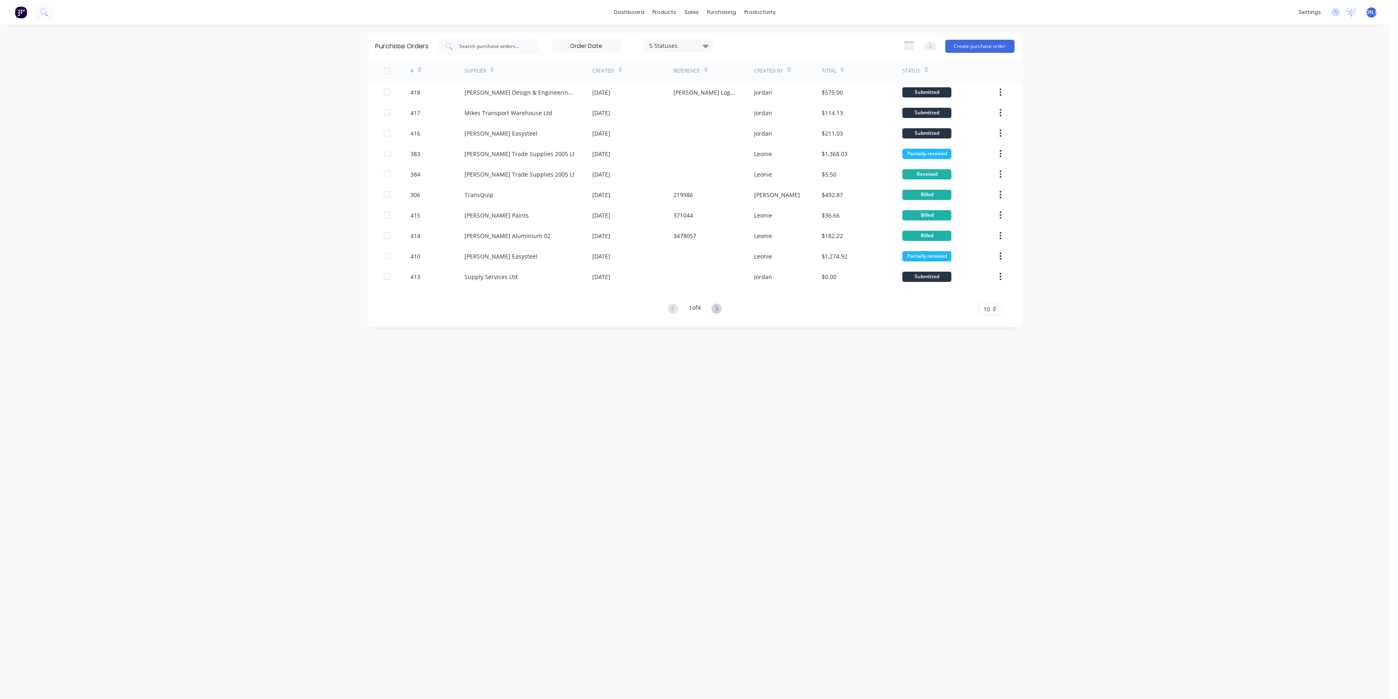
click at [485, 336] on div "Purchase Orders 5 Statuses 5 Statuses Export to Excel (XLSX) Create purchase or…" at bounding box center [696, 362] width 656 height 658
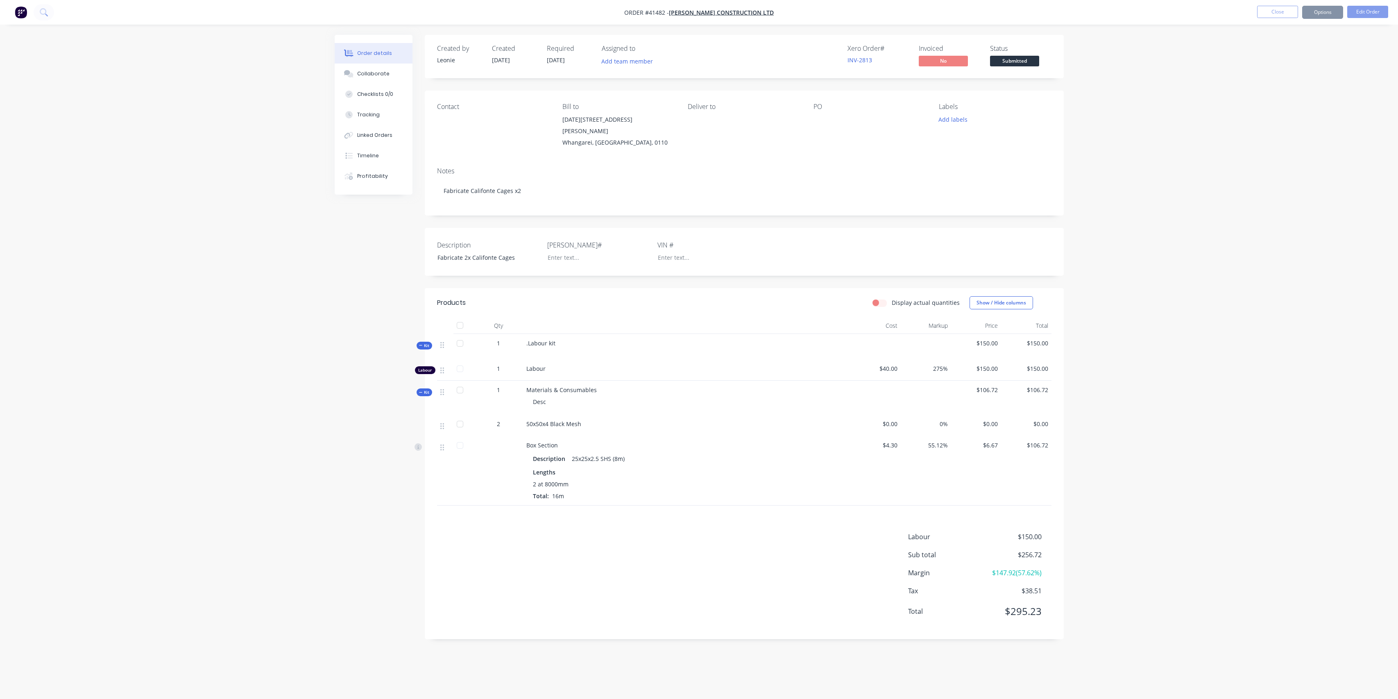
click at [298, 308] on div "Order details Collaborate Checklists 0/0 Tracking Linked Orders Timeline Profit…" at bounding box center [699, 349] width 1398 height 699
click at [426, 389] on span "Kit" at bounding box center [424, 392] width 11 height 6
click at [423, 343] on span "Kit" at bounding box center [424, 346] width 11 height 6
click at [1143, 102] on div "Order details Collaborate Checklists 0/0 Tracking Linked Orders Timeline Profit…" at bounding box center [699, 349] width 1398 height 699
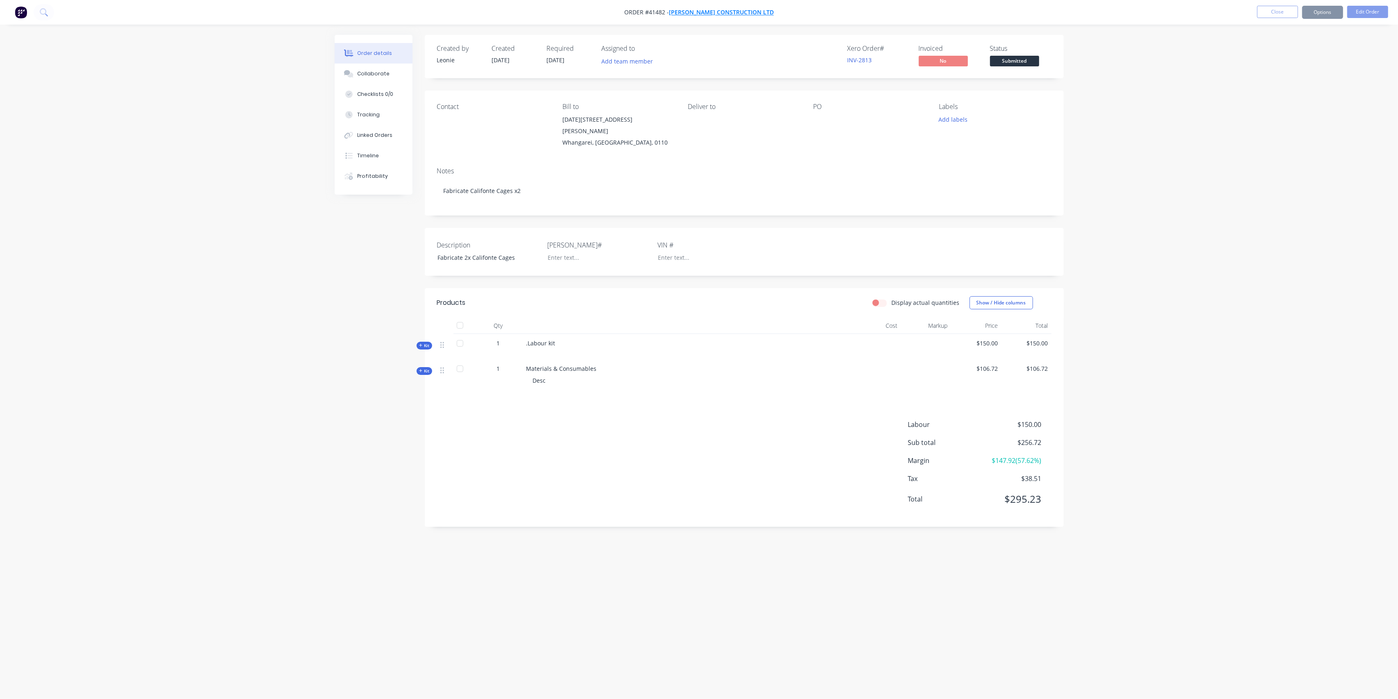
click at [689, 12] on span "[PERSON_NAME] Construction Ltd" at bounding box center [721, 13] width 105 height 8
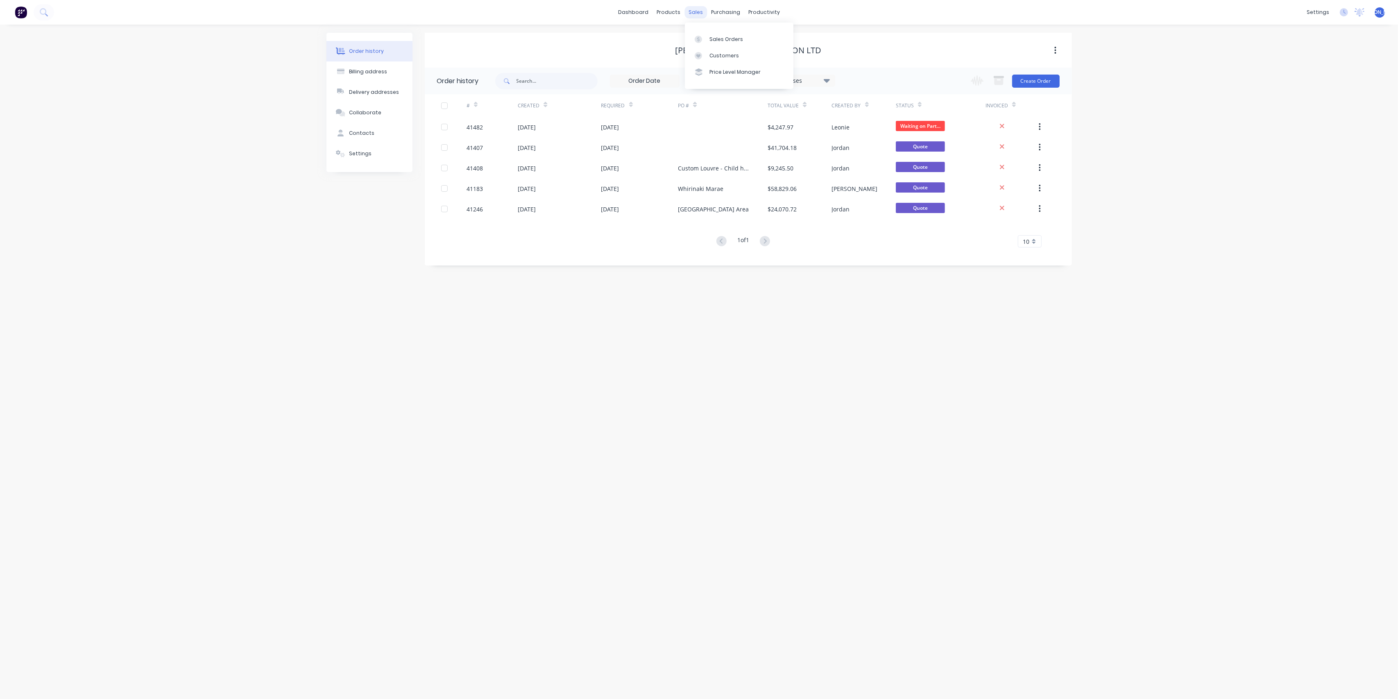
click at [693, 14] on div "sales" at bounding box center [696, 12] width 23 height 12
click at [718, 34] on link "Sales Orders" at bounding box center [739, 39] width 109 height 16
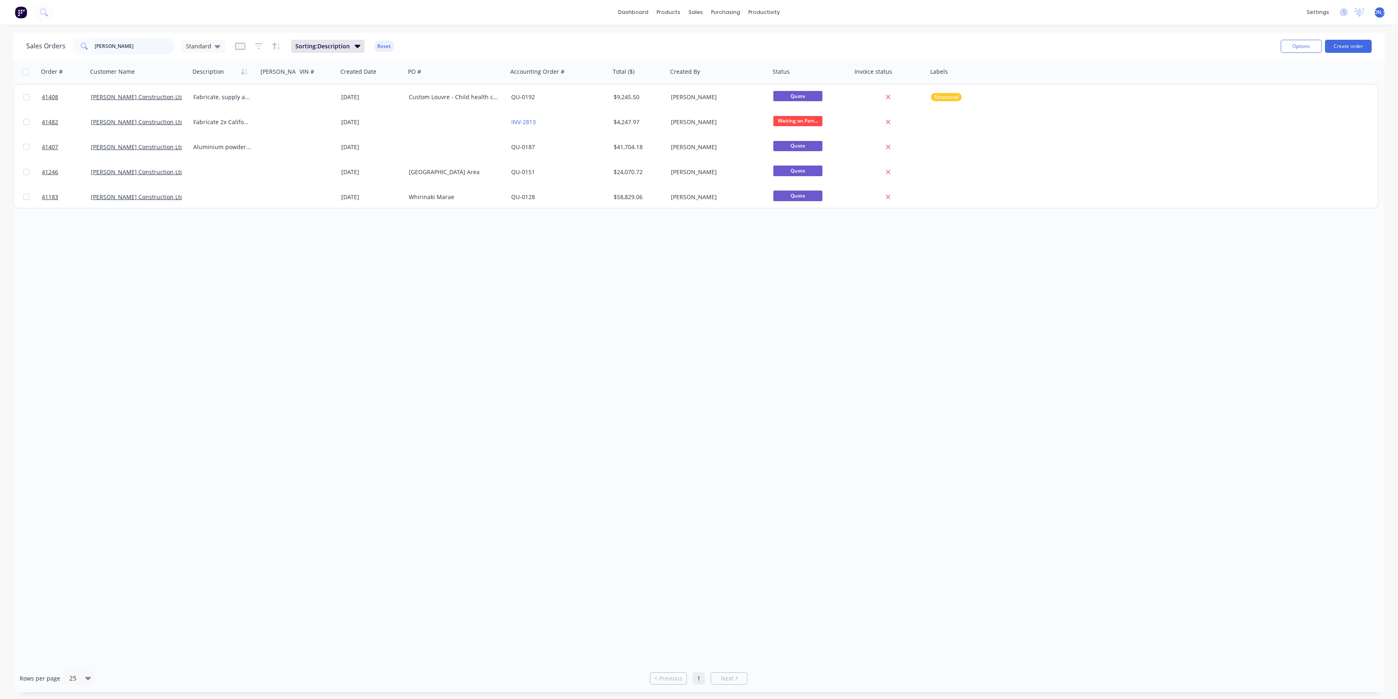
drag, startPoint x: 108, startPoint y: 46, endPoint x: 38, endPoint y: 41, distance: 70.2
click at [44, 42] on div "Sales Orders ezra Standard" at bounding box center [125, 46] width 199 height 16
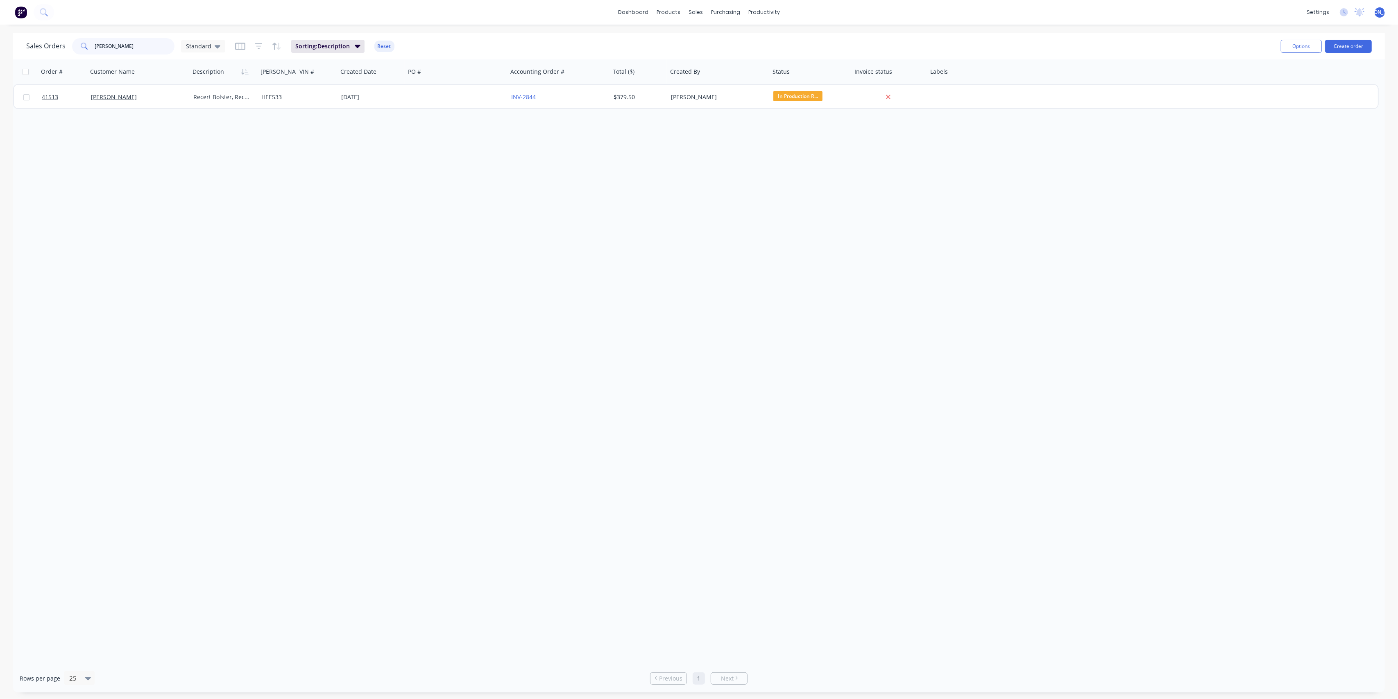
type input "[PERSON_NAME]"
